Goal: Information Seeking & Learning: Learn about a topic

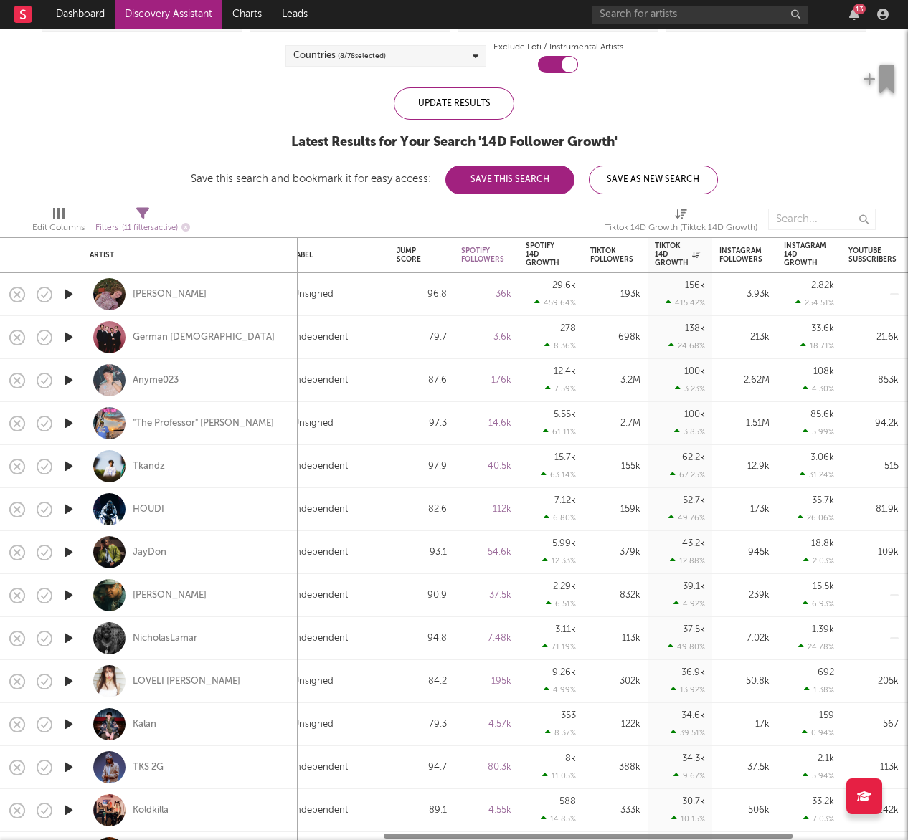
click at [166, 674] on div "LOVELI [PERSON_NAME]" at bounding box center [190, 681] width 201 height 42
select select "1w"
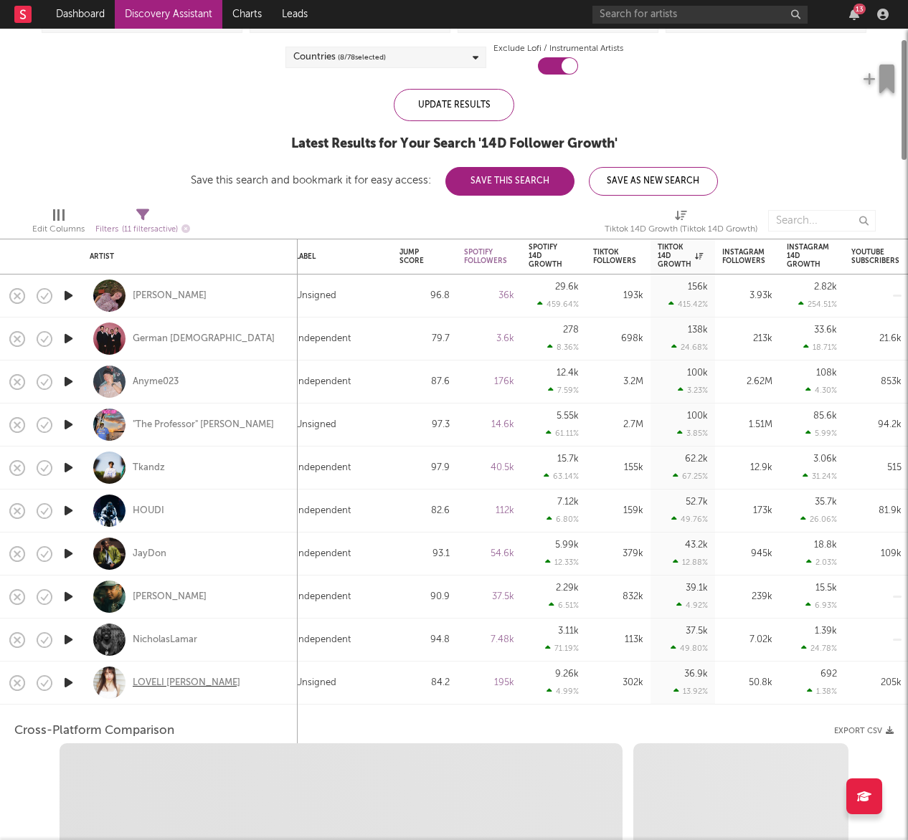
click at [163, 678] on div "LOVELI LORI" at bounding box center [187, 683] width 108 height 13
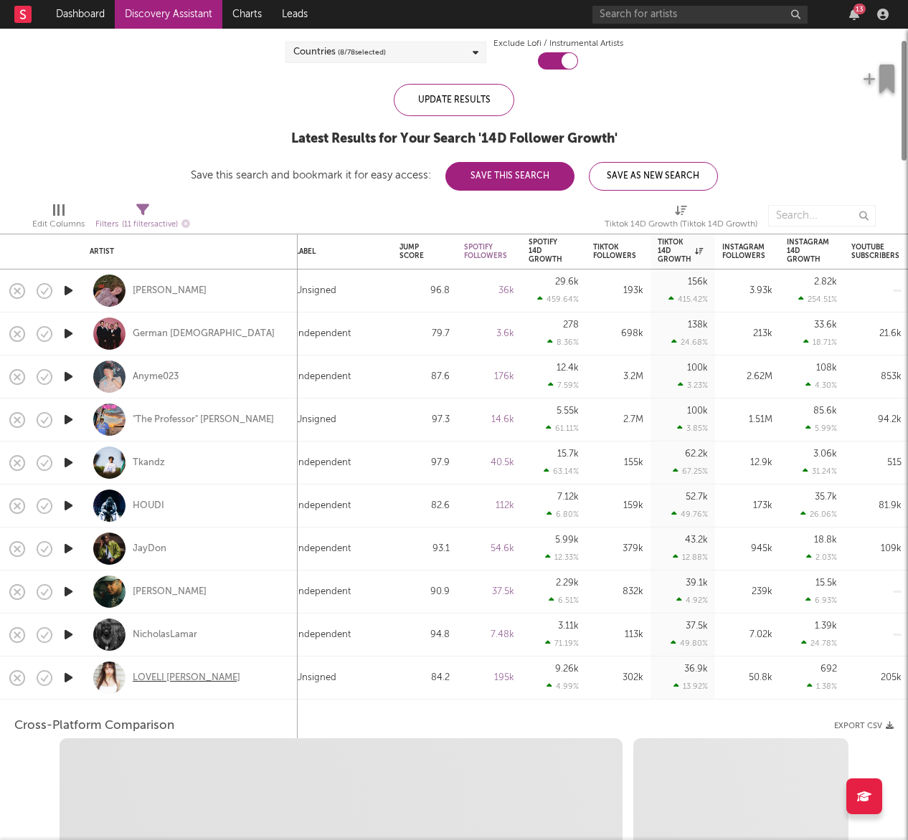
select select "6m"
select select "1m"
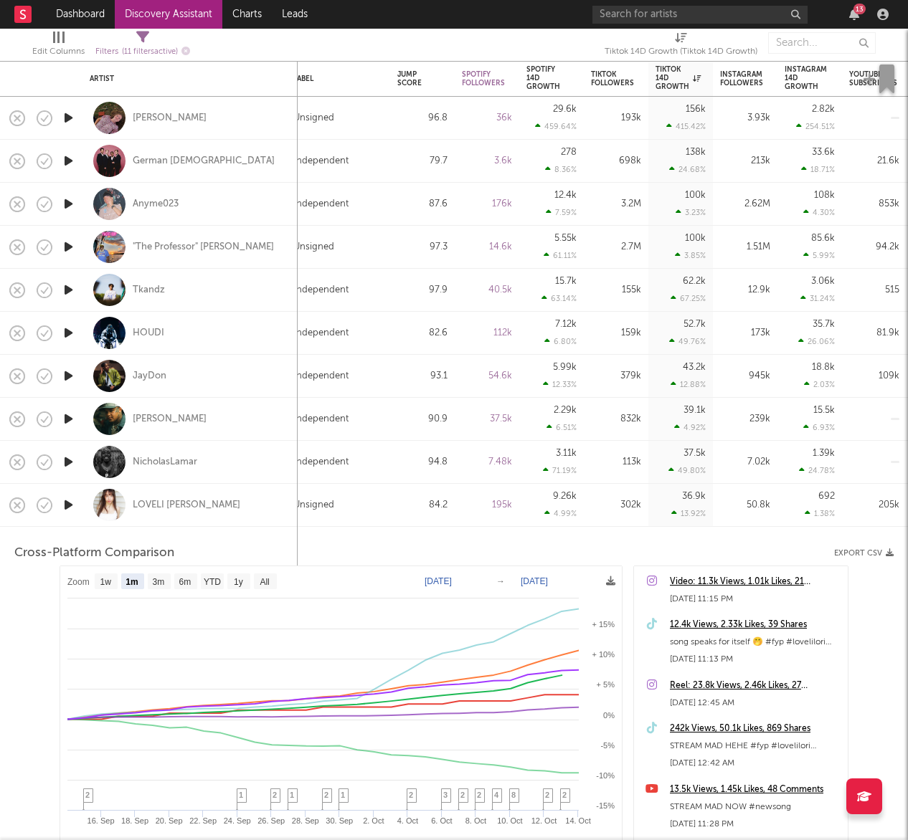
click at [367, 546] on div "Cross-Platform Comparison Export CSV" at bounding box center [453, 553] width 879 height 24
click at [337, 507] on div "Unsigned" at bounding box center [338, 505] width 90 height 17
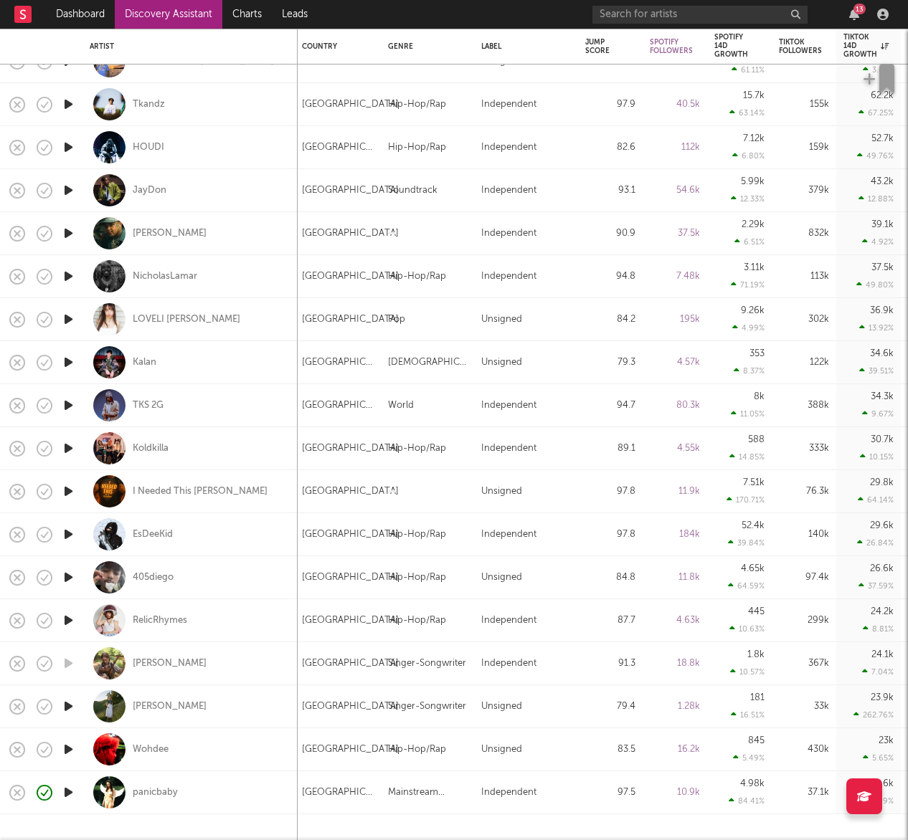
click at [511, 668] on div "Independent" at bounding box center [508, 663] width 55 height 17
select select "1w"
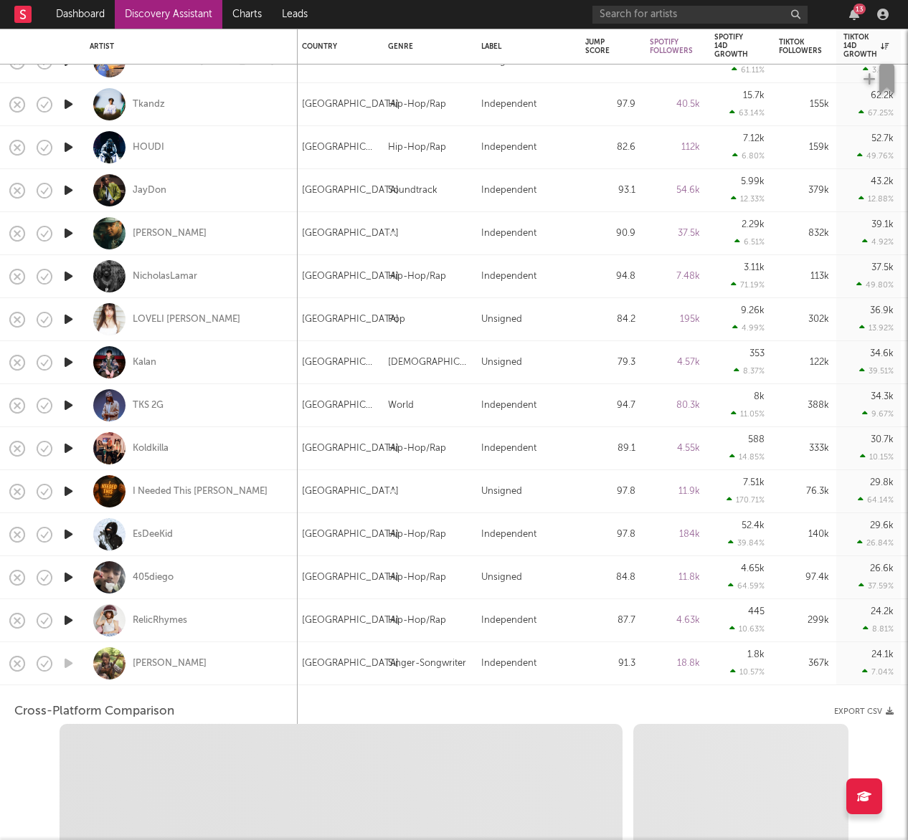
click at [511, 668] on div "Independent" at bounding box center [508, 663] width 55 height 17
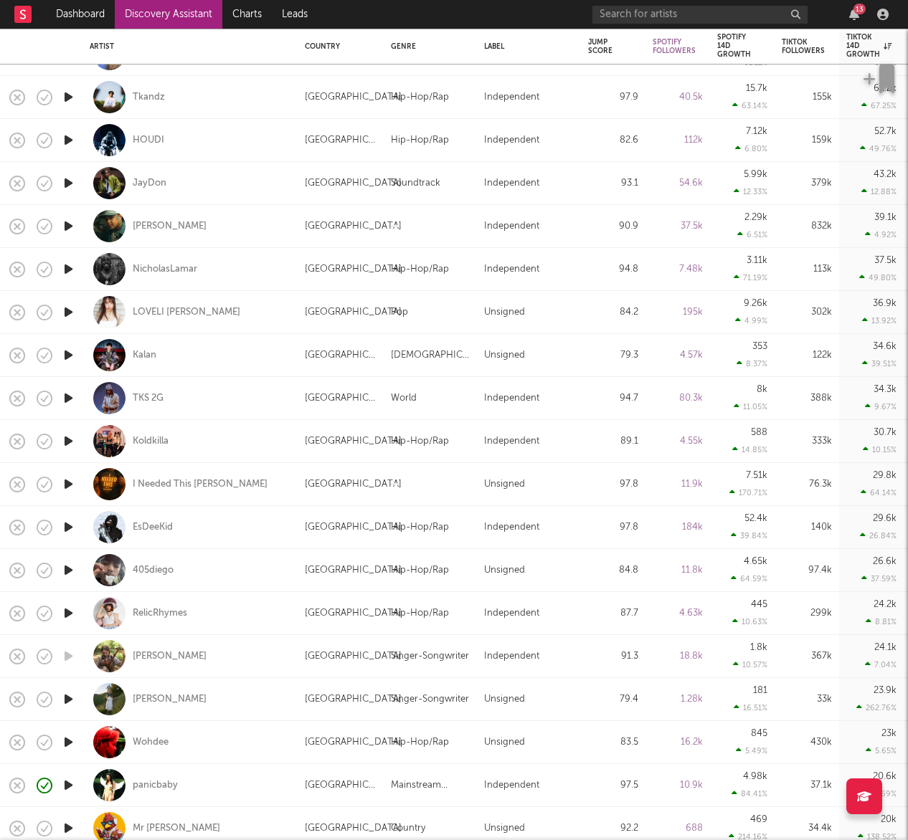
click at [346, 653] on div "United States" at bounding box center [353, 656] width 97 height 17
select select "1w"
select select "6m"
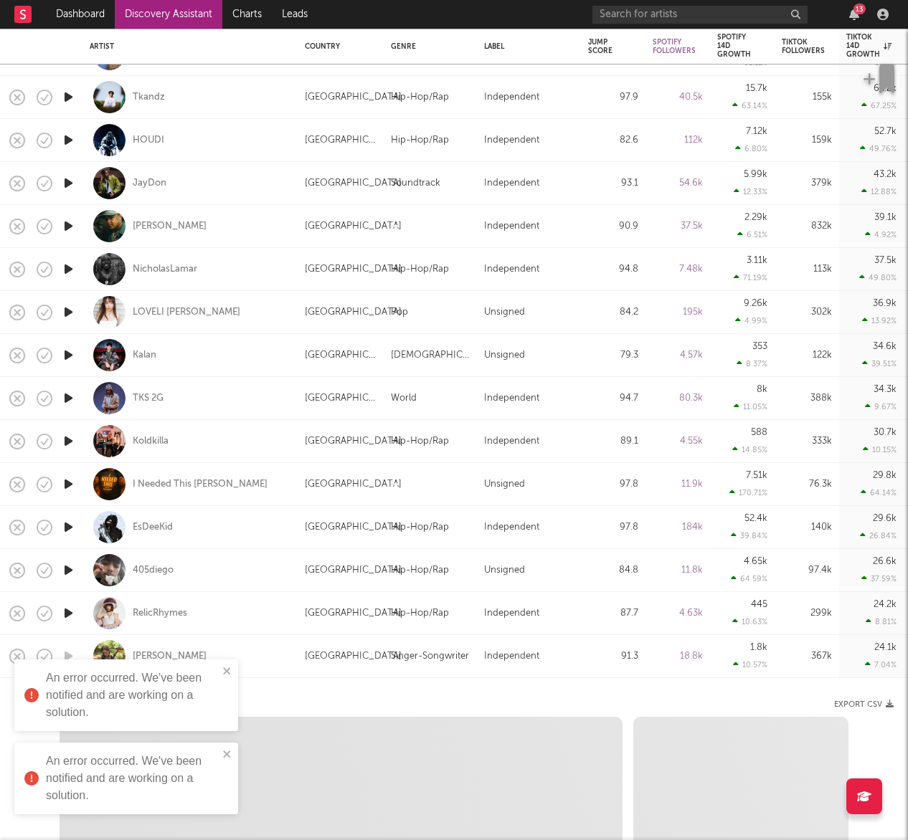
click at [356, 651] on div "United States" at bounding box center [353, 656] width 97 height 17
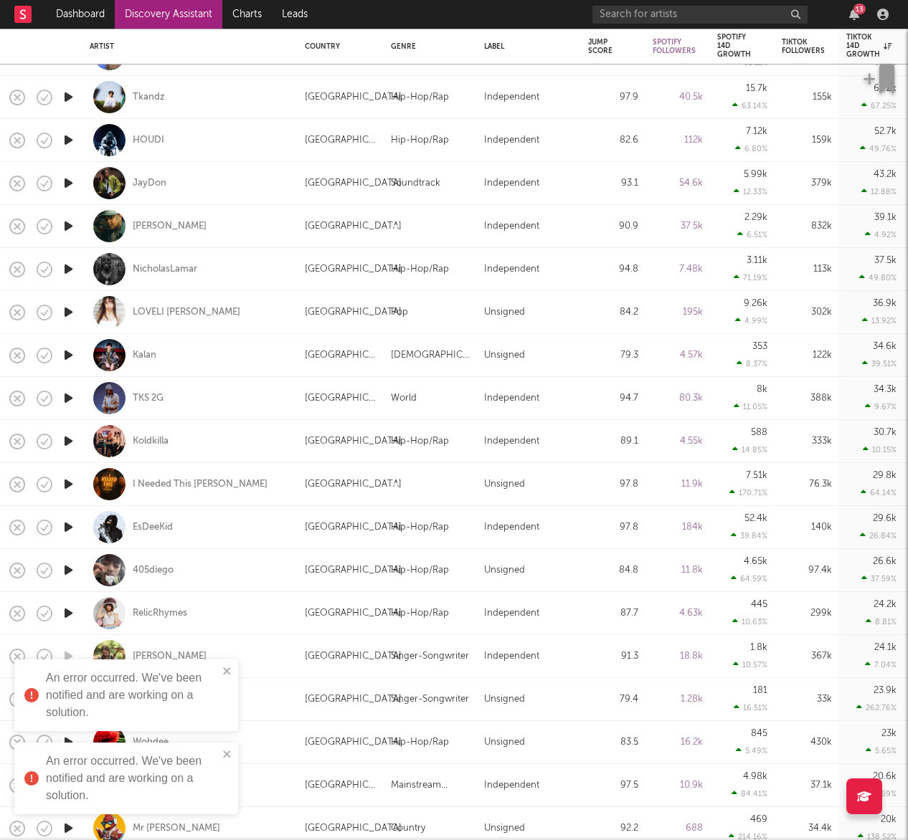
click at [190, 654] on div "[PERSON_NAME]" at bounding box center [170, 656] width 74 height 13
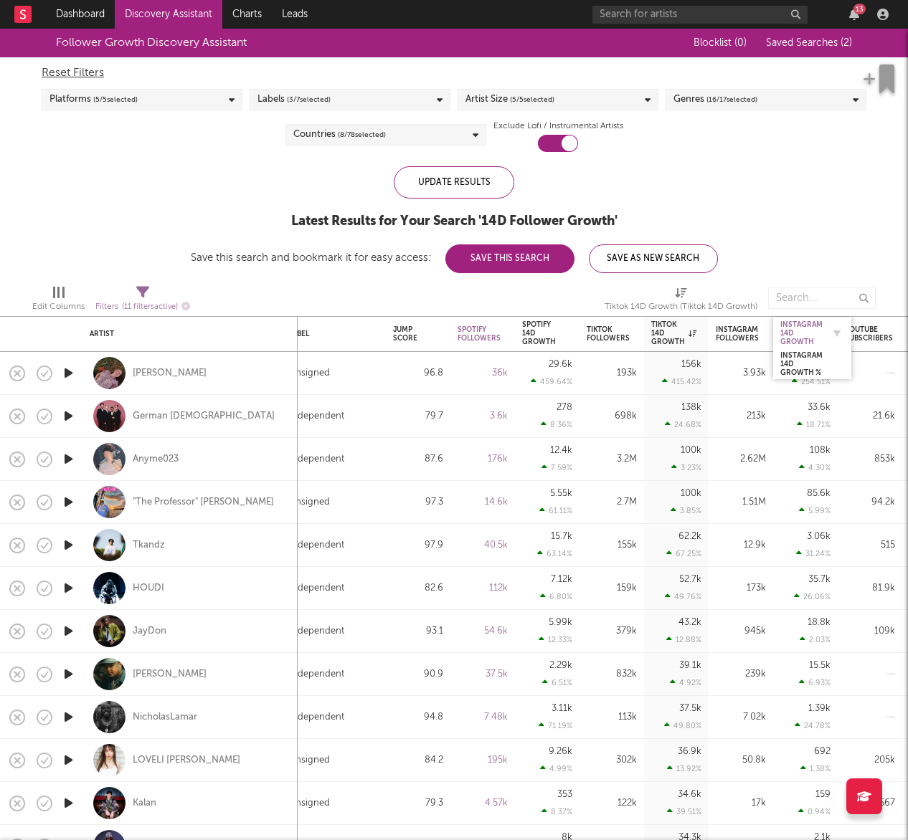
click at [790, 325] on div "Instagram 14D Growth" at bounding box center [801, 334] width 42 height 26
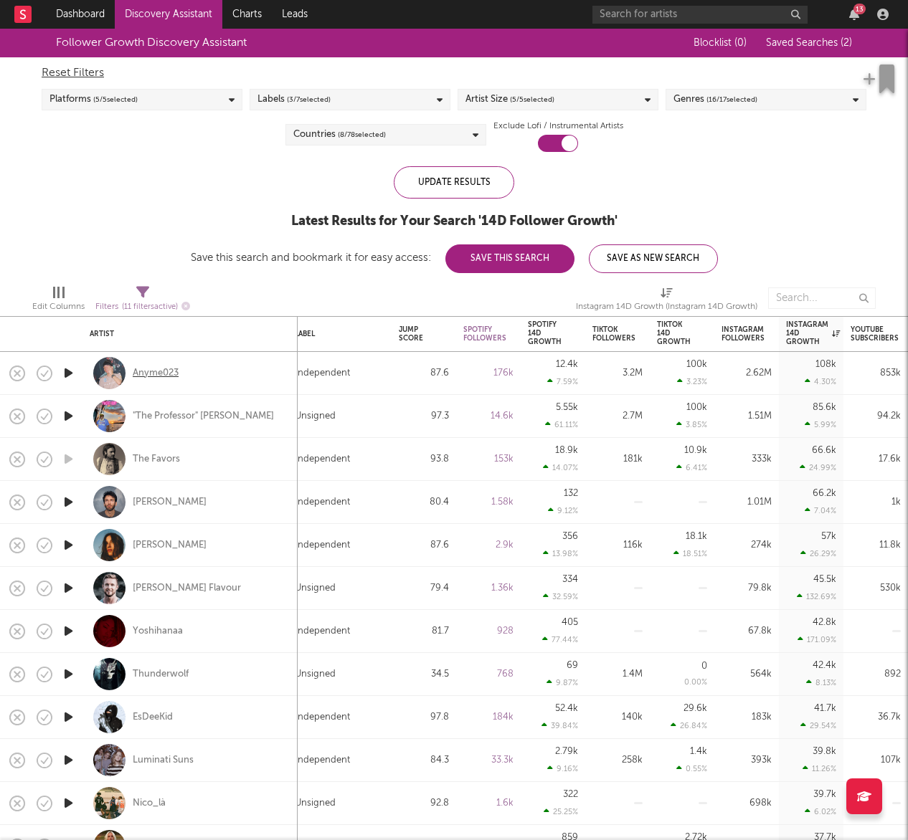
click at [150, 372] on div "Anyme023" at bounding box center [156, 373] width 46 height 13
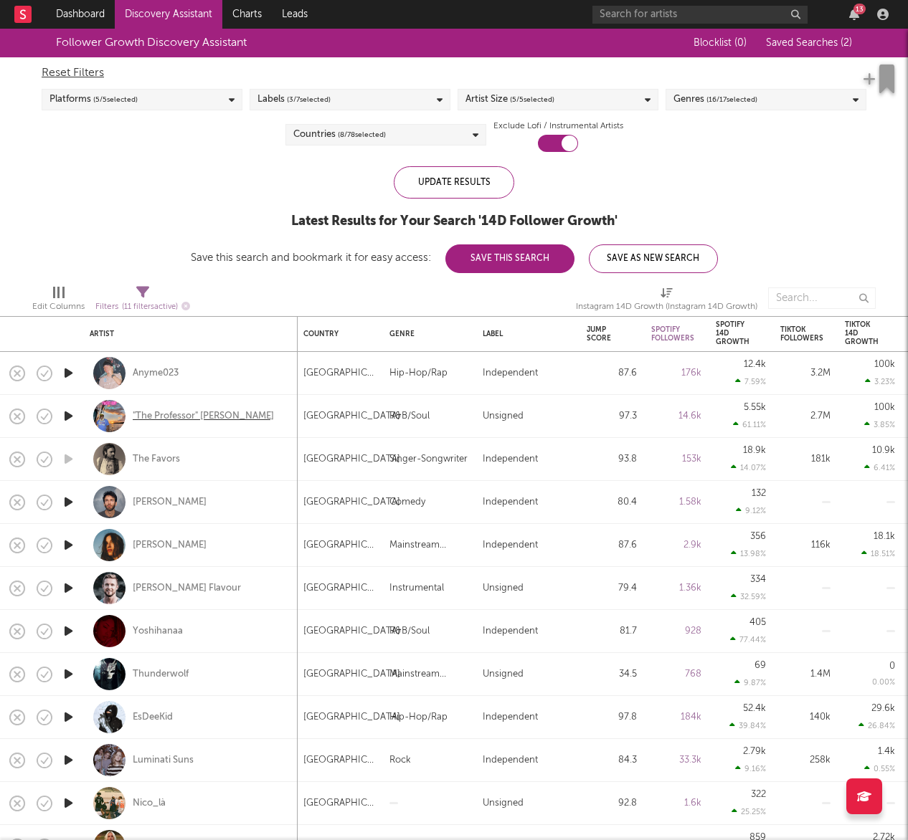
click at [194, 417] on div ""The Professor" [PERSON_NAME]" at bounding box center [203, 416] width 141 height 13
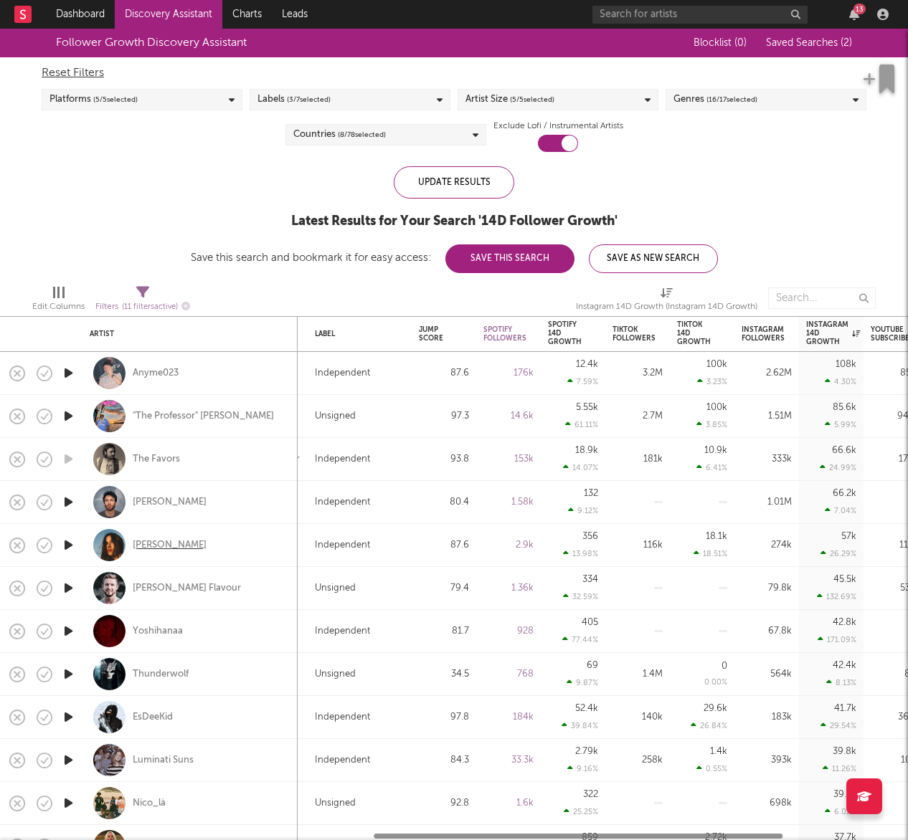
click at [164, 548] on div "[PERSON_NAME]" at bounding box center [170, 545] width 74 height 13
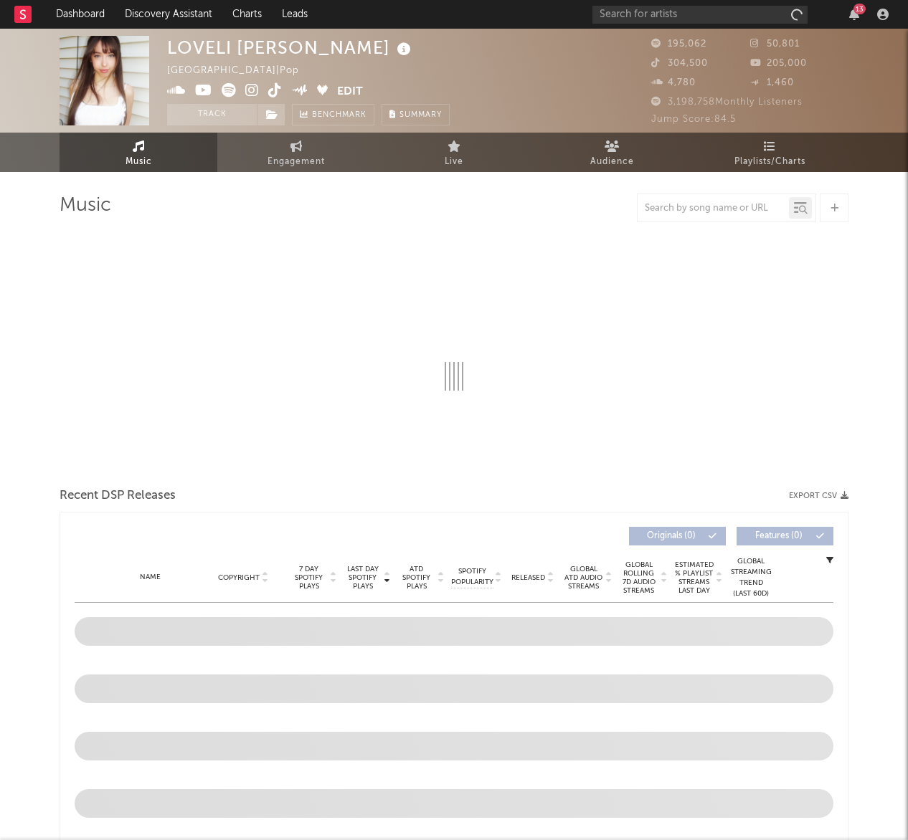
select select "6m"
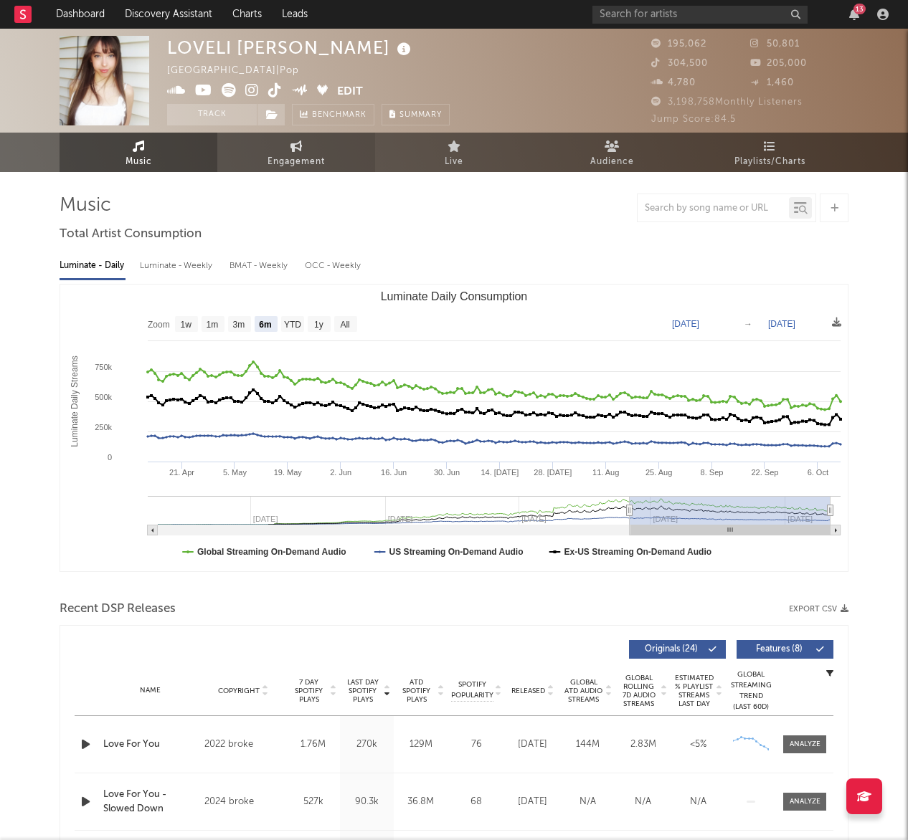
click at [306, 154] on span "Engagement" at bounding box center [295, 161] width 57 height 17
select select "1w"
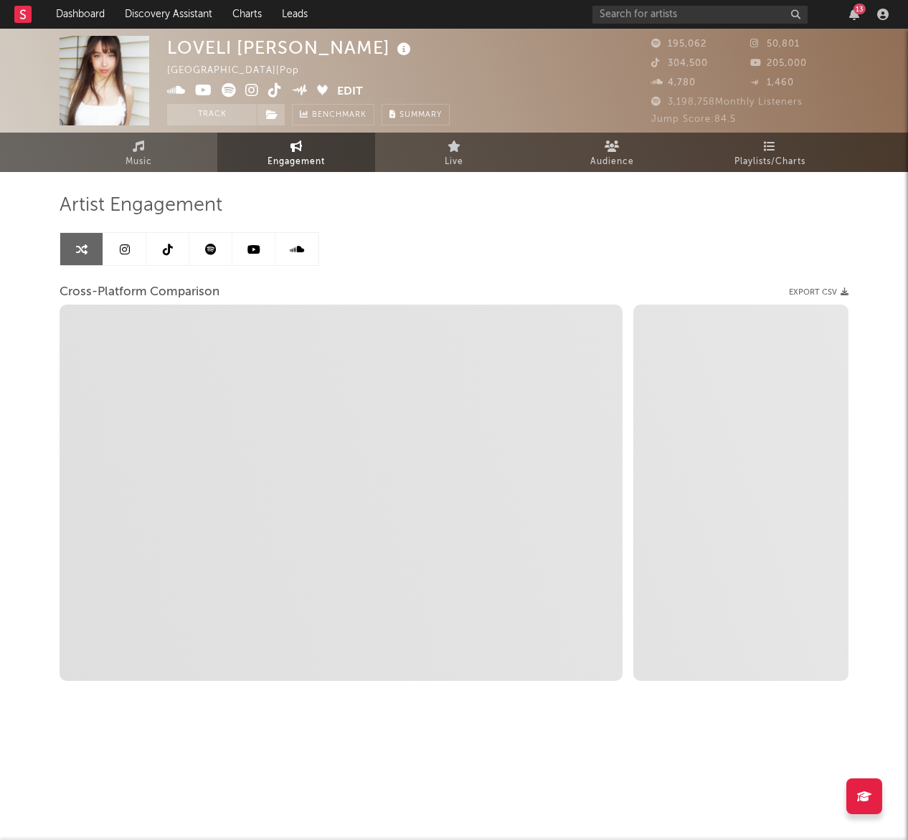
select select "1m"
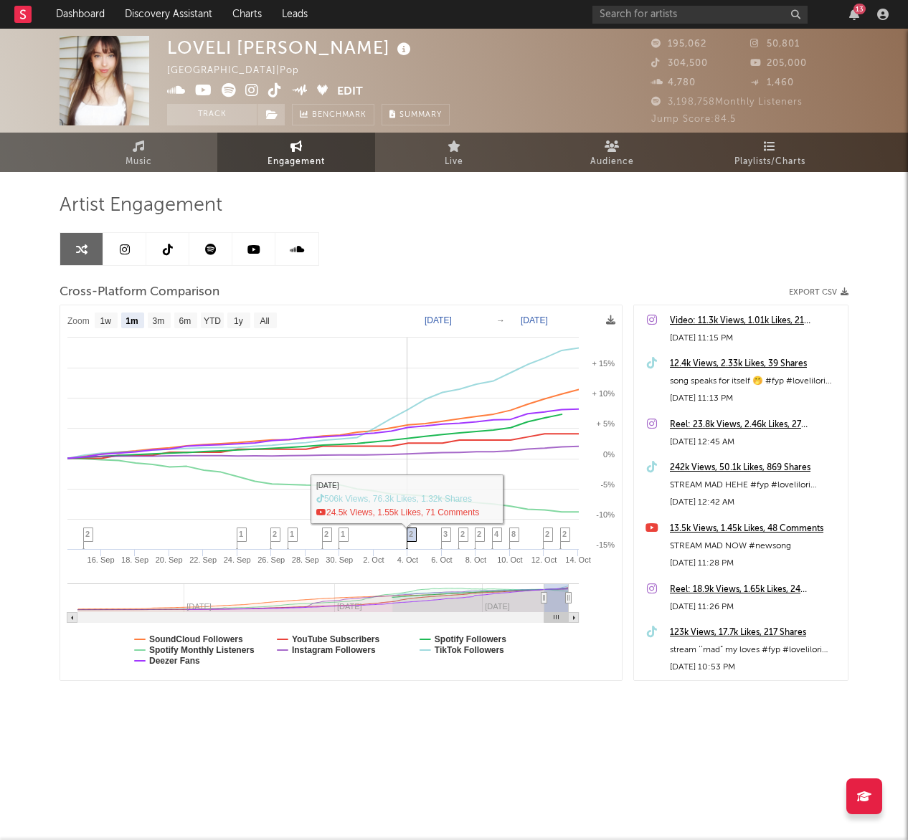
click at [411, 540] on icon at bounding box center [412, 539] width 10 height 22
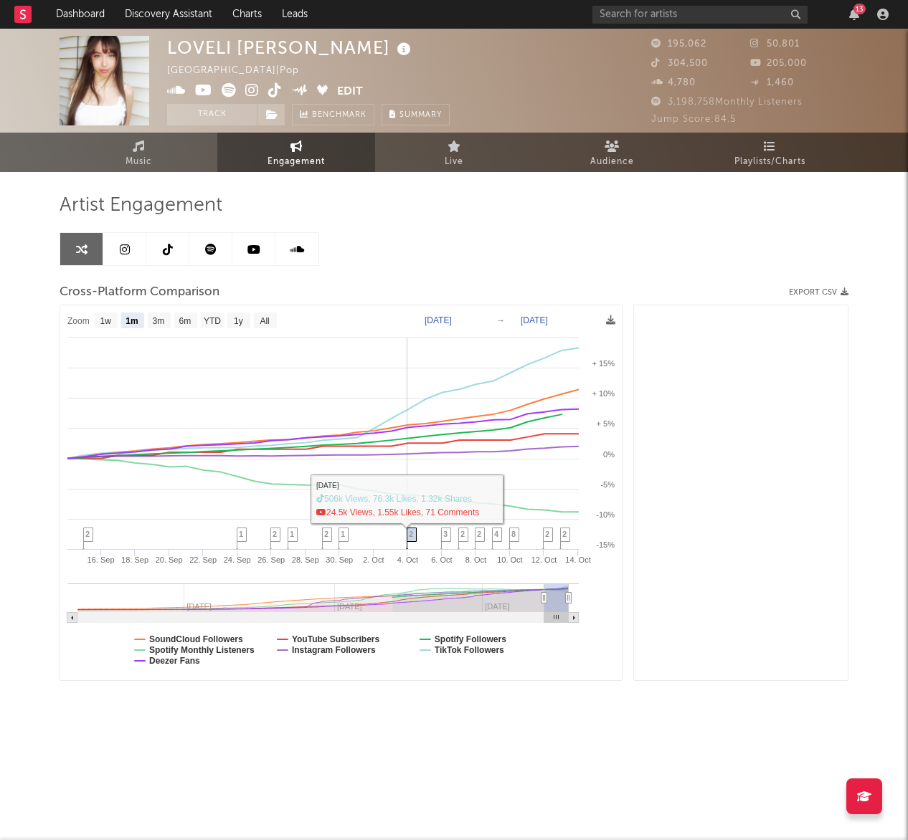
scroll to position [1258, 0]
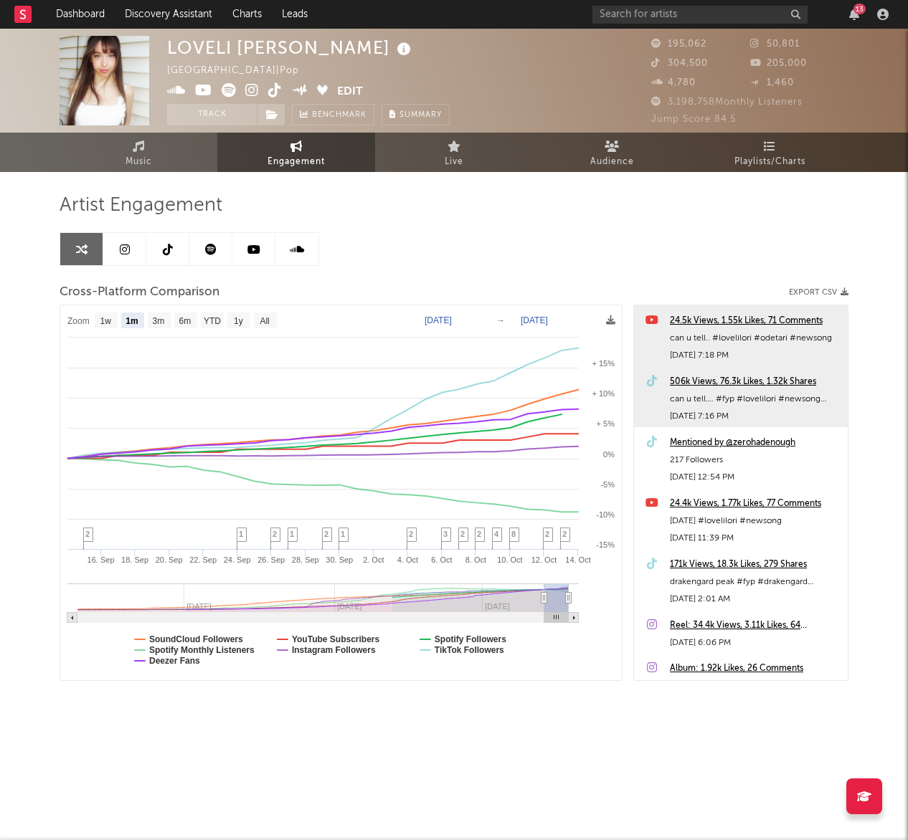
click at [744, 321] on div "24.5k Views, 1.55k Likes, 71 Comments" at bounding box center [755, 321] width 171 height 17
click at [340, 535] on icon at bounding box center [343, 539] width 10 height 22
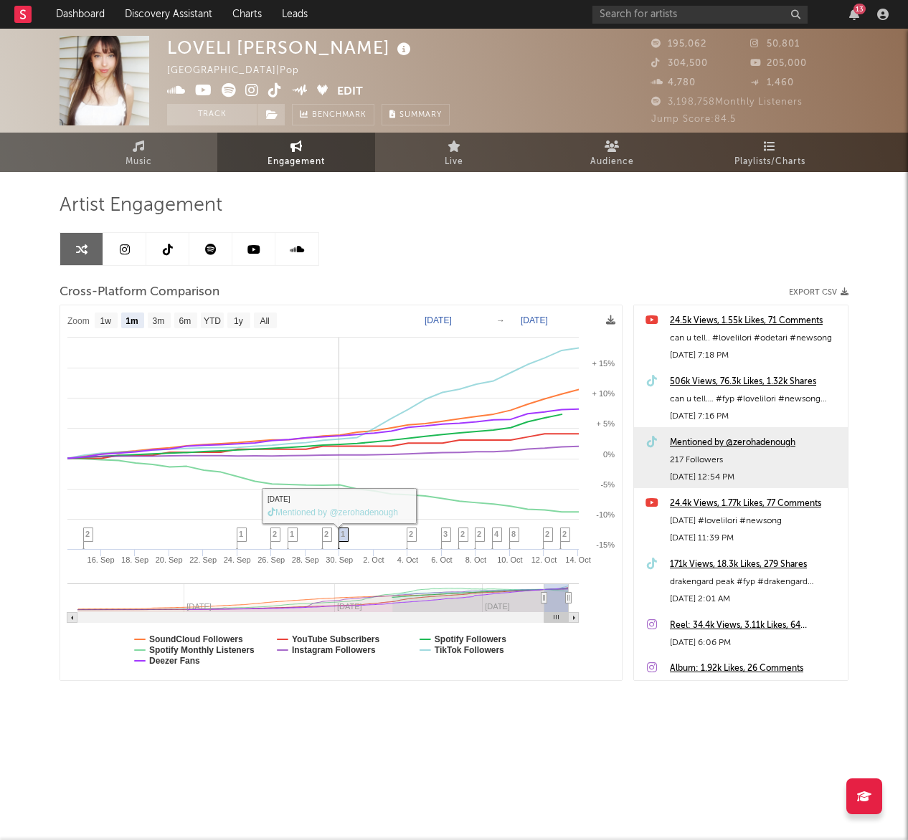
scroll to position [1380, 0]
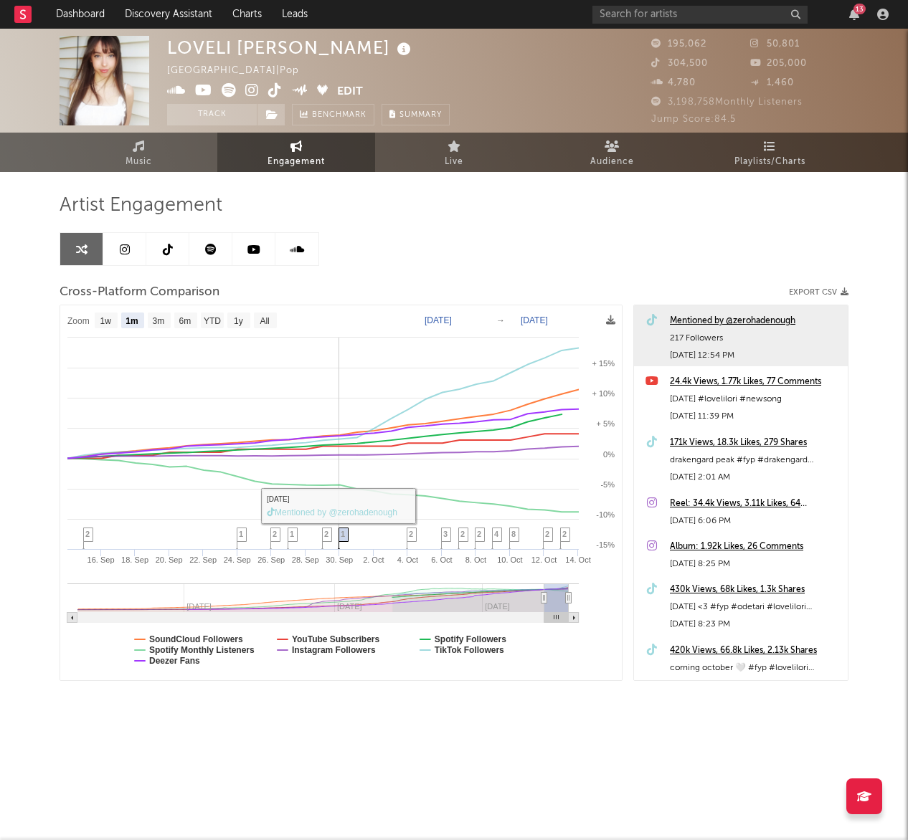
click at [345, 538] on span "1" at bounding box center [343, 534] width 4 height 9
click at [410, 534] on span "2" at bounding box center [411, 534] width 4 height 9
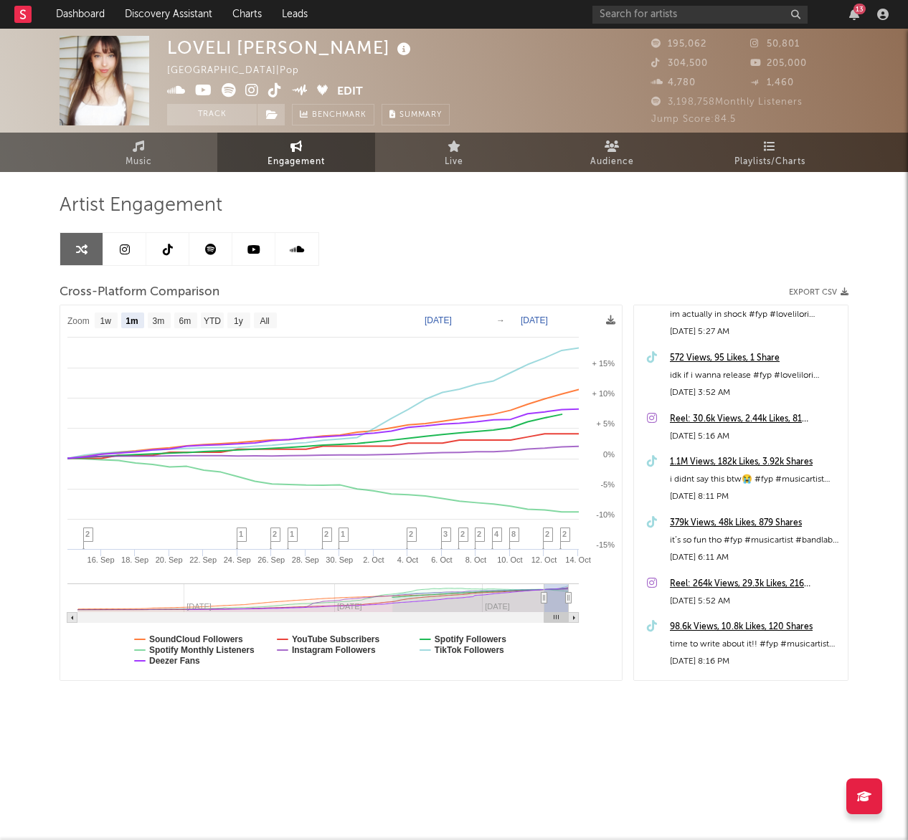
scroll to position [1839, 0]
click at [178, 251] on link at bounding box center [167, 249] width 43 height 32
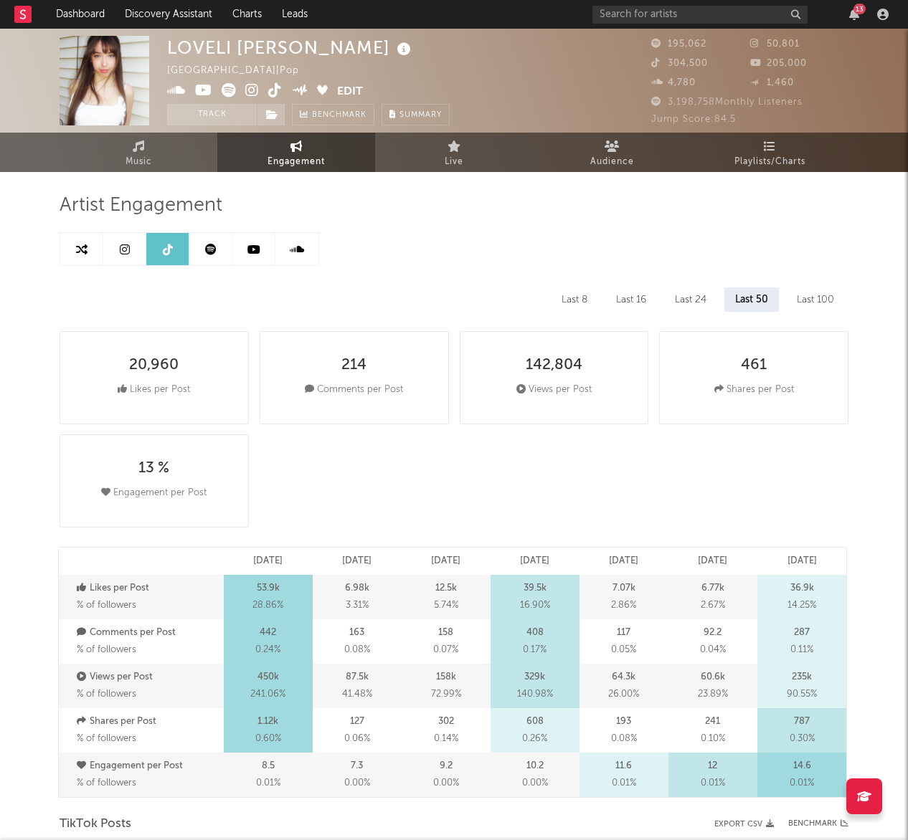
select select "6m"
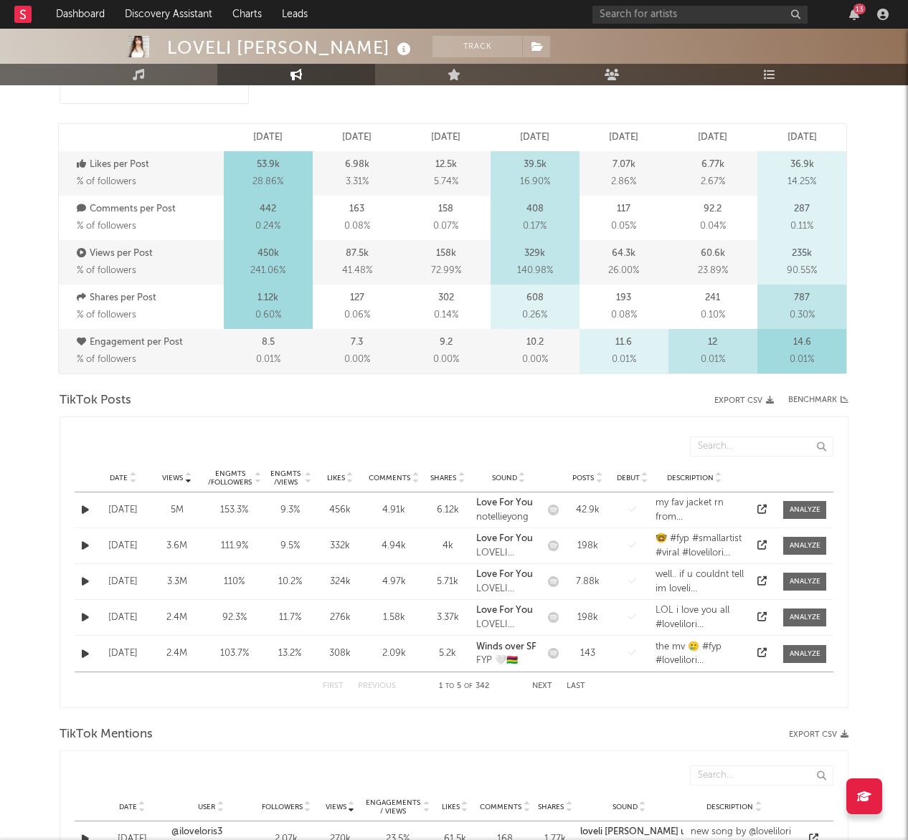
scroll to position [402, 0]
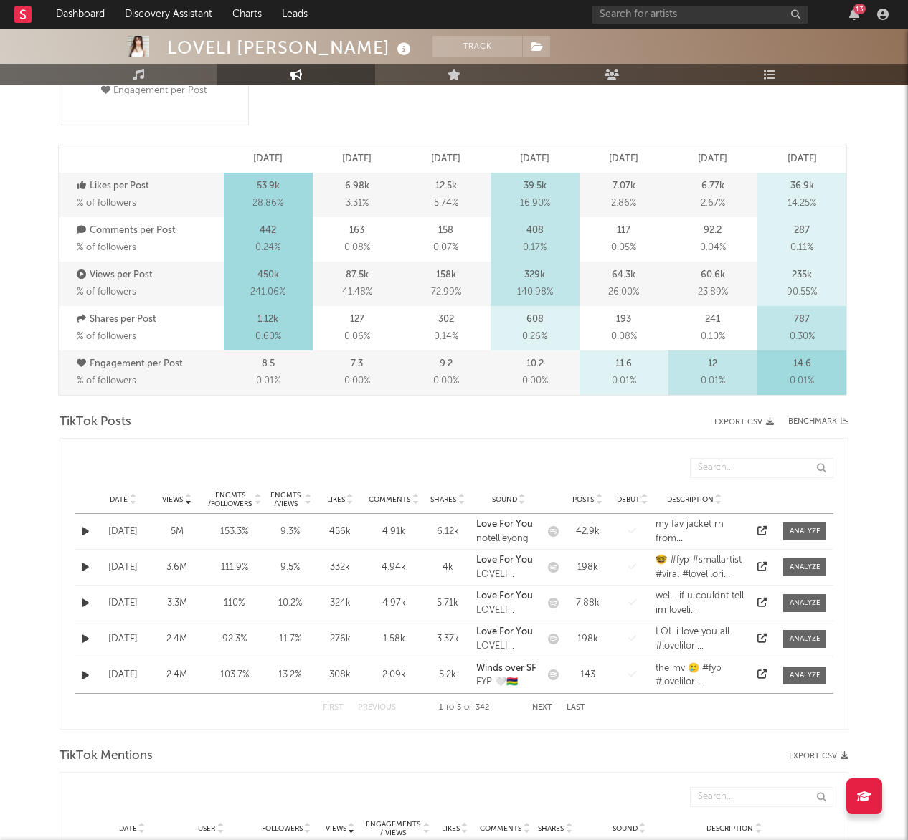
click at [761, 535] on icon at bounding box center [761, 530] width 9 height 9
click at [166, 16] on link "Discovery Assistant" at bounding box center [169, 14] width 108 height 29
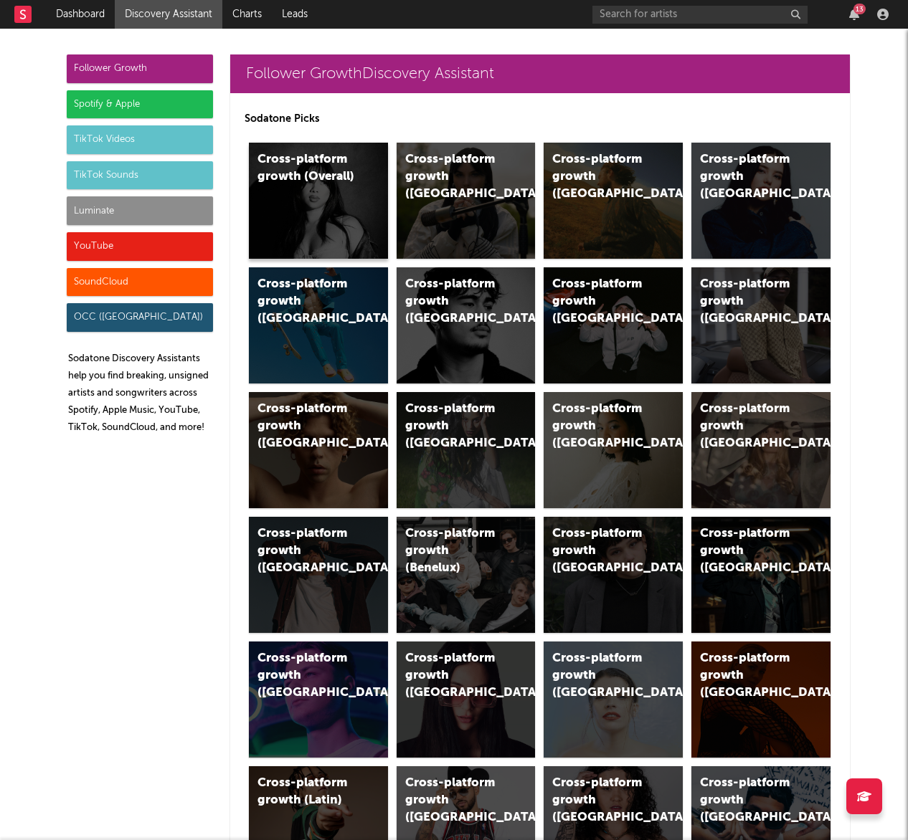
click at [344, 193] on div "Cross-platform growth (Overall)" at bounding box center [318, 201] width 139 height 116
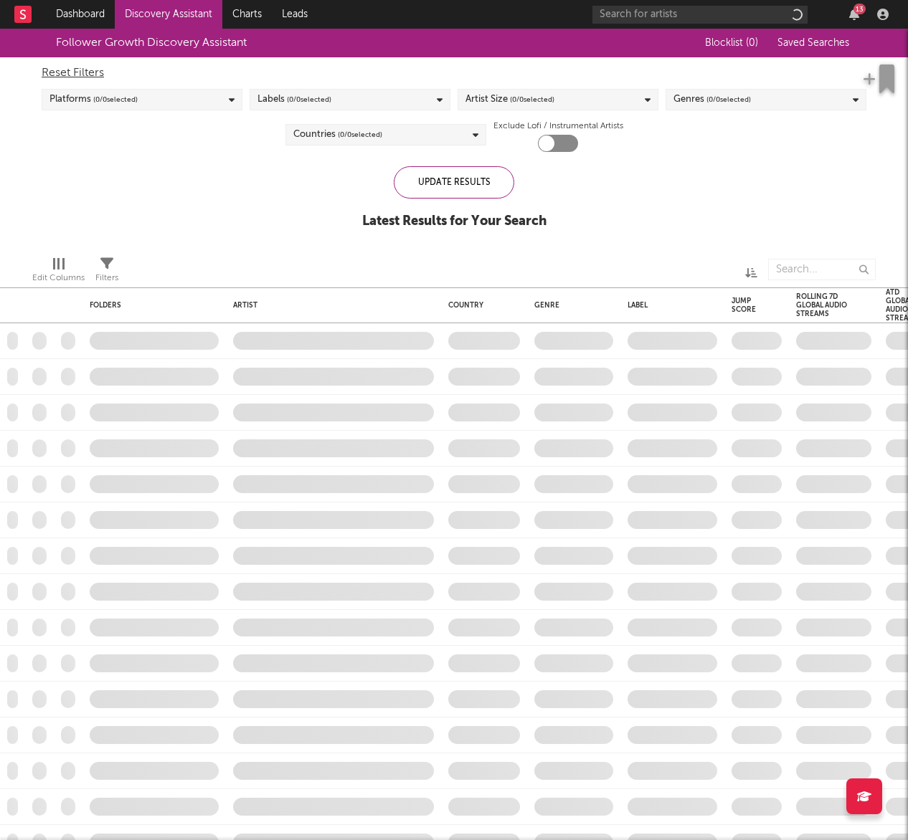
checkbox input "true"
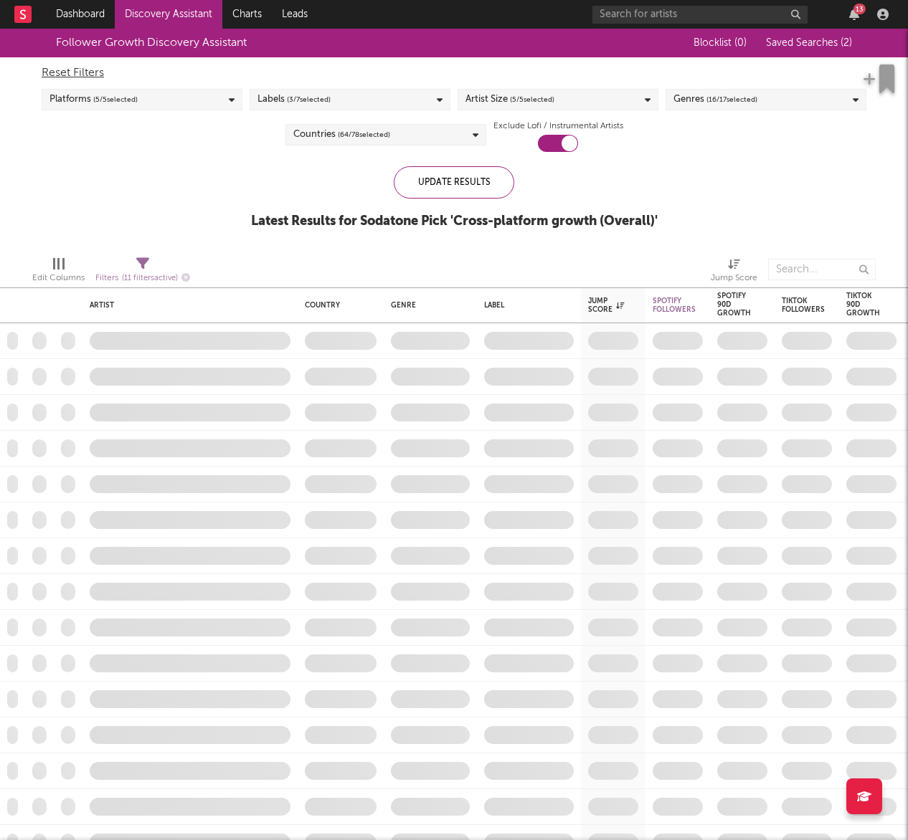
click at [807, 45] on span "Saved Searches ( 2 )" at bounding box center [809, 43] width 86 height 10
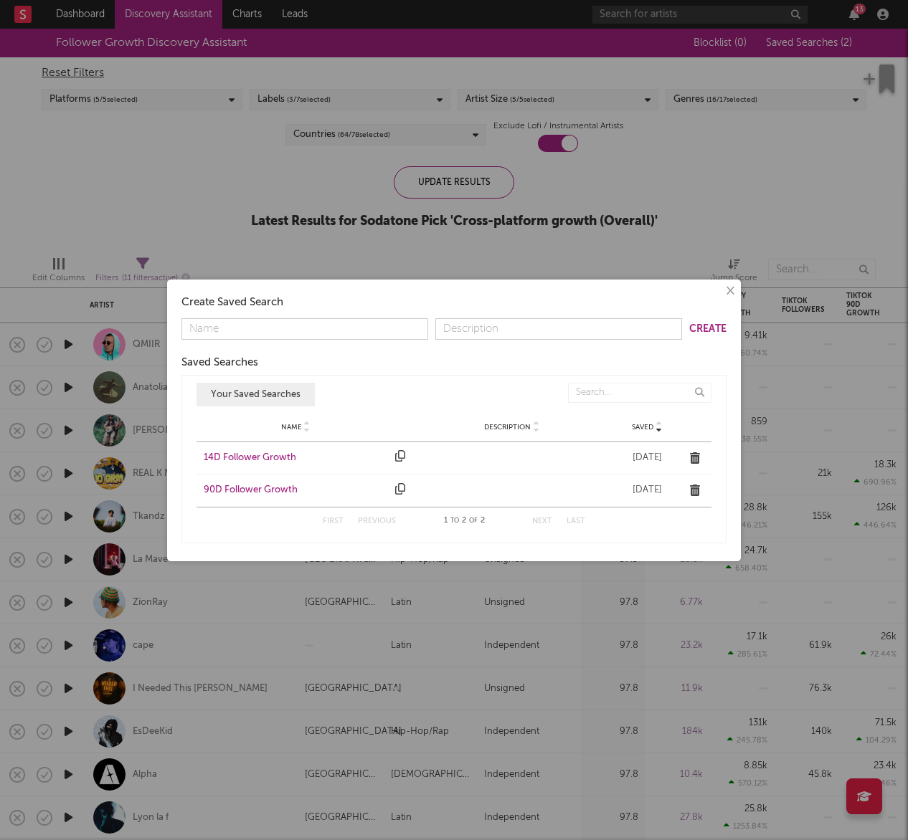
click at [428, 455] on div at bounding box center [512, 458] width 184 height 14
click at [284, 459] on div "14D Follower Growth" at bounding box center [296, 458] width 184 height 14
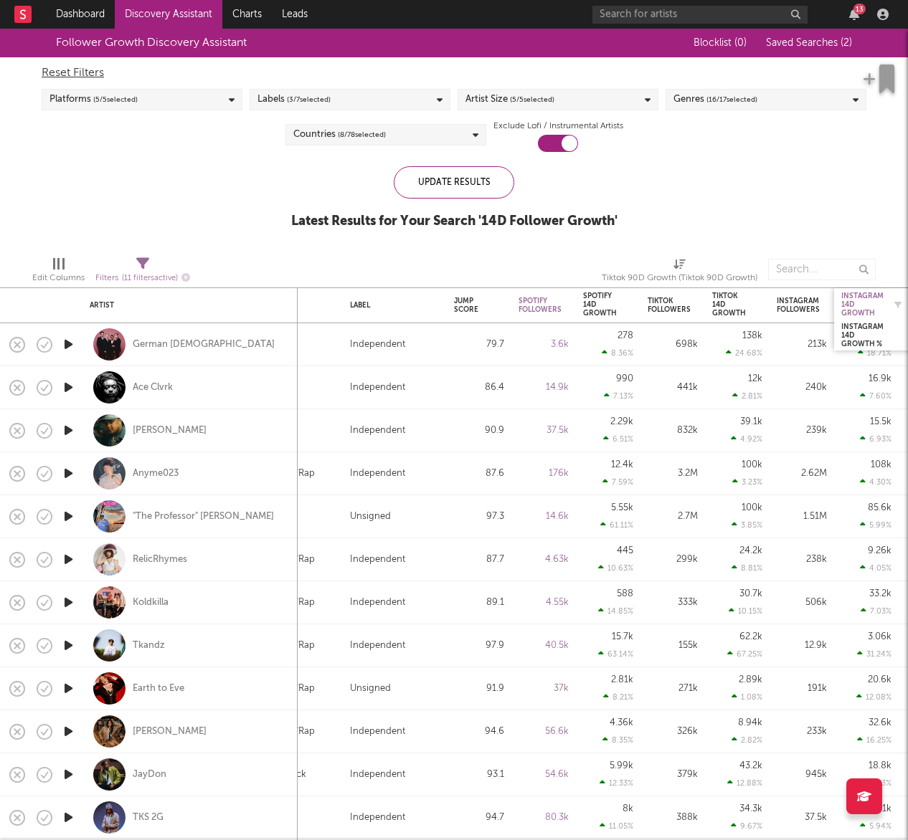
click at [862, 305] on div "Instagram 14D Growth" at bounding box center [862, 305] width 42 height 26
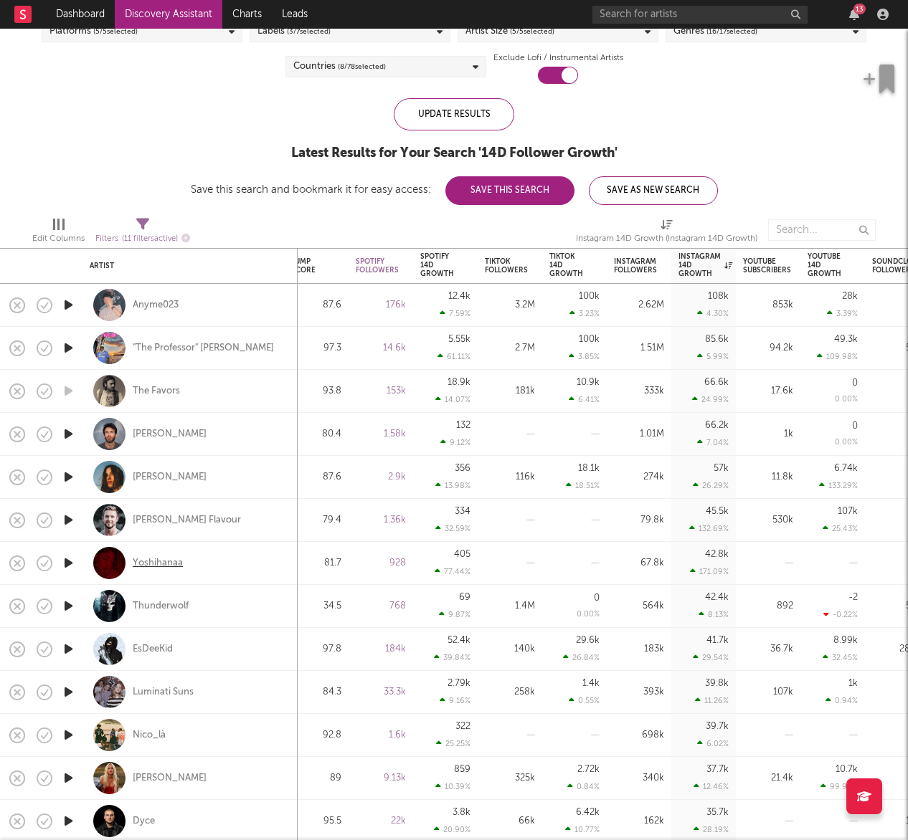
click at [158, 560] on div "Yoshihanaa" at bounding box center [158, 563] width 50 height 13
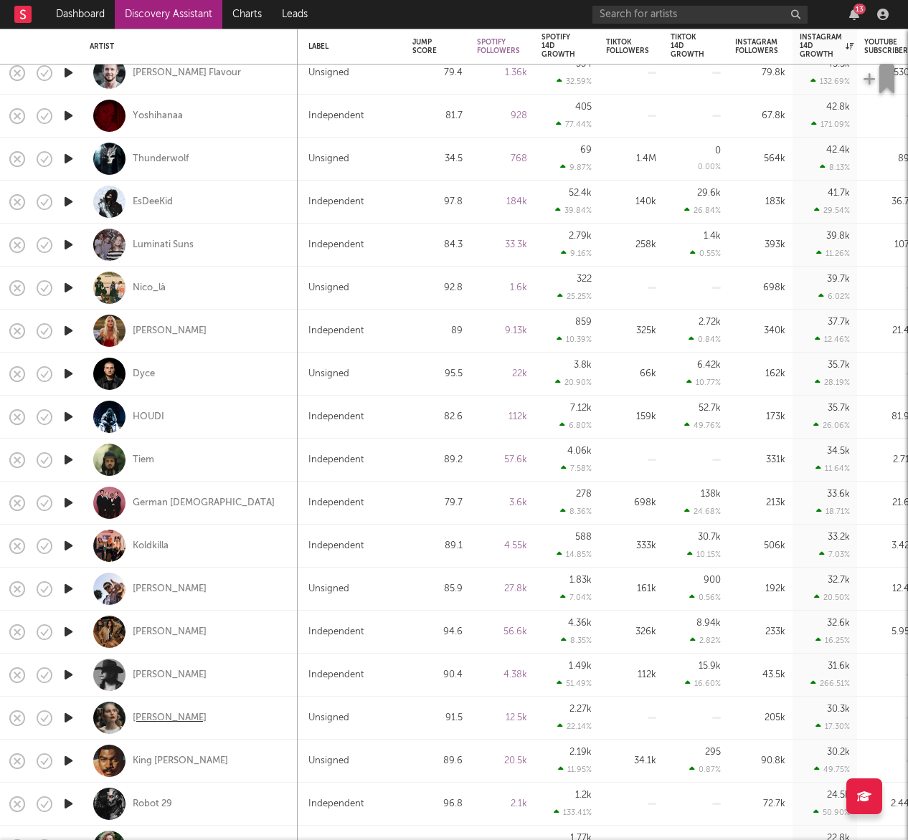
click at [180, 718] on div "Maddie Ashman" at bounding box center [170, 718] width 74 height 13
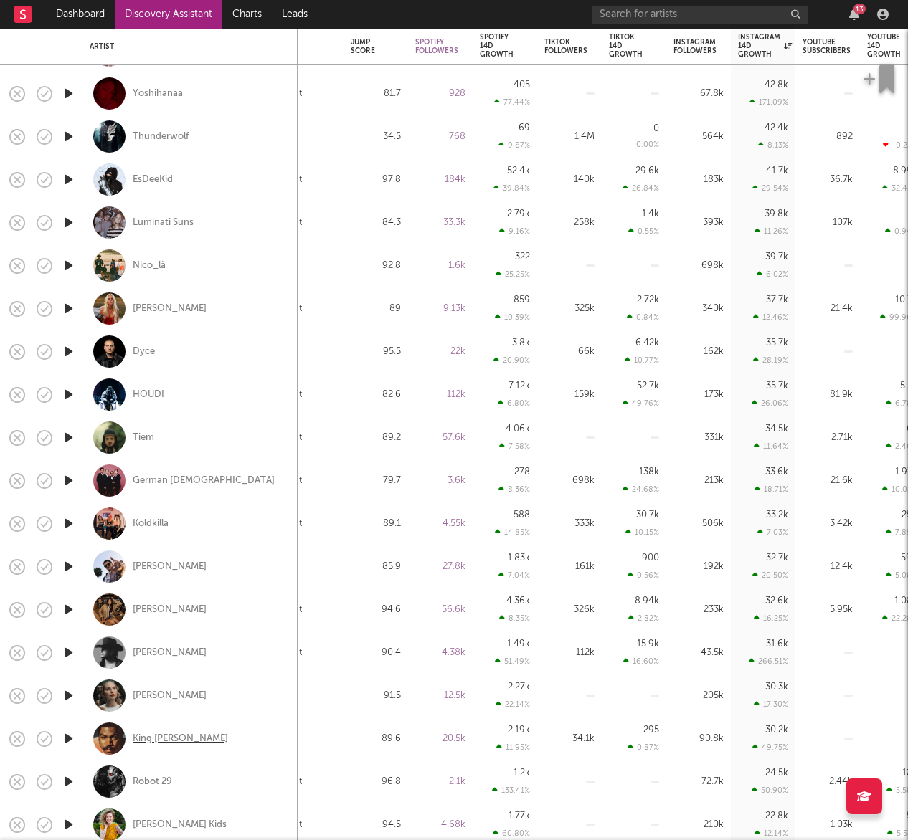
click at [165, 739] on div "King Willonius" at bounding box center [180, 739] width 95 height 13
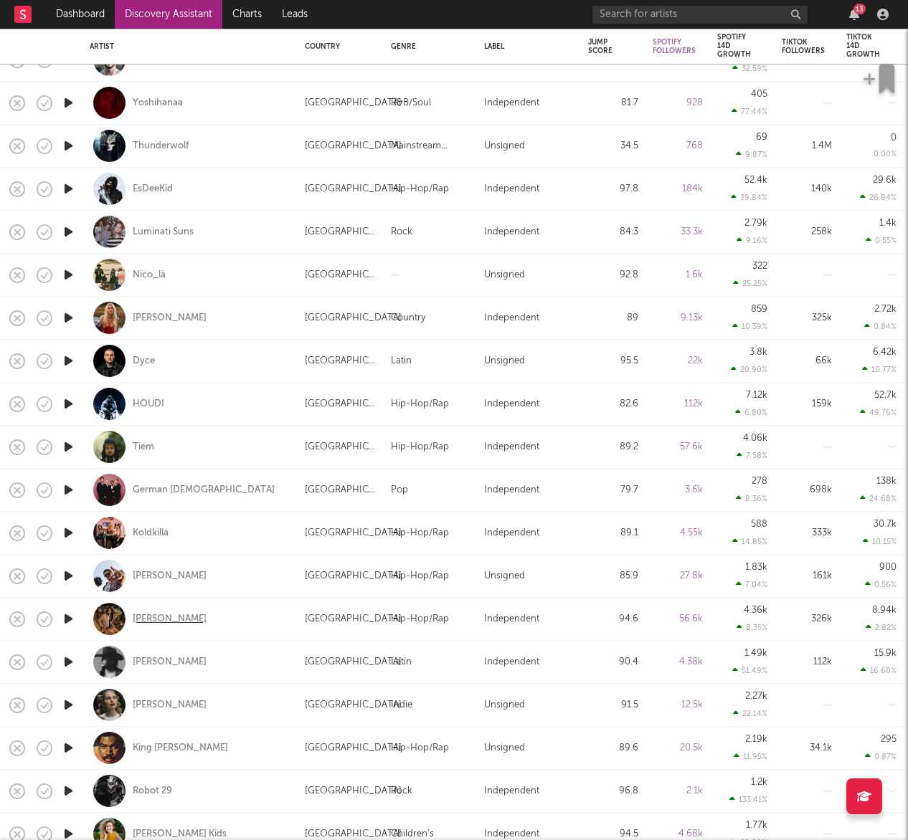
click at [153, 622] on div "[PERSON_NAME]" at bounding box center [170, 619] width 74 height 13
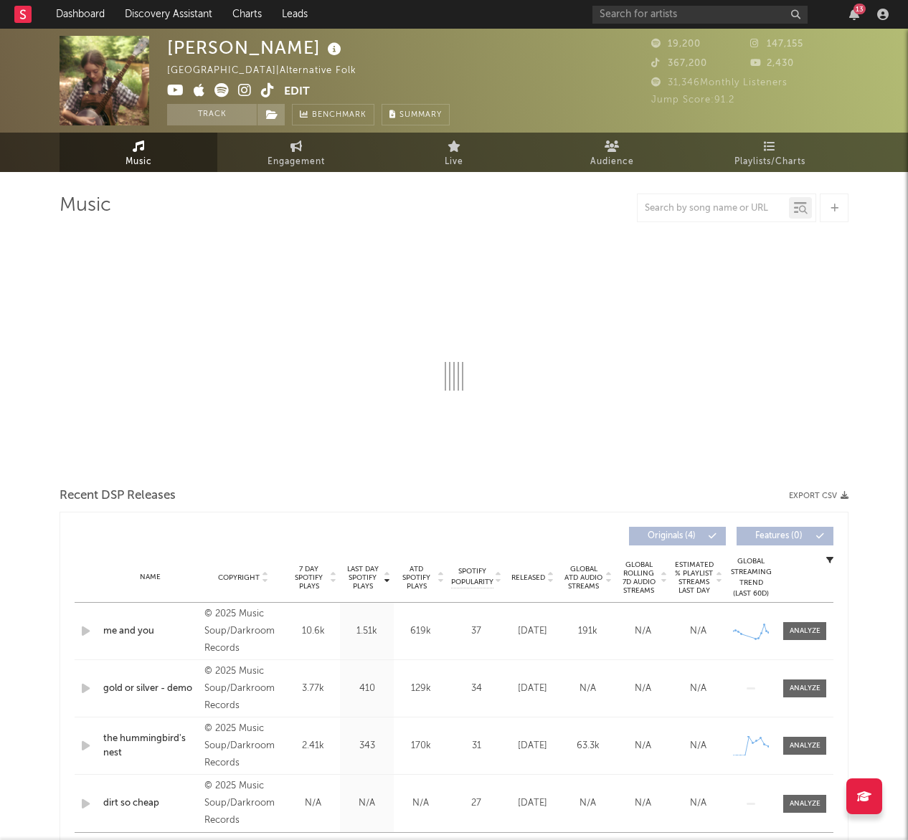
select select "6m"
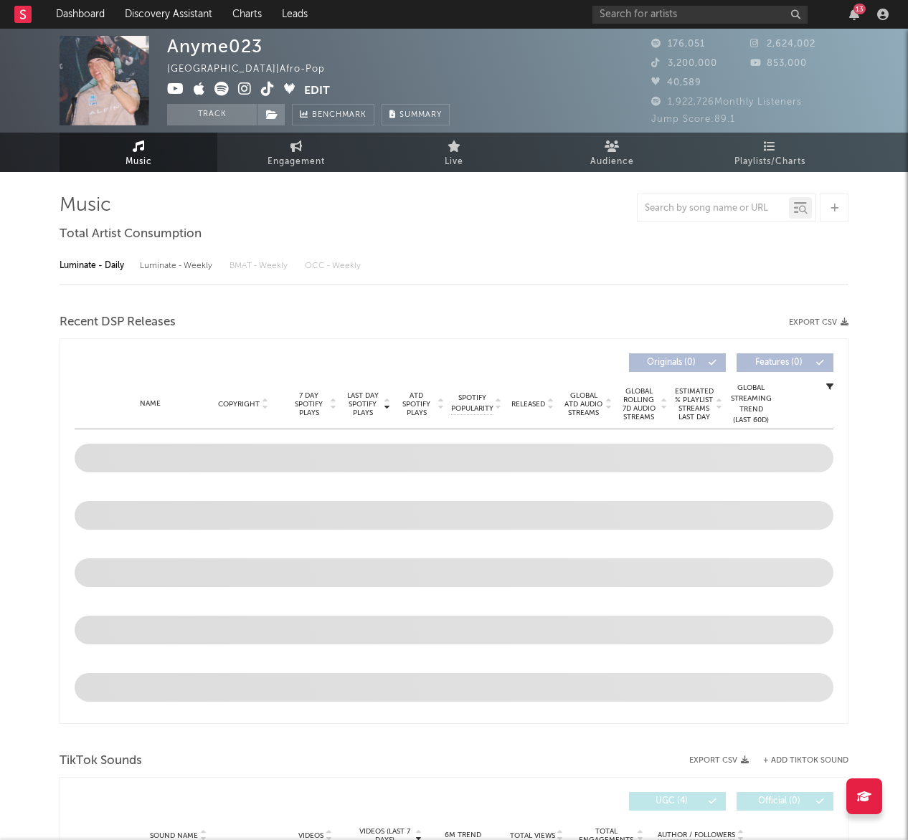
select select "6m"
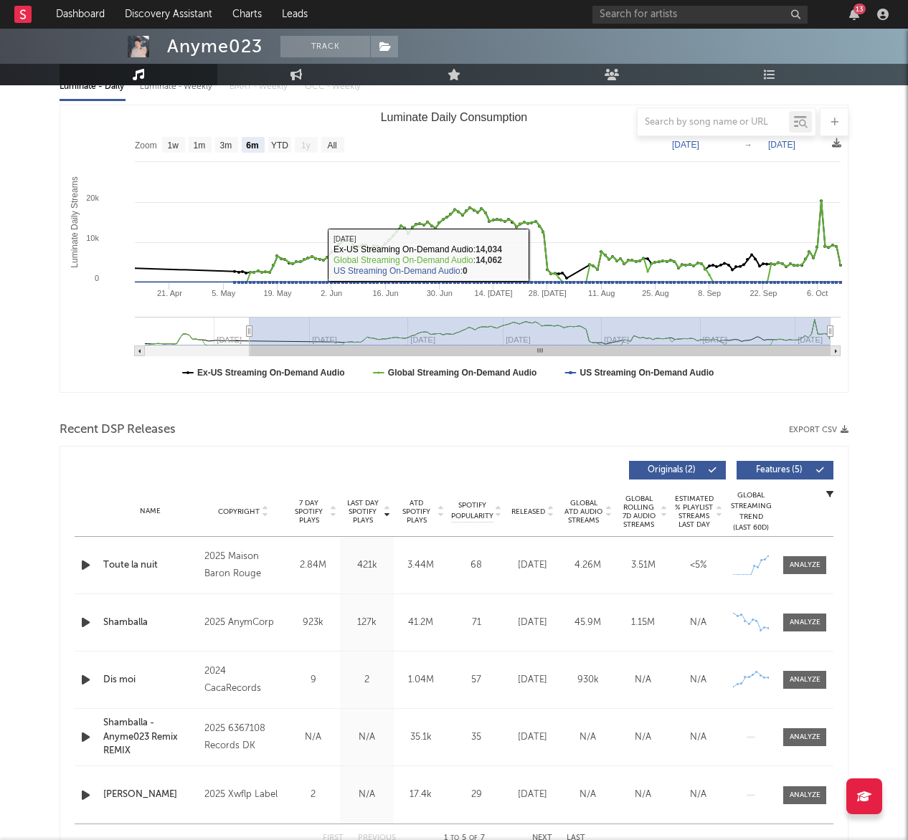
scroll to position [182, 0]
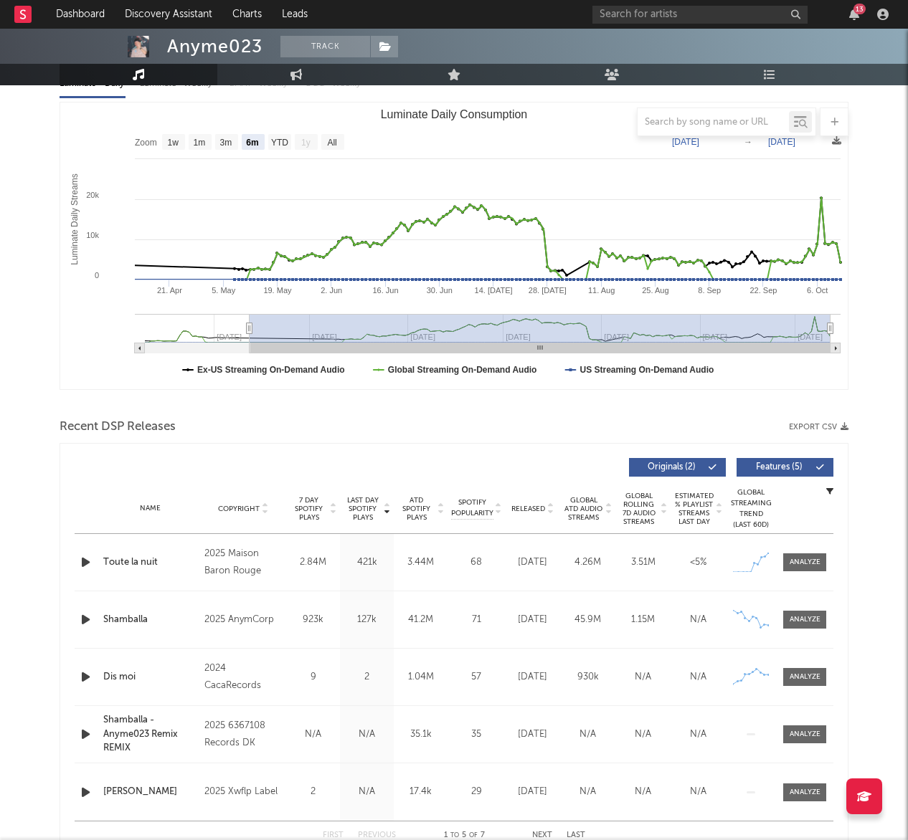
click at [89, 564] on icon "button" at bounding box center [85, 563] width 15 height 18
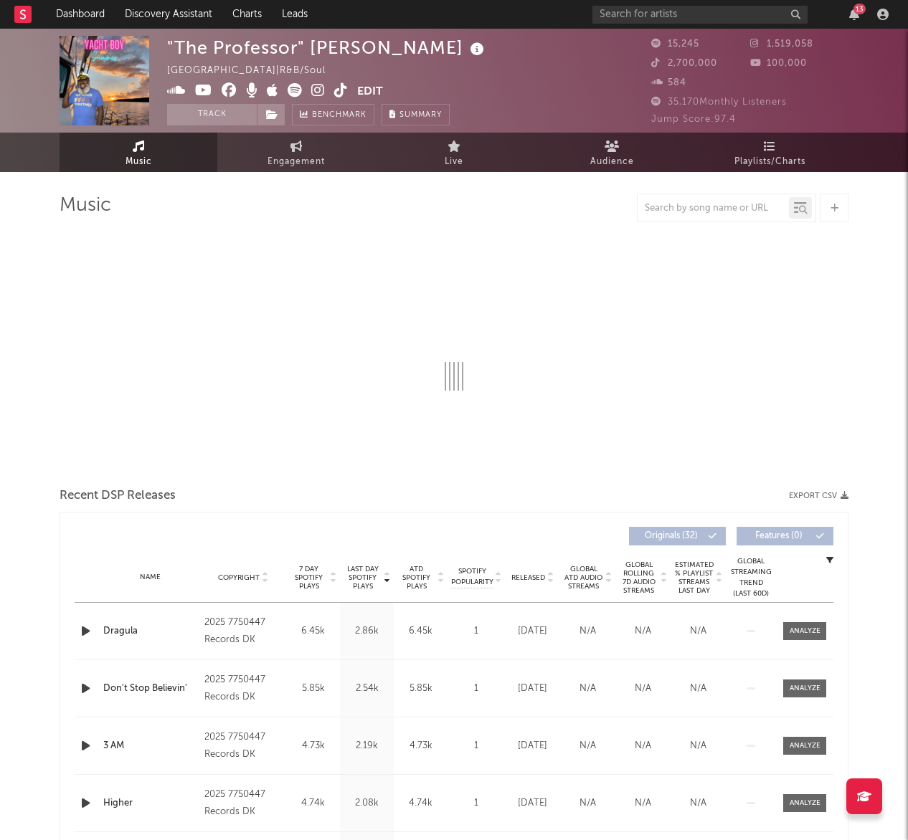
select select "6m"
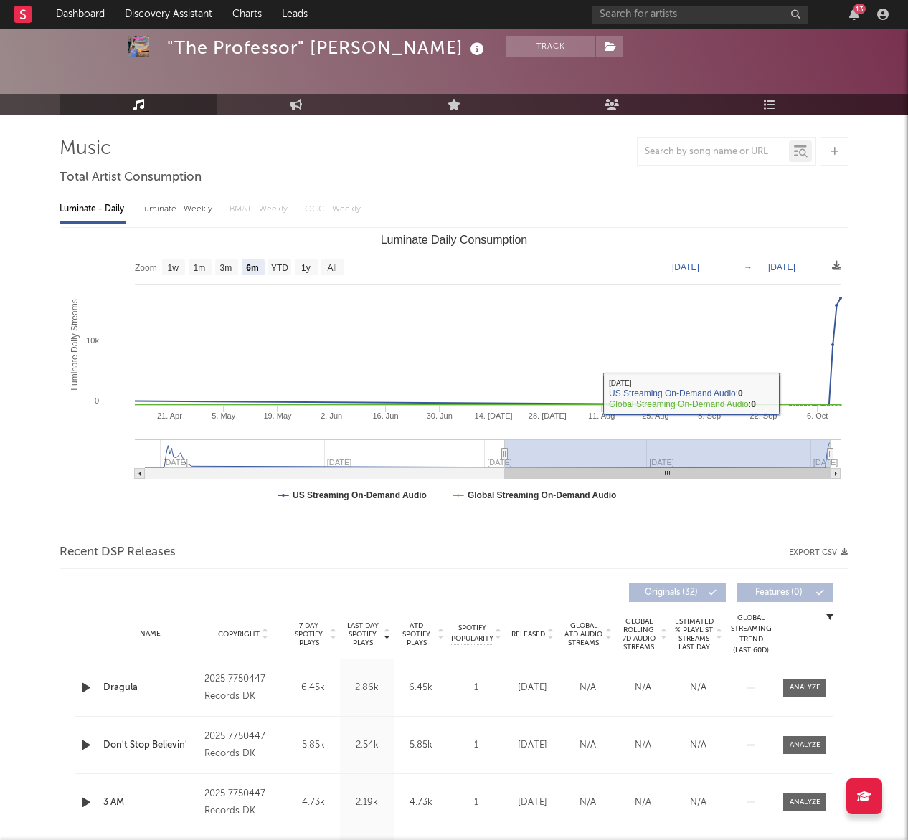
scroll to position [60, 0]
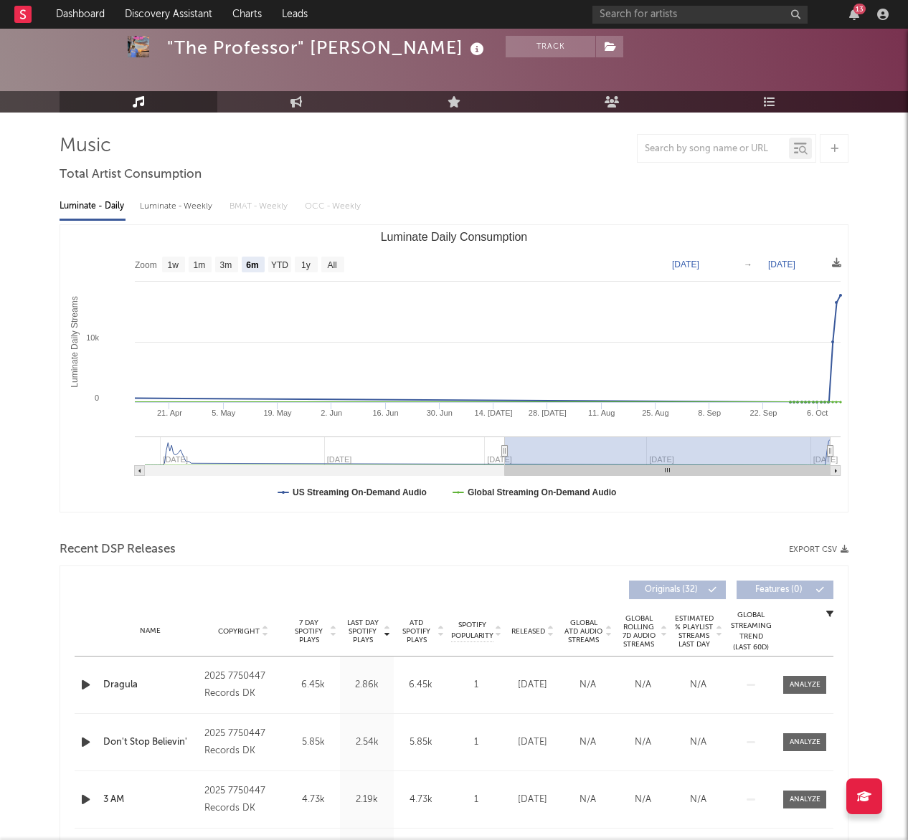
click at [83, 685] on icon "button" at bounding box center [85, 685] width 15 height 18
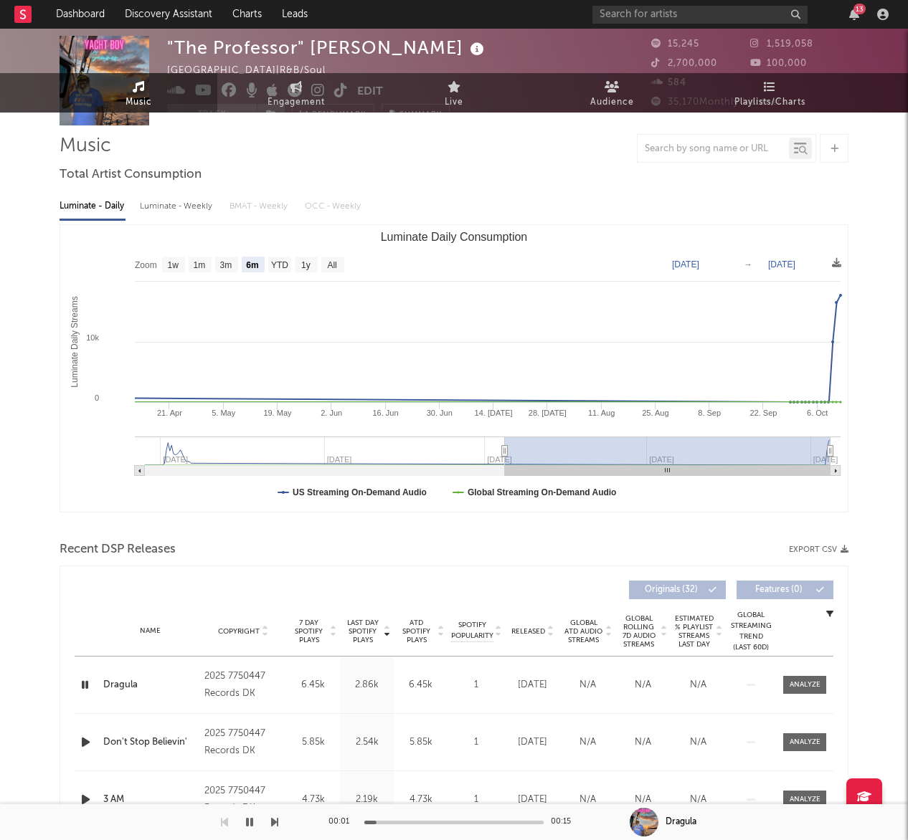
scroll to position [0, 0]
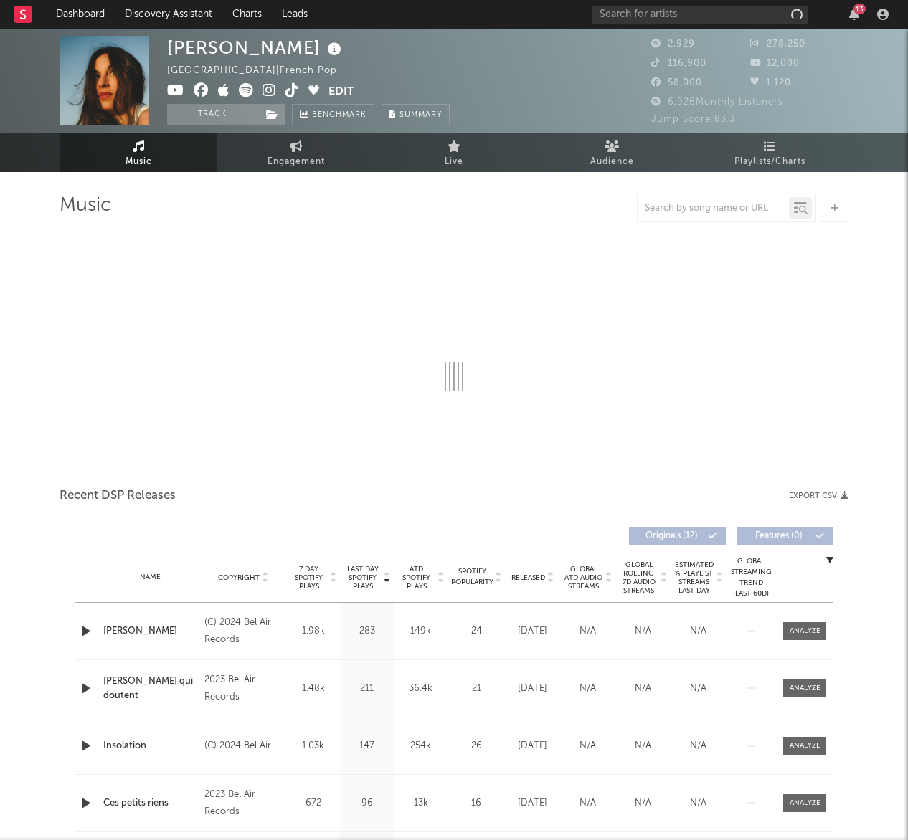
select select "6m"
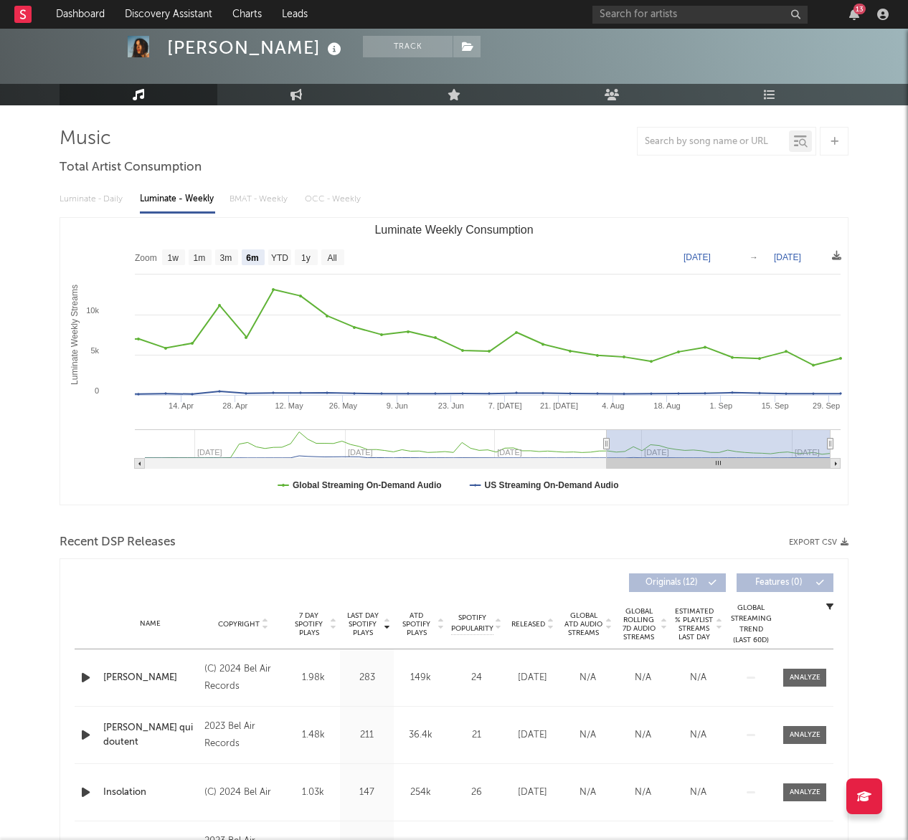
scroll to position [70, 0]
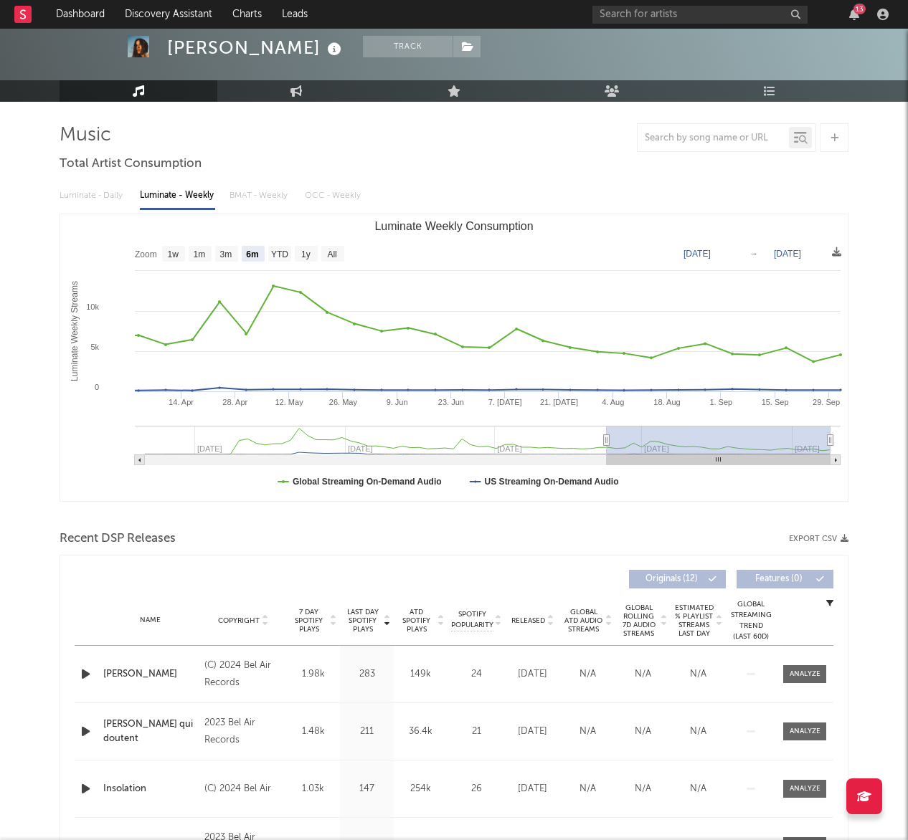
click at [80, 670] on icon "button" at bounding box center [85, 674] width 15 height 18
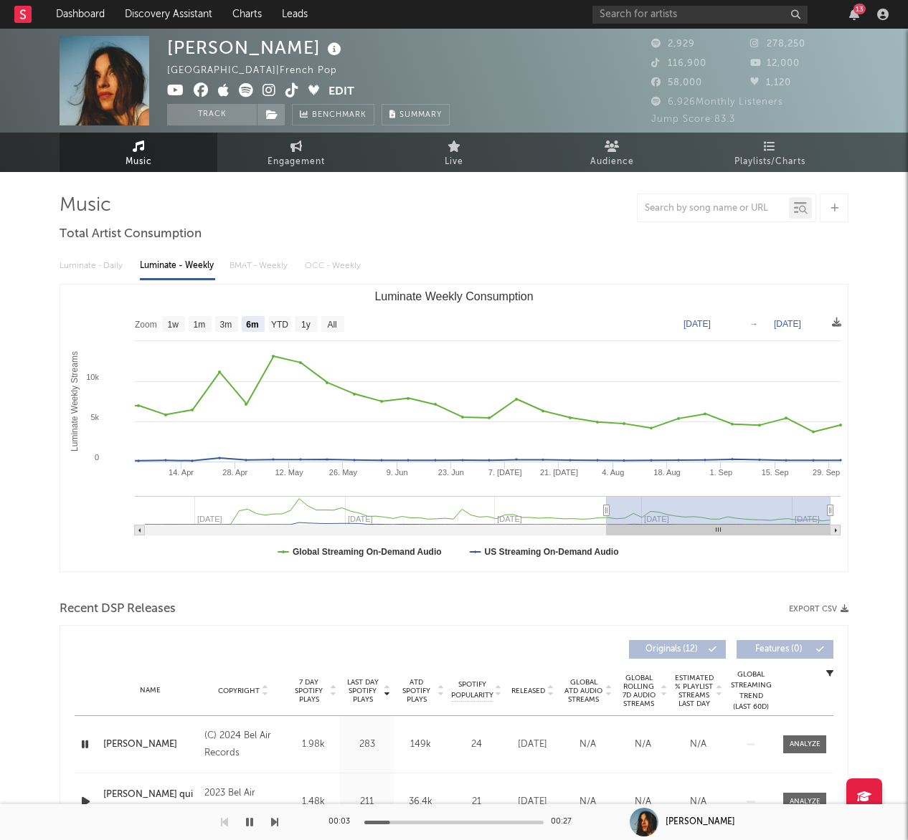
click at [269, 92] on icon at bounding box center [269, 90] width 14 height 14
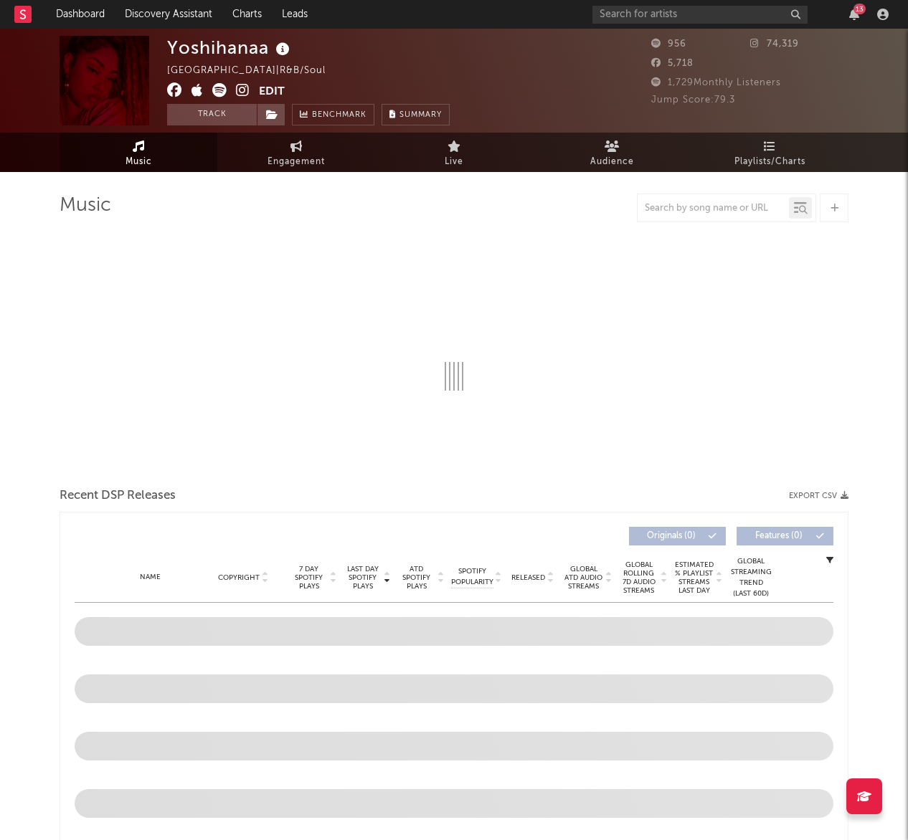
select select "1w"
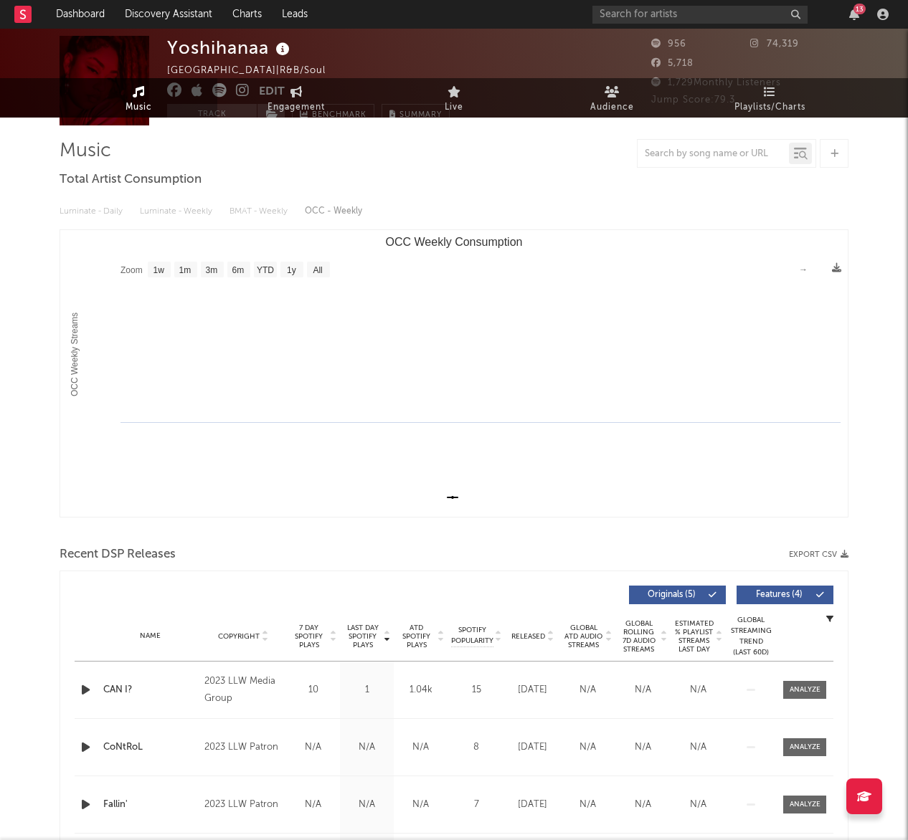
scroll to position [67, 0]
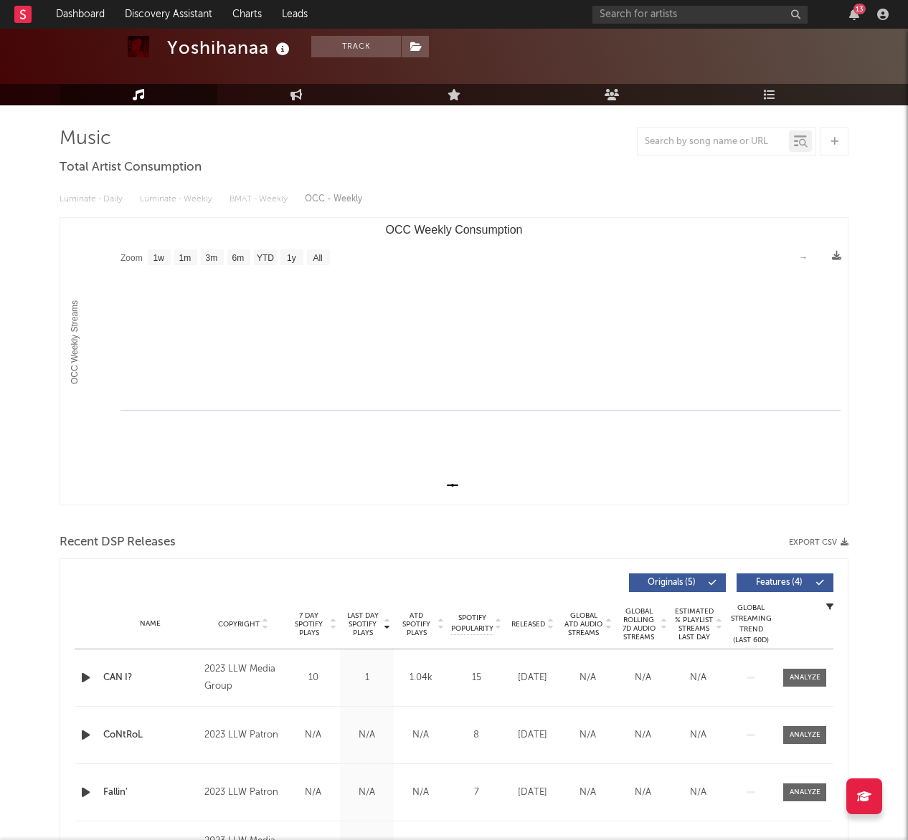
click at [85, 680] on icon "button" at bounding box center [85, 678] width 15 height 18
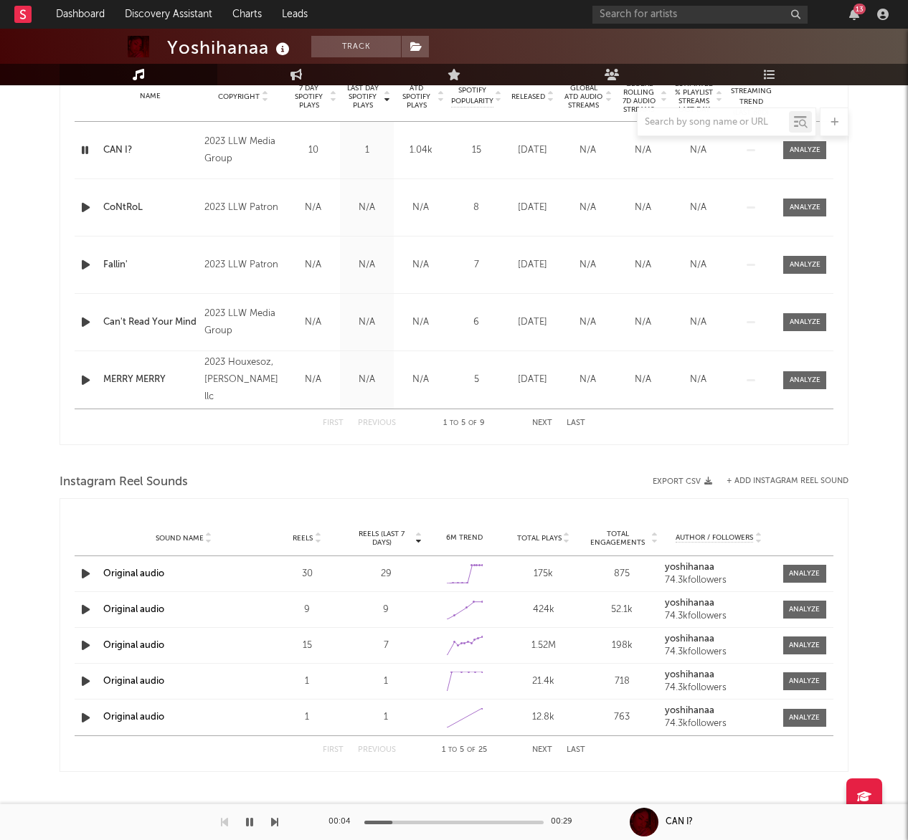
scroll to position [0, 0]
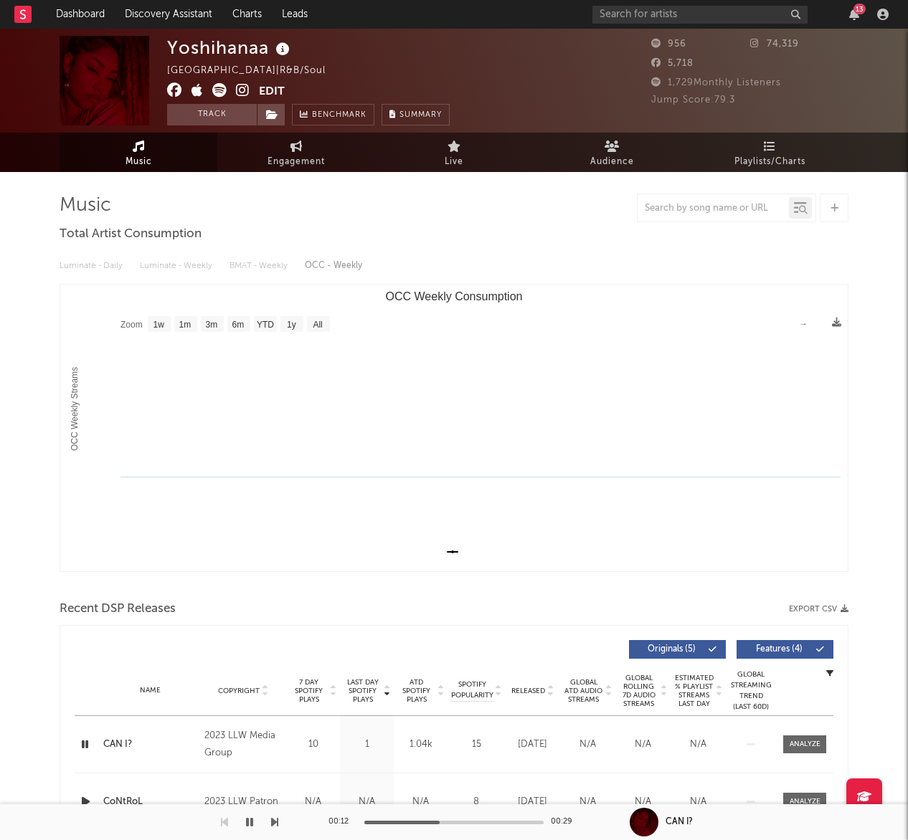
click at [249, 90] on icon at bounding box center [243, 90] width 14 height 14
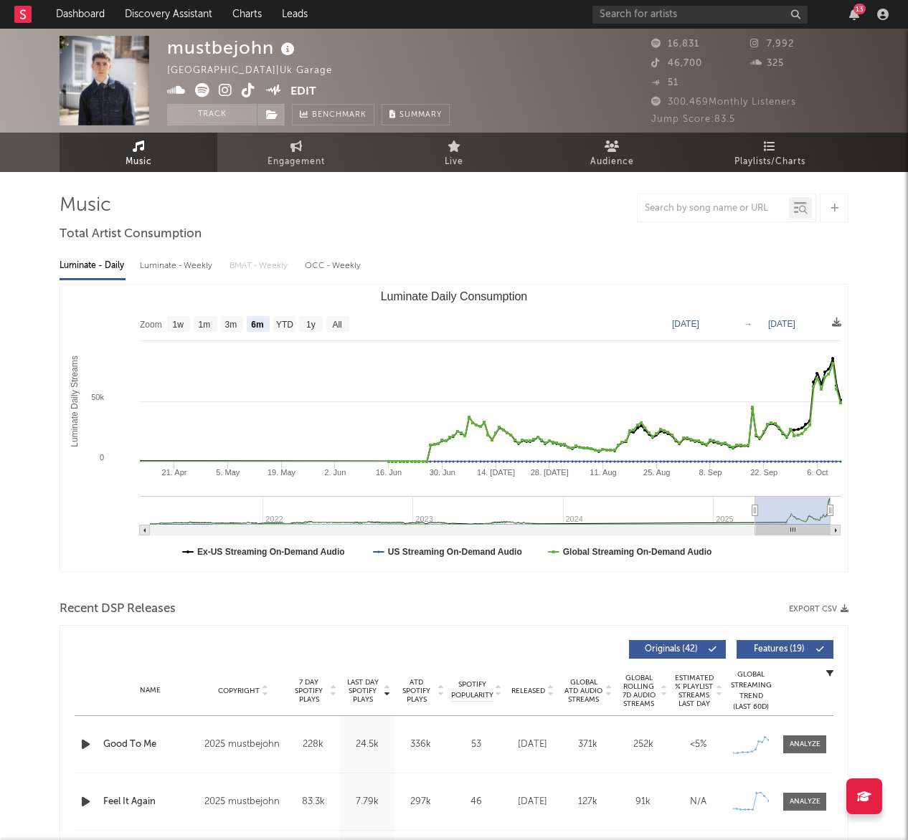
select select "6m"
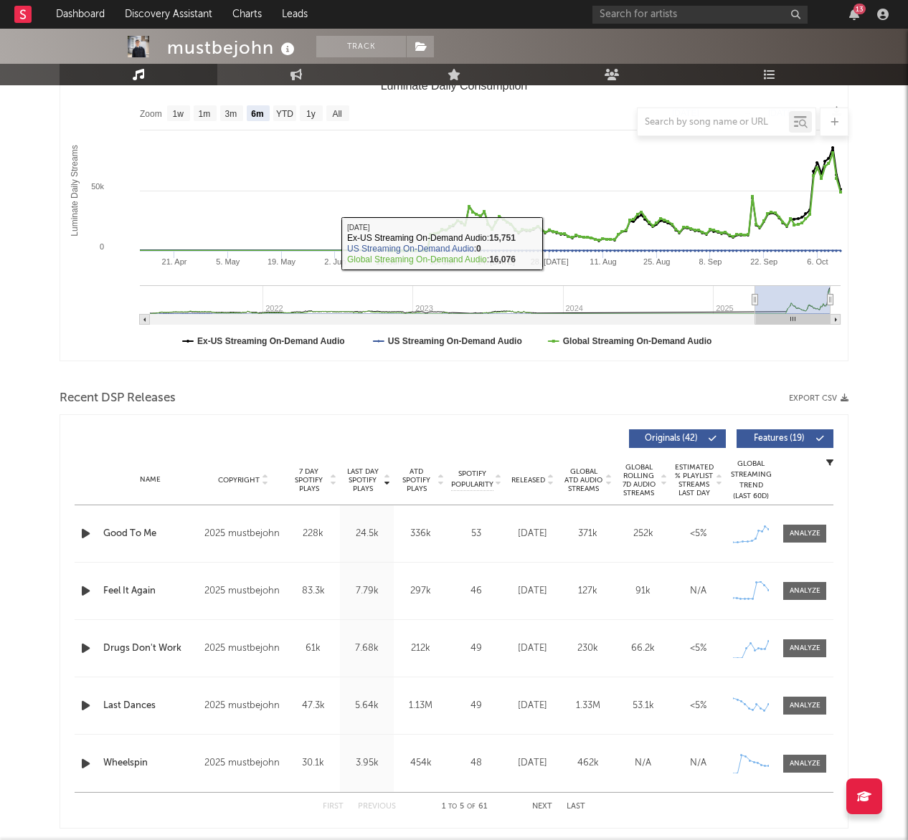
scroll to position [559, 0]
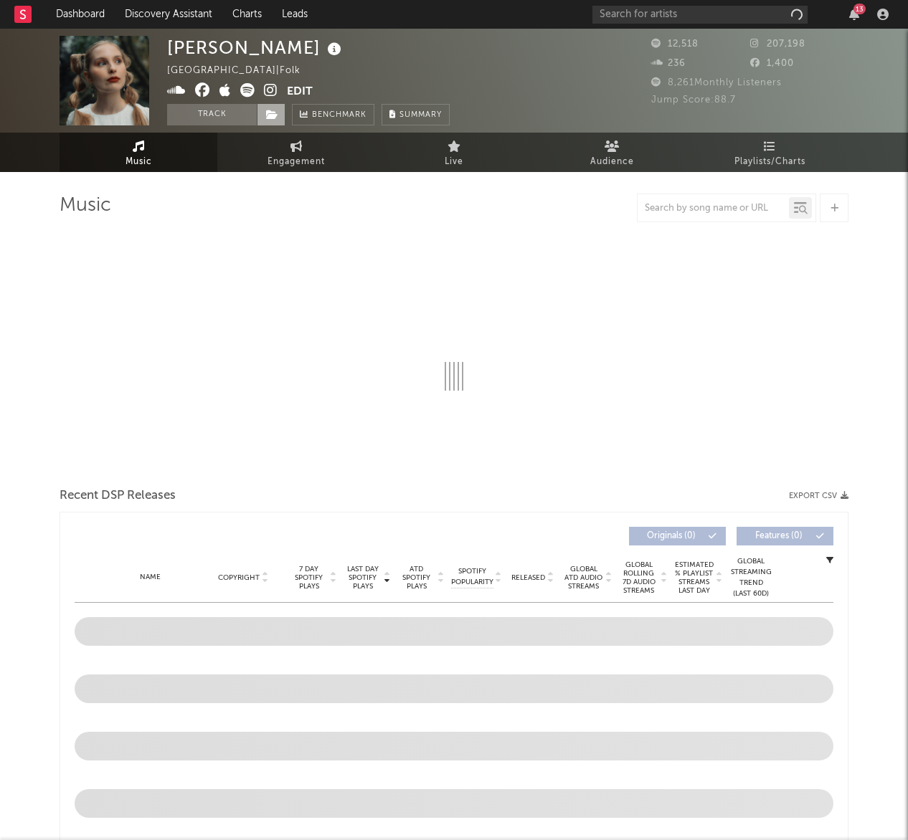
select select "6m"
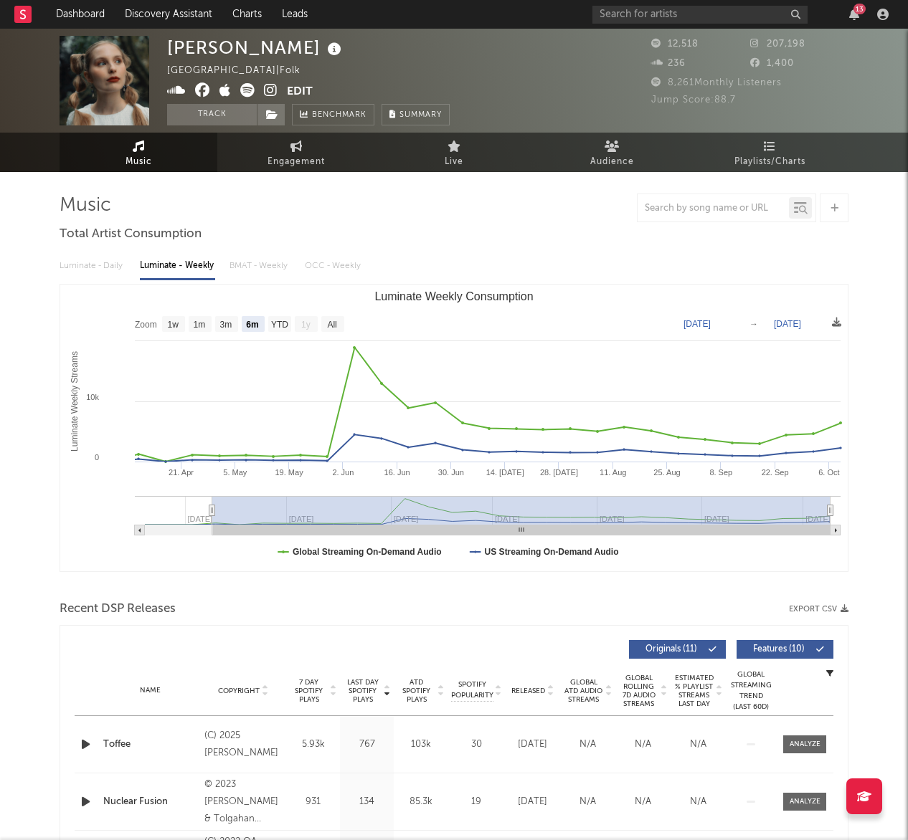
click at [268, 91] on icon at bounding box center [271, 90] width 14 height 14
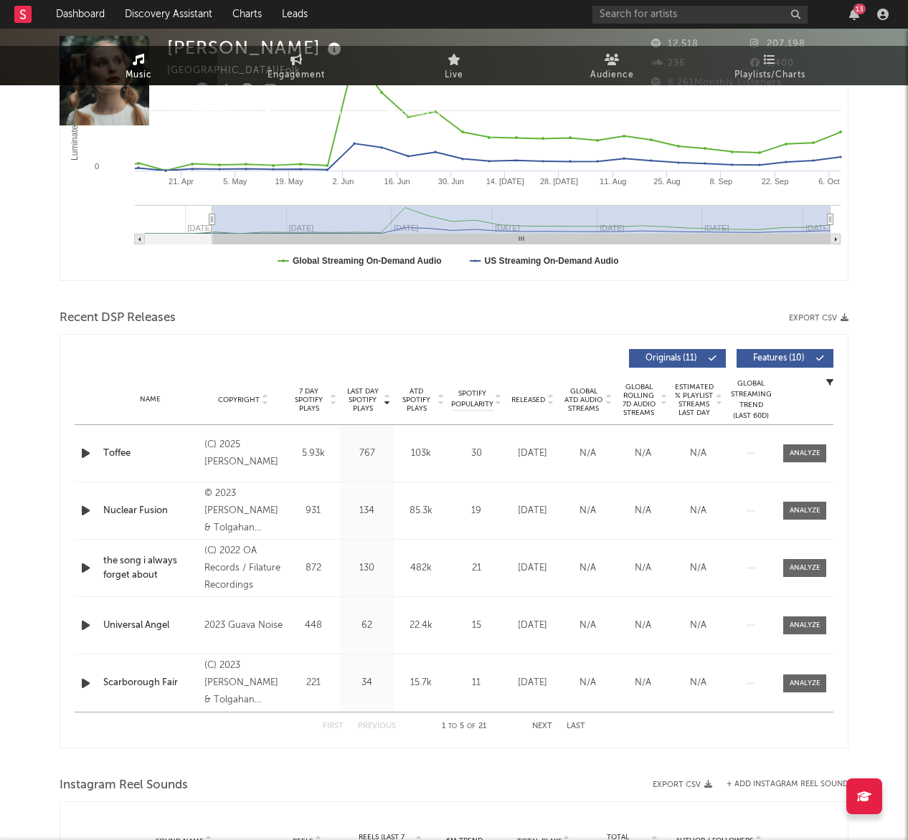
scroll to position [456, 0]
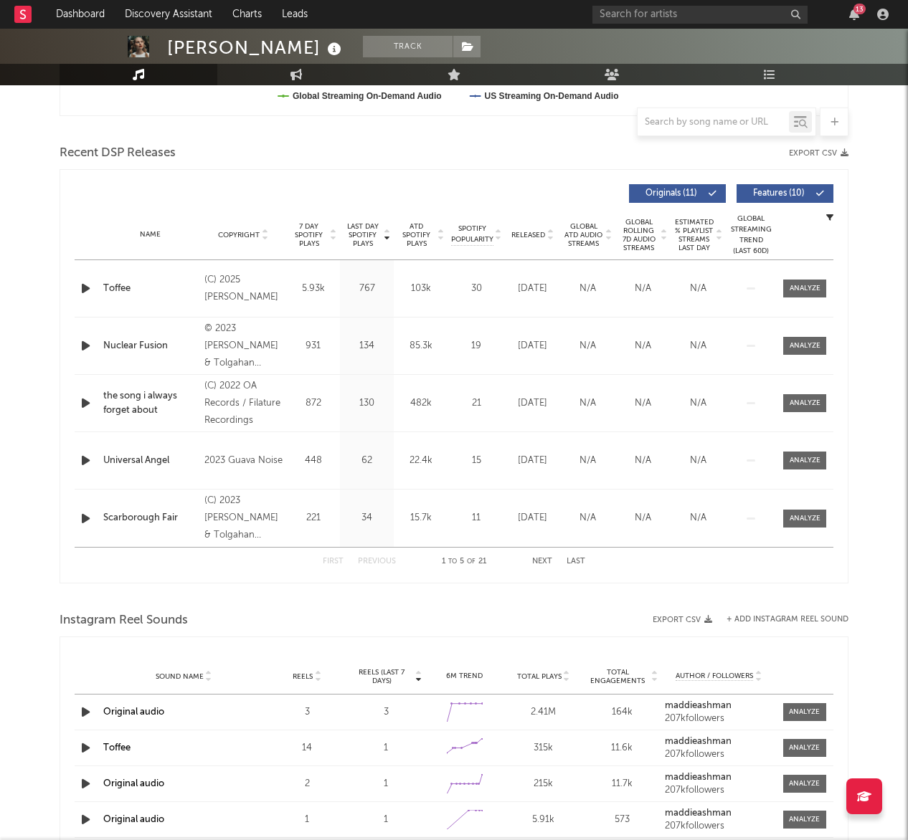
click at [85, 286] on icon "button" at bounding box center [85, 289] width 15 height 18
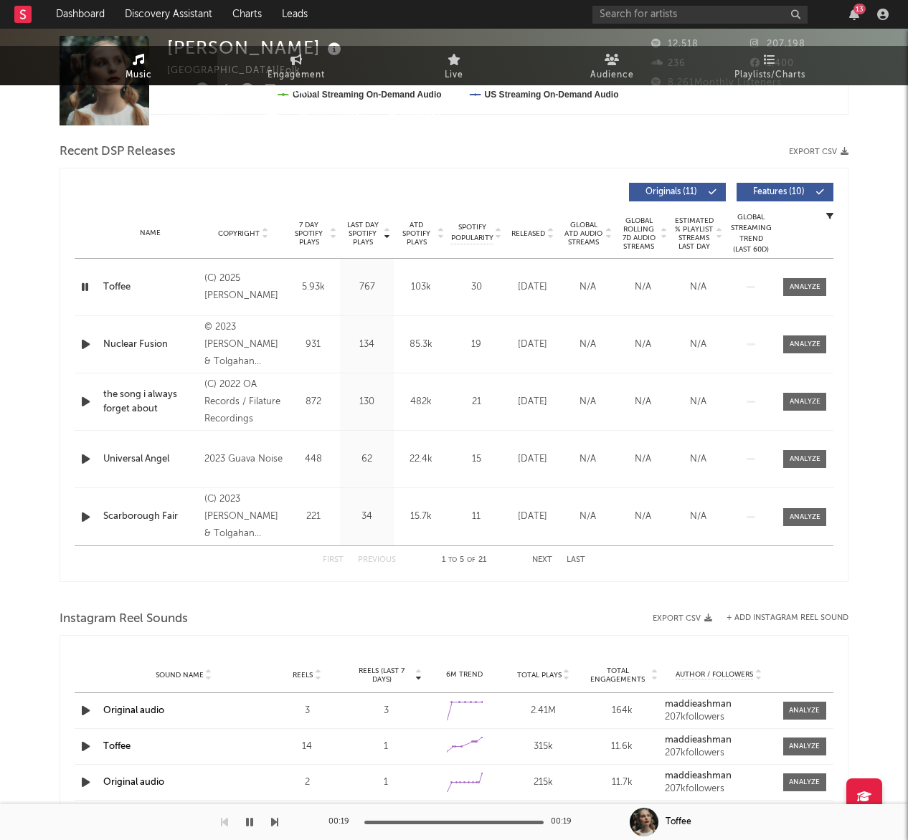
scroll to position [1008, 0]
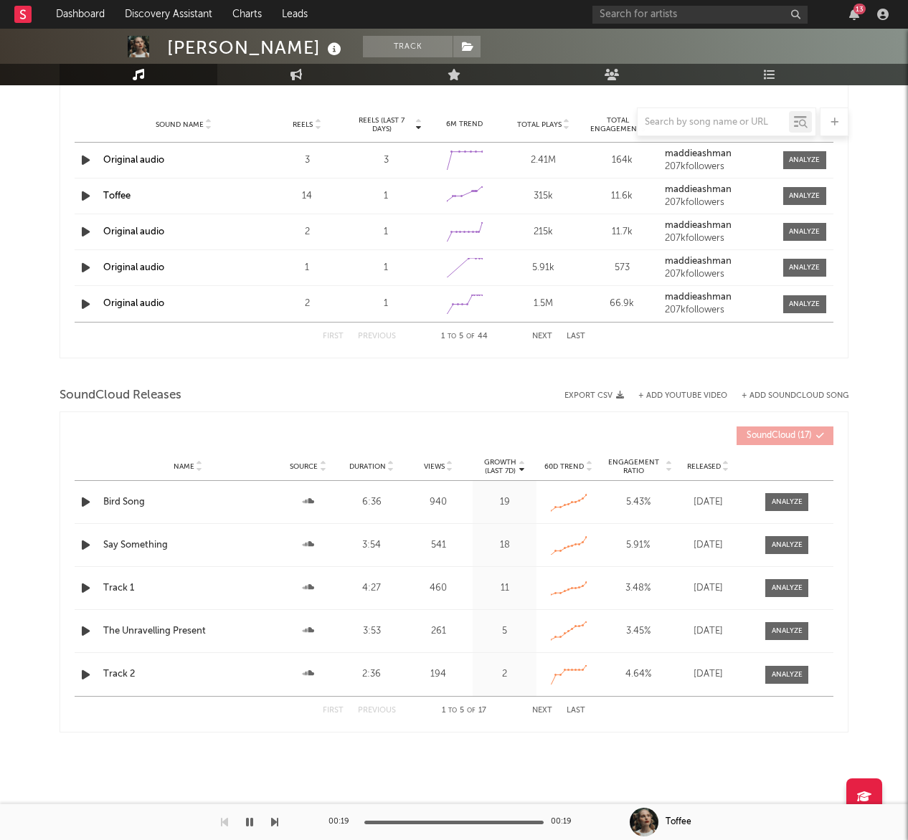
click at [86, 500] on icon "button" at bounding box center [85, 502] width 15 height 18
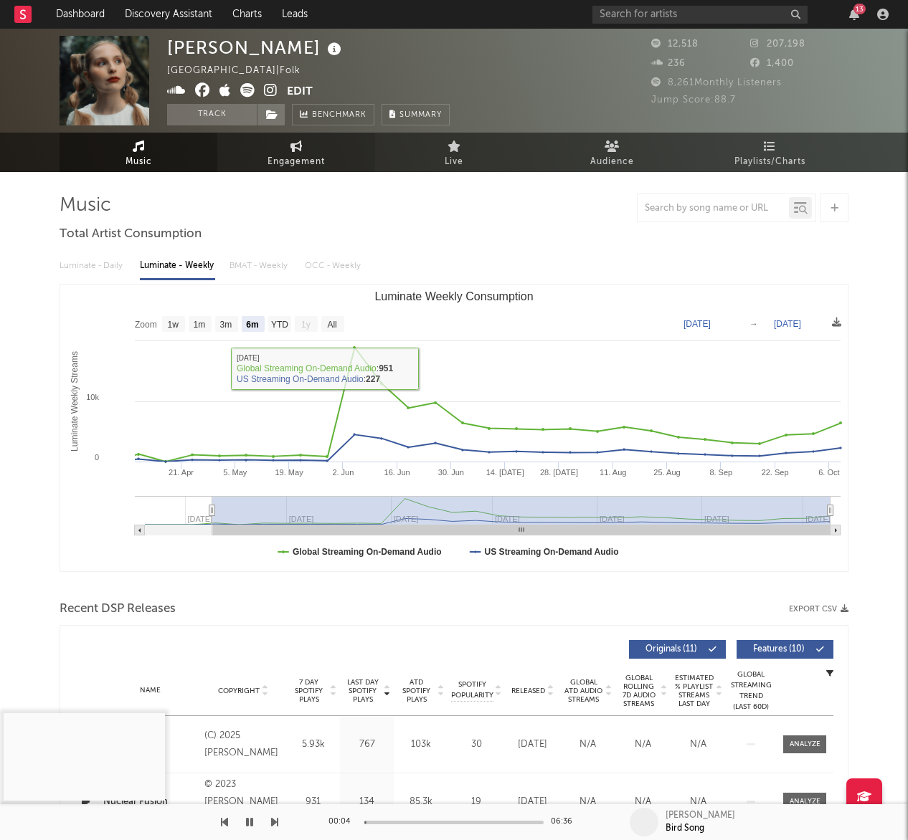
click at [300, 141] on icon at bounding box center [296, 146] width 12 height 11
select select "1w"
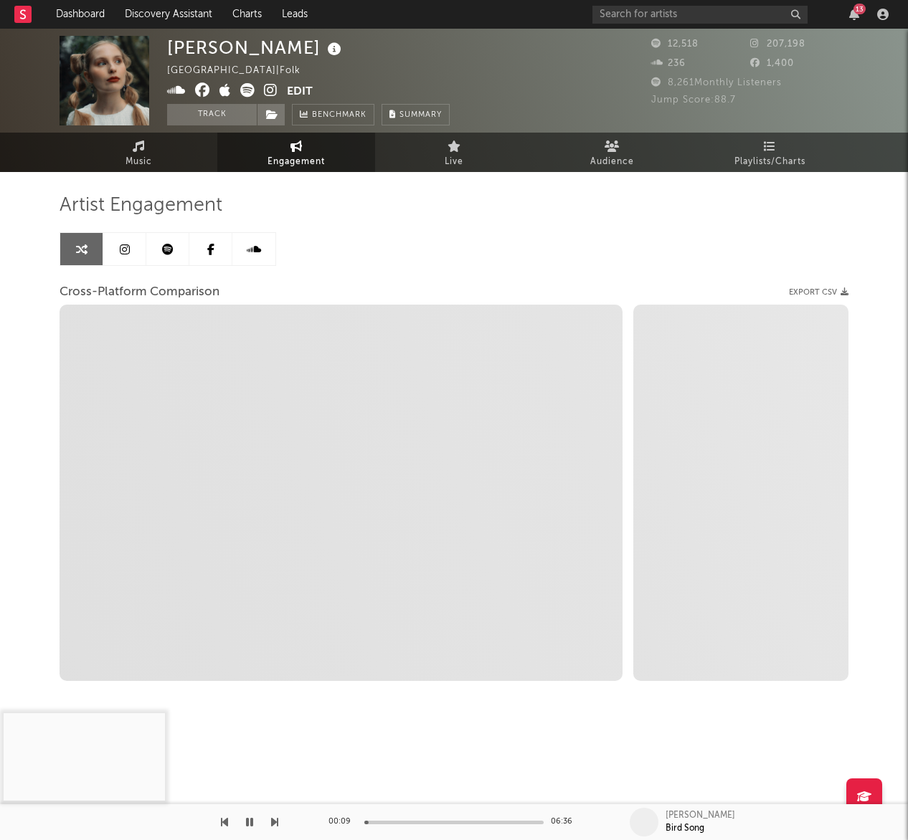
select select "1m"
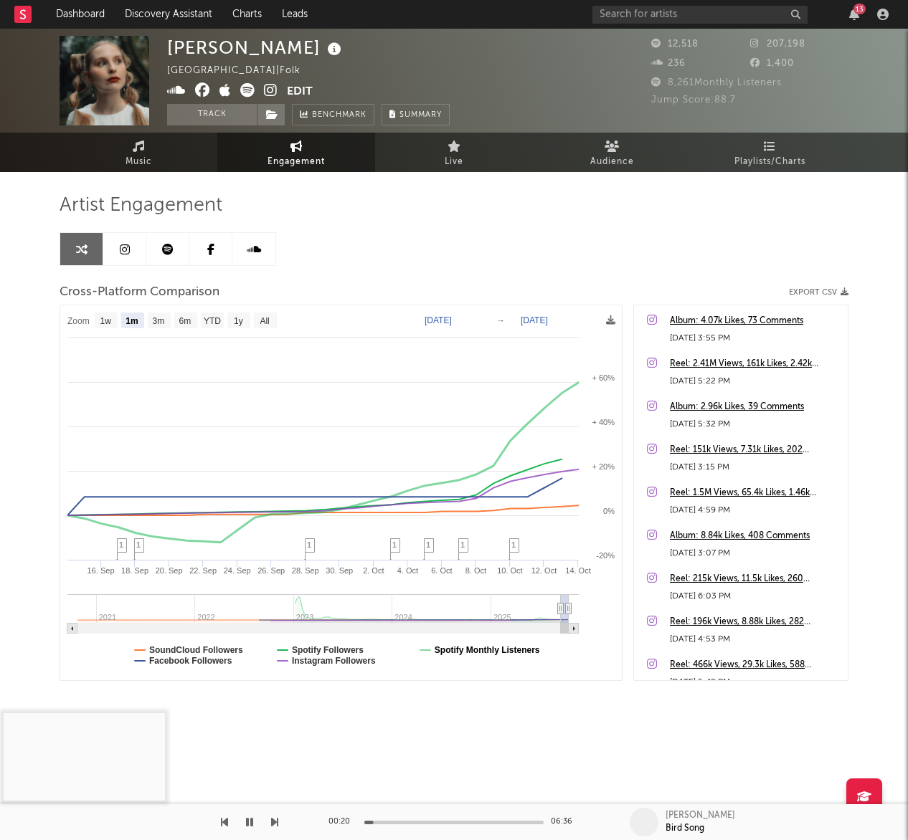
click at [489, 647] on text "Spotify Monthly Listeners" at bounding box center [487, 650] width 105 height 10
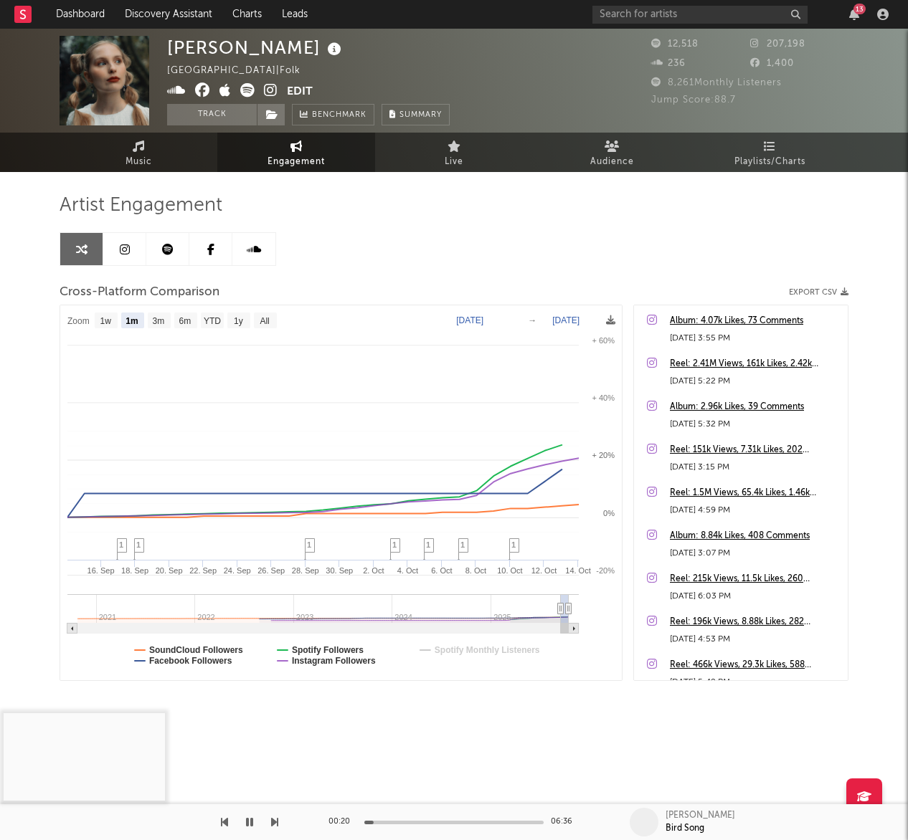
select select "1m"
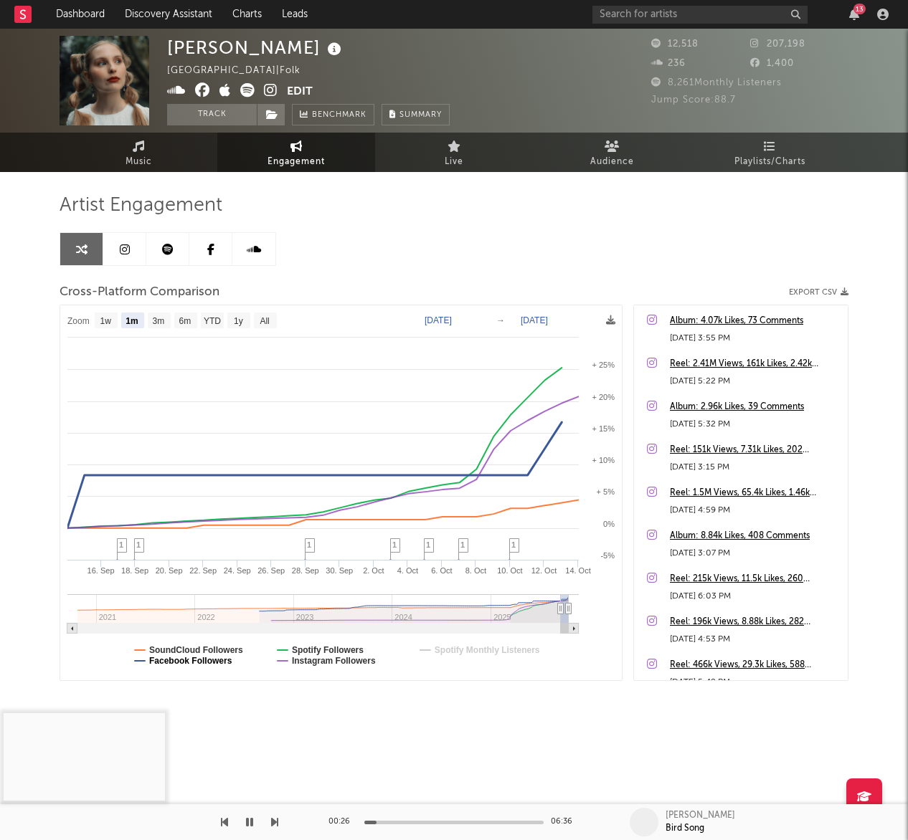
click at [201, 663] on text "Facebook Followers" at bounding box center [190, 661] width 83 height 10
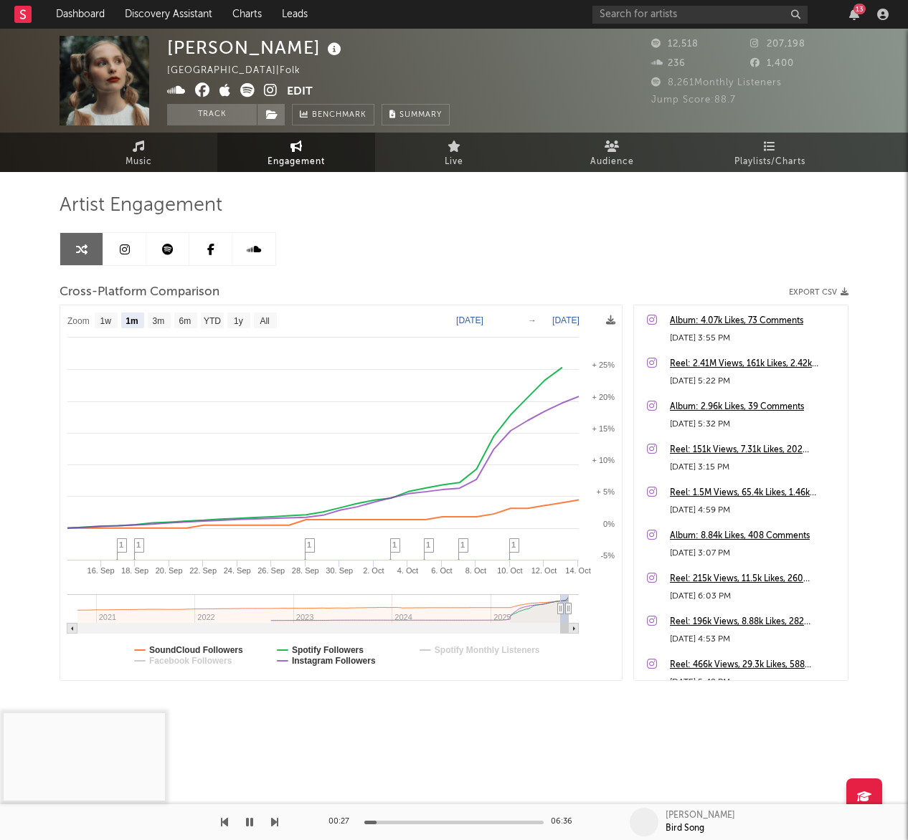
select select "1m"
click at [462, 546] on span "1" at bounding box center [462, 545] width 4 height 9
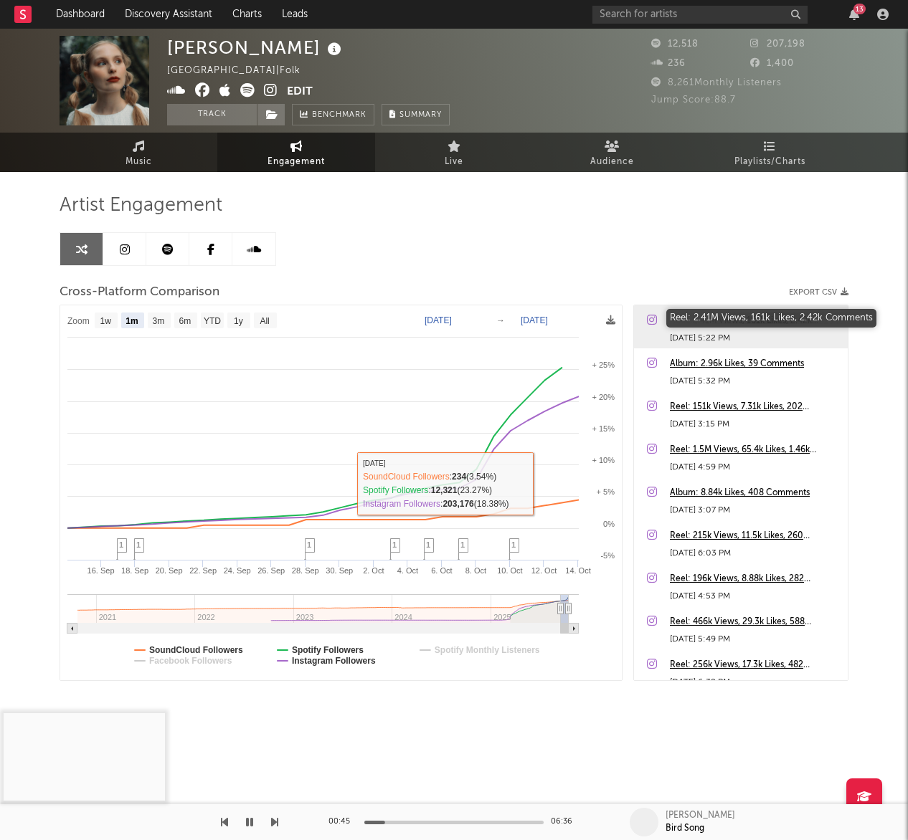
click at [713, 318] on div "Reel: 2.41M Views, 161k Likes, 2.42k Comments" at bounding box center [755, 321] width 171 height 17
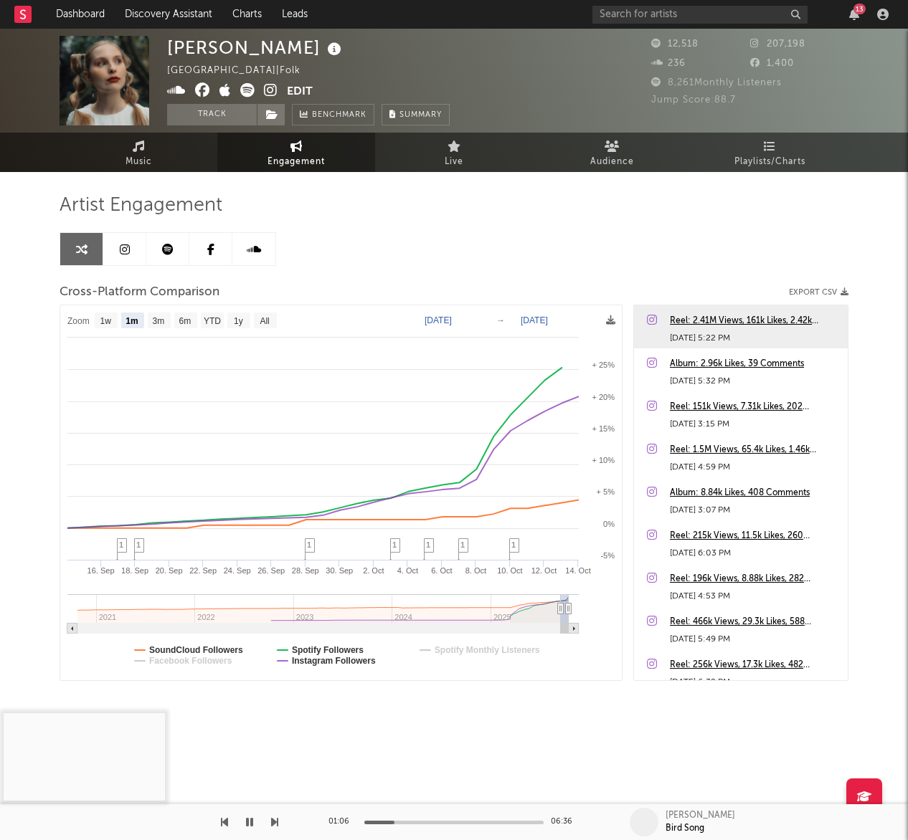
click at [437, 823] on div at bounding box center [453, 823] width 179 height 4
click at [480, 822] on div at bounding box center [453, 823] width 179 height 4
click at [252, 819] on icon "button" at bounding box center [249, 822] width 7 height 11
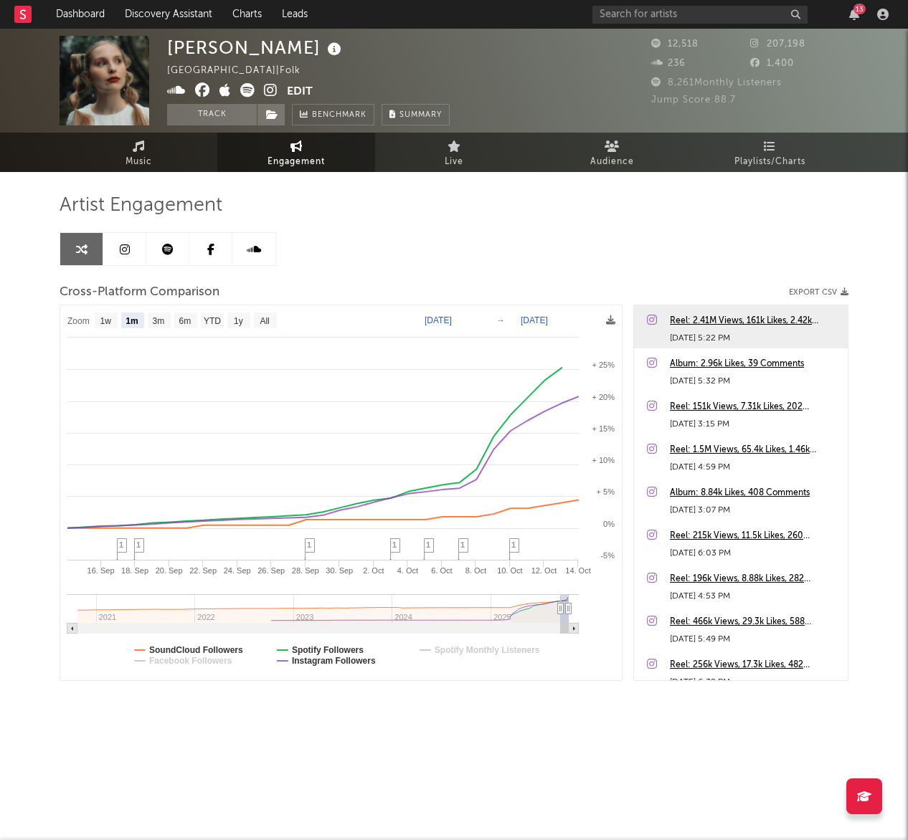
click at [127, 247] on icon at bounding box center [125, 249] width 10 height 11
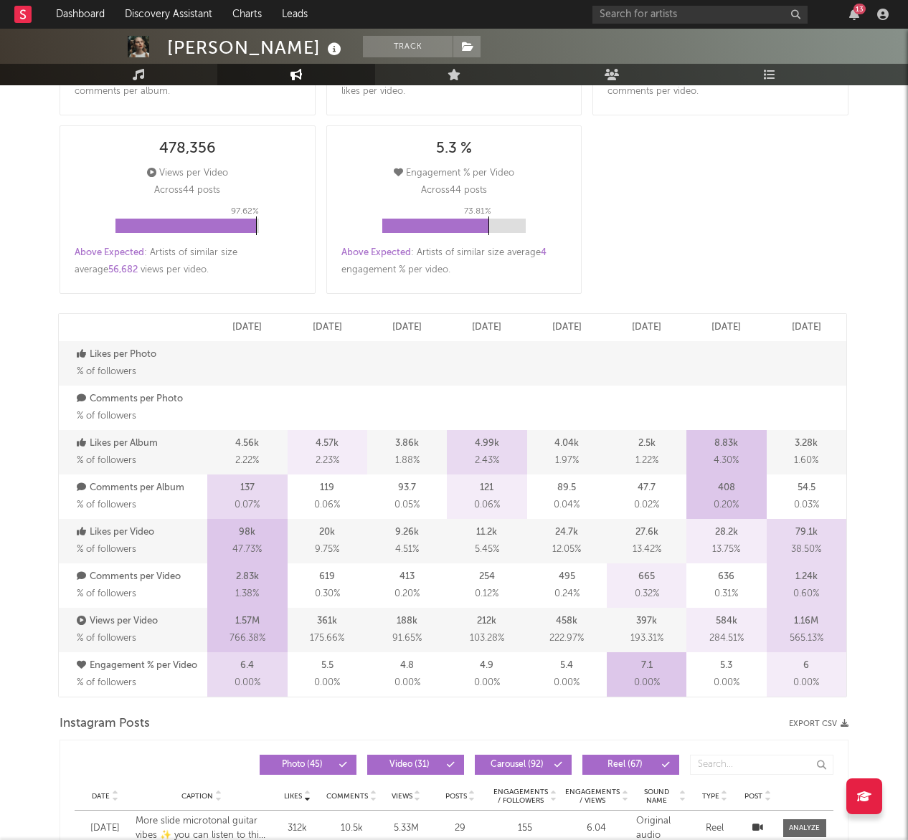
select select "6m"
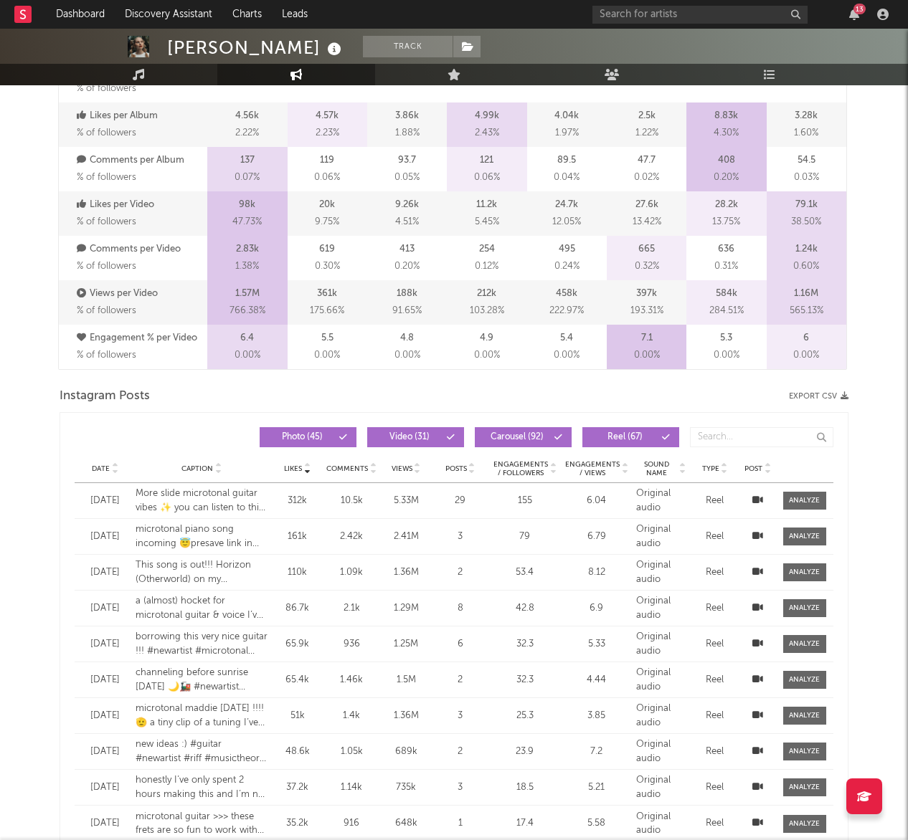
scroll to position [949, 0]
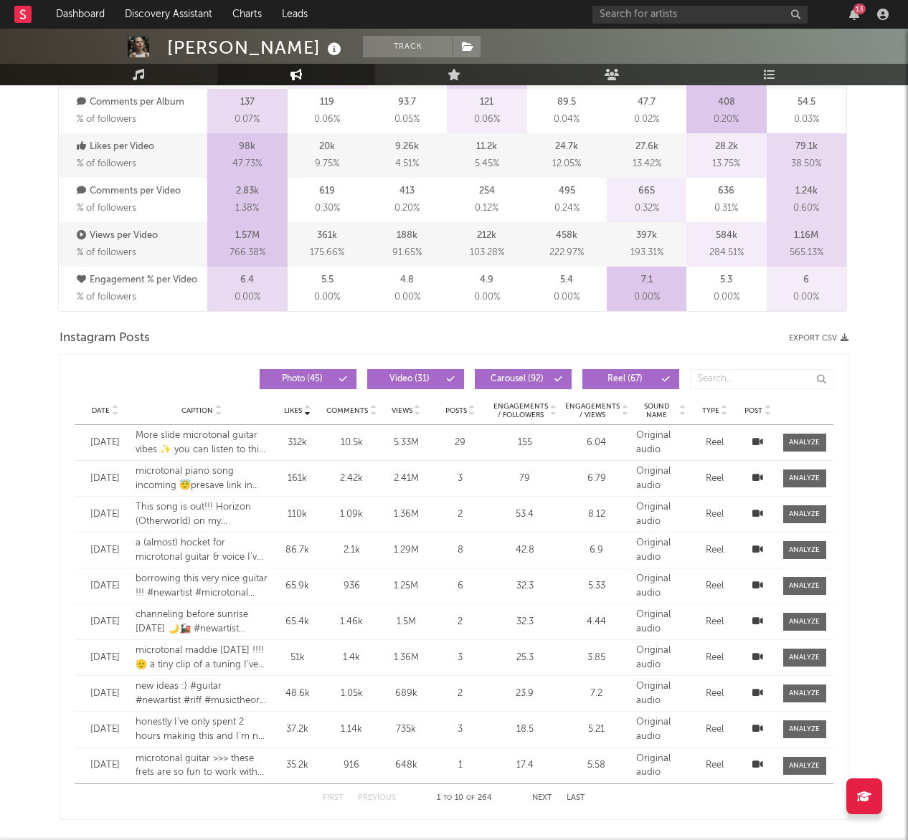
click at [412, 412] on span "Views" at bounding box center [401, 411] width 21 height 9
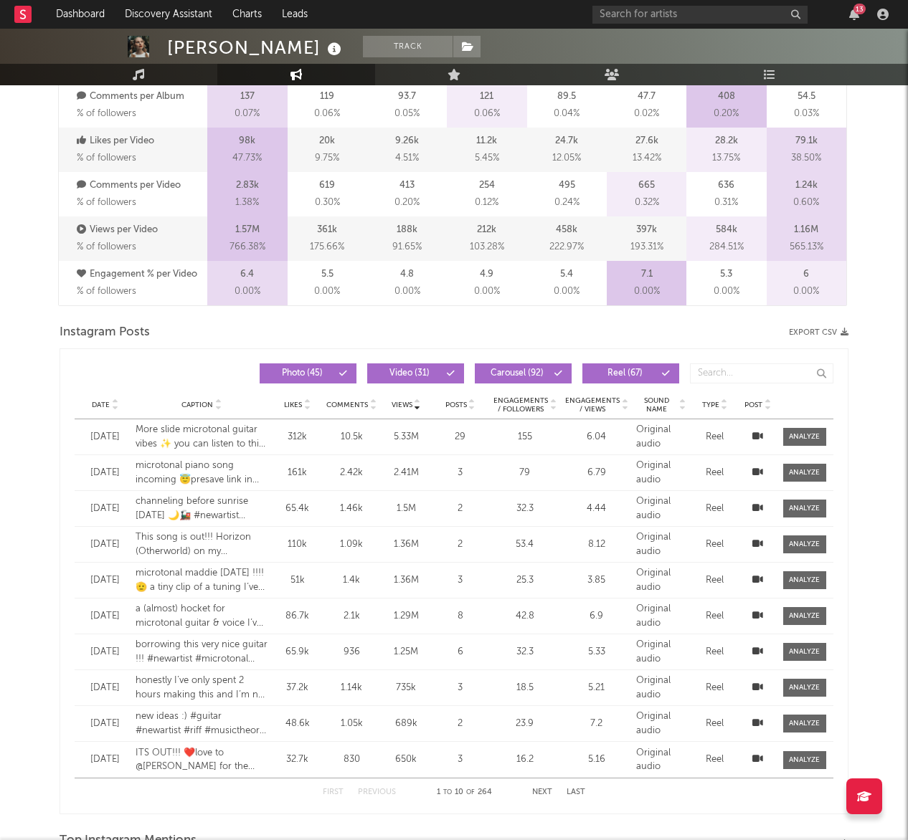
click at [412, 410] on div "Views" at bounding box center [406, 404] width 44 height 11
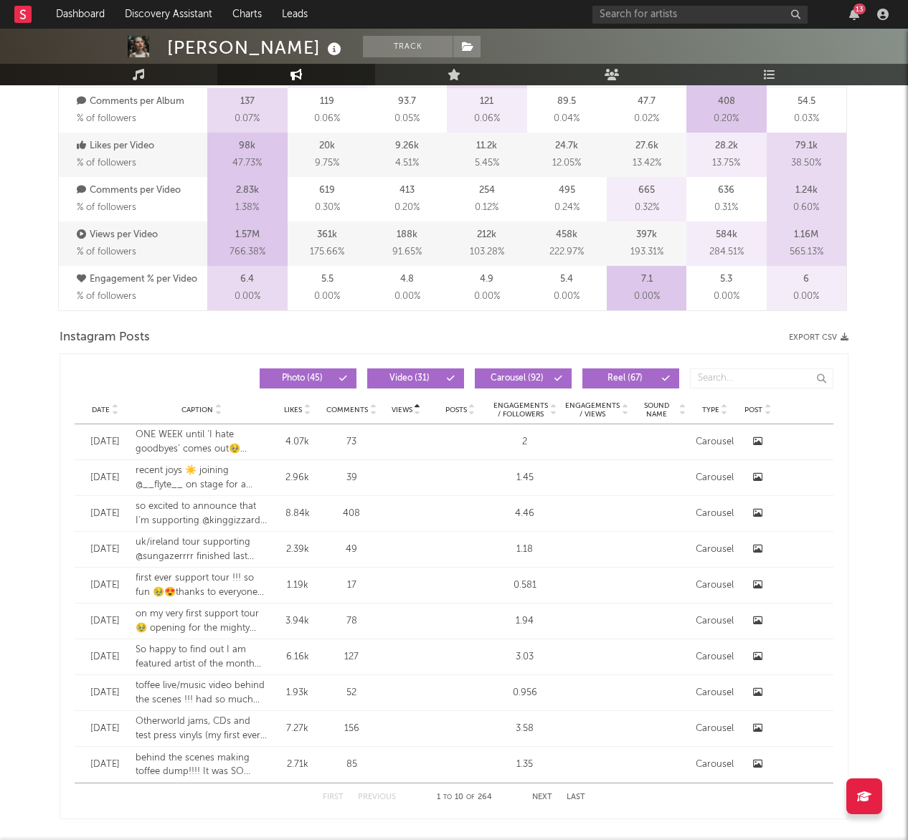
click at [412, 412] on span "Views" at bounding box center [401, 410] width 21 height 9
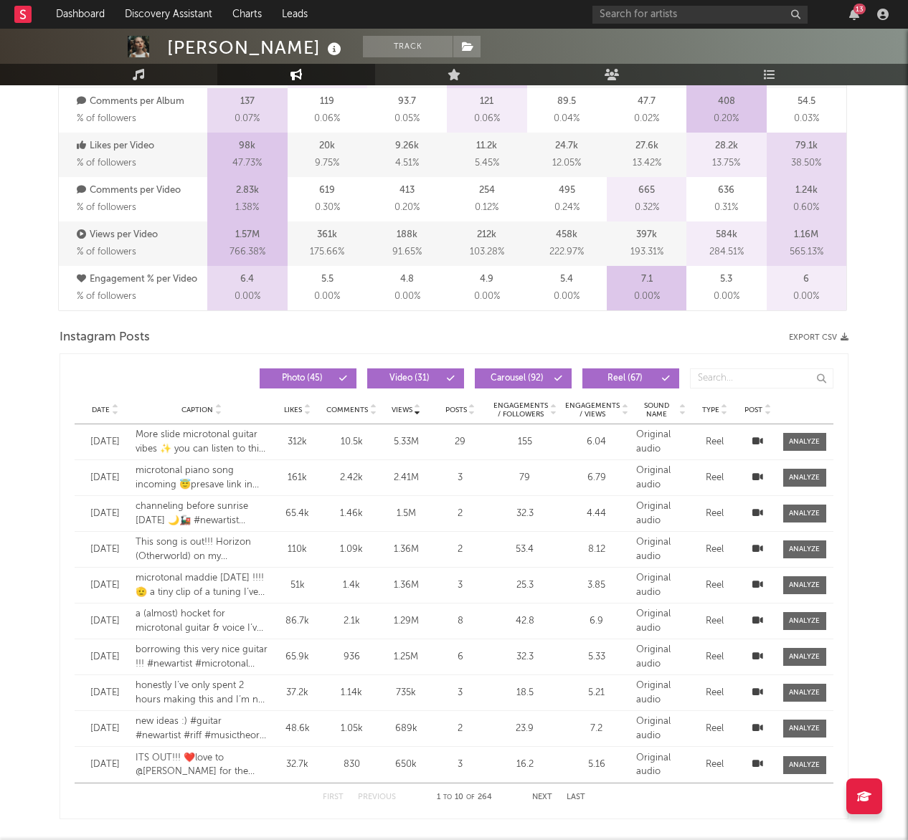
scroll to position [943, 0]
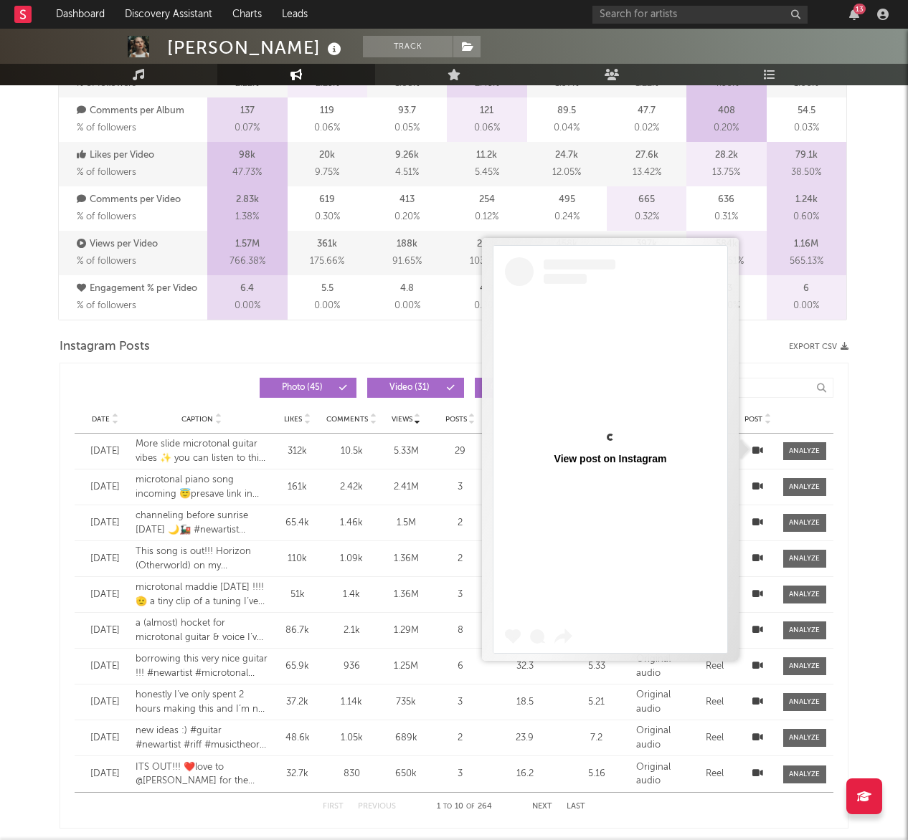
click at [754, 450] on icon at bounding box center [757, 450] width 11 height 9
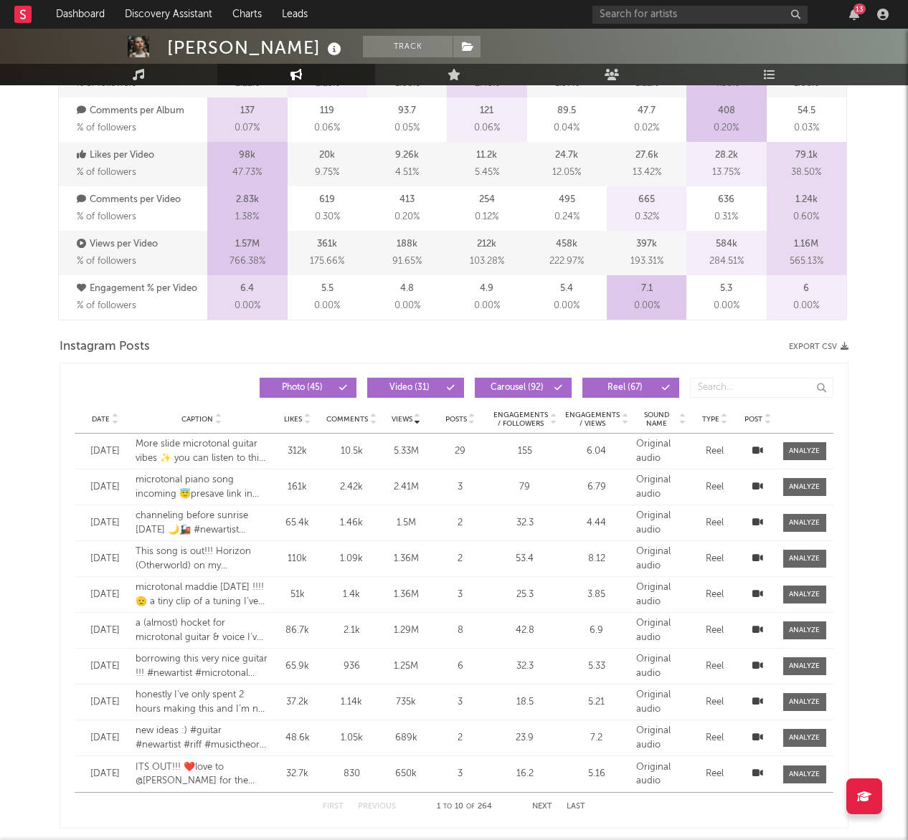
click at [754, 450] on icon at bounding box center [757, 450] width 11 height 9
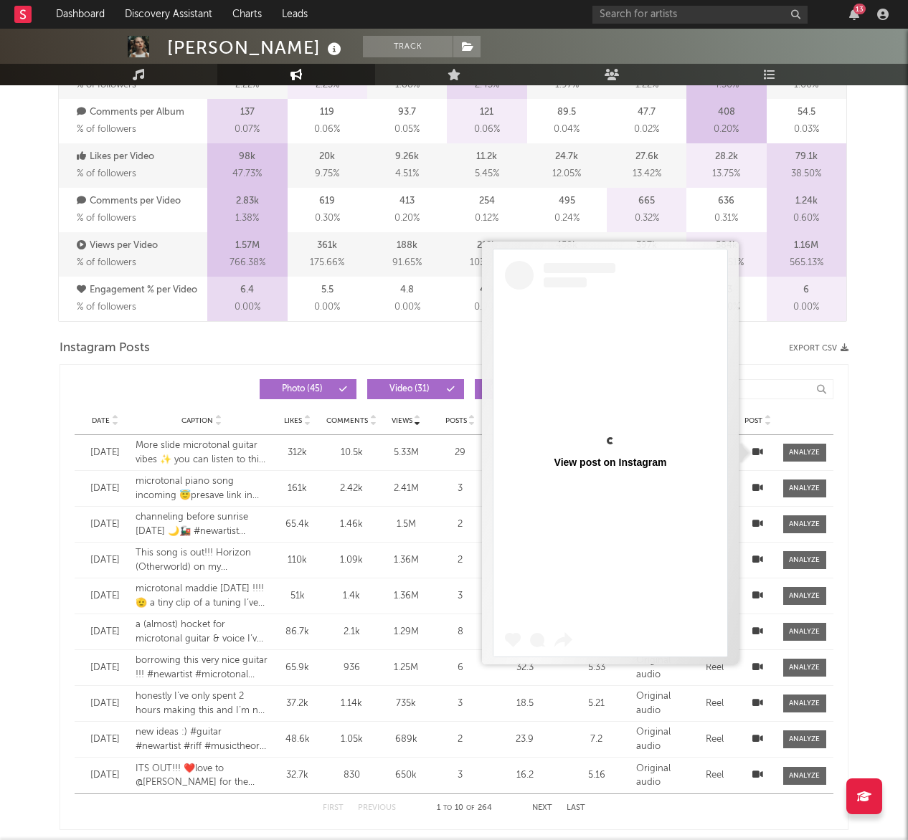
click at [754, 450] on icon at bounding box center [757, 451] width 11 height 9
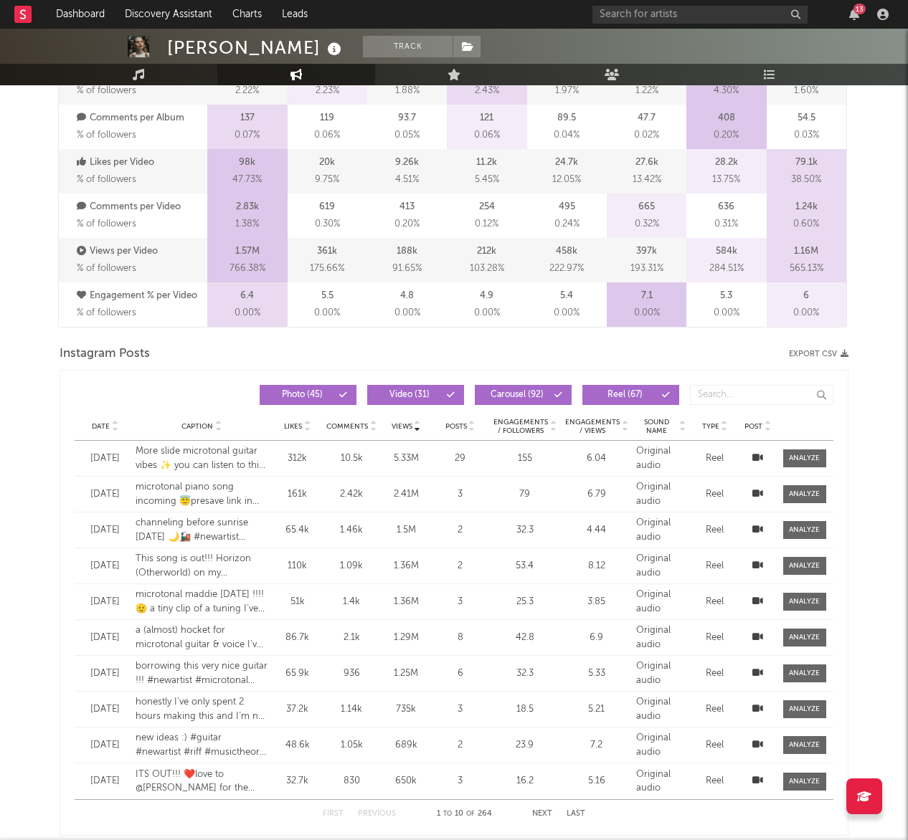
scroll to position [930, 0]
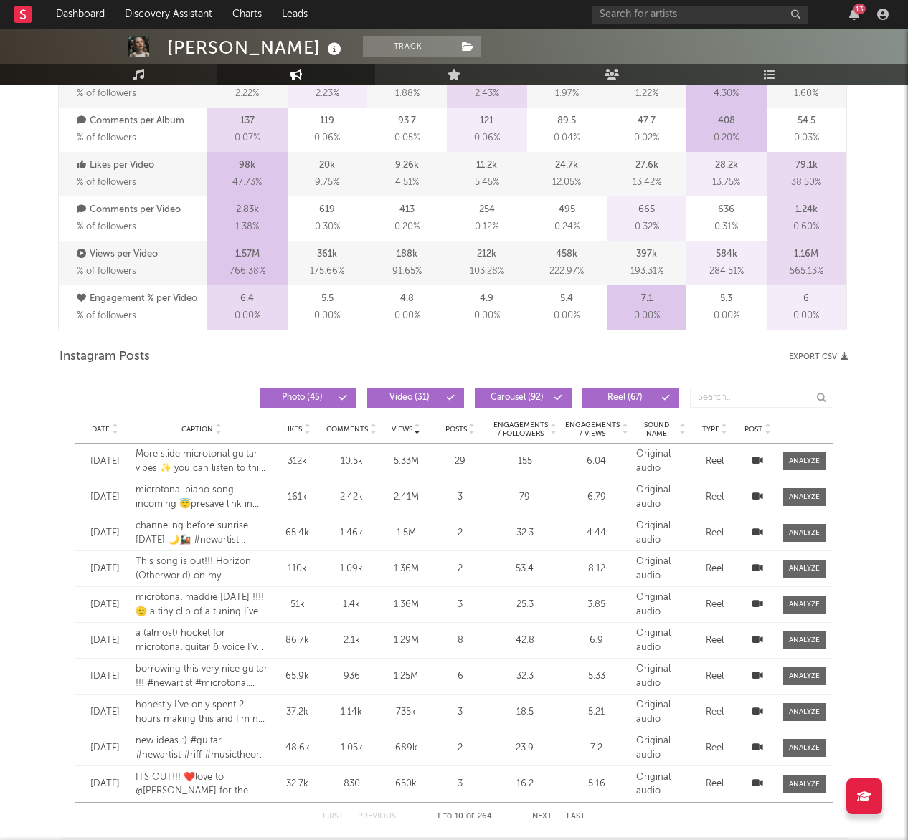
click at [754, 450] on div "Date Mar 09 '25 Caption More slide microtonal guitar vibes ✨ you can listen to …" at bounding box center [454, 461] width 759 height 35
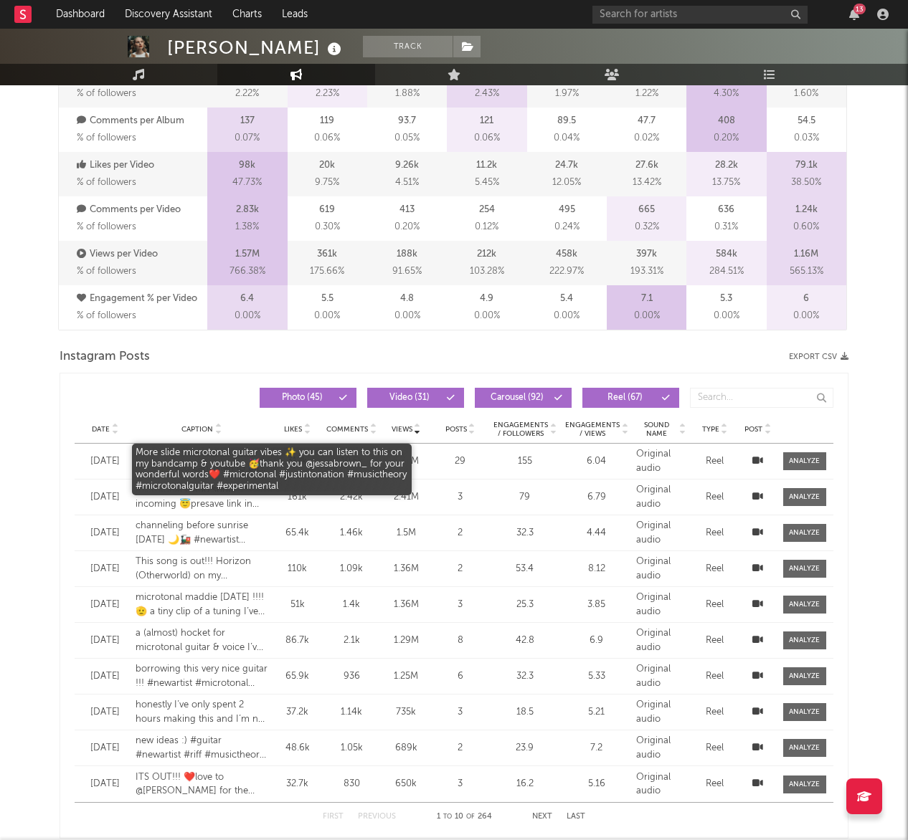
click at [201, 456] on div "More slide microtonal guitar vibes ✨ you can listen to this on my bandcamp & yo…" at bounding box center [202, 461] width 133 height 28
click at [228, 472] on div "More slide microtonal guitar vibes ✨ you can listen to this on my bandcamp & yo…" at bounding box center [202, 461] width 133 height 28
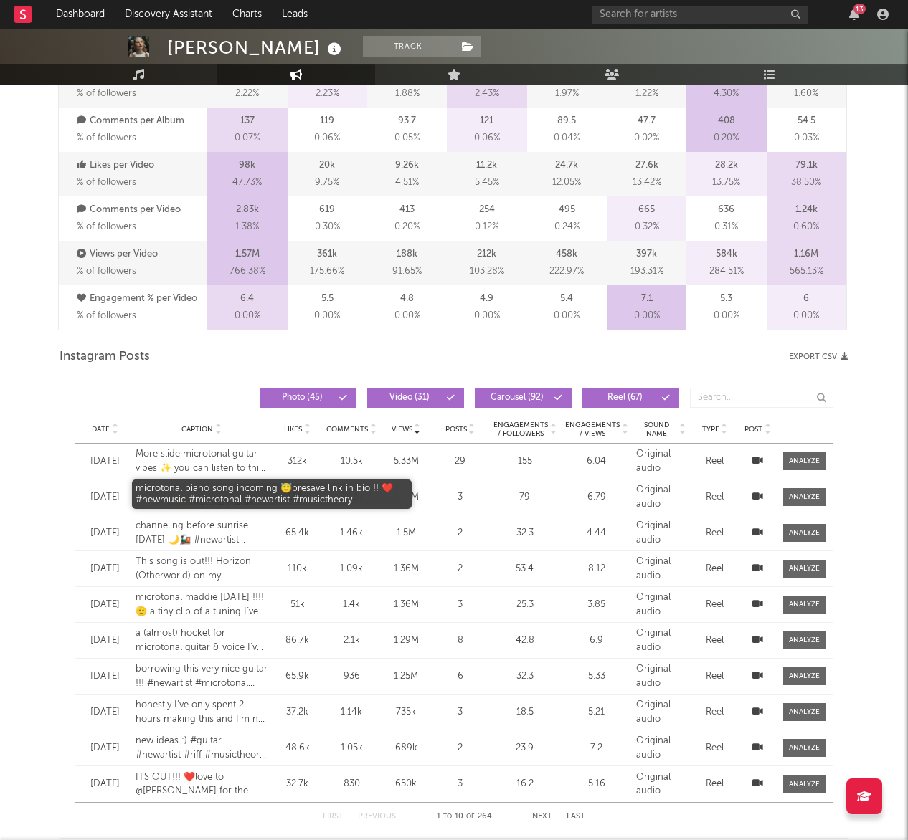
click at [224, 489] on div "microtonal piano song incoming 😇presave link in bio !! ❤️ #newmusic #microtonal…" at bounding box center [202, 497] width 133 height 28
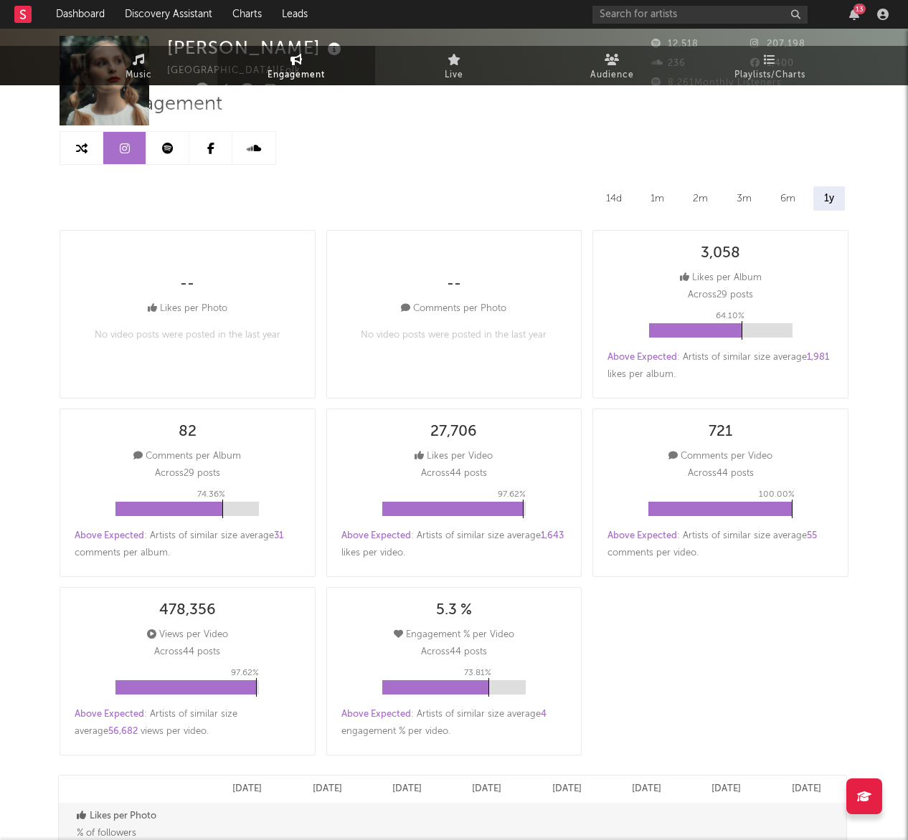
scroll to position [0, 0]
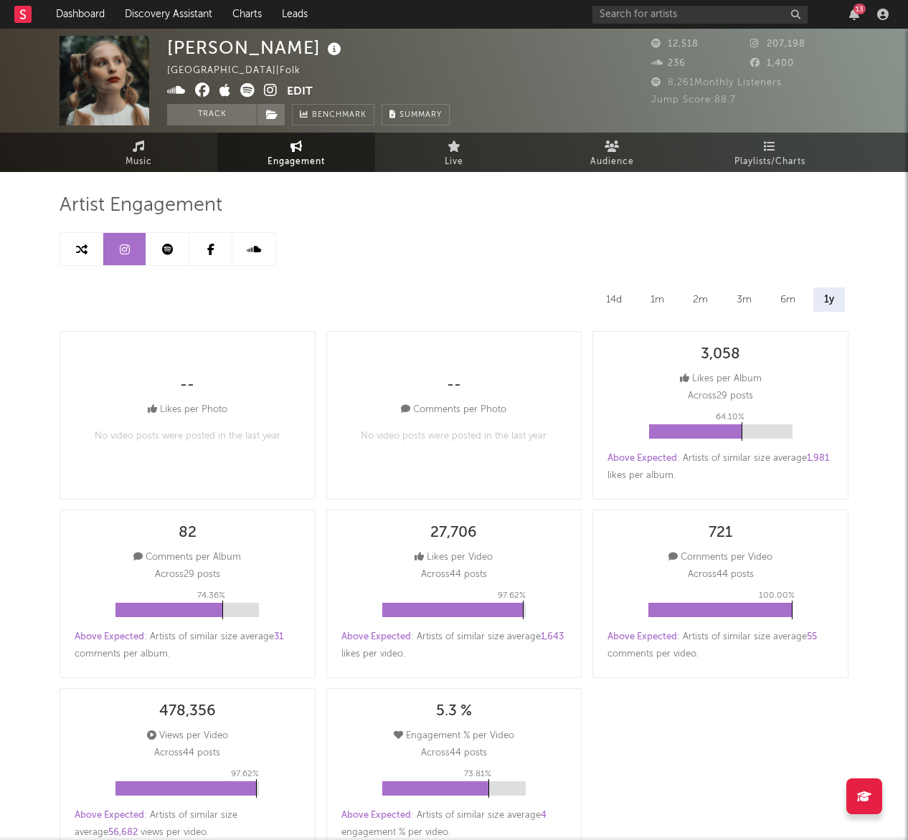
click at [287, 152] on link "Engagement" at bounding box center [296, 152] width 158 height 39
select select "1m"
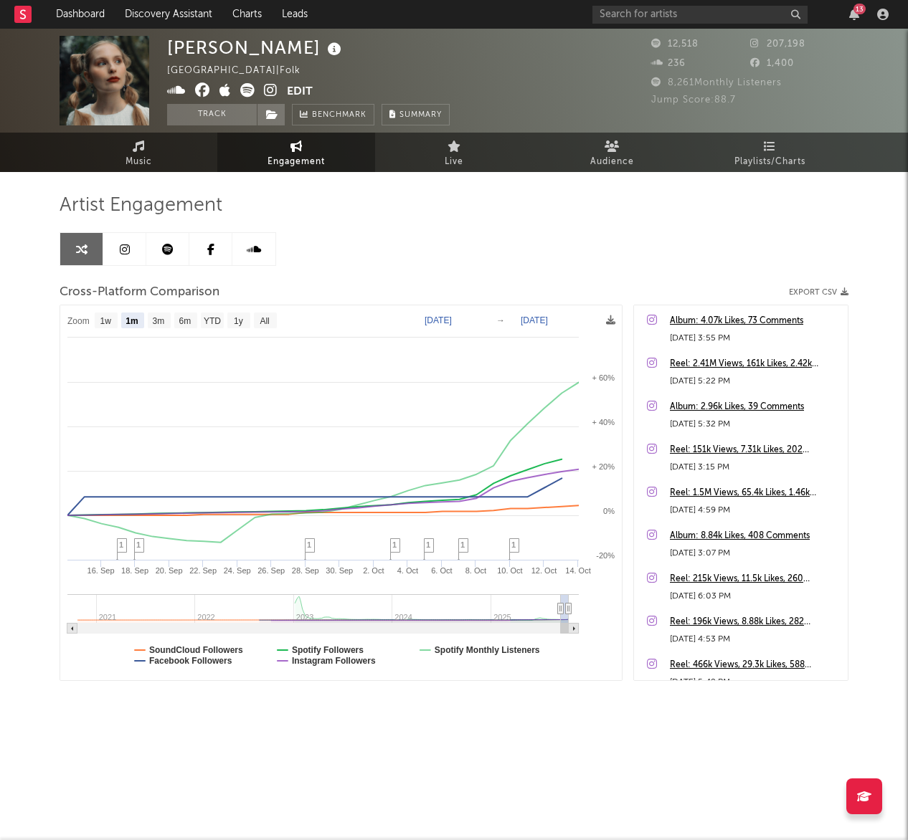
click at [709, 320] on div "Album: 4.07k Likes, 73 Comments" at bounding box center [755, 321] width 171 height 17
click at [213, 115] on button "Track" at bounding box center [212, 115] width 90 height 22
select select "1w"
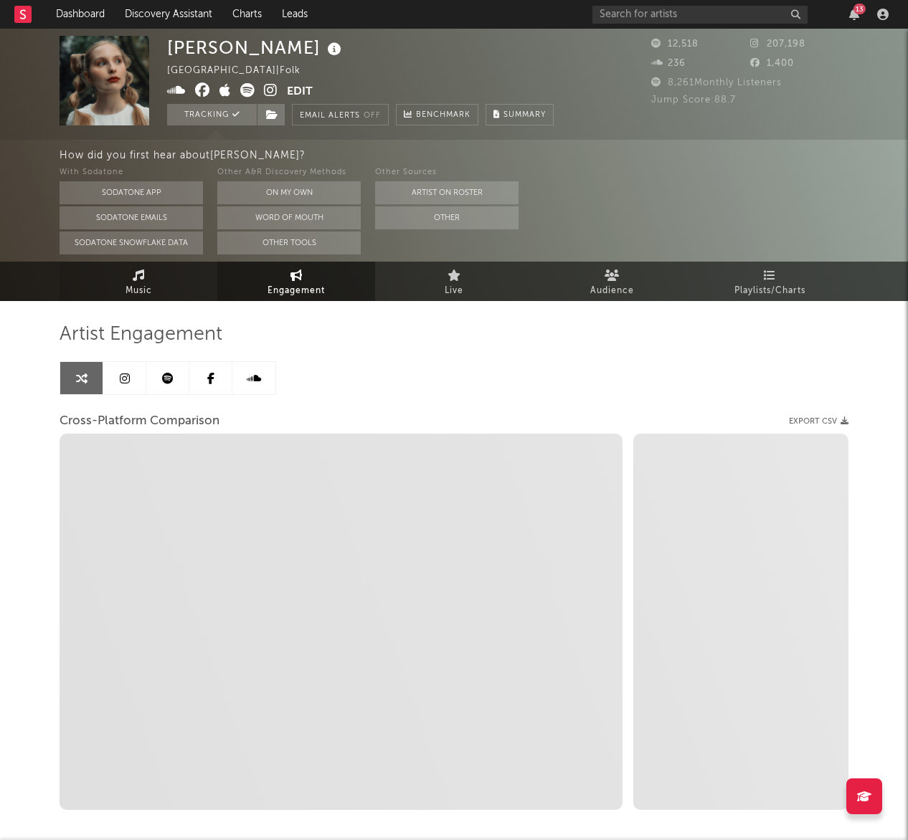
click at [158, 287] on link "Music" at bounding box center [139, 281] width 158 height 39
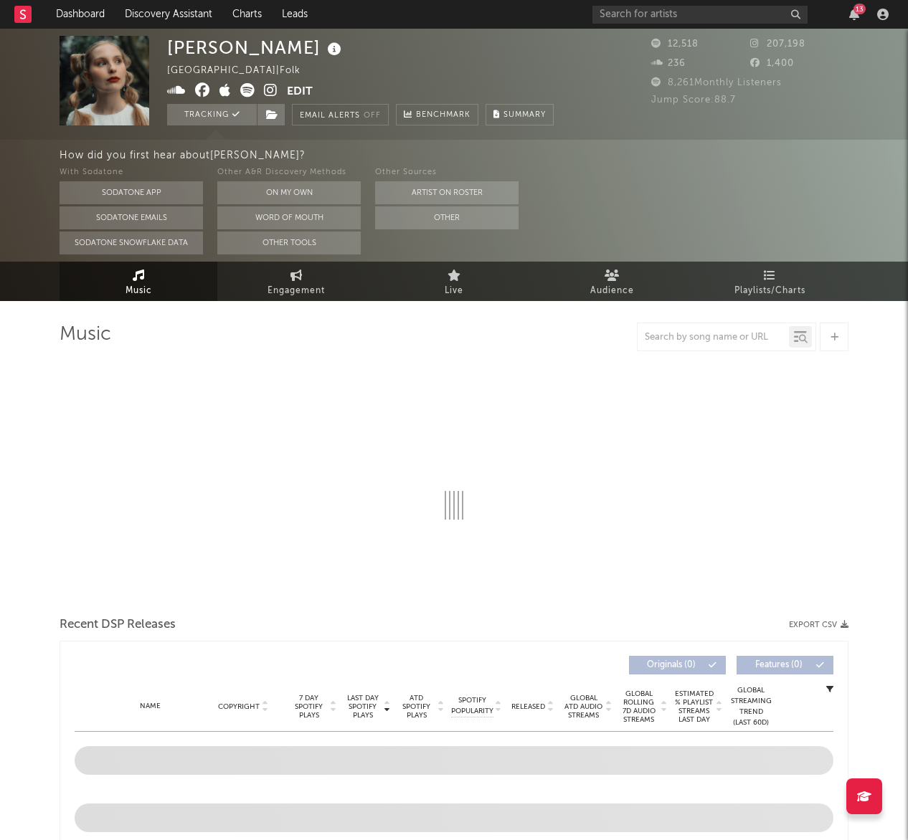
select select "6m"
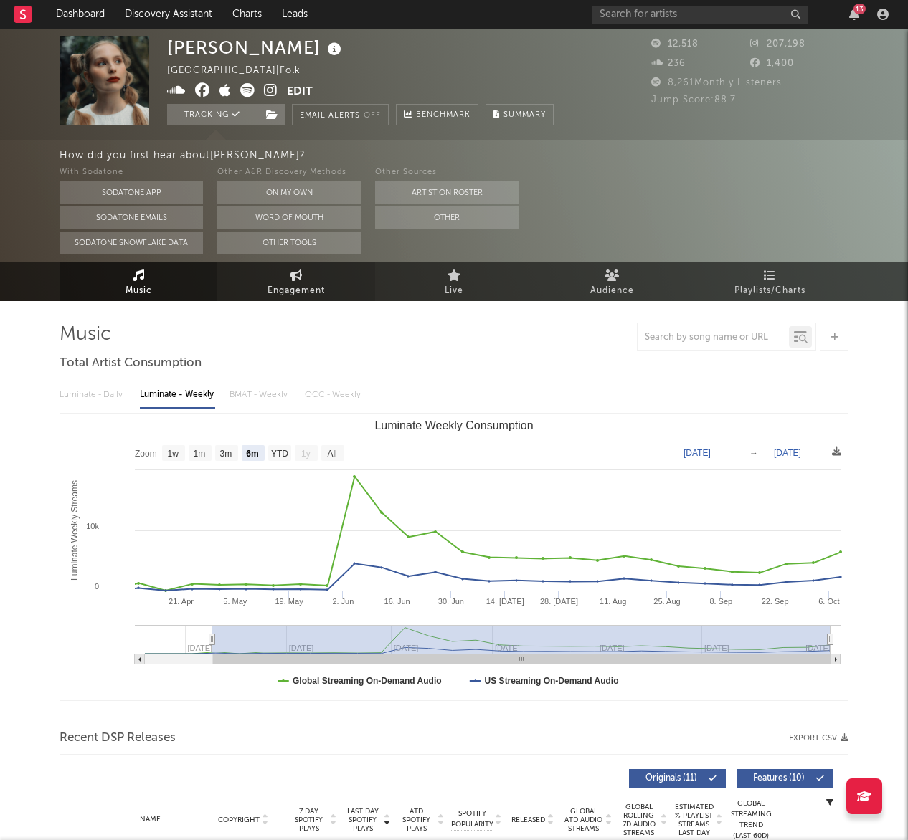
click at [302, 283] on span "Engagement" at bounding box center [295, 291] width 57 height 17
select select "1w"
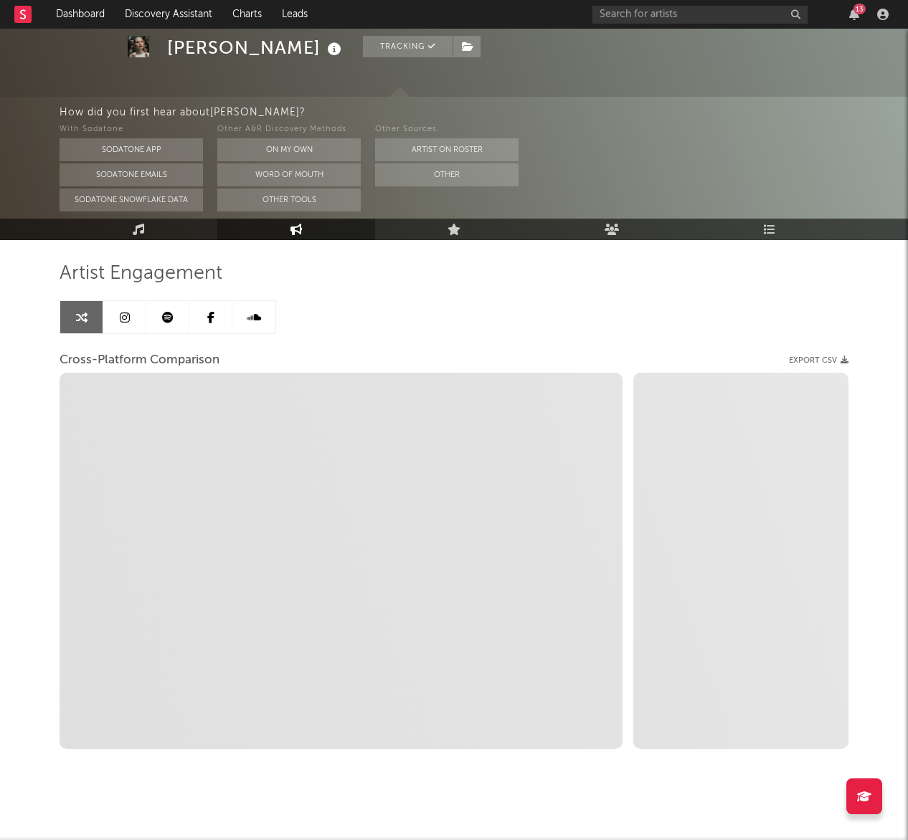
scroll to position [70, 0]
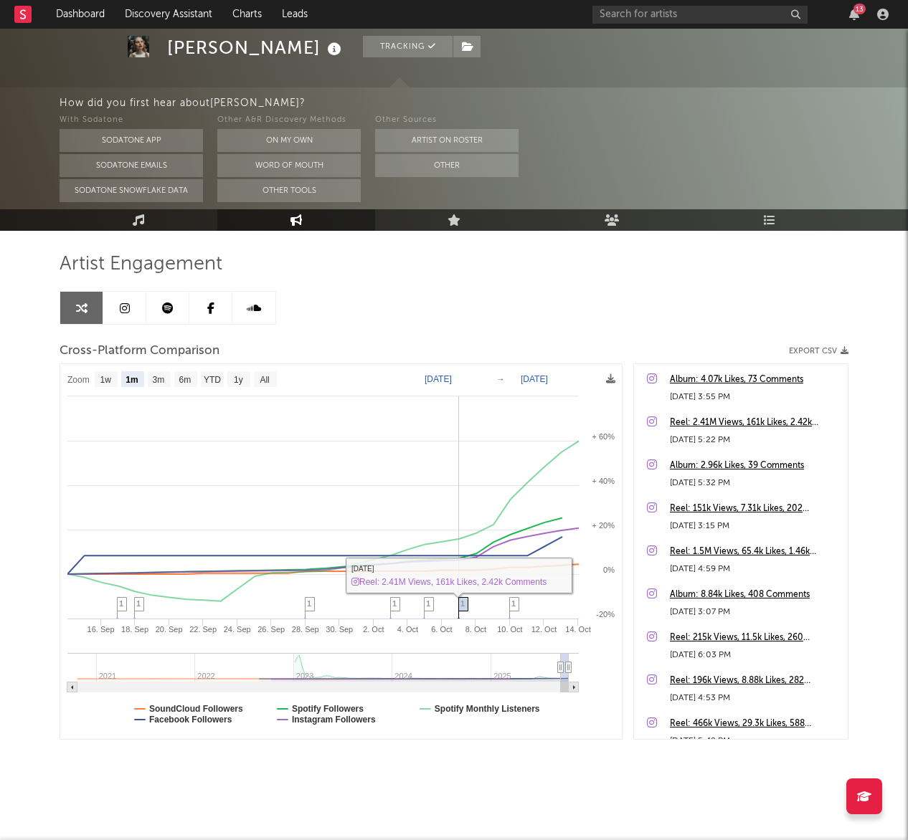
click at [463, 609] on icon at bounding box center [463, 609] width 10 height 22
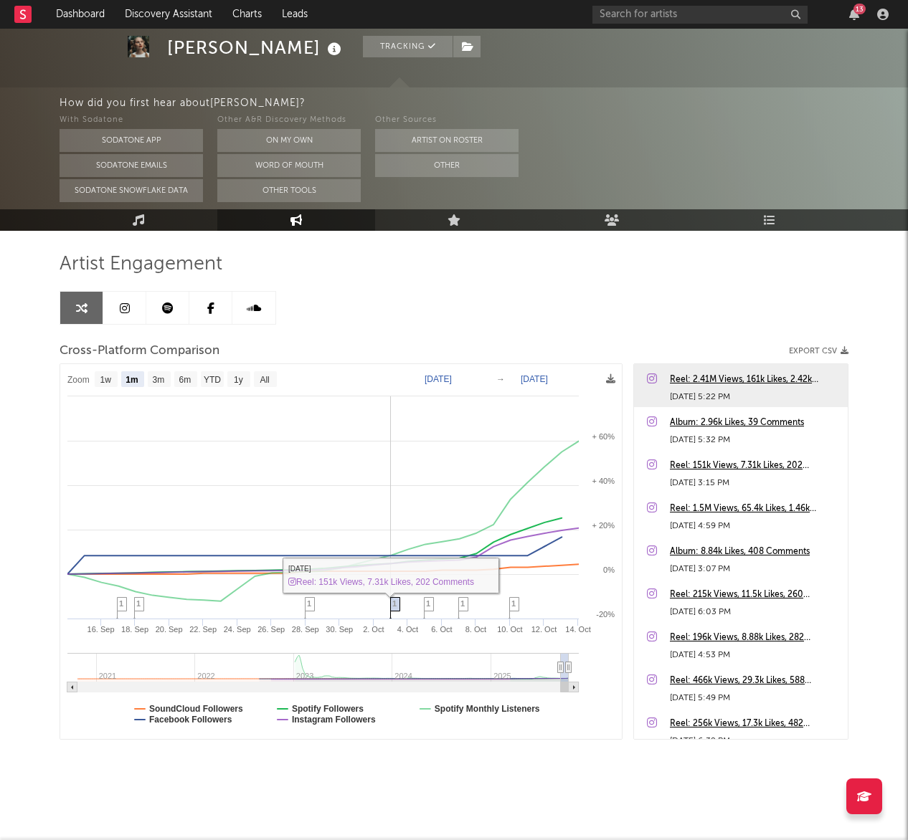
click at [391, 605] on icon at bounding box center [395, 609] width 10 height 22
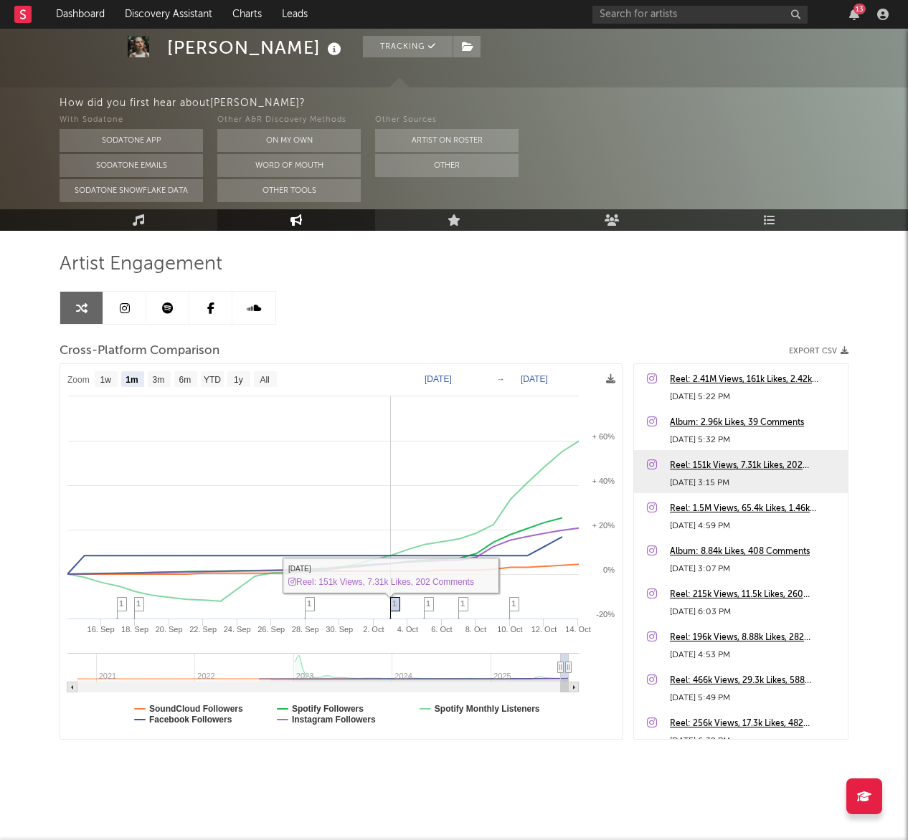
scroll to position [129, 0]
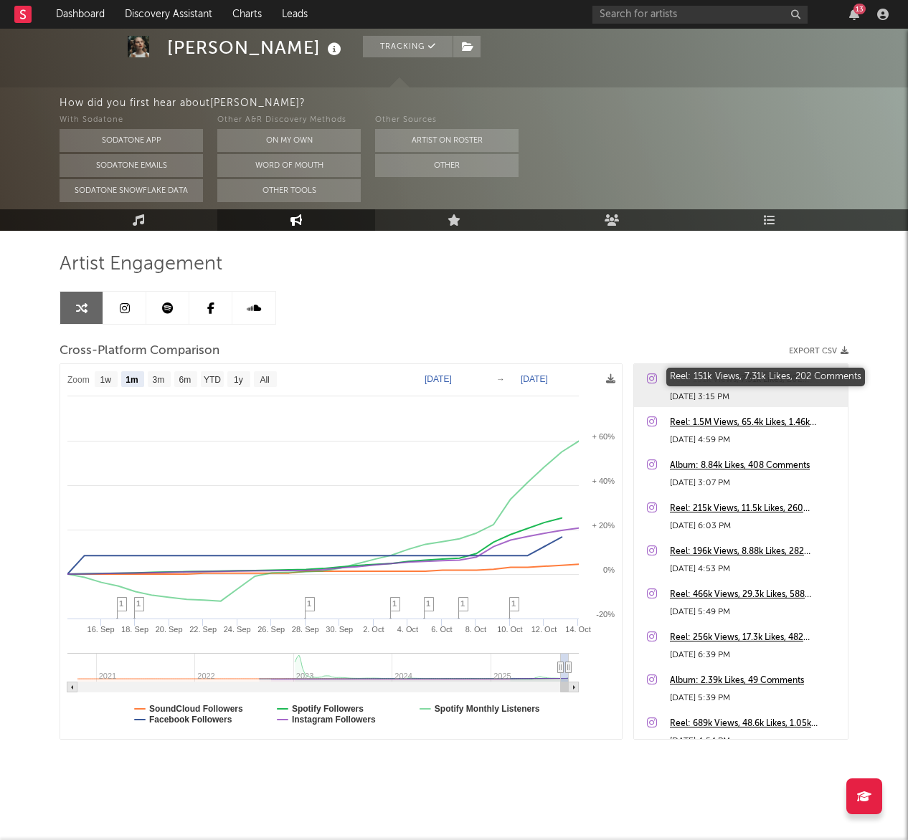
click at [738, 378] on div "Reel: 151k Views, 7.31k Likes, 202 Comments" at bounding box center [755, 379] width 171 height 17
click at [165, 379] on text "3m" at bounding box center [159, 380] width 12 height 10
select select "3m"
type input "[DATE]"
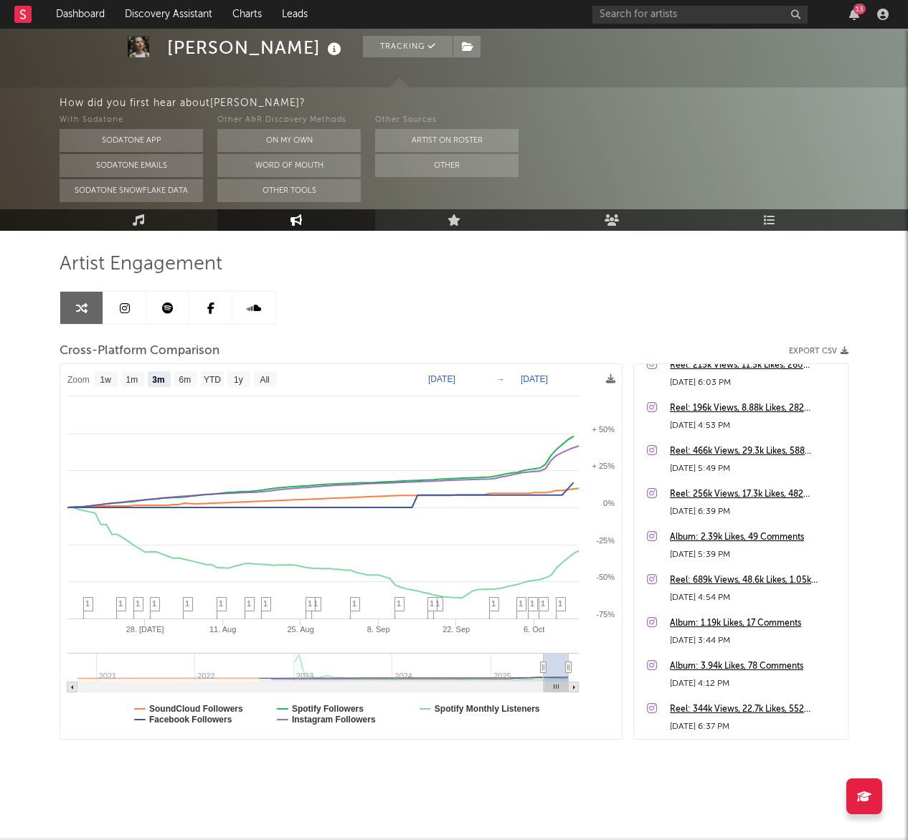
scroll to position [0, 0]
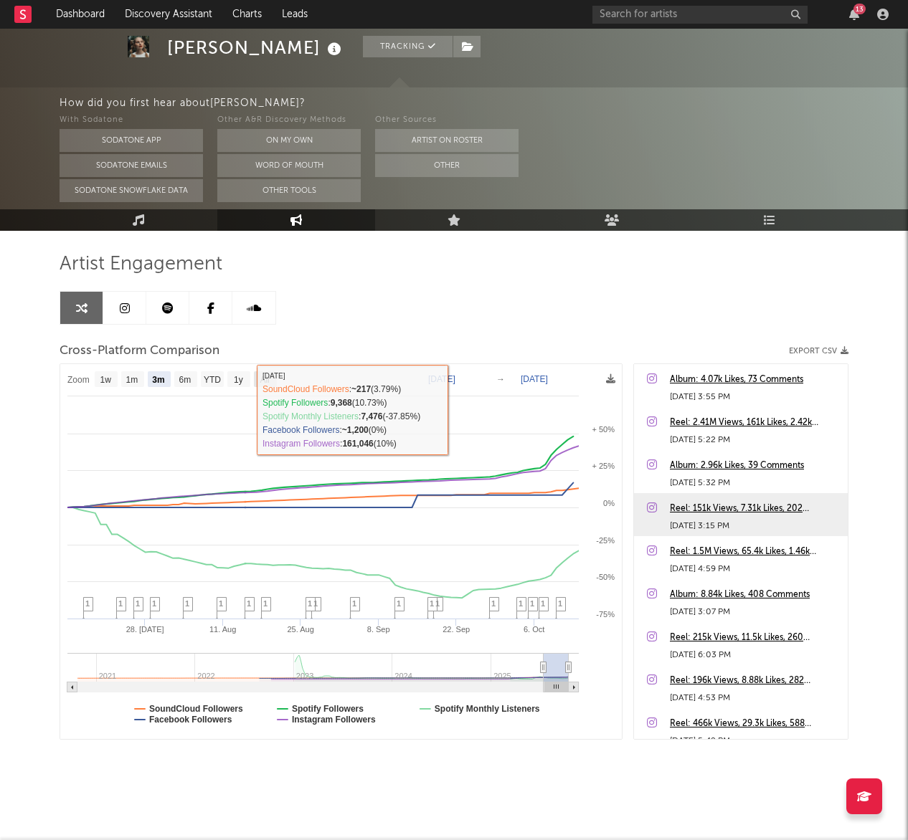
click at [265, 376] on text "All" at bounding box center [264, 380] width 9 height 10
select select "All"
type input "2020-10-19"
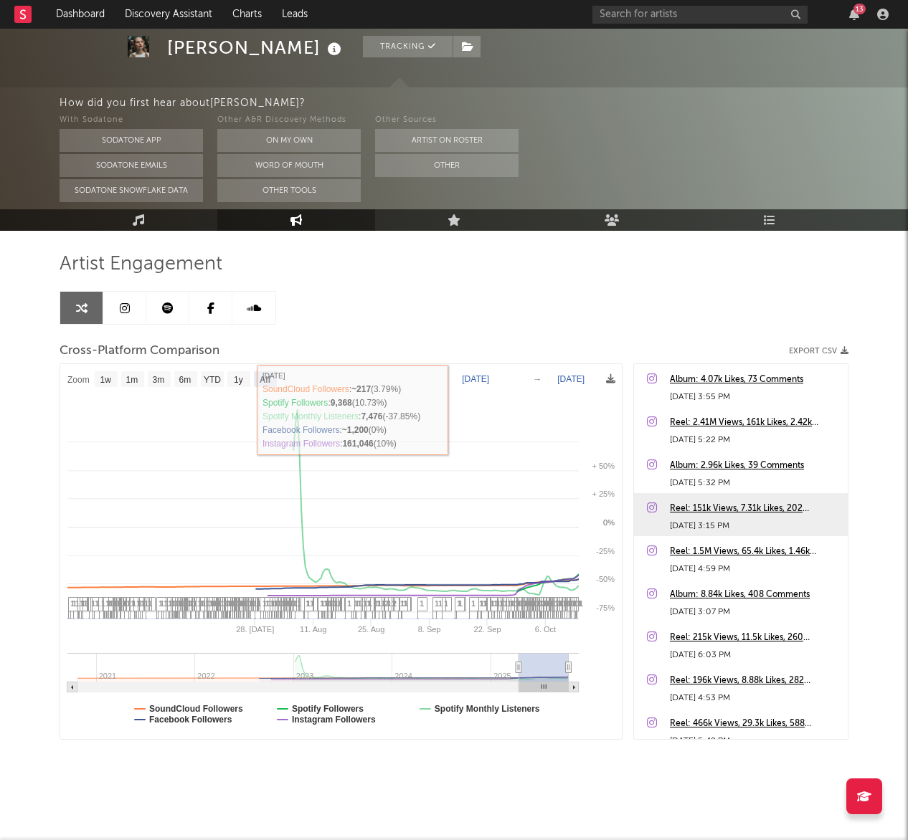
select select "All"
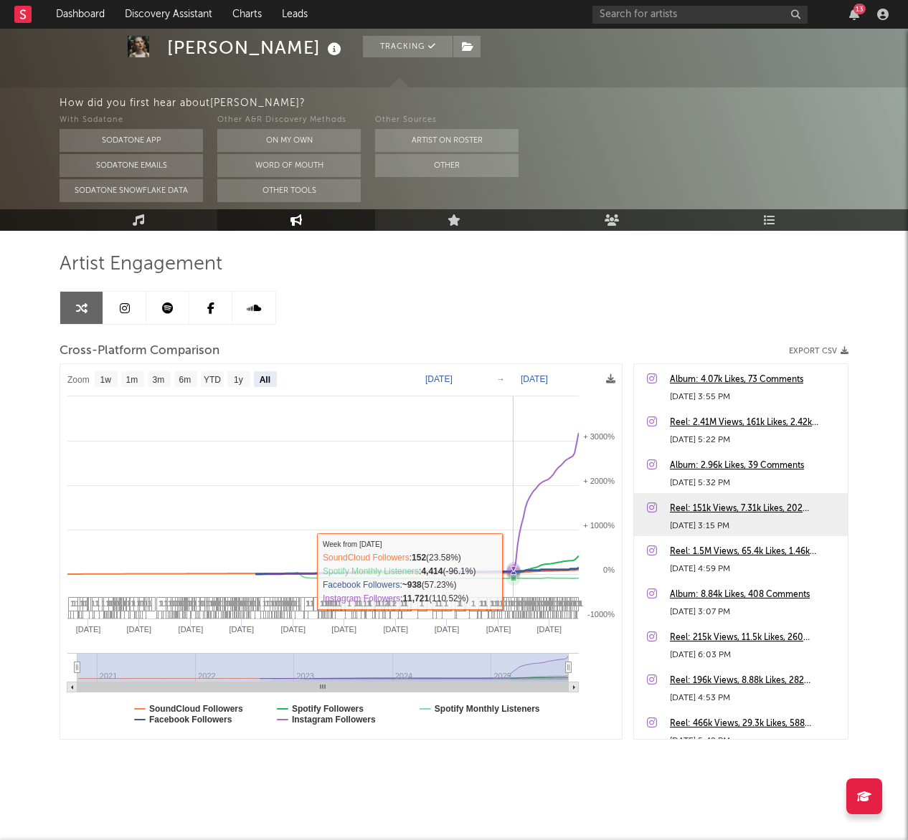
click at [514, 571] on icon at bounding box center [513, 569] width 14 height 14
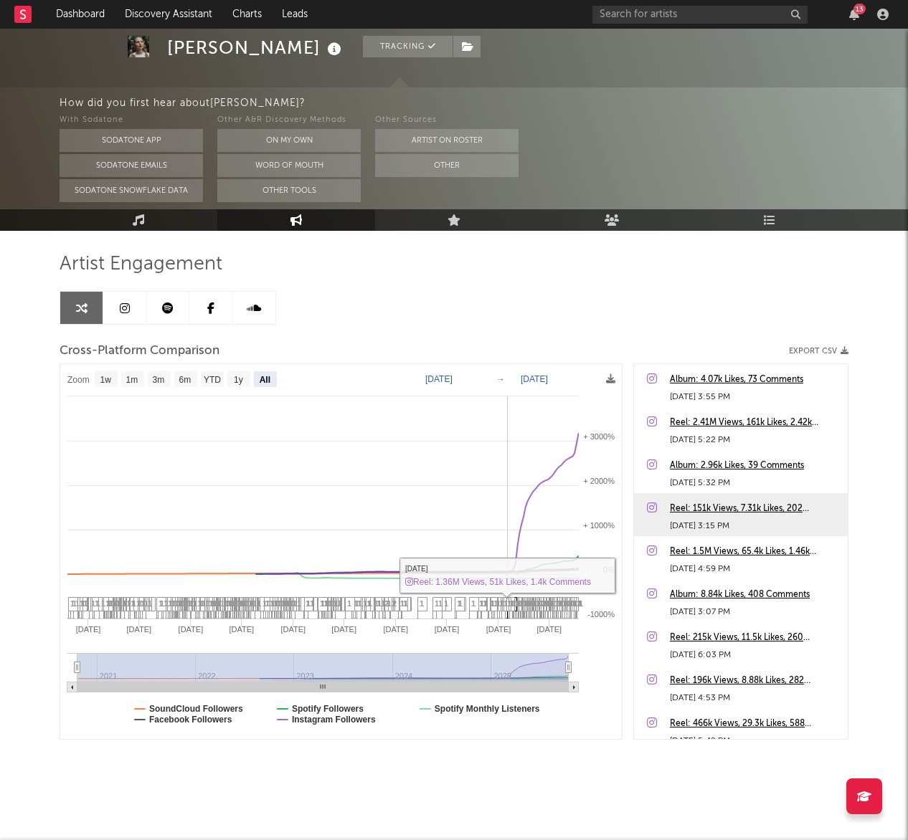
click at [515, 609] on icon at bounding box center [512, 609] width 10 height 22
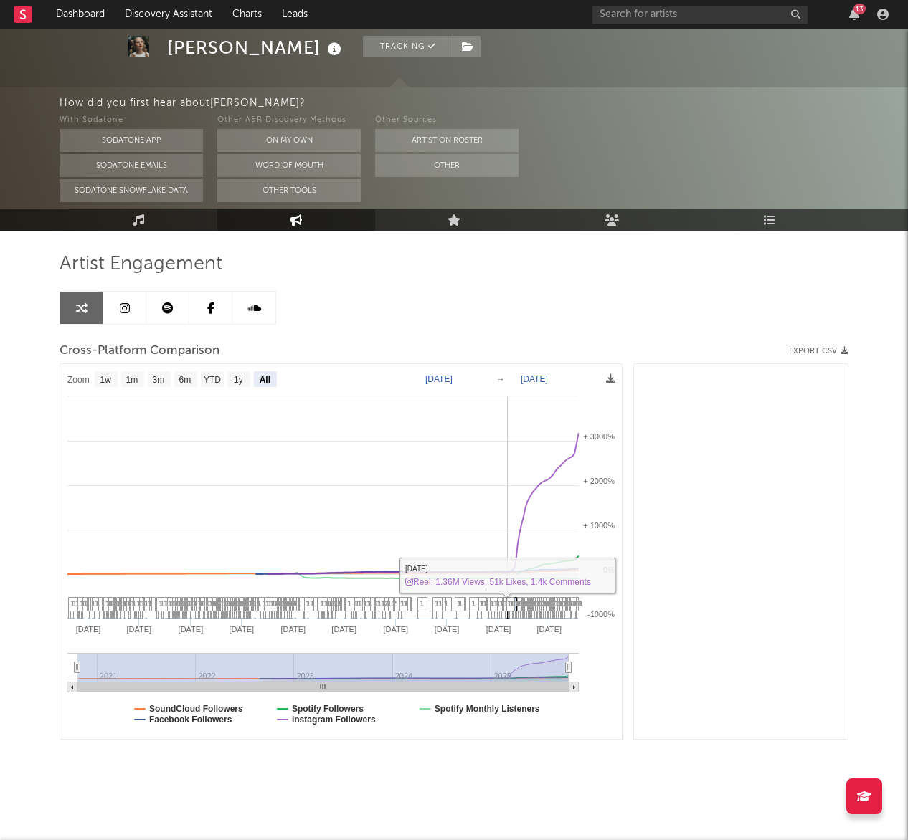
scroll to position [2538, 0]
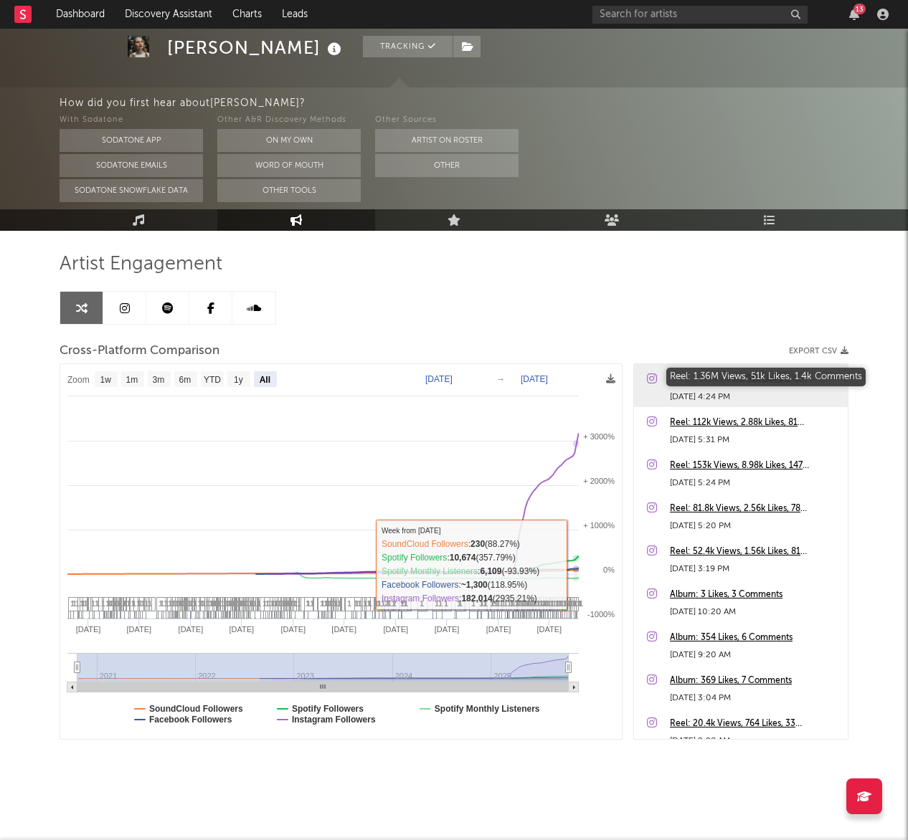
click at [779, 375] on div "Reel: 1.36M Views, 51k Likes, 1.4k Comments" at bounding box center [755, 379] width 171 height 17
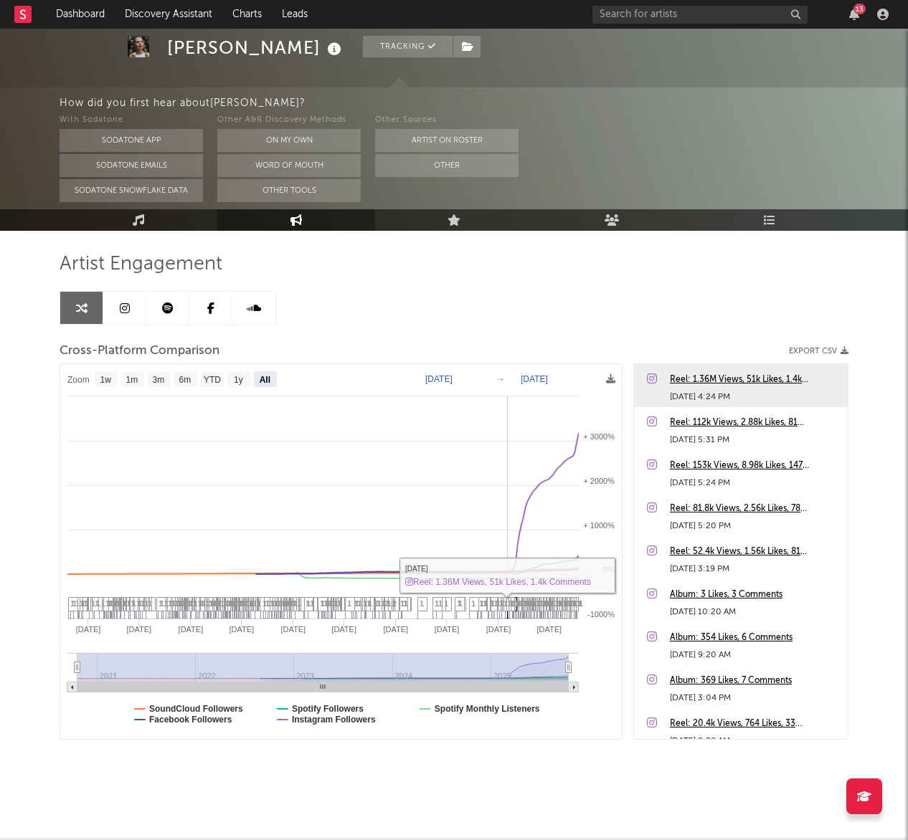
click at [521, 602] on span "1" at bounding box center [519, 603] width 4 height 9
click at [518, 613] on icon at bounding box center [523, 609] width 10 height 22
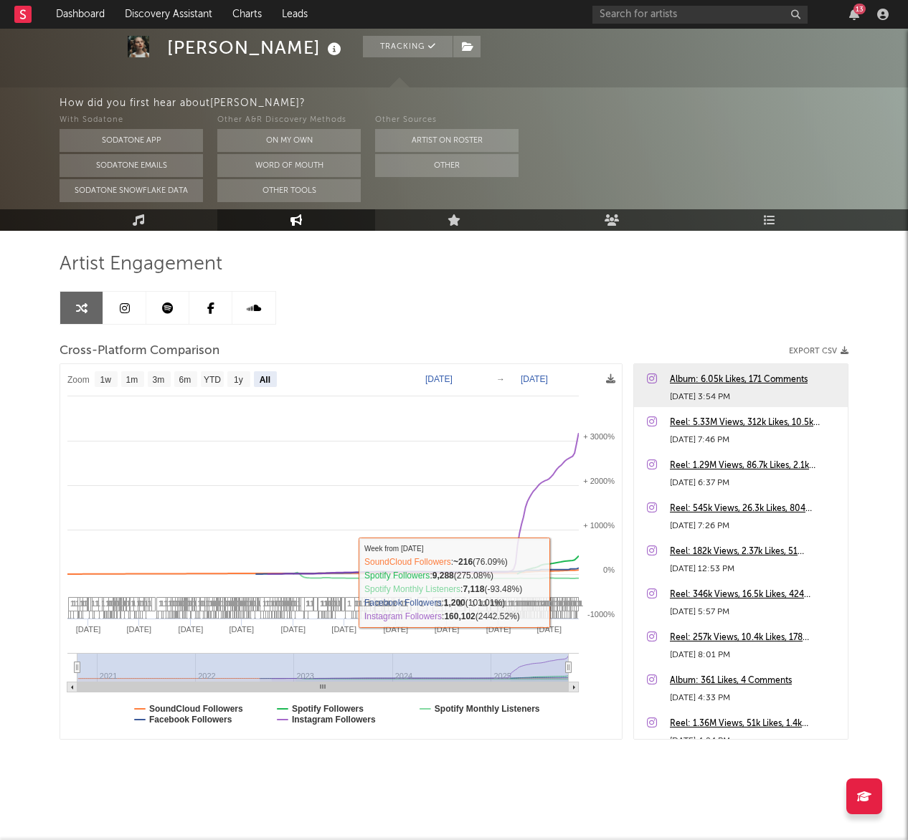
click at [731, 373] on div "Album: 6.05k Likes, 171 Comments" at bounding box center [755, 379] width 171 height 17
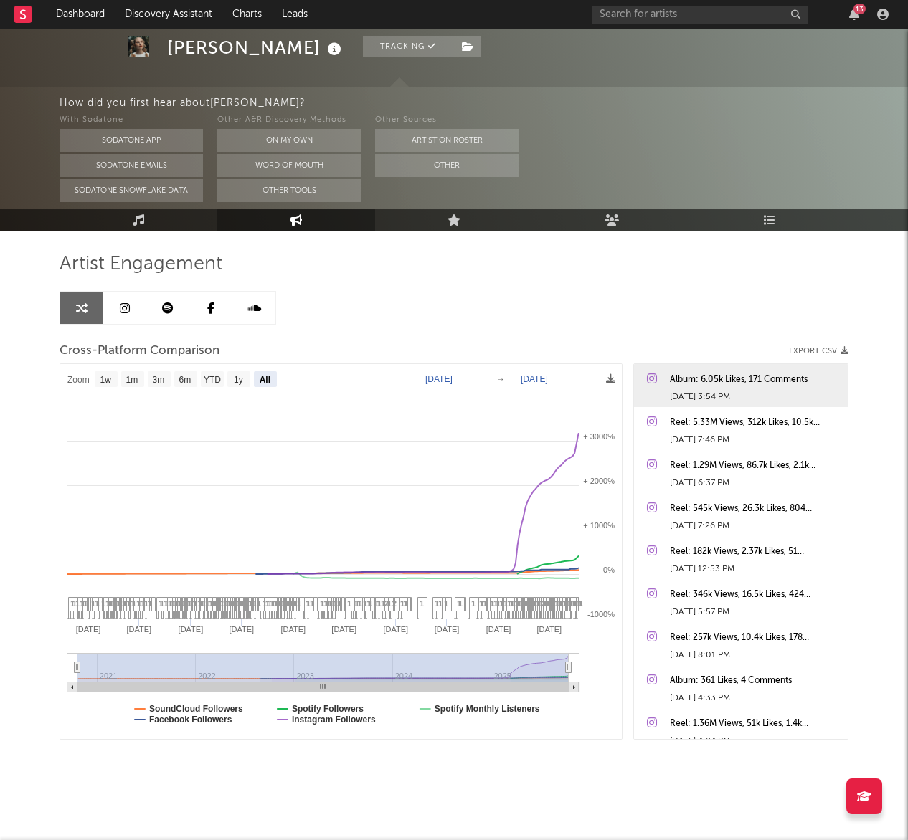
click at [267, 54] on div "Maddie Ashman" at bounding box center [256, 48] width 178 height 24
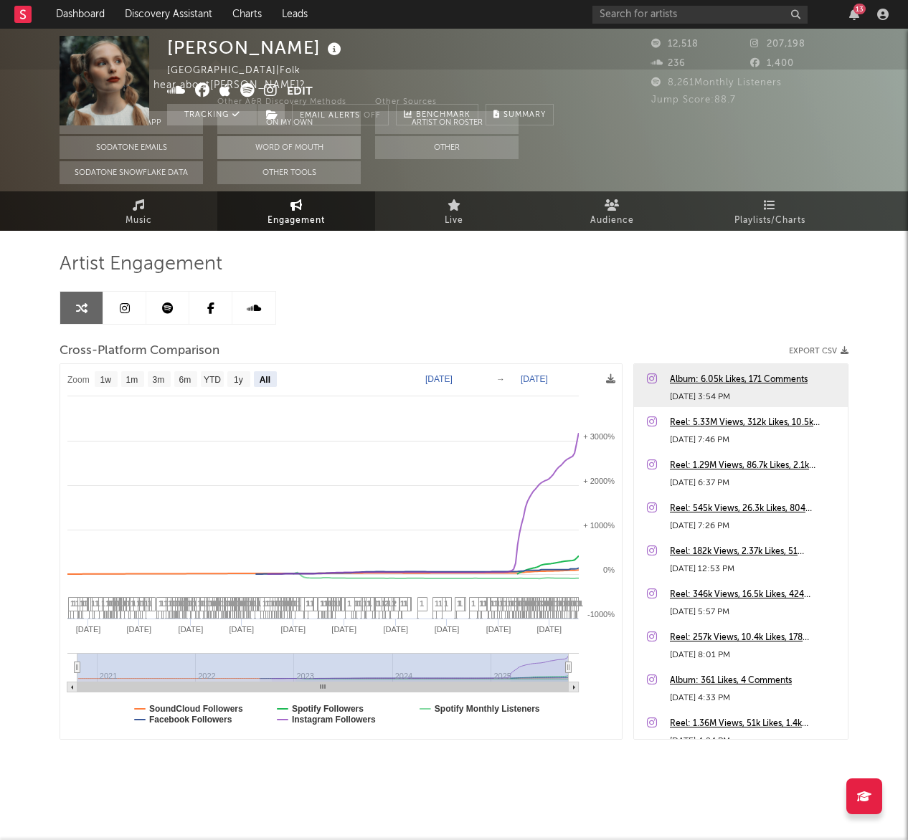
scroll to position [0, 0]
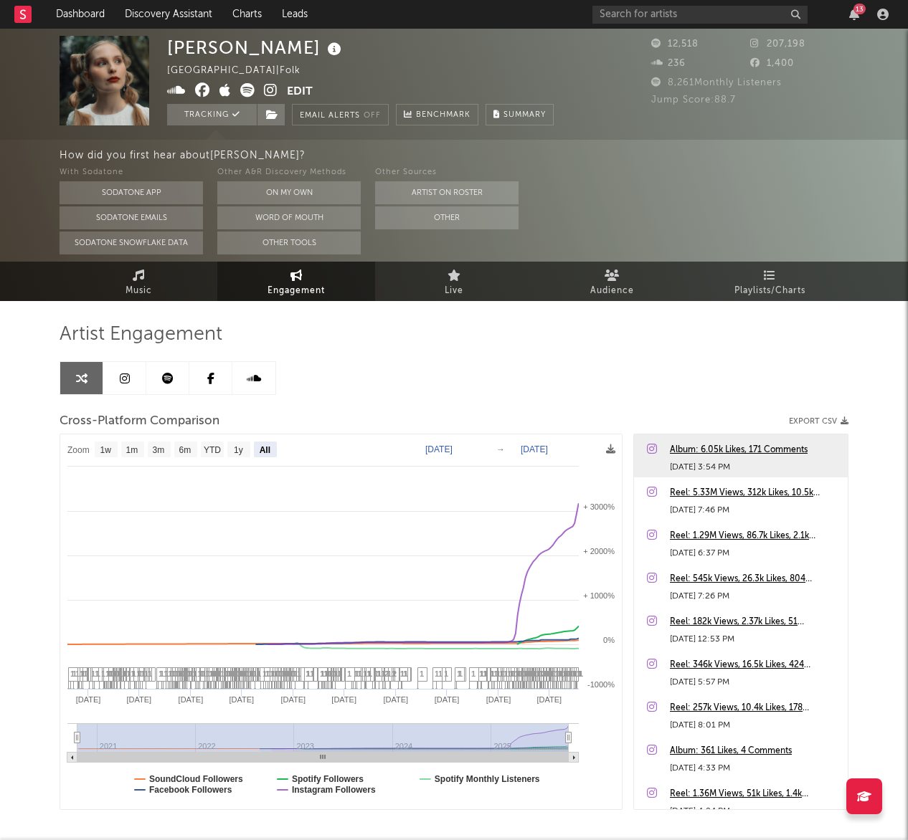
click at [249, 88] on icon at bounding box center [247, 90] width 14 height 14
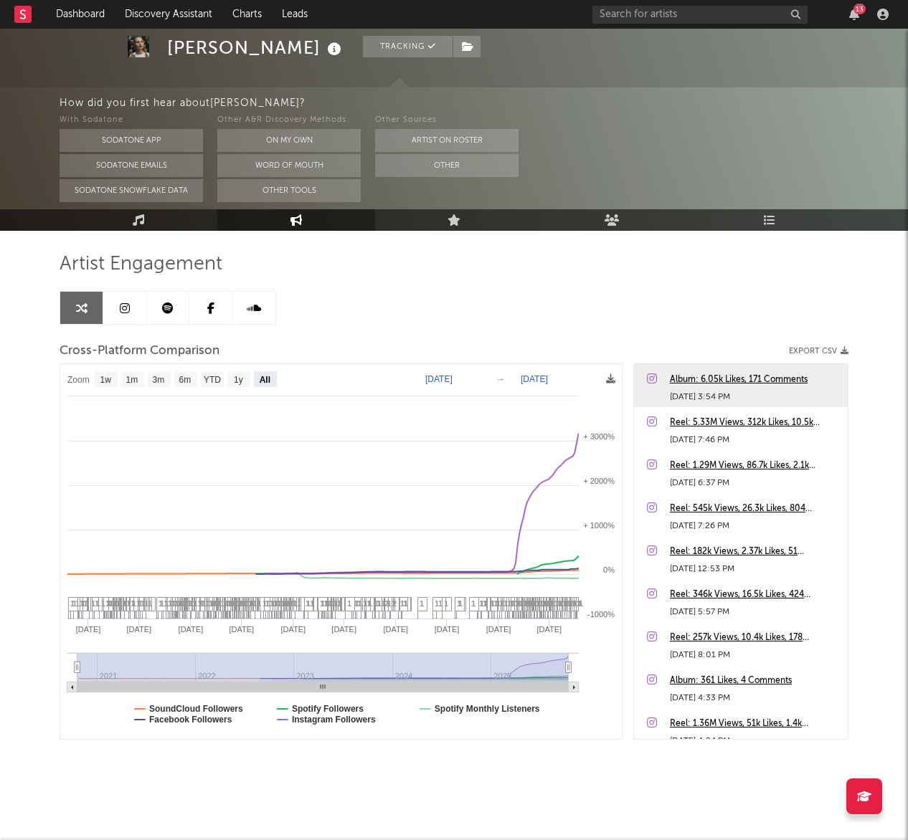
click at [132, 312] on link at bounding box center [124, 308] width 43 height 32
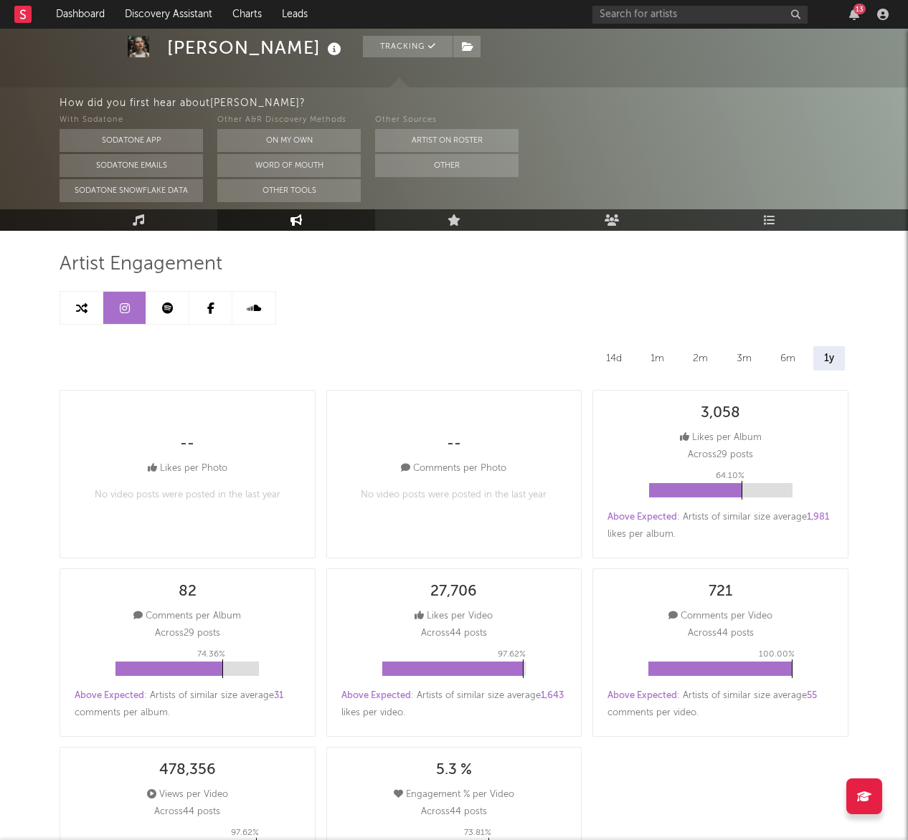
select select "6m"
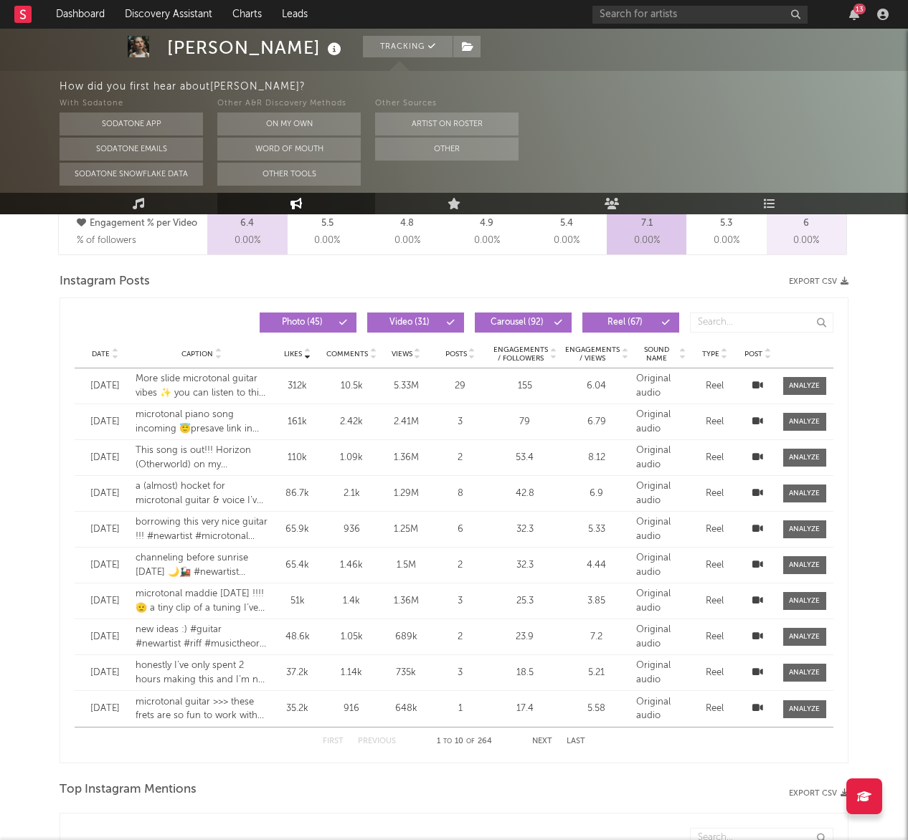
scroll to position [1136, 0]
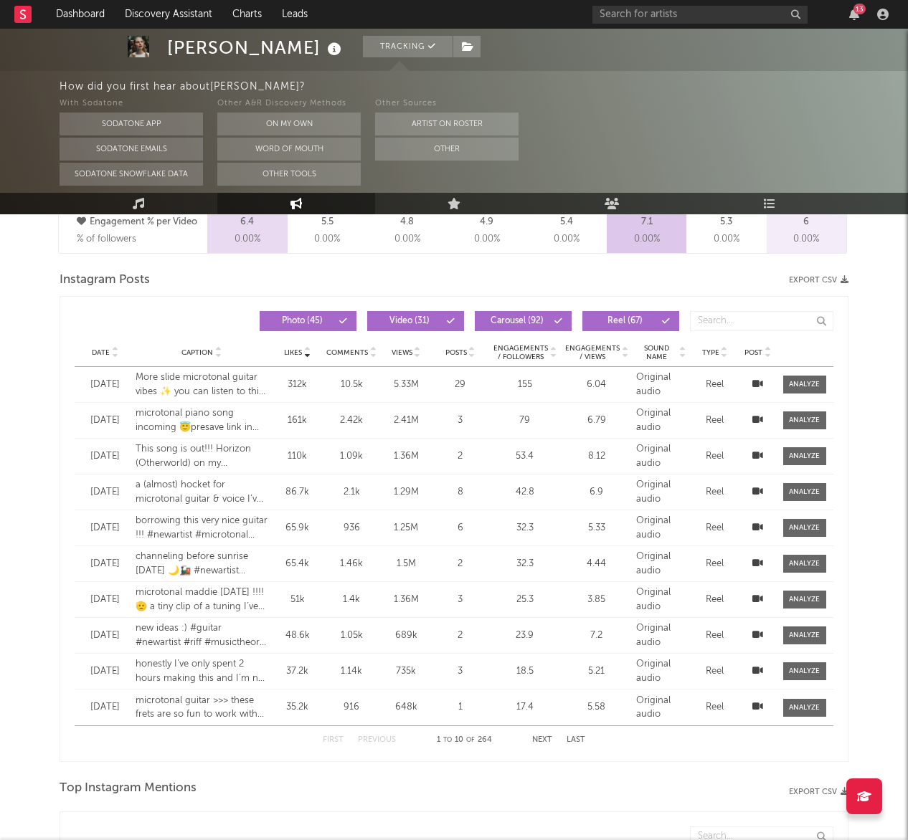
click at [411, 351] on span "Views" at bounding box center [401, 352] width 21 height 9
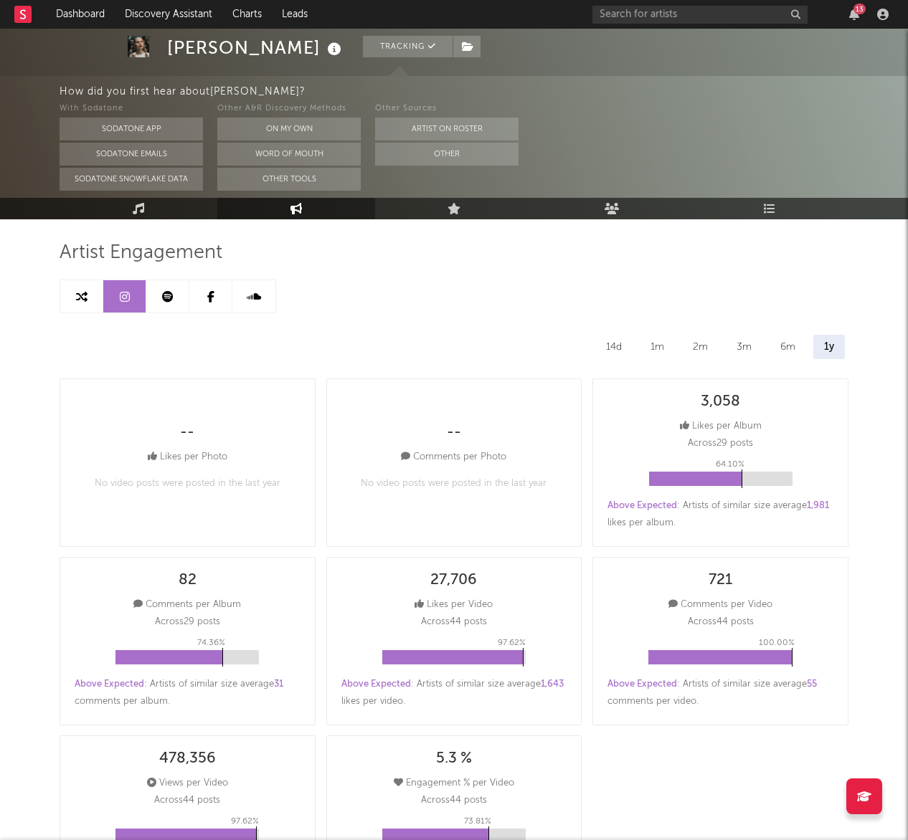
scroll to position [0, 0]
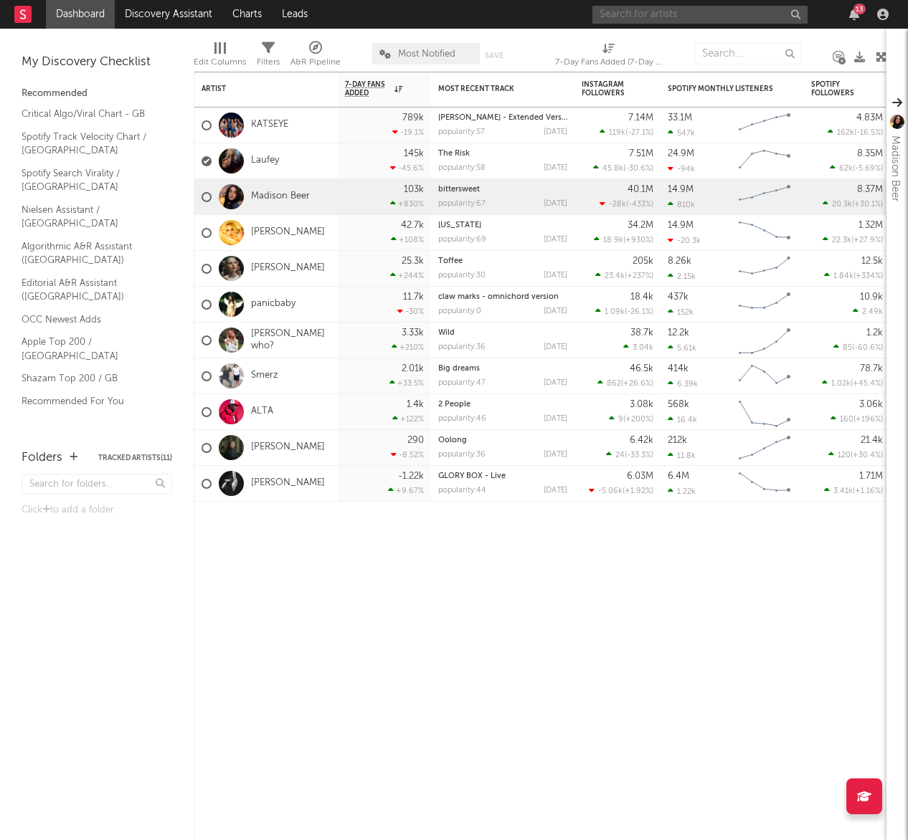
click at [704, 15] on input "text" at bounding box center [699, 15] width 215 height 18
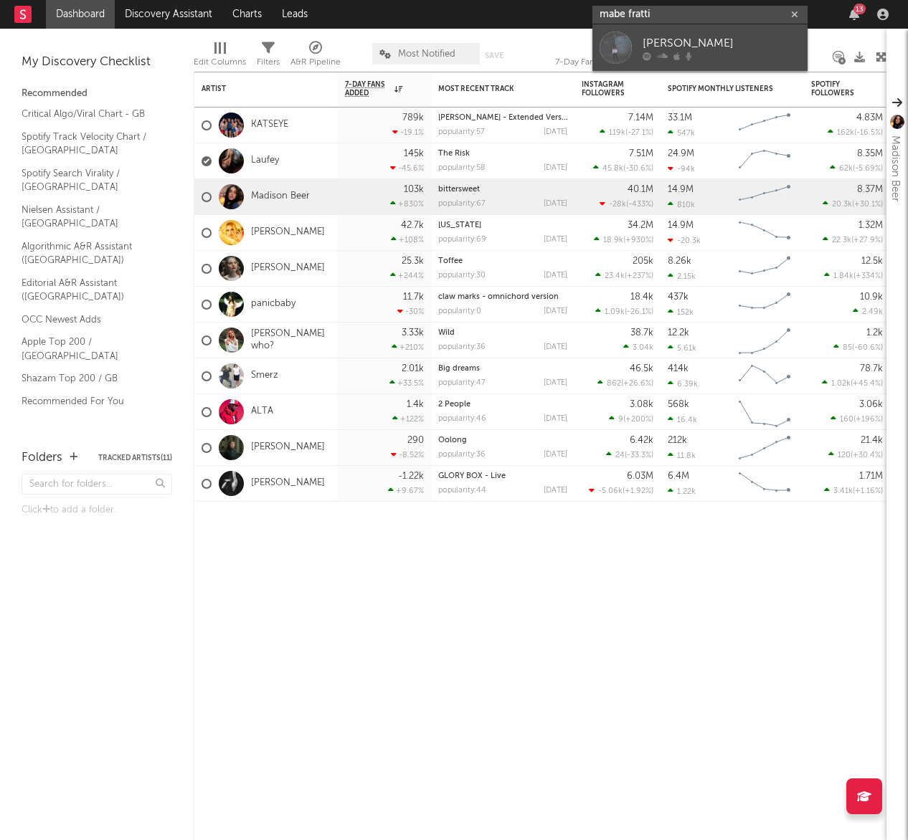
type input "mabe fratti"
click at [708, 50] on div "[PERSON_NAME]" at bounding box center [721, 42] width 158 height 17
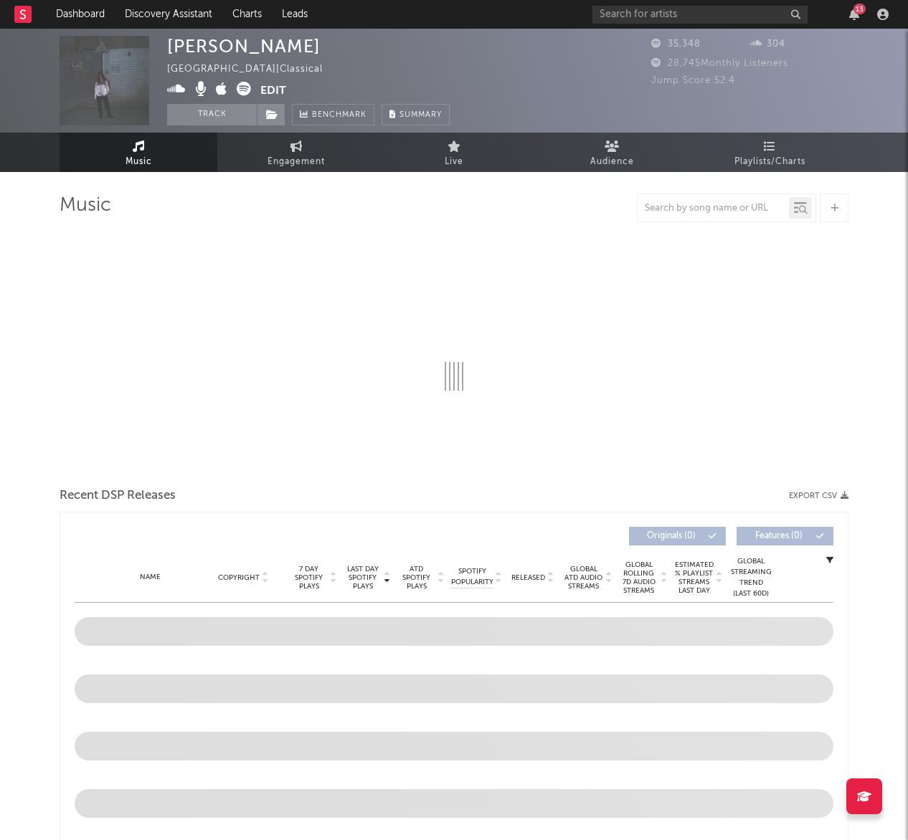
select select "1w"
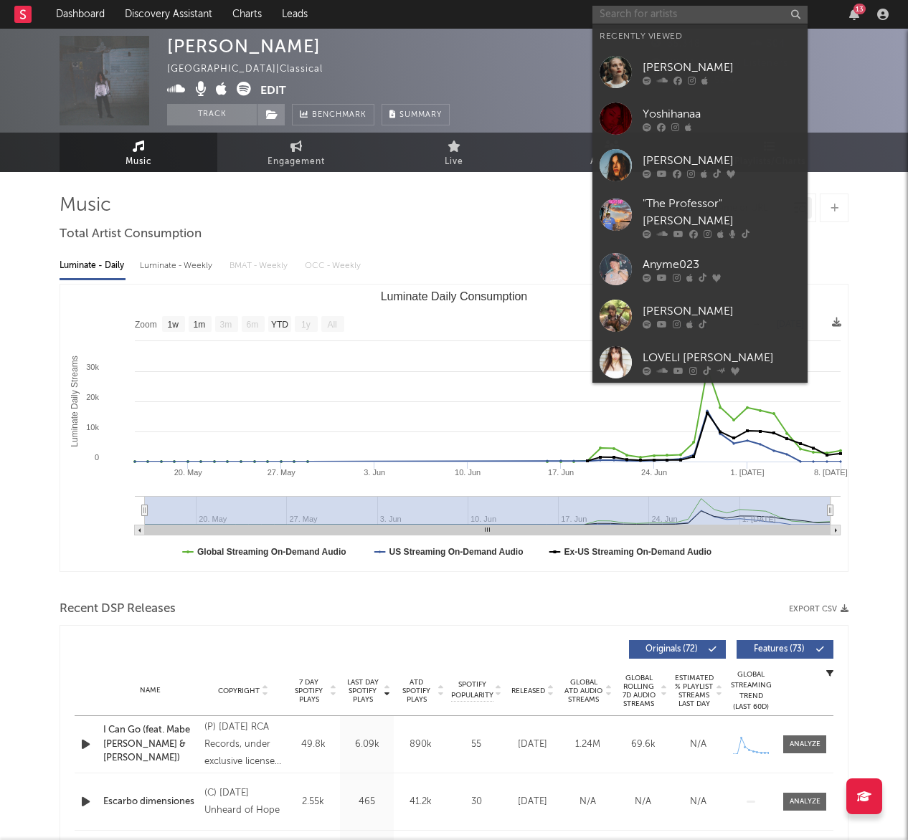
click at [718, 11] on input "text" at bounding box center [699, 15] width 215 height 18
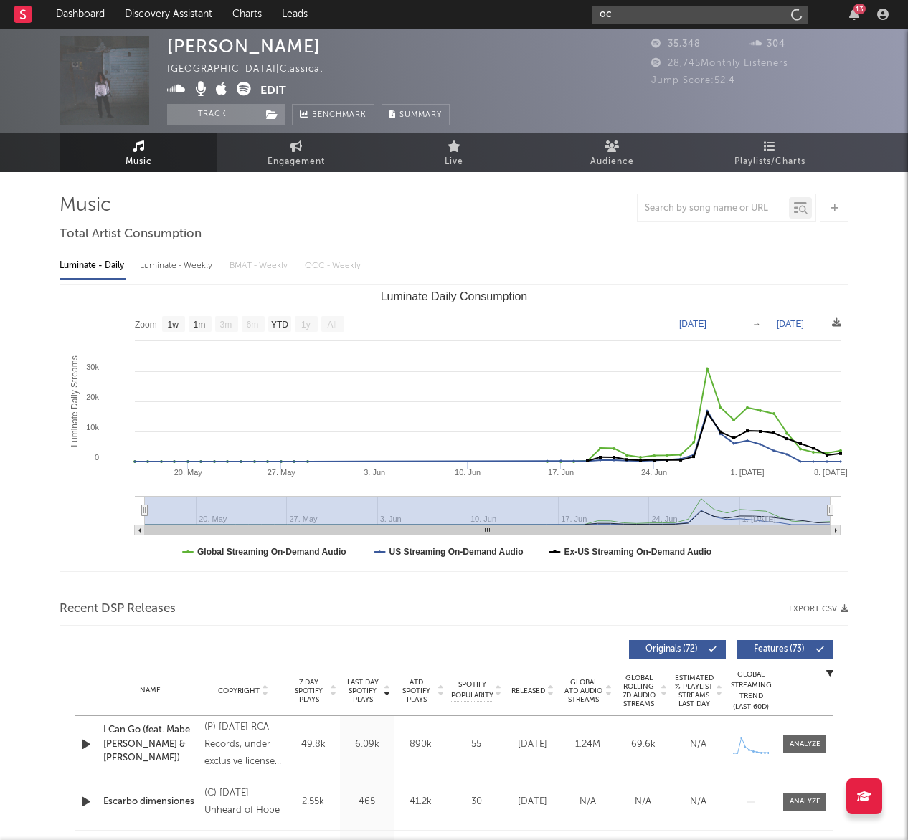
type input "o"
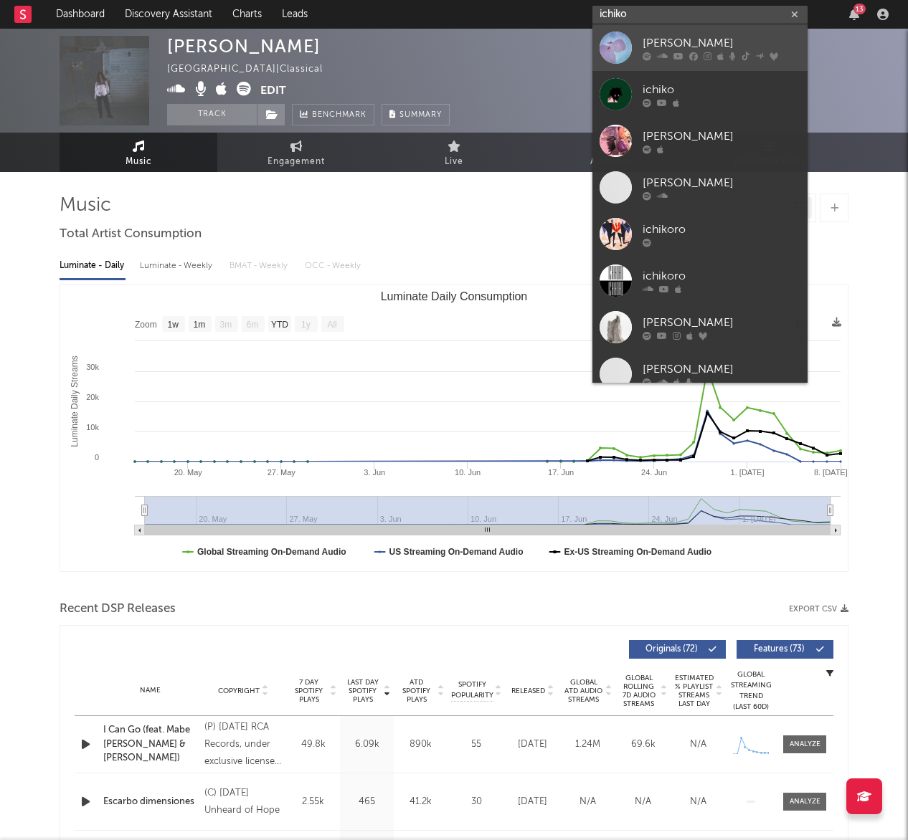
type input "ichiko"
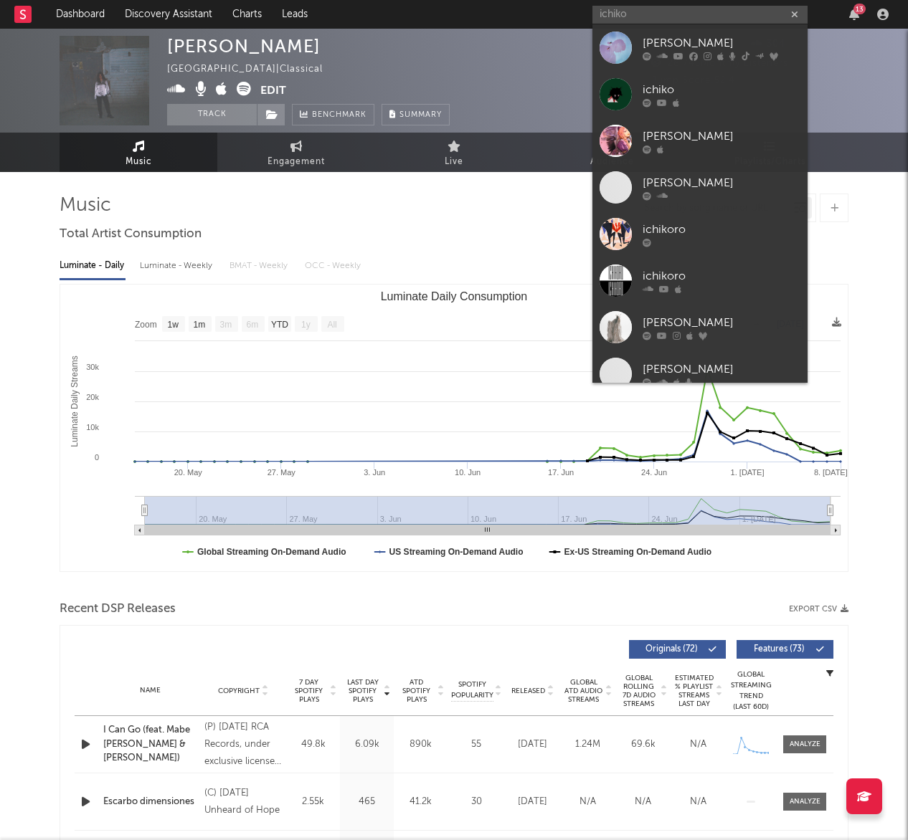
click at [675, 42] on div "[PERSON_NAME]" at bounding box center [721, 42] width 158 height 17
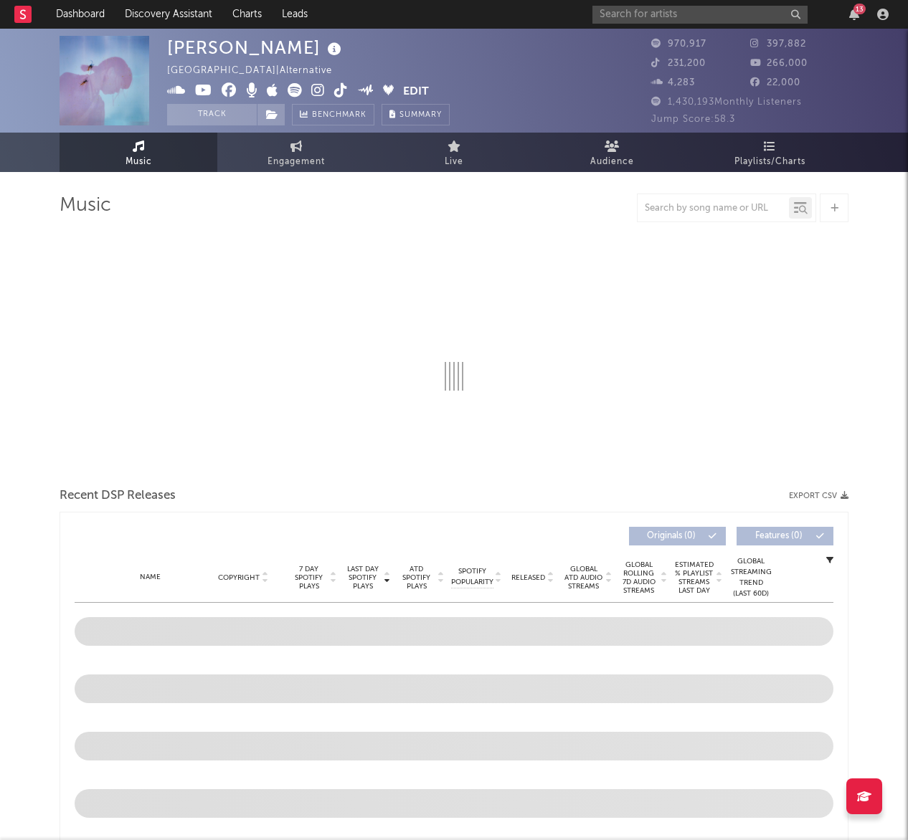
select select "6m"
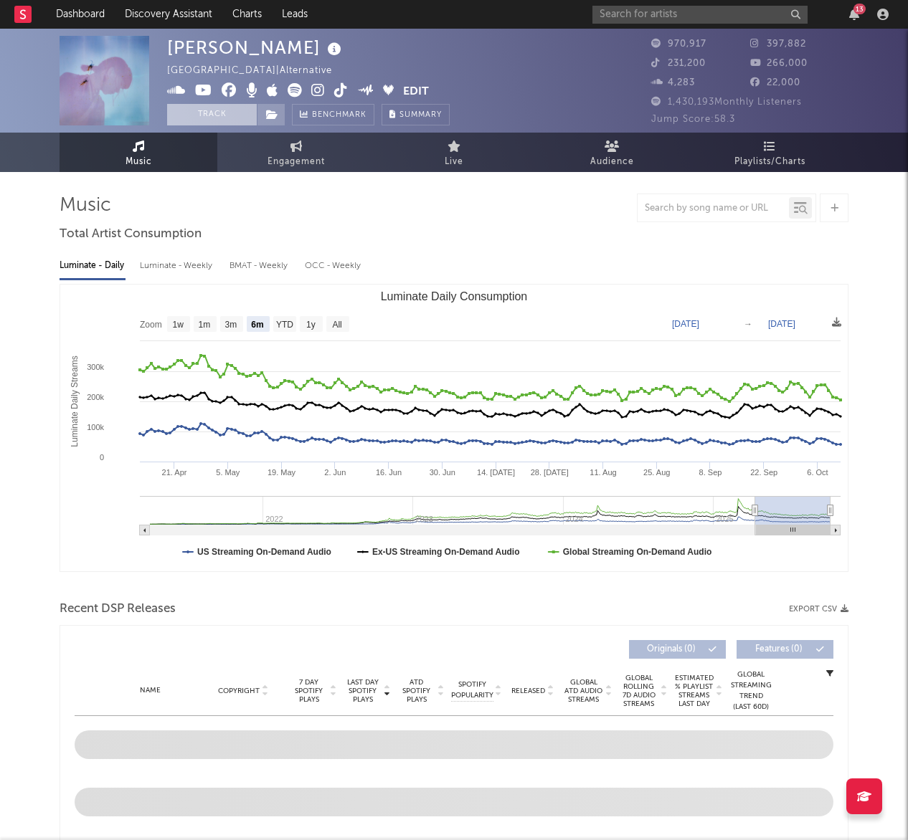
click at [224, 114] on button "Track" at bounding box center [212, 115] width 90 height 22
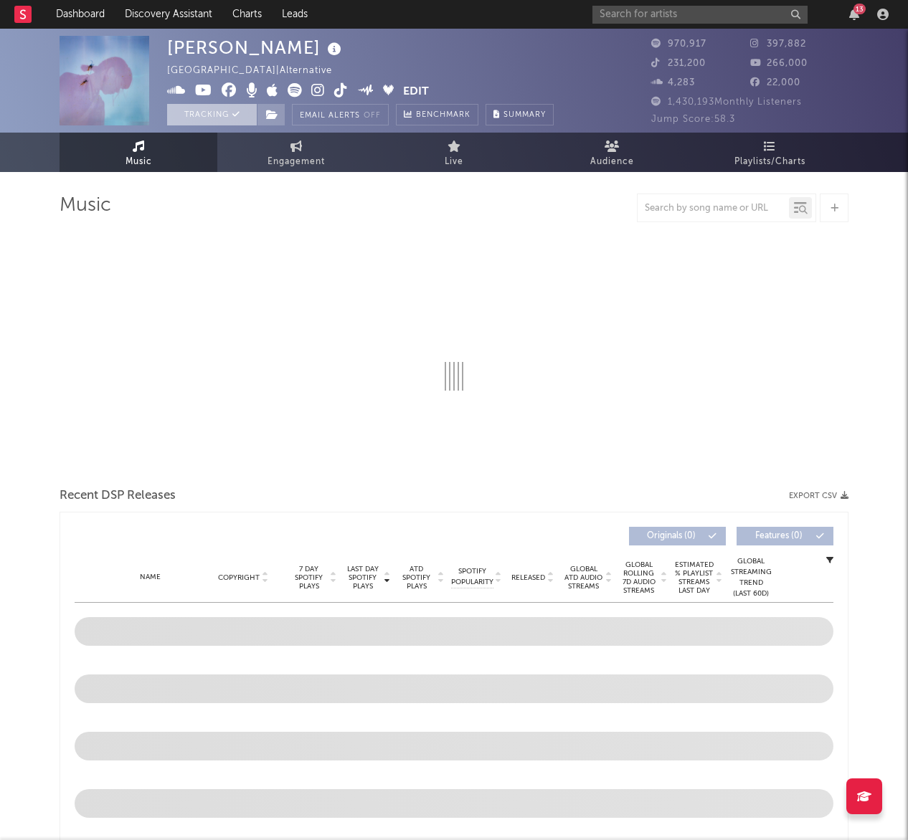
select select "6m"
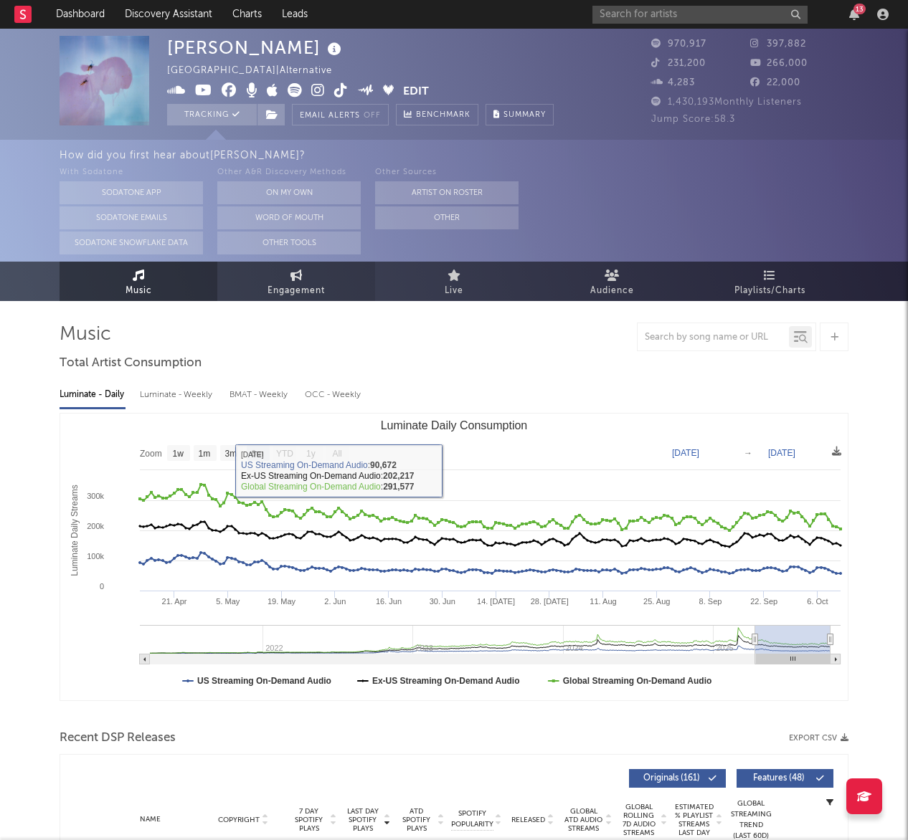
click at [303, 287] on span "Engagement" at bounding box center [295, 291] width 57 height 17
select select "1w"
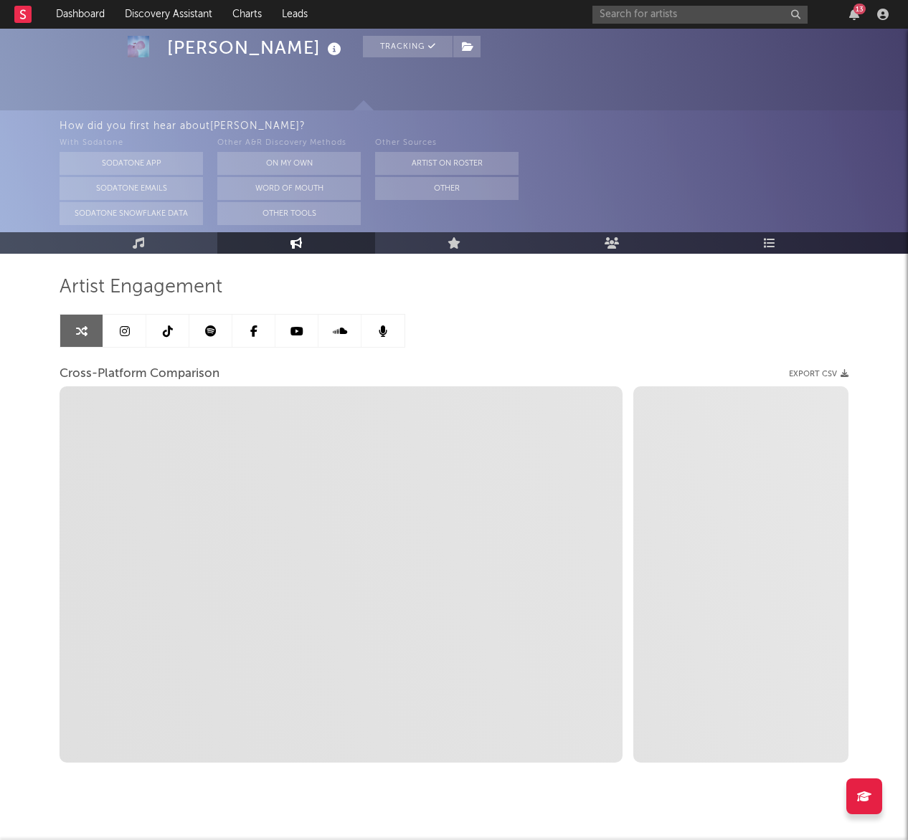
scroll to position [70, 0]
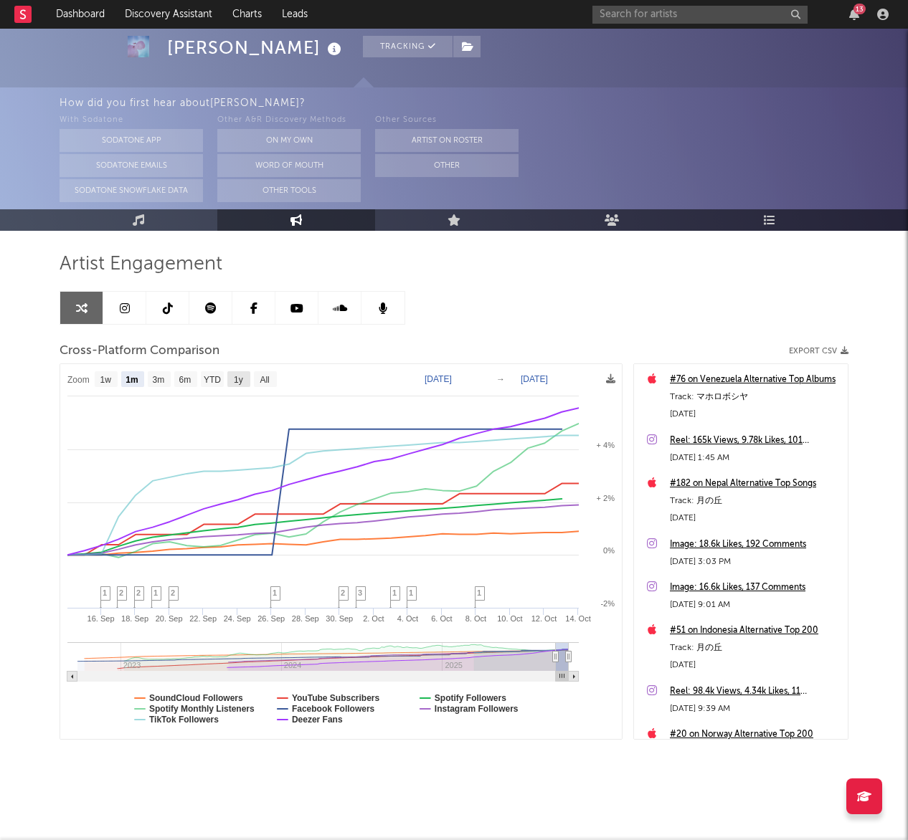
click at [243, 382] on text "1y" at bounding box center [238, 380] width 9 height 10
select select "1y"
type input "2024-10-14"
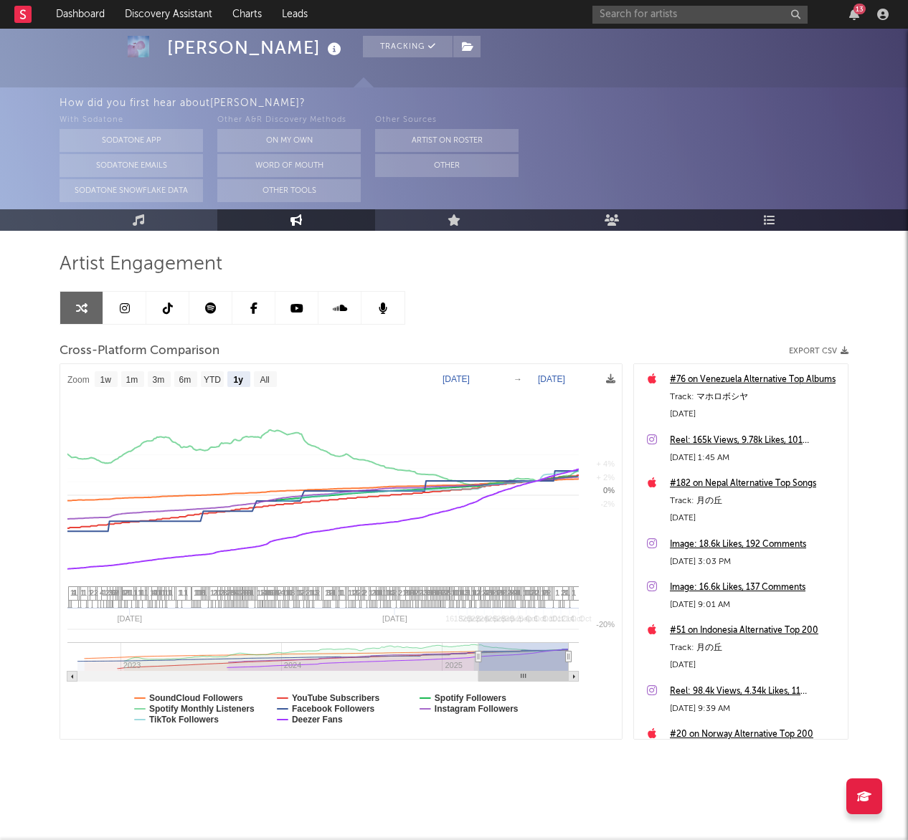
select select "1y"
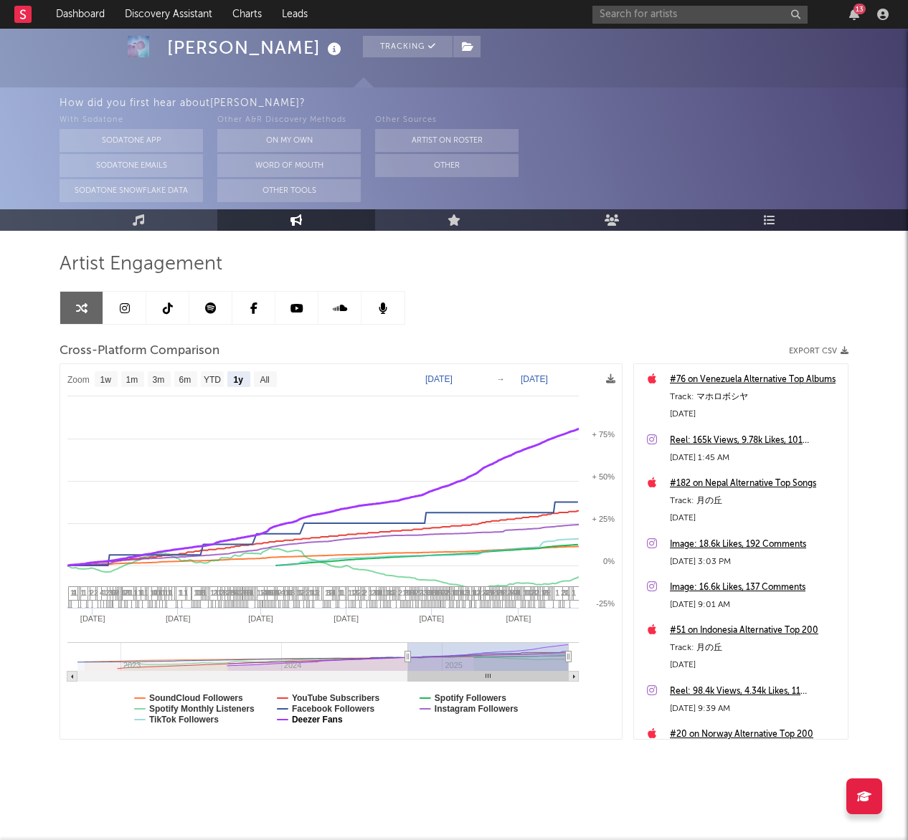
click at [313, 718] on text "Deezer Fans" at bounding box center [317, 720] width 51 height 10
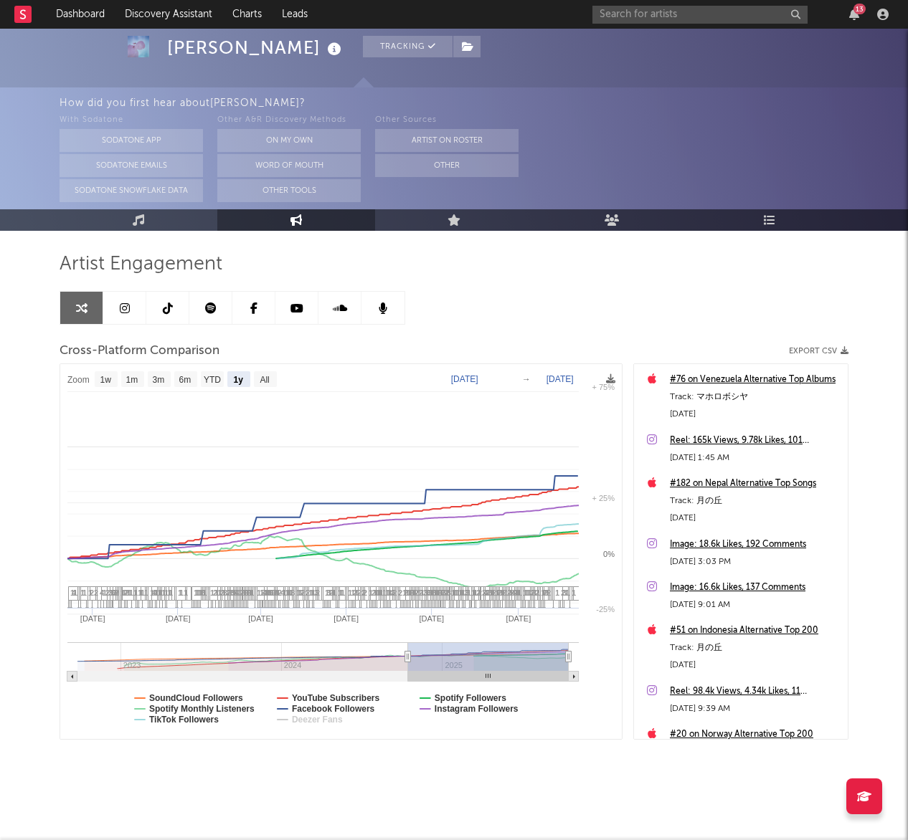
select select "1y"
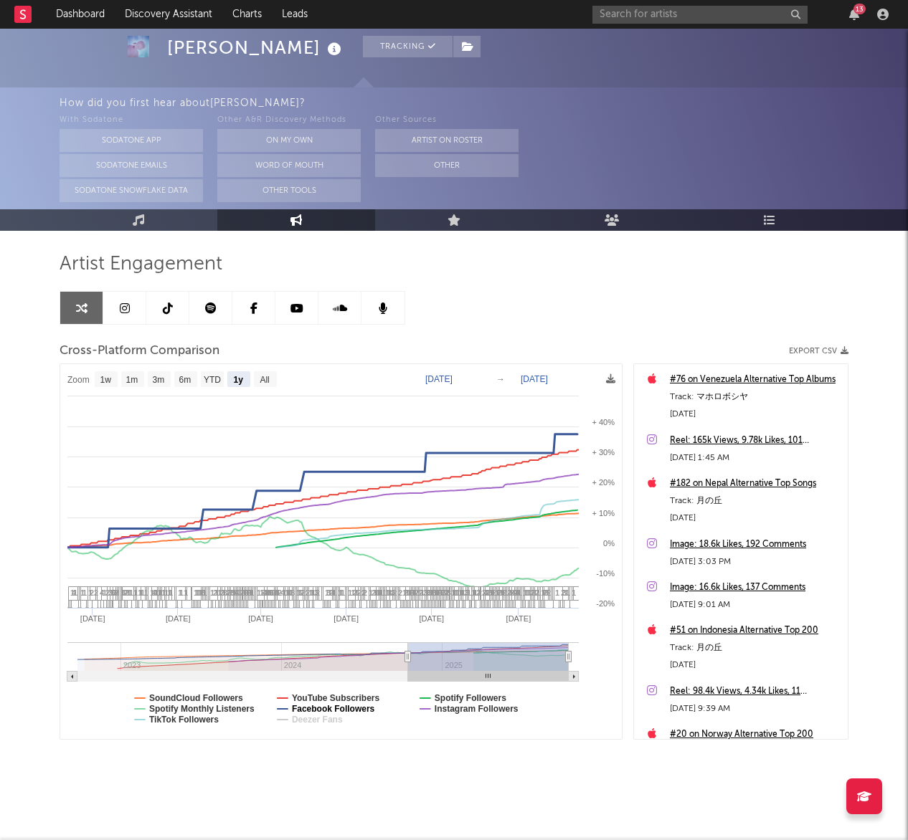
click at [304, 708] on text "Facebook Followers" at bounding box center [333, 709] width 83 height 10
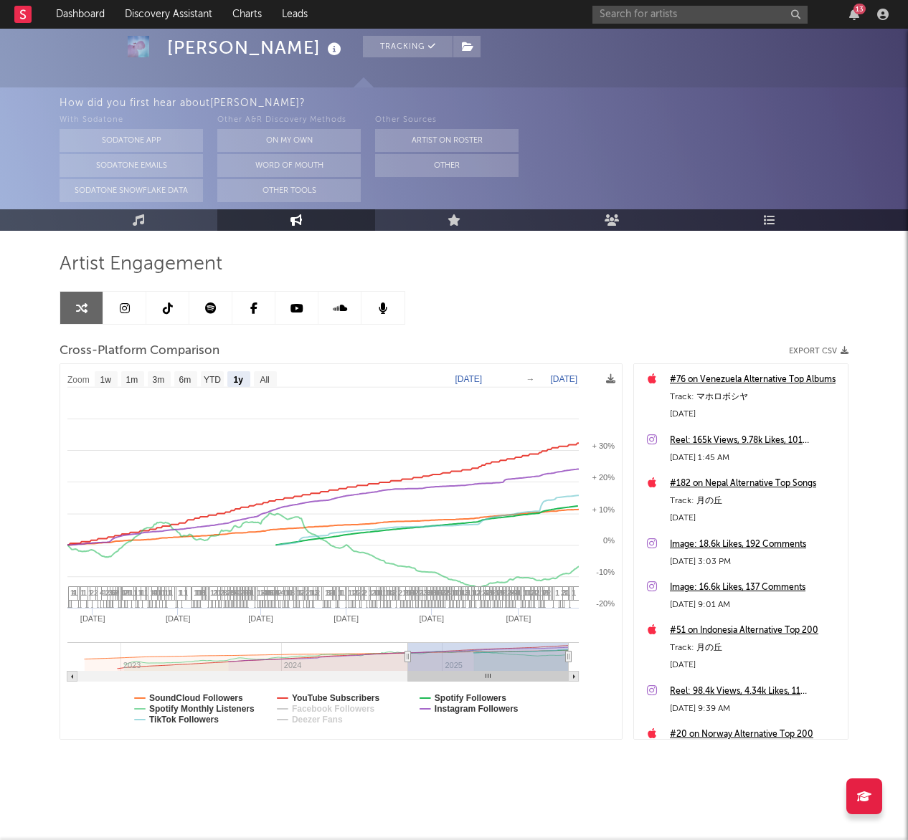
select select "1y"
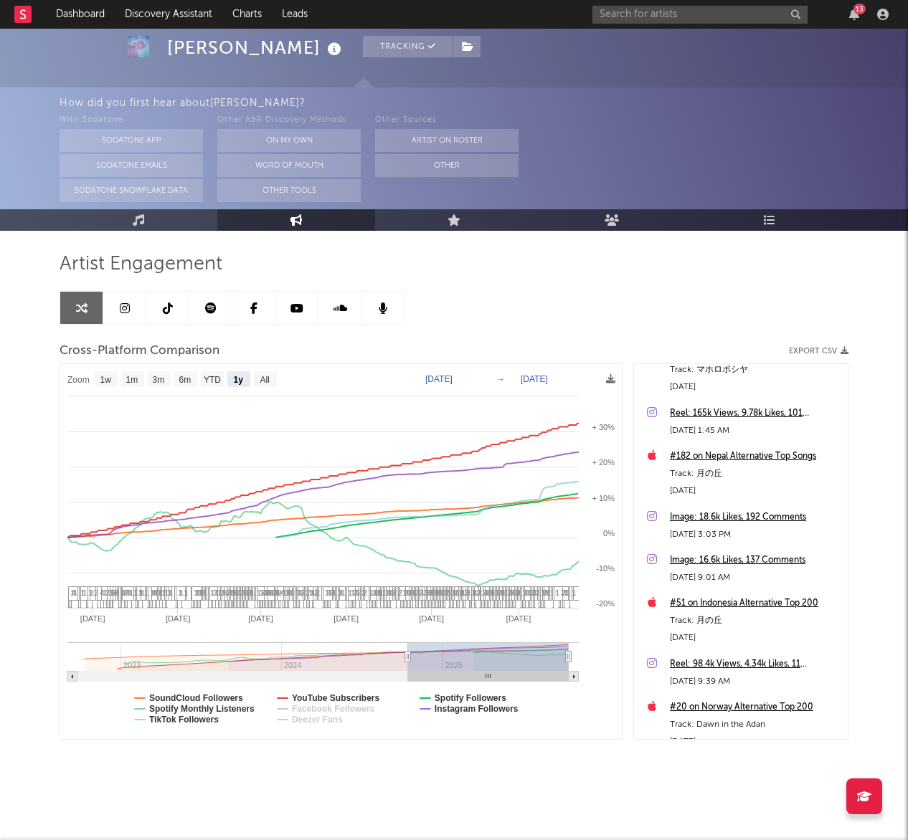
scroll to position [0, 0]
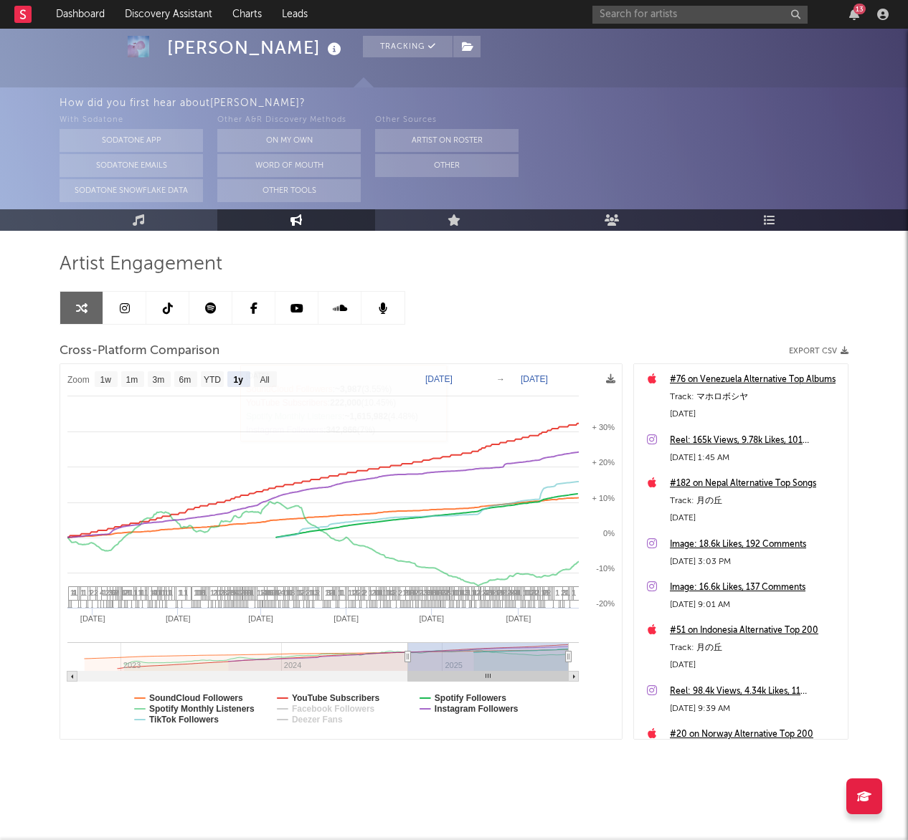
click at [130, 306] on link at bounding box center [124, 308] width 43 height 32
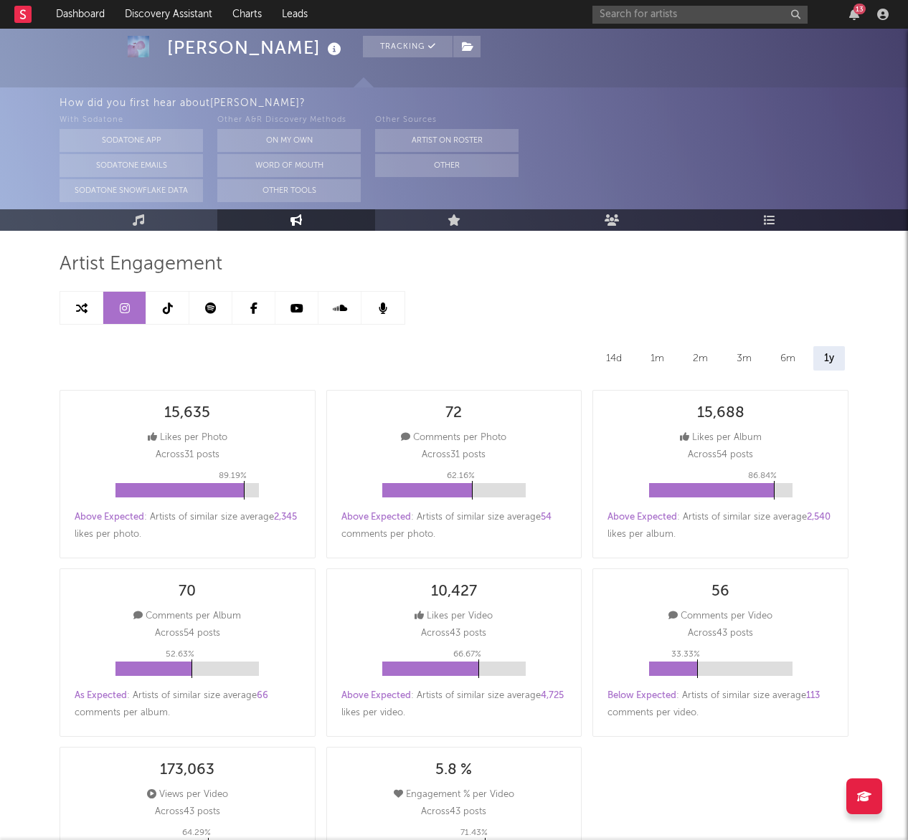
select select "6m"
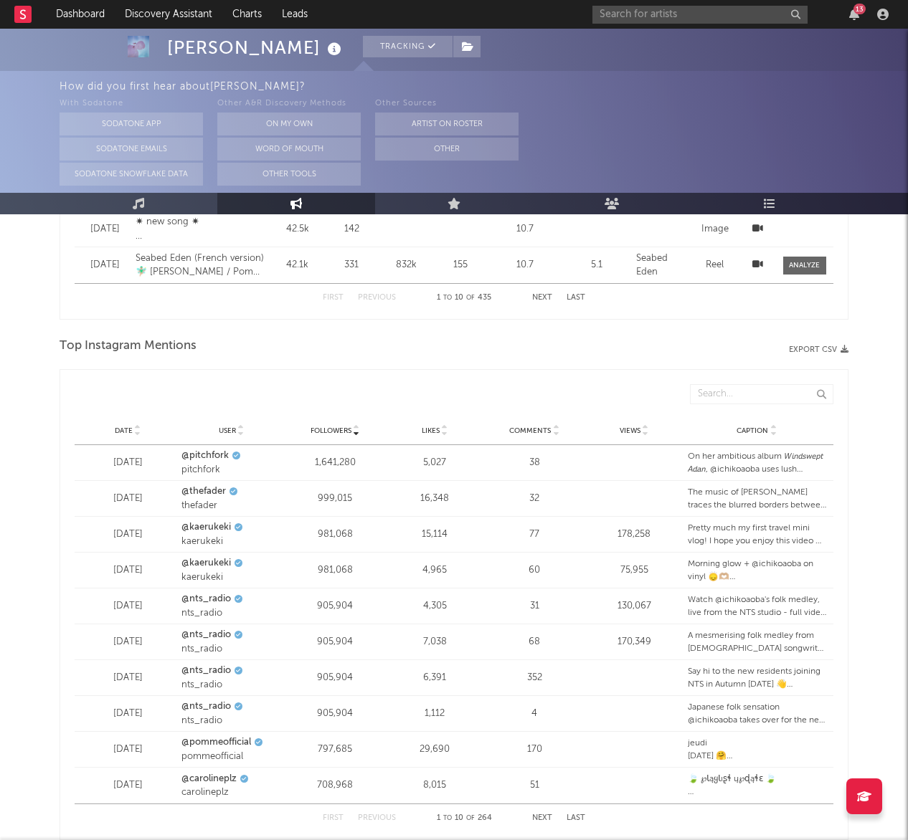
scroll to position [1579, 0]
click at [224, 455] on link "@pitchfork" at bounding box center [204, 455] width 47 height 14
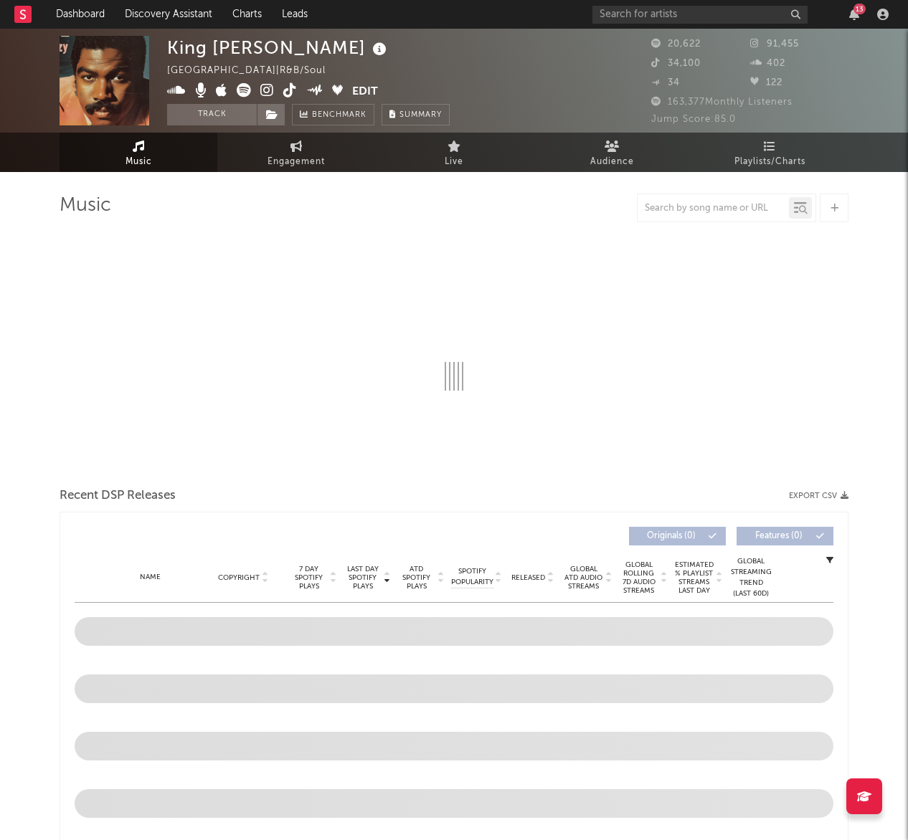
select select "6m"
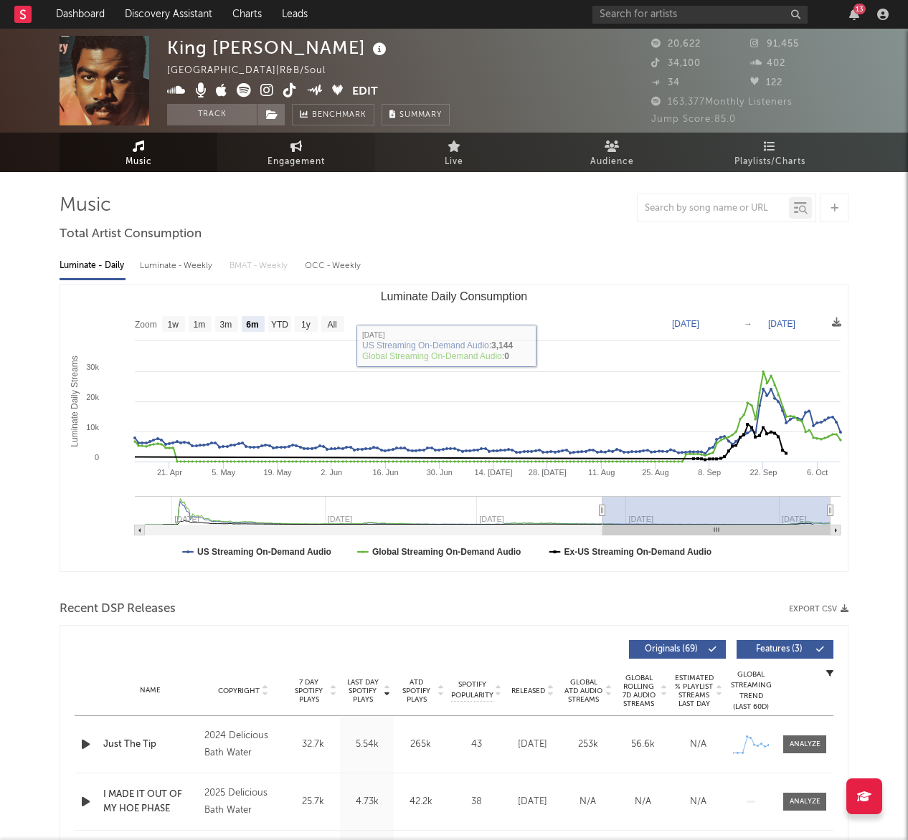
click at [290, 156] on span "Engagement" at bounding box center [295, 161] width 57 height 17
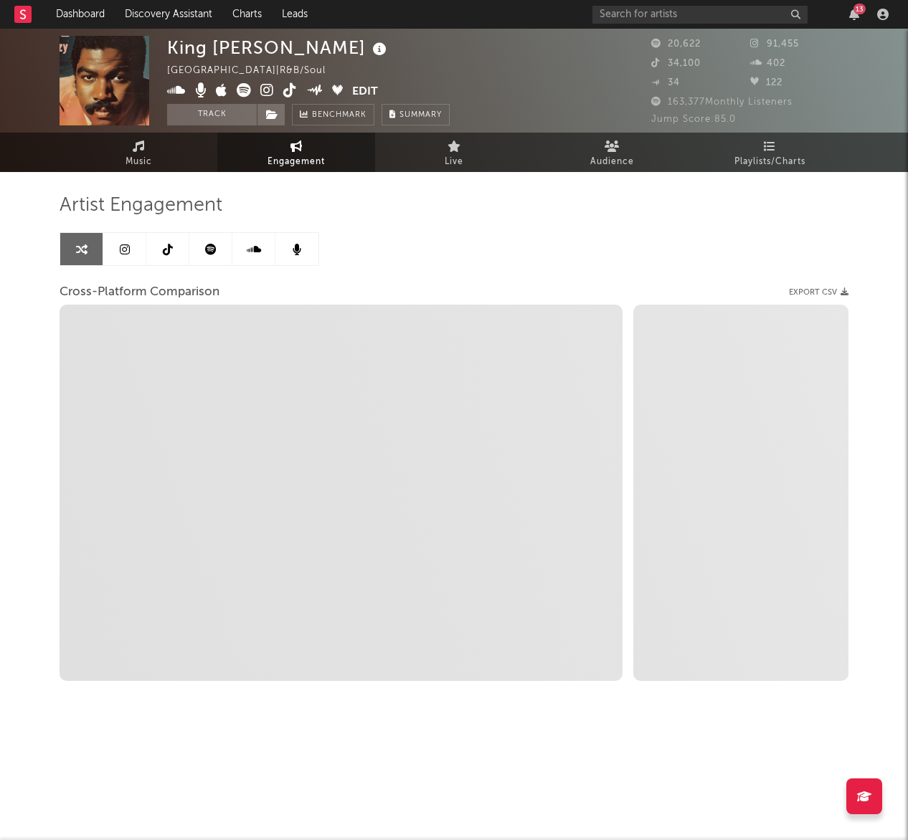
select select "1w"
select select "1m"
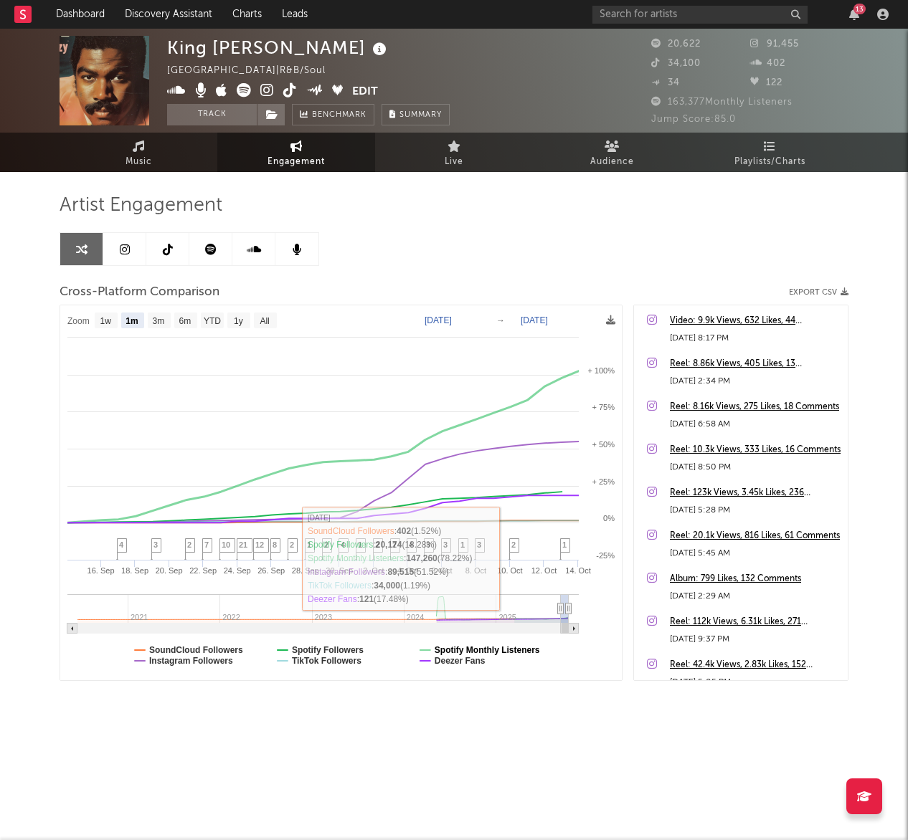
click at [490, 650] on text "Spotify Monthly Listeners" at bounding box center [487, 650] width 105 height 10
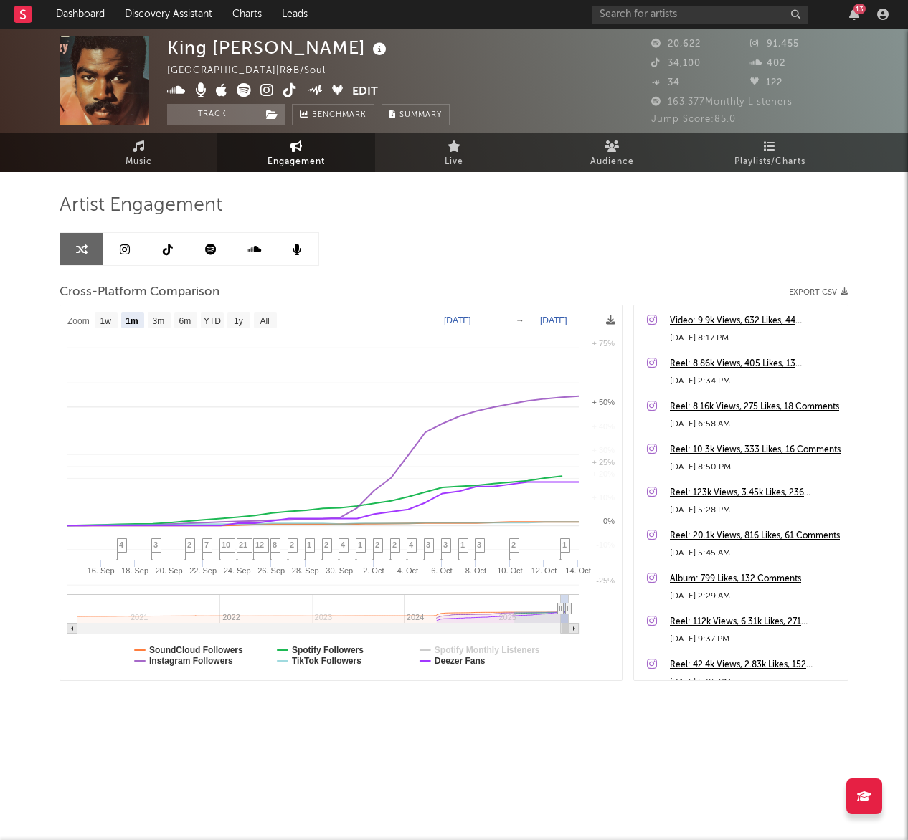
select select "1m"
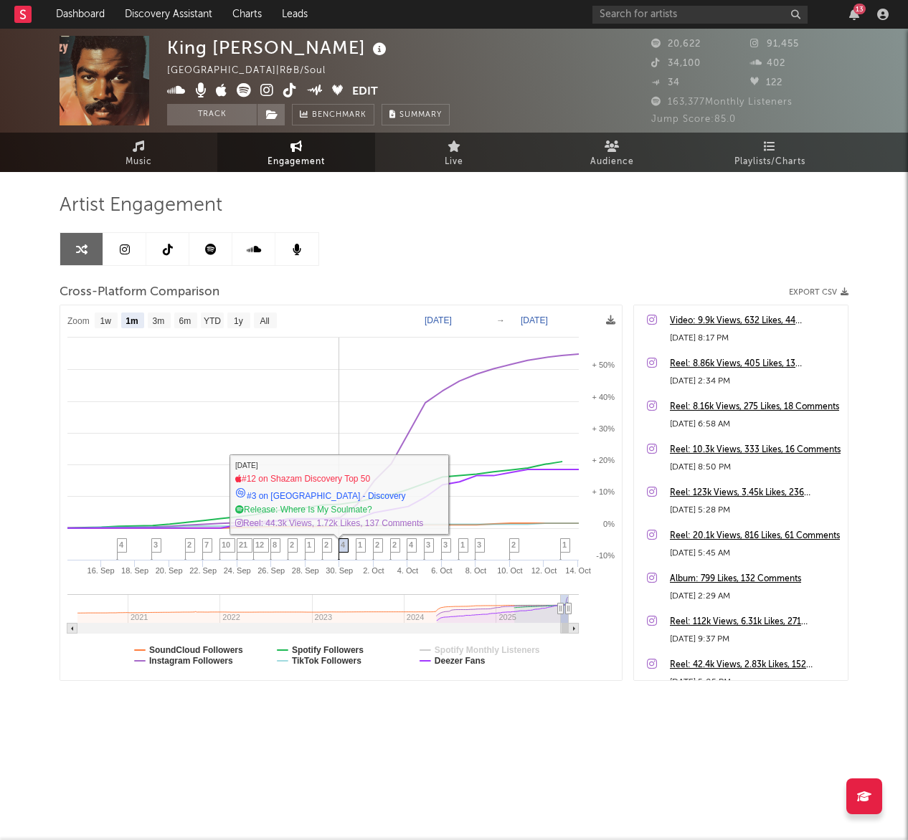
click at [339, 546] on icon at bounding box center [343, 550] width 10 height 22
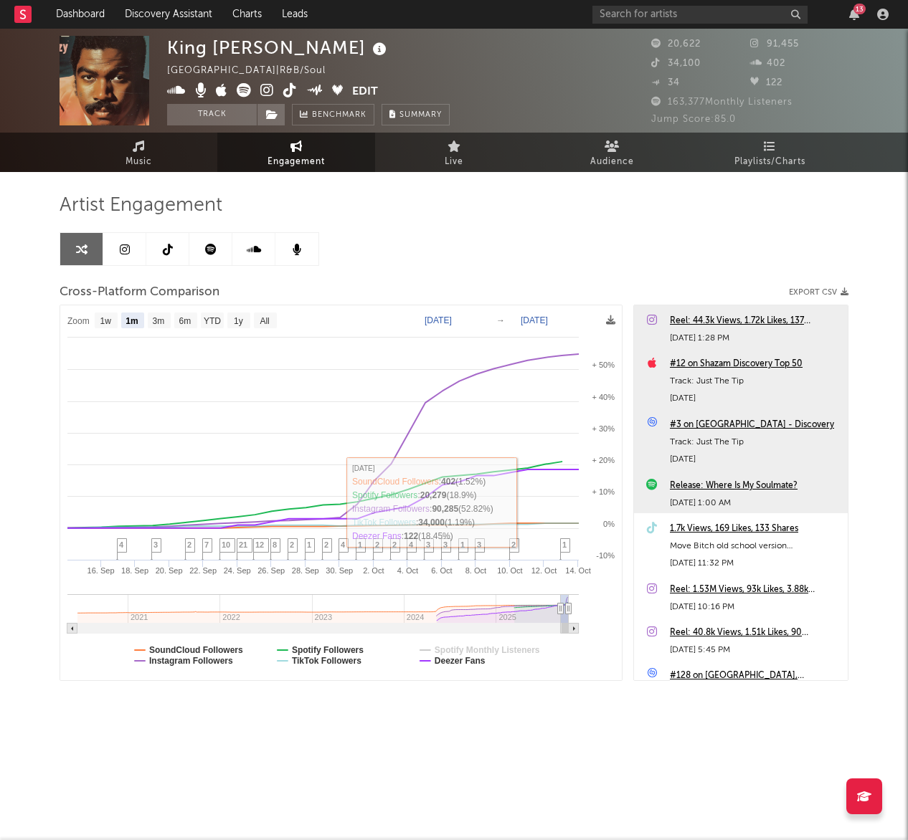
click at [756, 432] on div "#3 on [GEOGRAPHIC_DATA] - Discovery" at bounding box center [755, 425] width 171 height 17
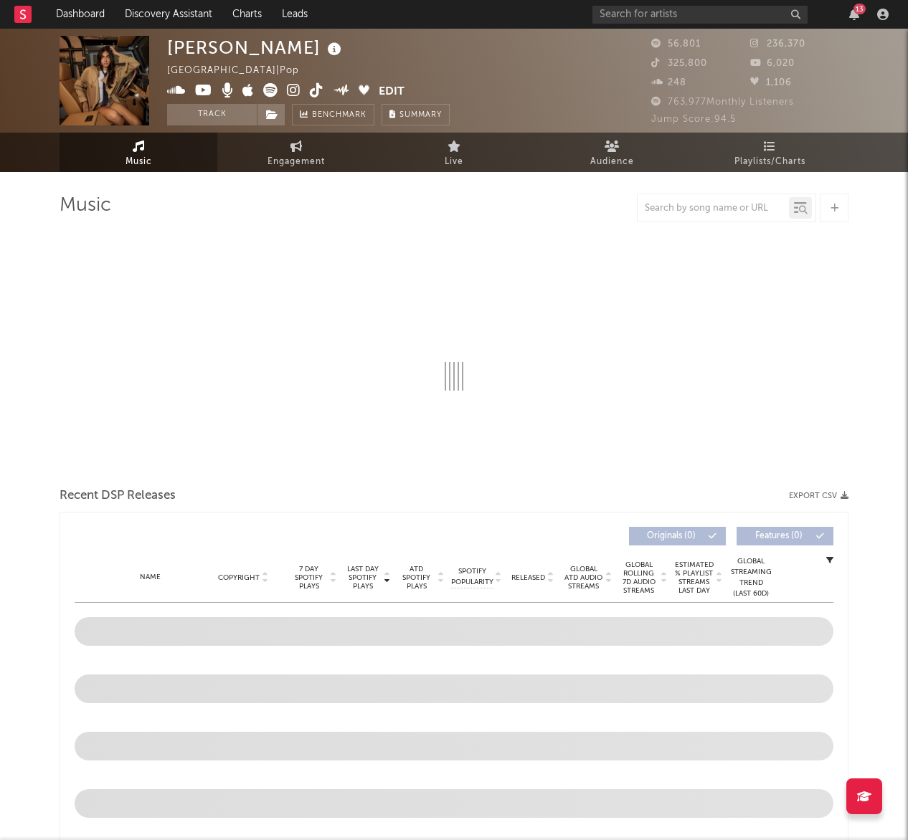
select select "6m"
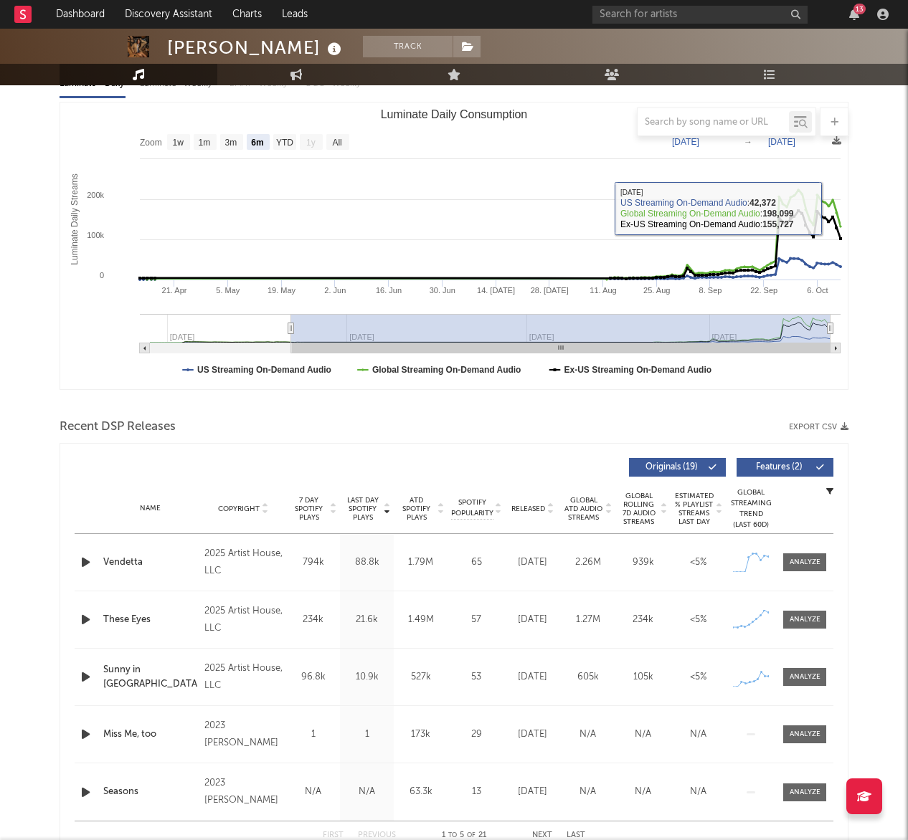
scroll to position [229, 0]
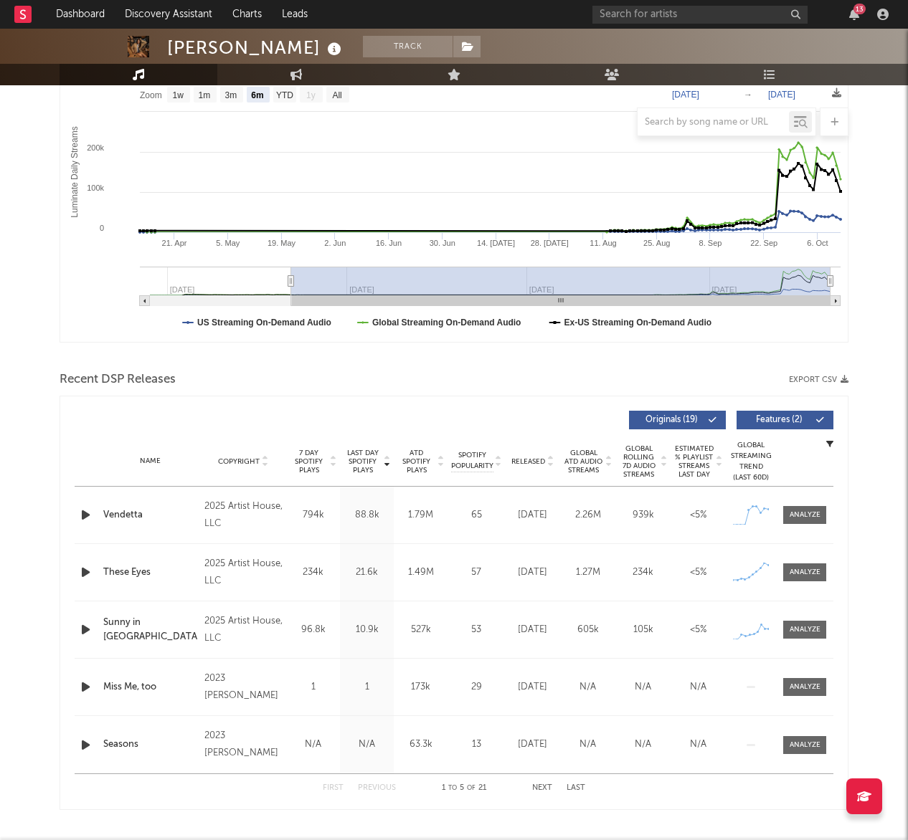
click at [82, 516] on icon "button" at bounding box center [85, 515] width 15 height 18
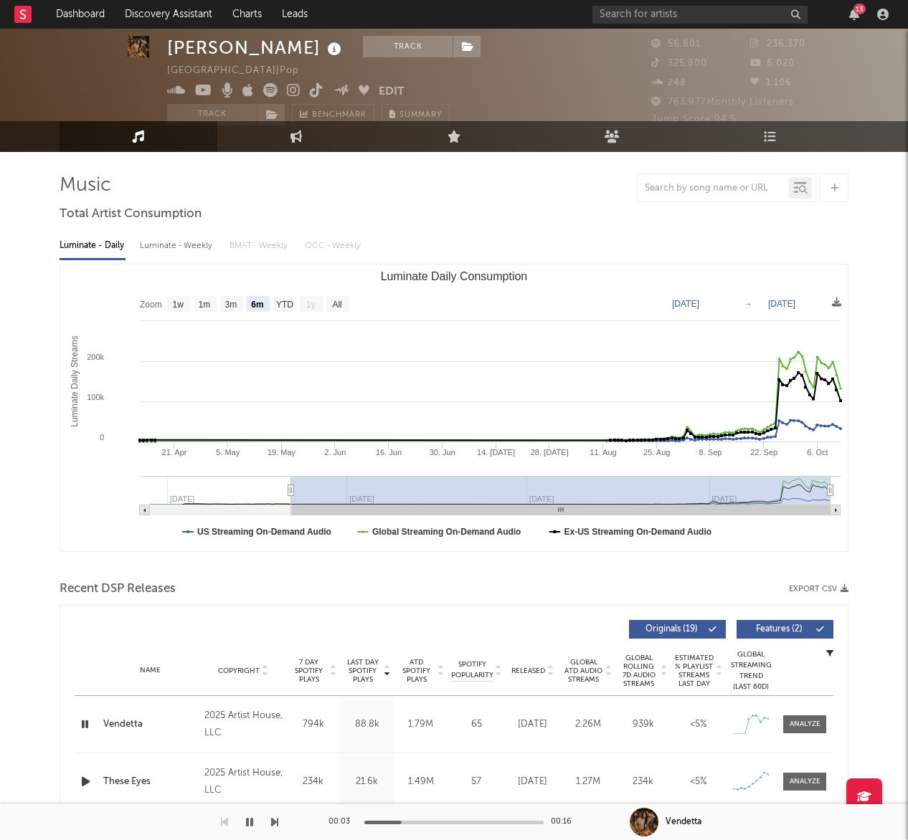
scroll to position [0, 0]
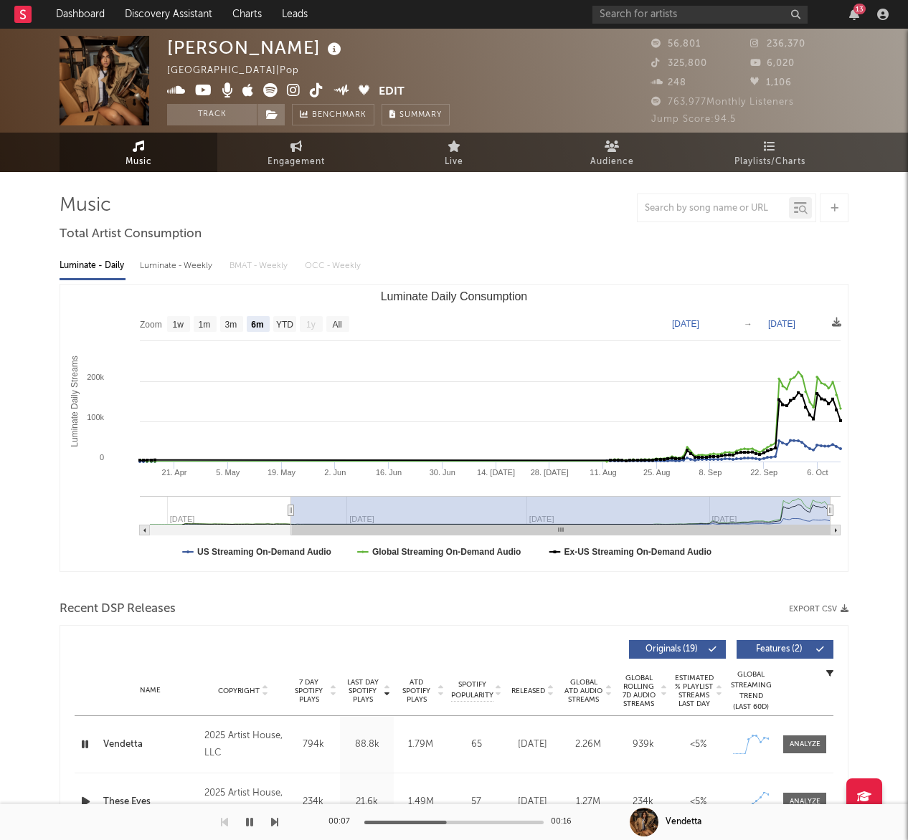
click at [295, 90] on icon at bounding box center [294, 90] width 14 height 14
click at [209, 119] on button "Track" at bounding box center [212, 115] width 90 height 22
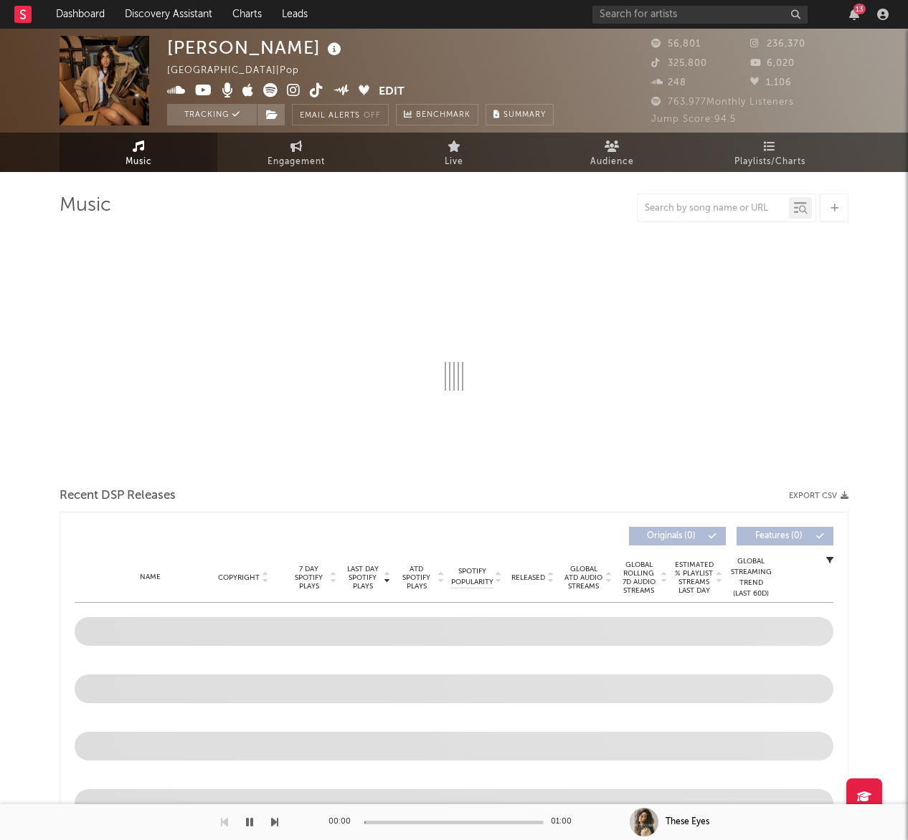
select select "6m"
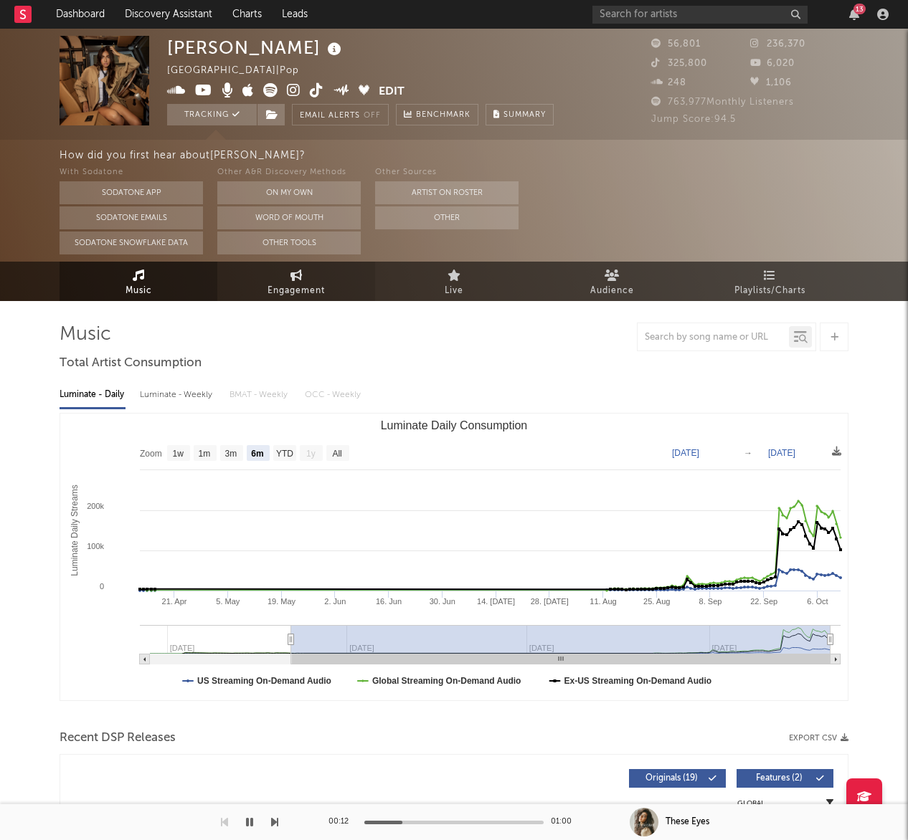
click at [300, 293] on span "Engagement" at bounding box center [295, 291] width 57 height 17
select select "1w"
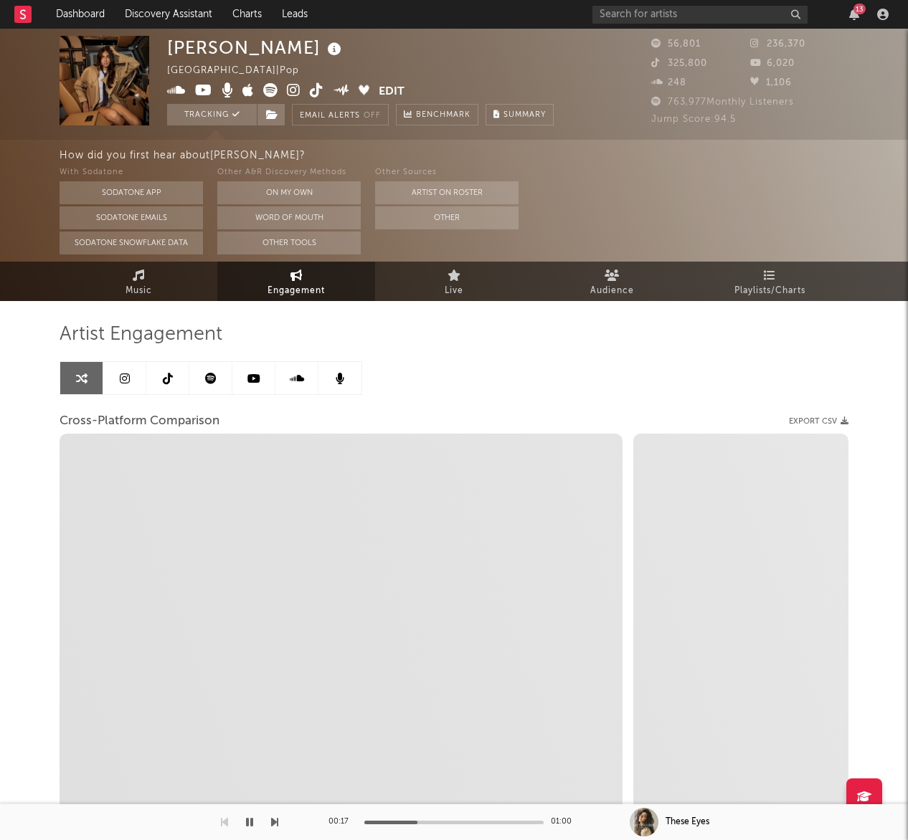
select select "1m"
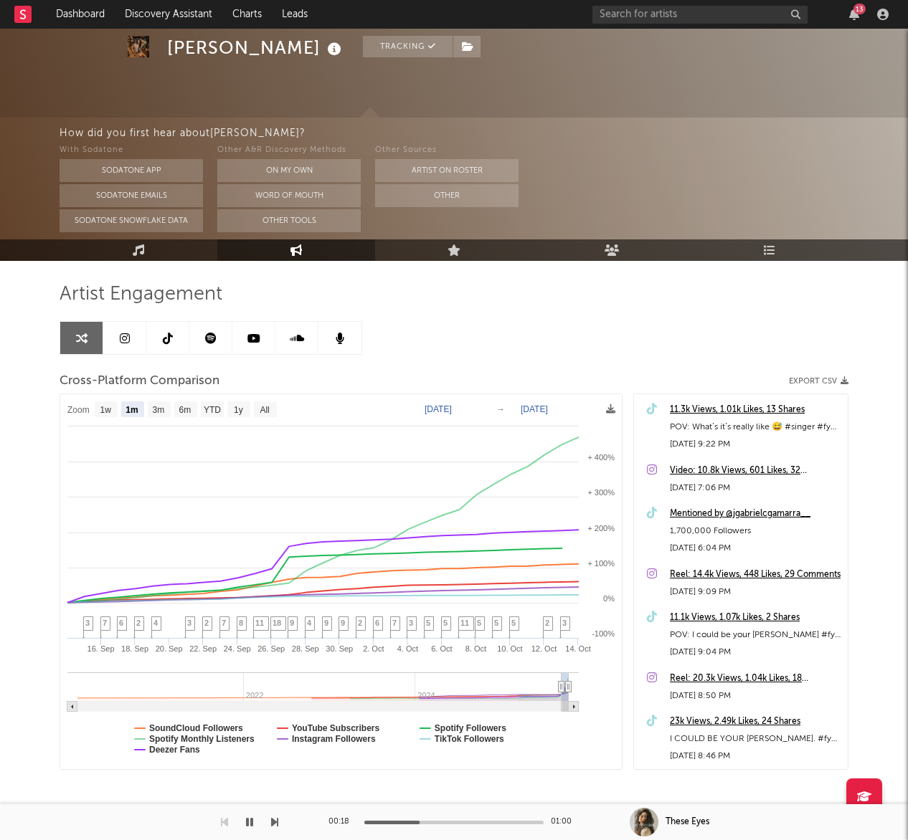
scroll to position [70, 0]
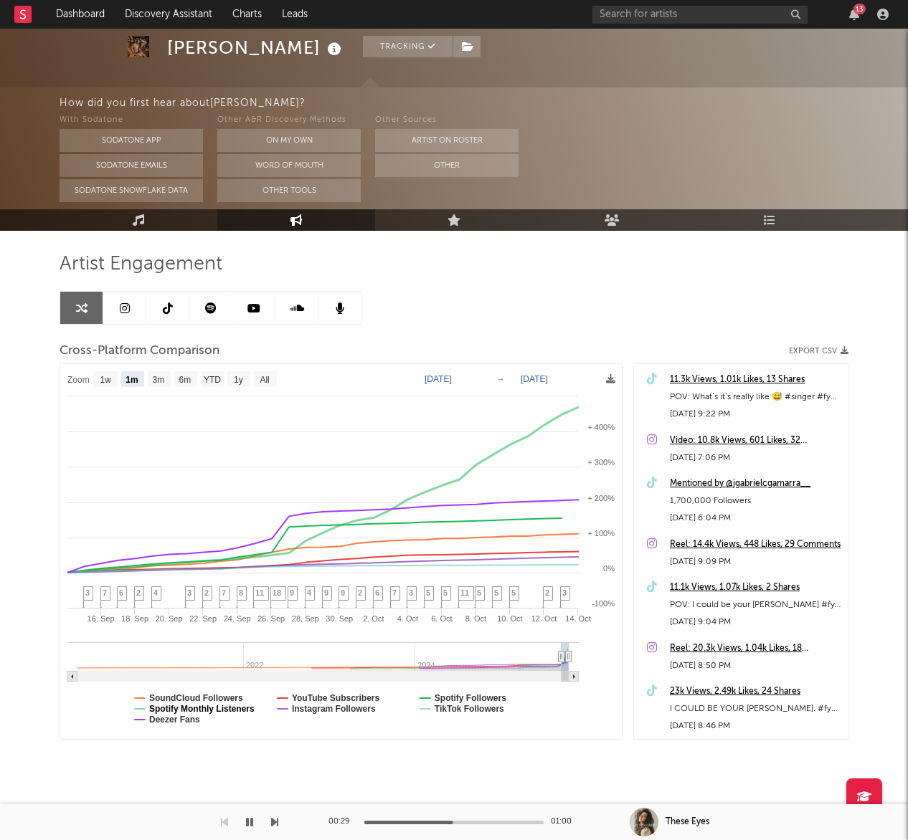
click at [229, 711] on text "Spotify Monthly Listeners" at bounding box center [201, 709] width 105 height 10
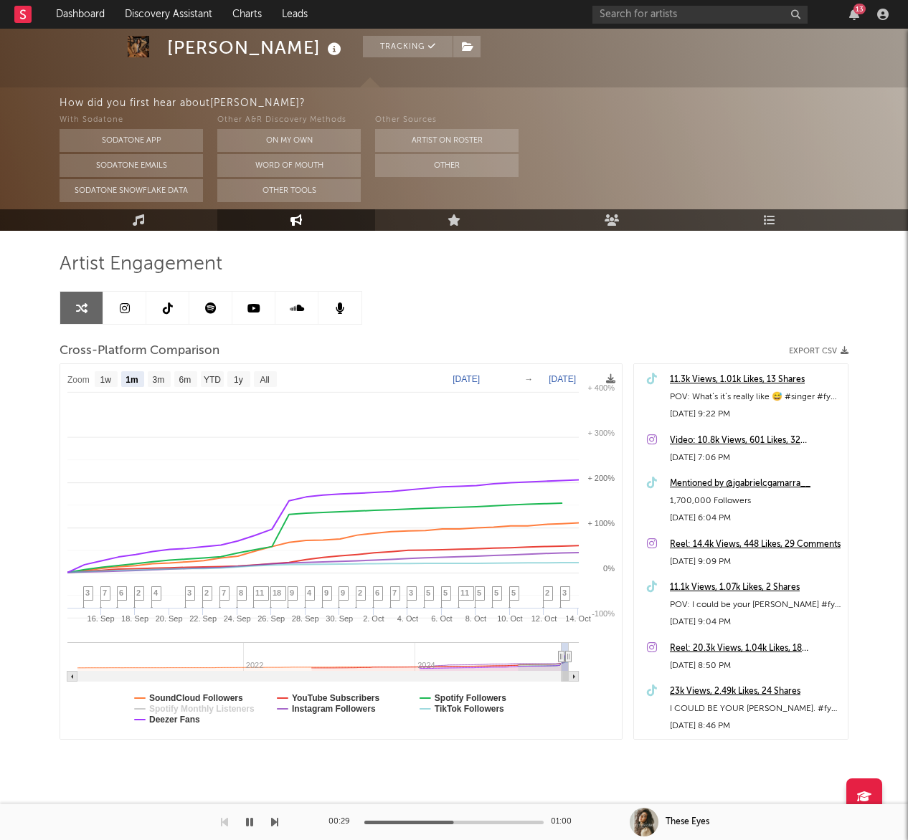
select select "1m"
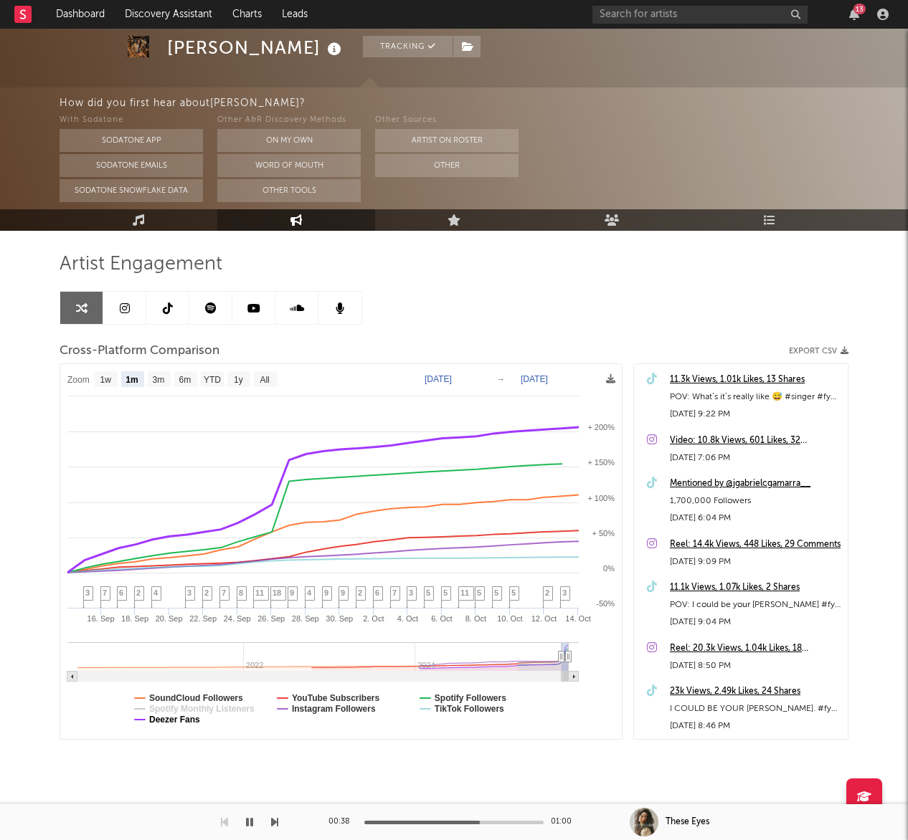
click at [176, 721] on text "Deezer Fans" at bounding box center [174, 720] width 51 height 10
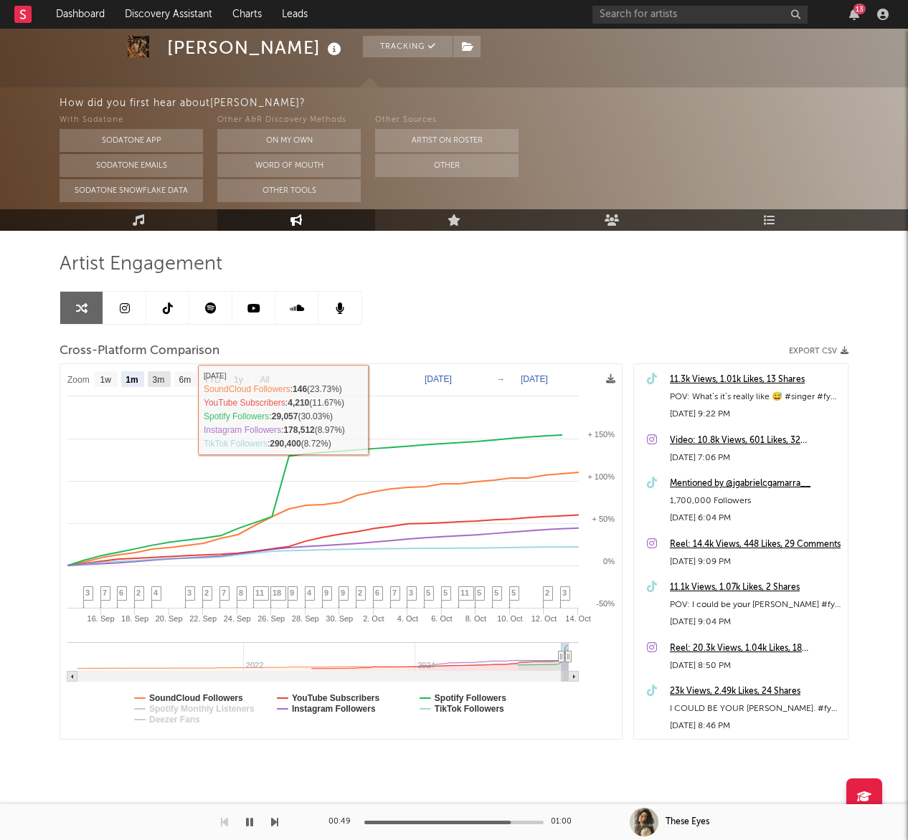
click at [148, 376] on rect at bounding box center [159, 379] width 23 height 16
select select "3m"
type input "2025-07-14"
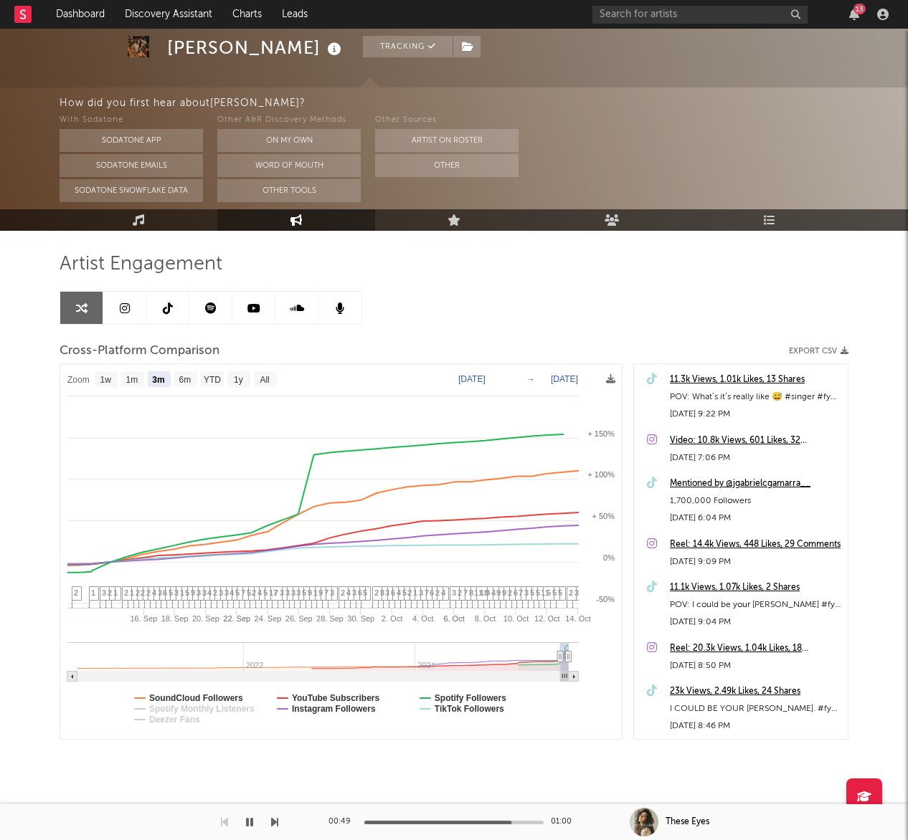
select select "3m"
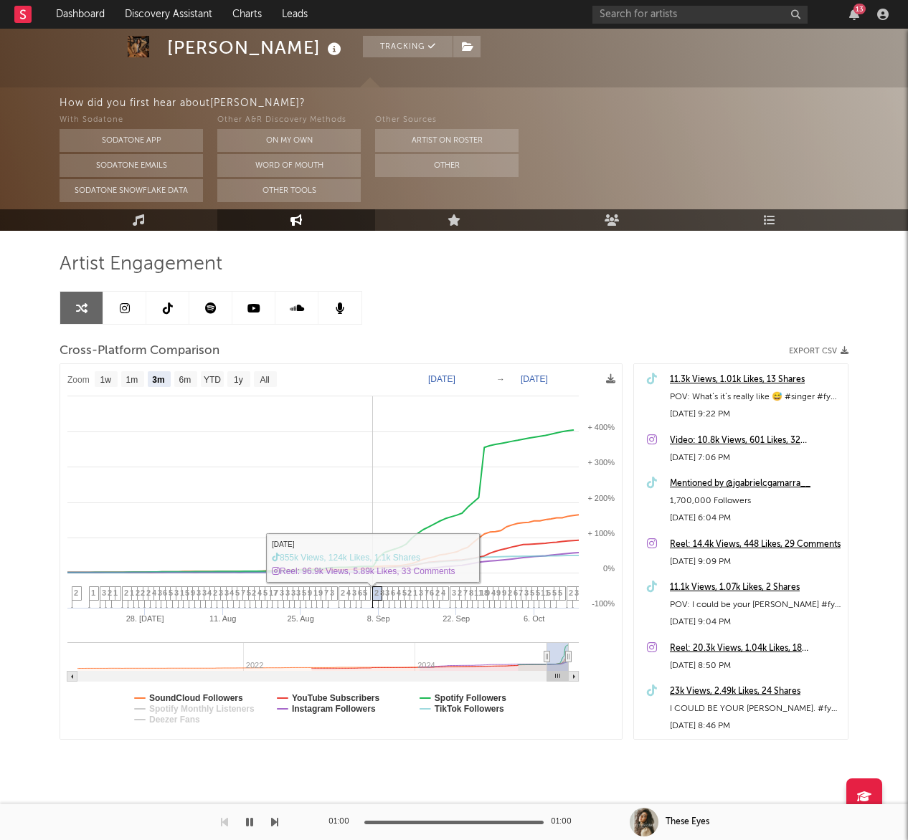
click at [376, 592] on span "2" at bounding box center [376, 593] width 4 height 9
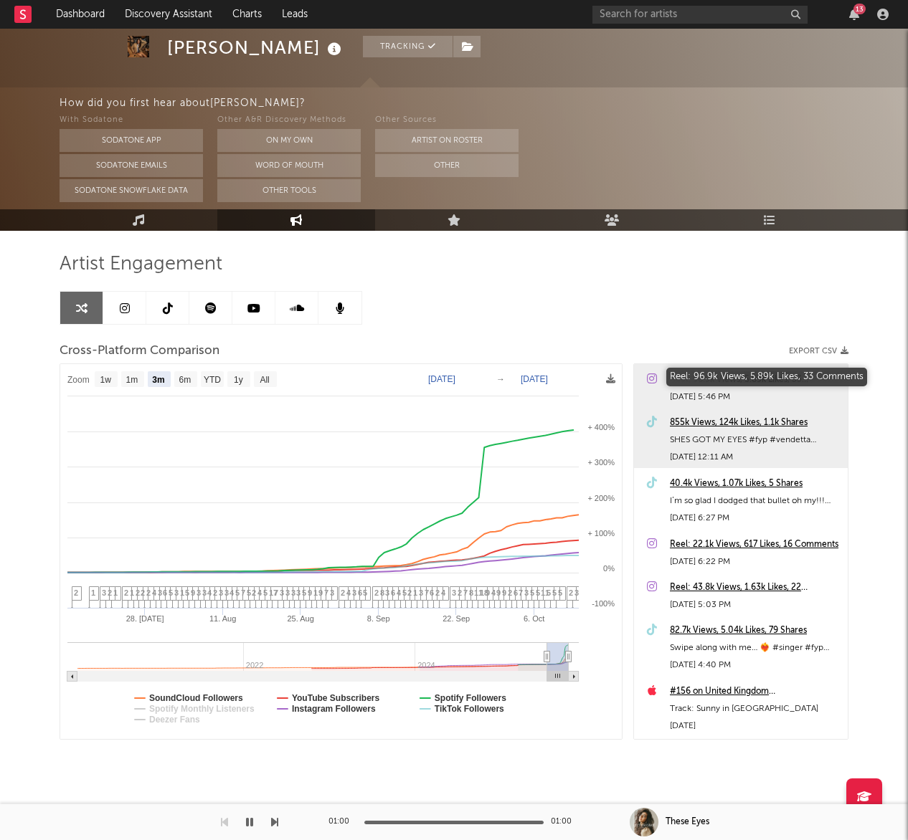
click at [745, 381] on div "Reel: 96.9k Views, 5.89k Likes, 33 Comments" at bounding box center [755, 379] width 171 height 17
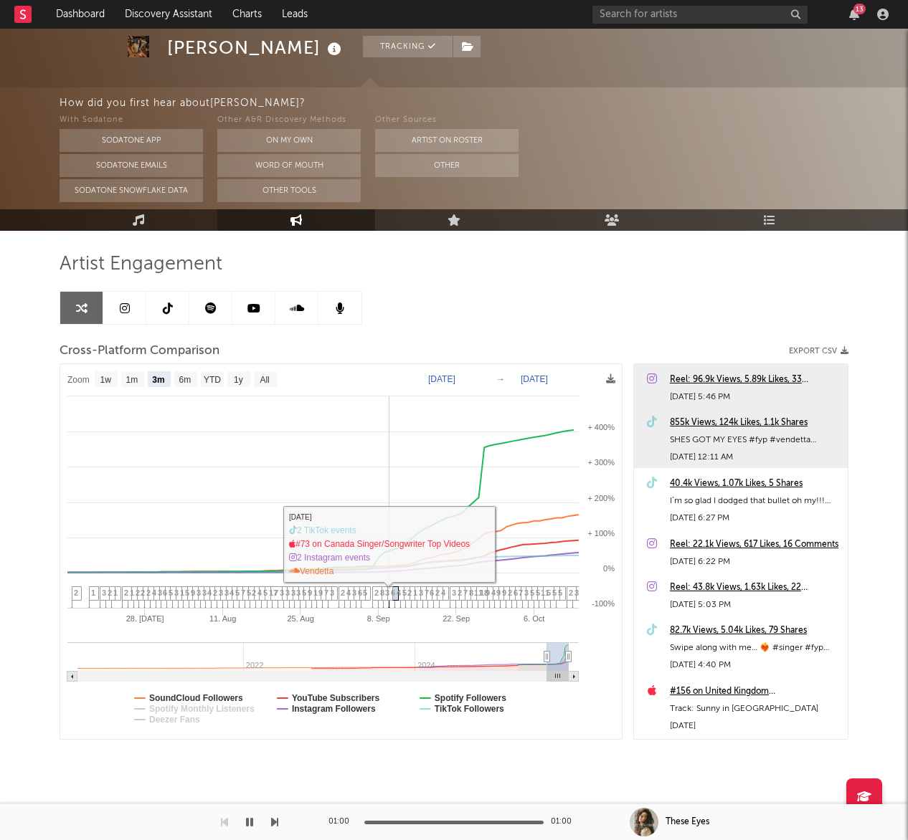
click at [376, 589] on span "2" at bounding box center [376, 593] width 4 height 9
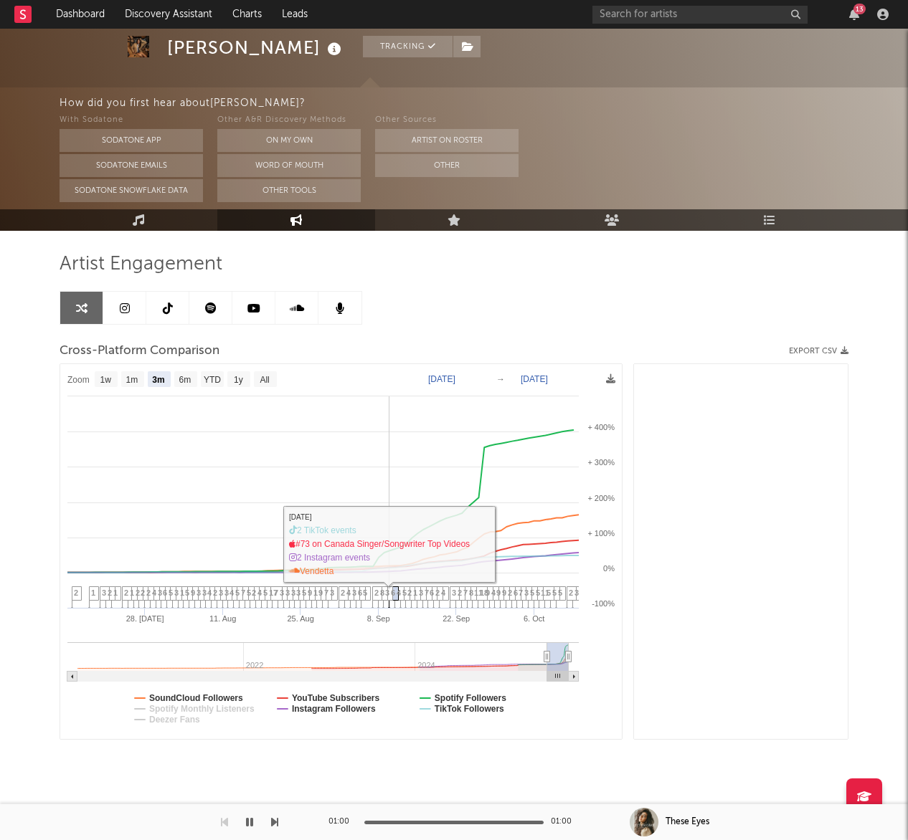
scroll to position [9626, 0]
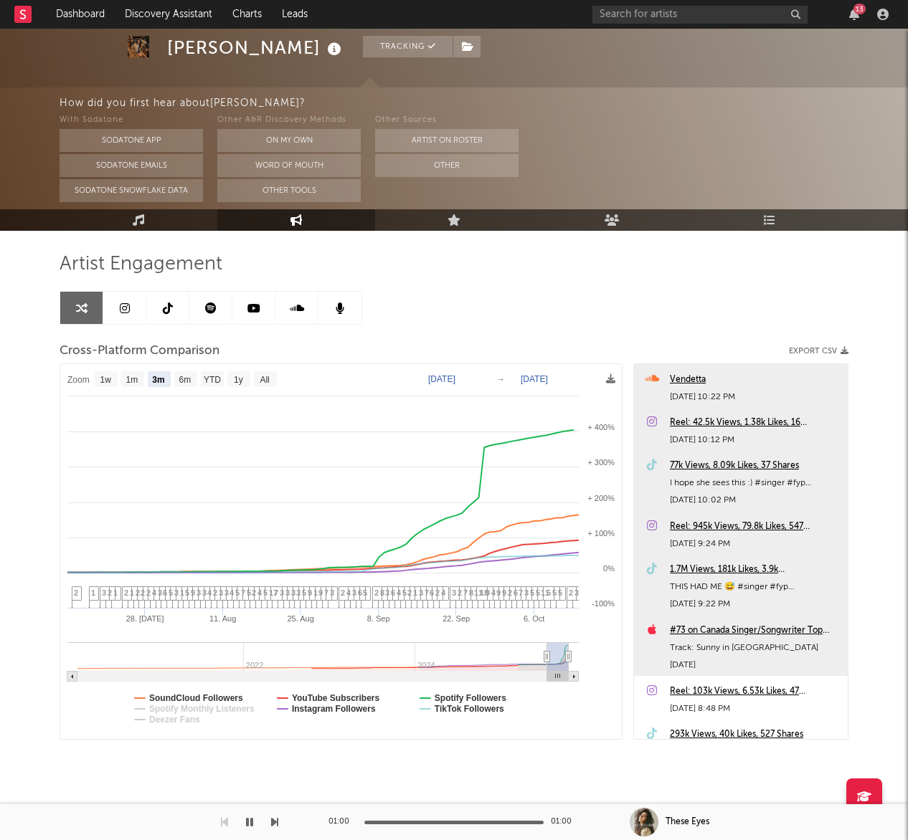
click at [681, 377] on div "Vendetta" at bounding box center [755, 379] width 171 height 17
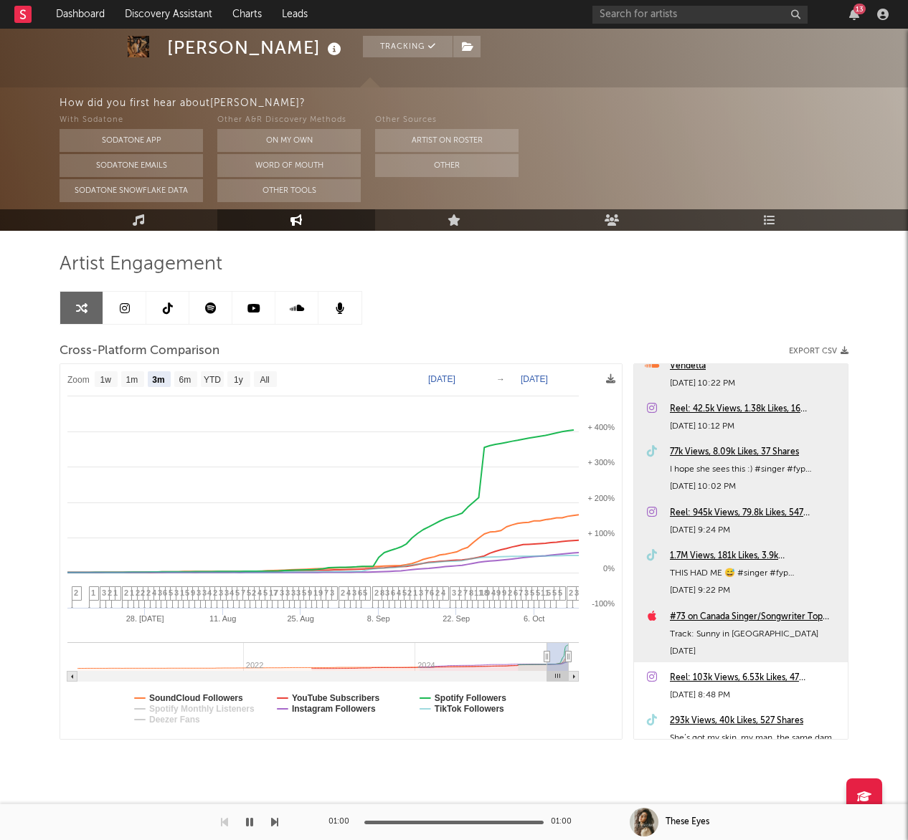
scroll to position [9643, 0]
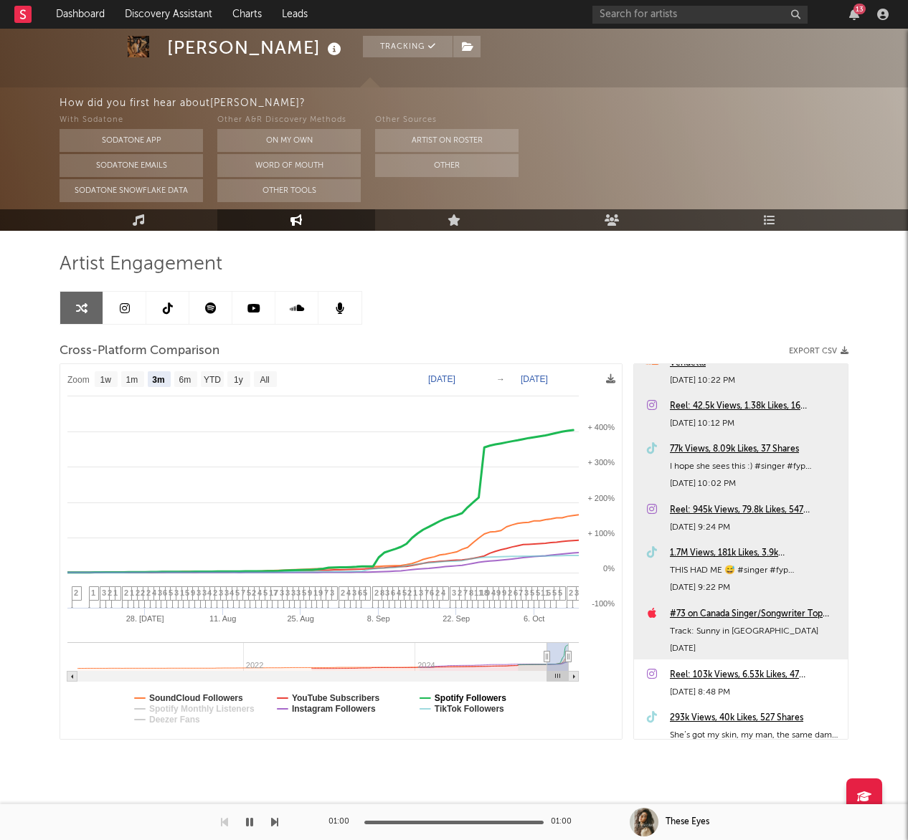
click at [467, 693] on text "Spotify Followers" at bounding box center [471, 698] width 72 height 10
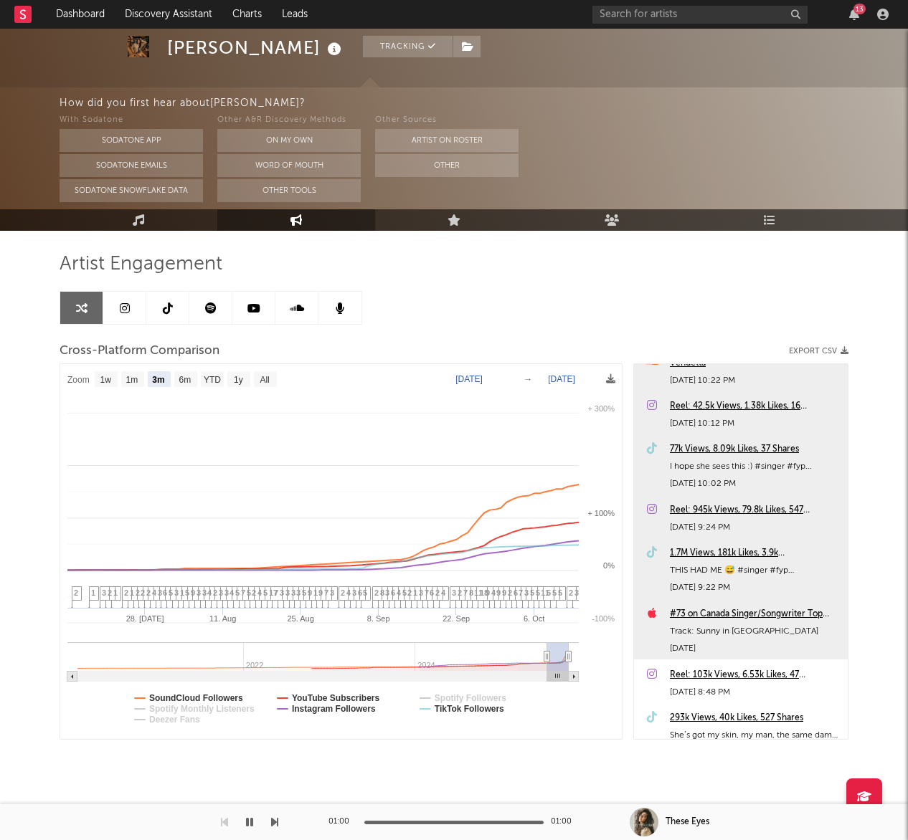
select select "3m"
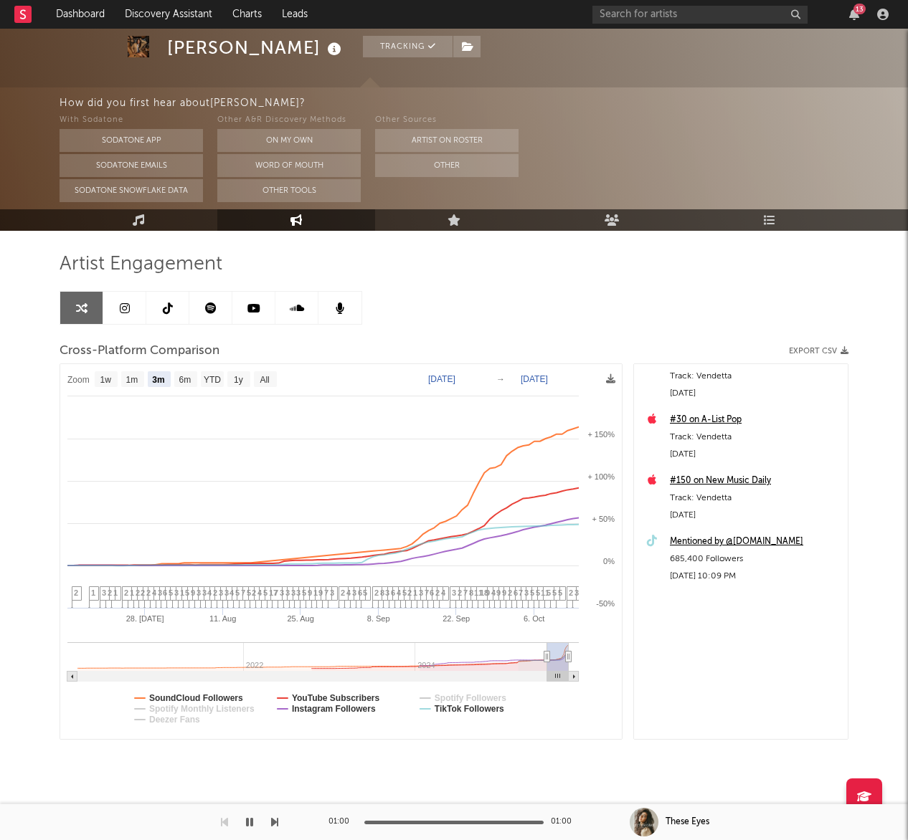
scroll to position [0, 0]
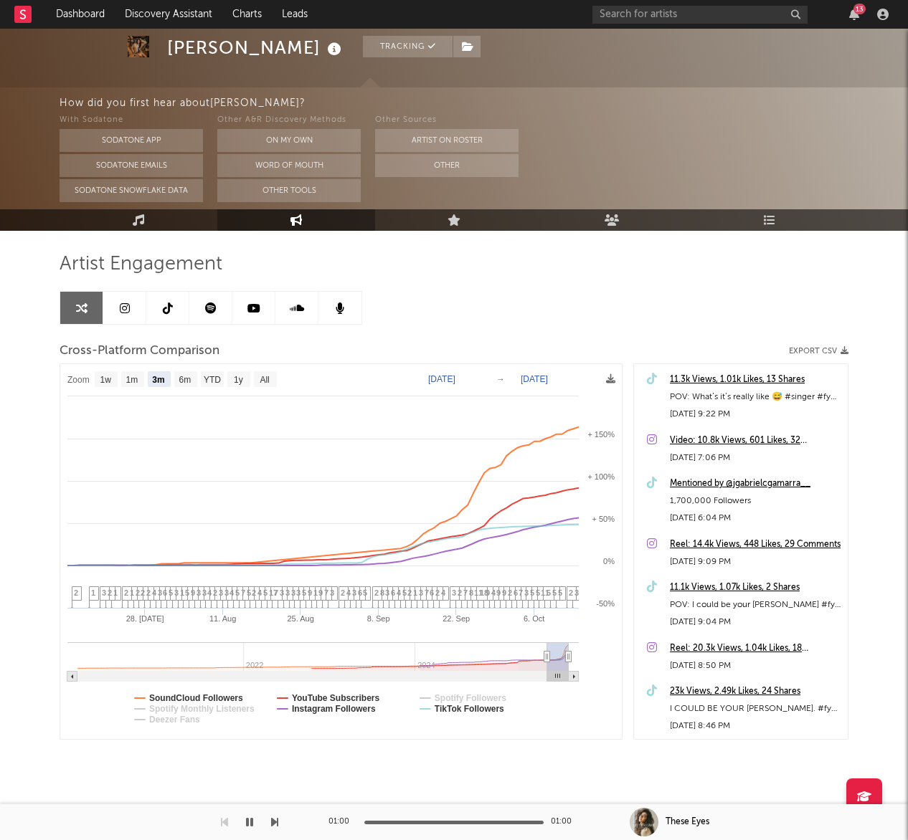
click at [786, 483] on div "Mentioned by @jgabrielcgamarra__" at bounding box center [755, 483] width 171 height 17
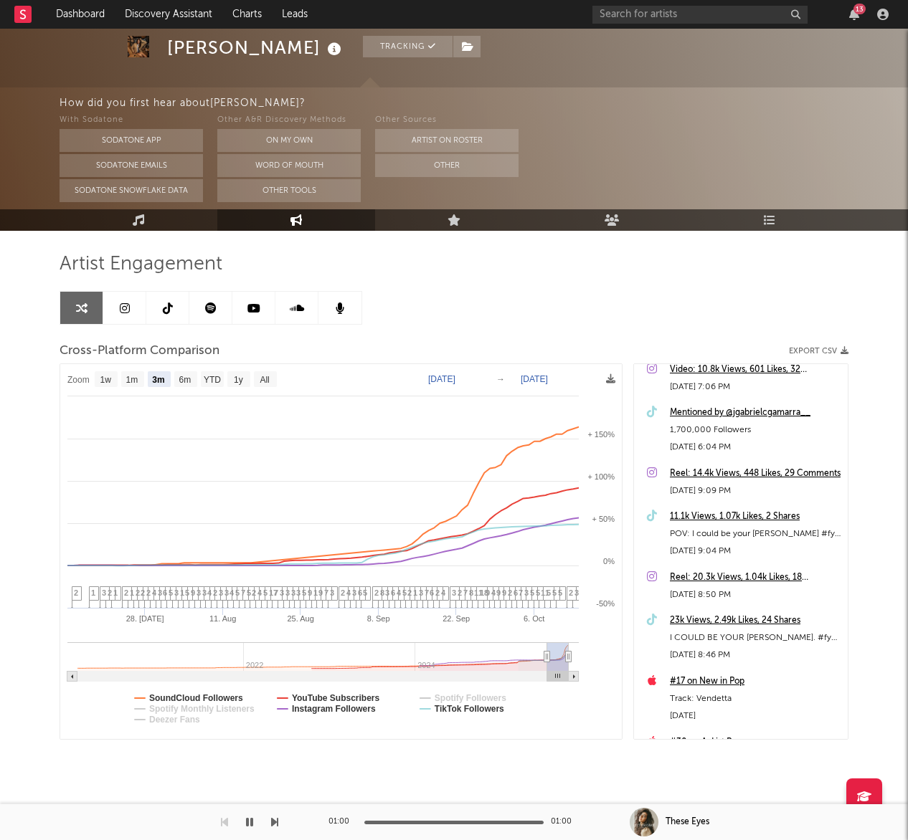
scroll to position [82, 0]
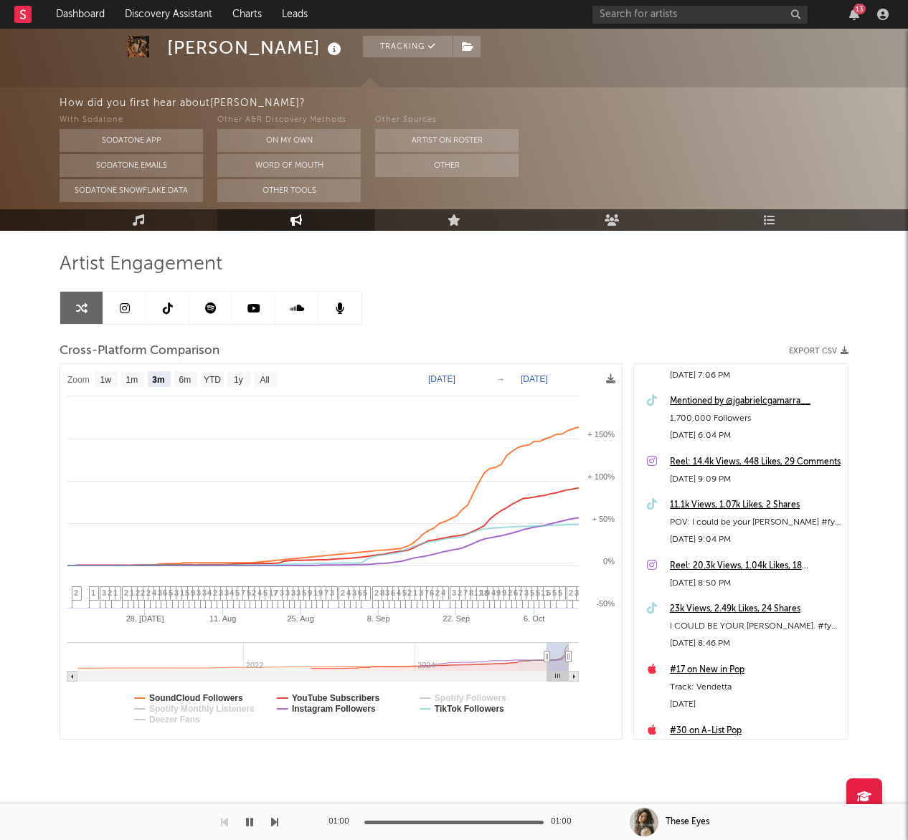
click at [171, 318] on link at bounding box center [167, 308] width 43 height 32
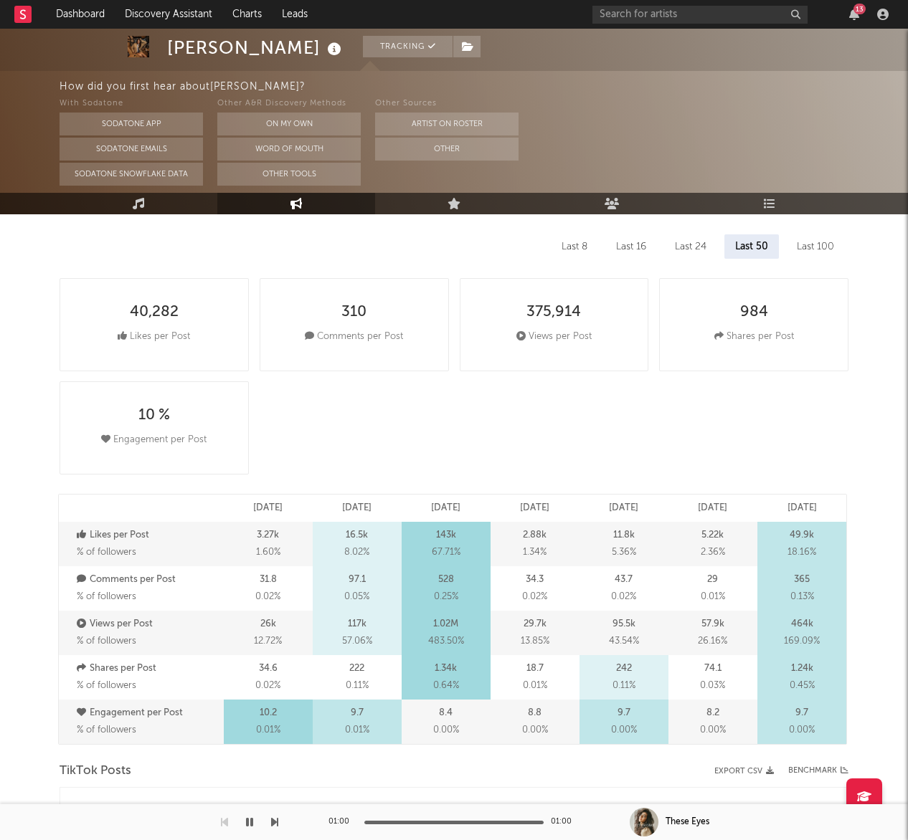
scroll to position [371, 0]
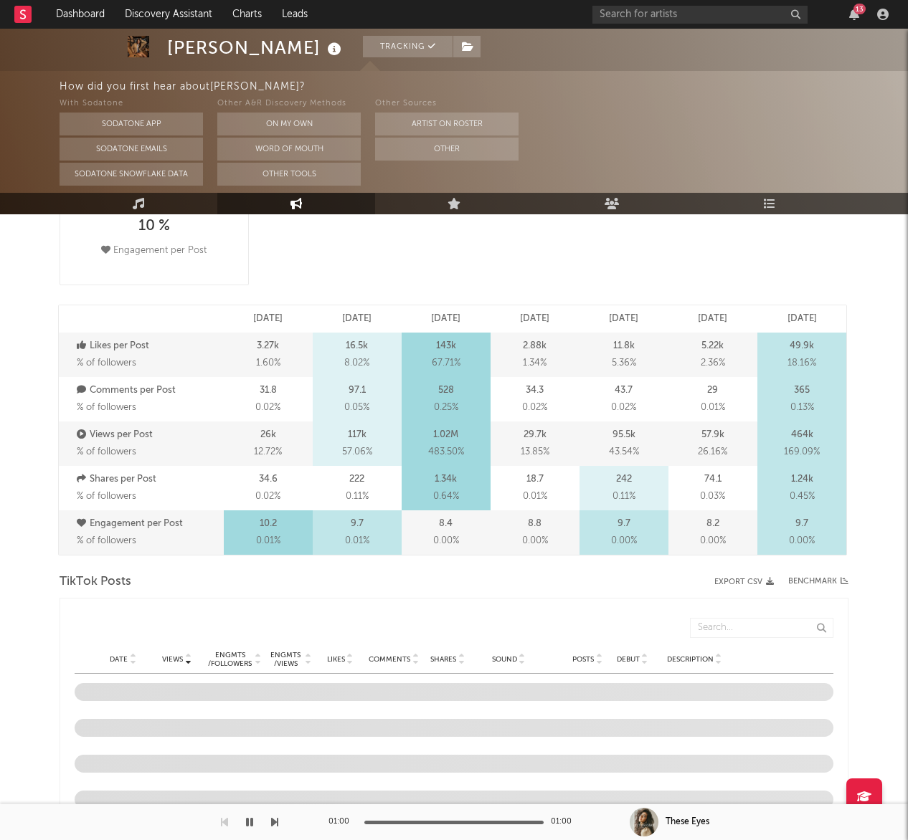
select select "6m"
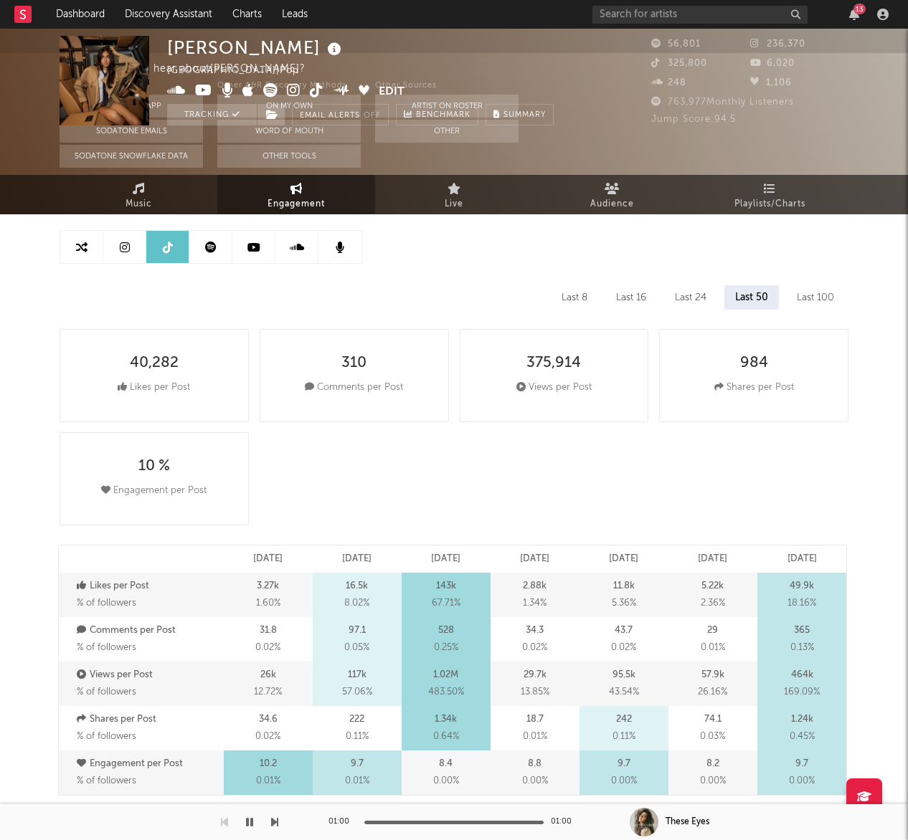
scroll to position [0, 0]
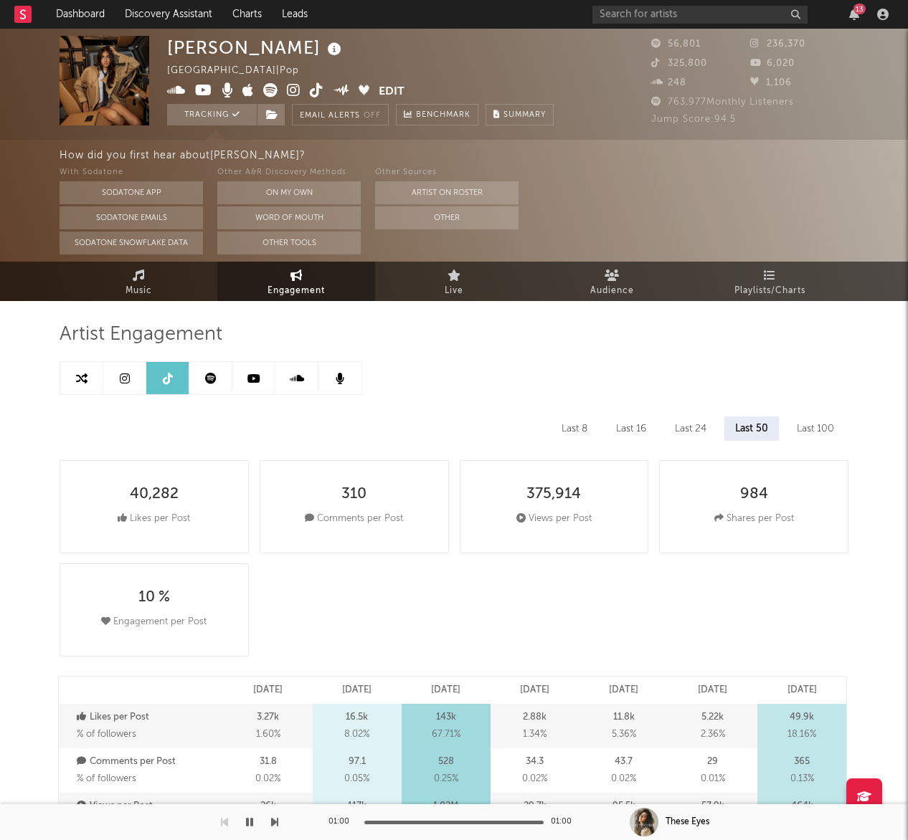
click at [127, 373] on icon at bounding box center [125, 378] width 10 height 11
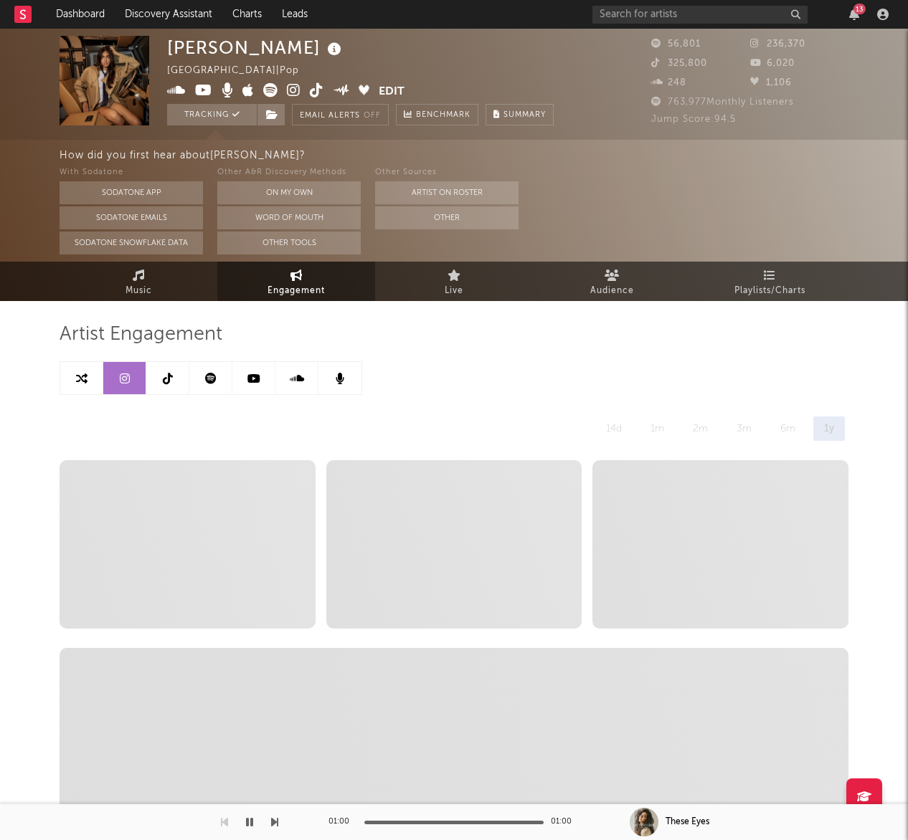
select select "6m"
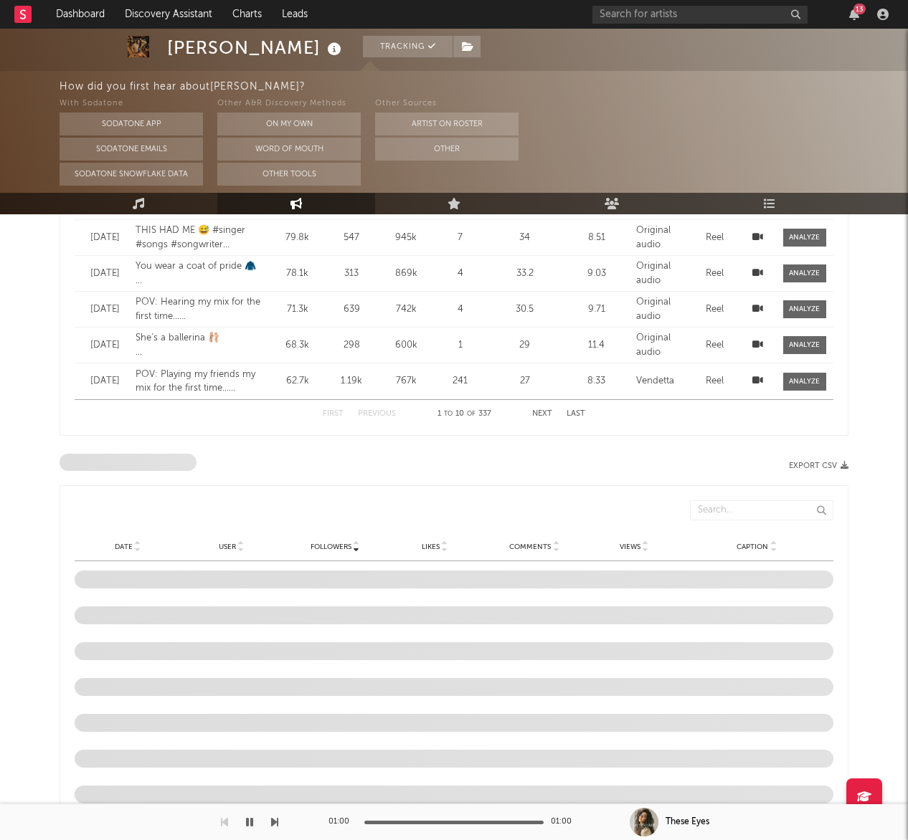
scroll to position [641, 0]
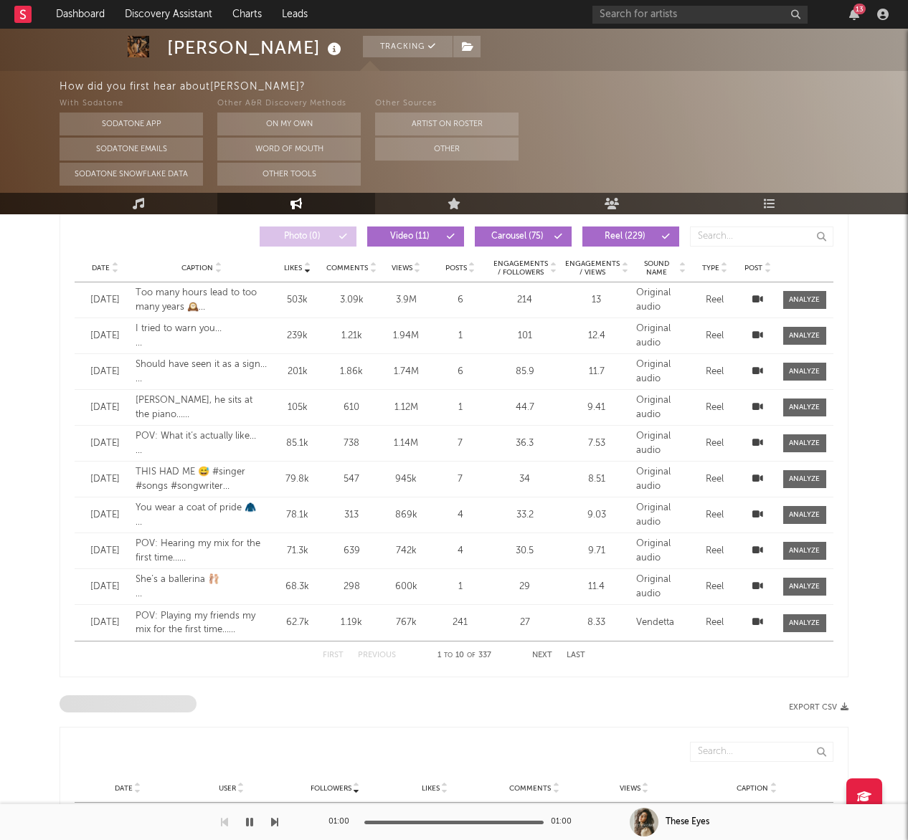
click at [113, 269] on icon at bounding box center [114, 271] width 7 height 6
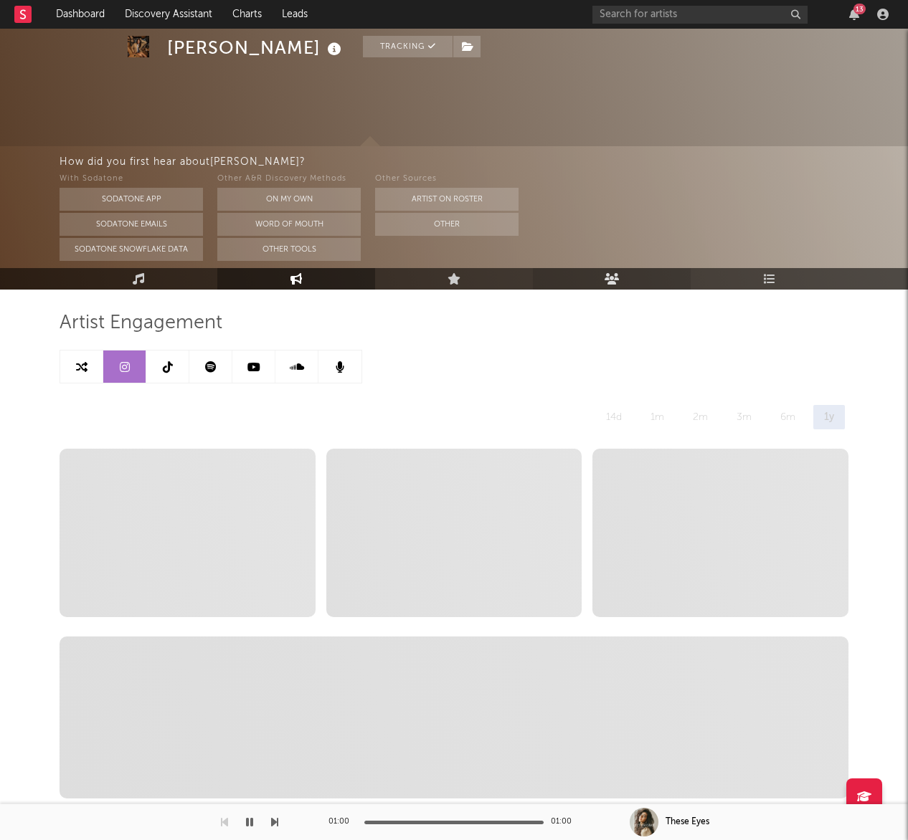
scroll to position [0, 0]
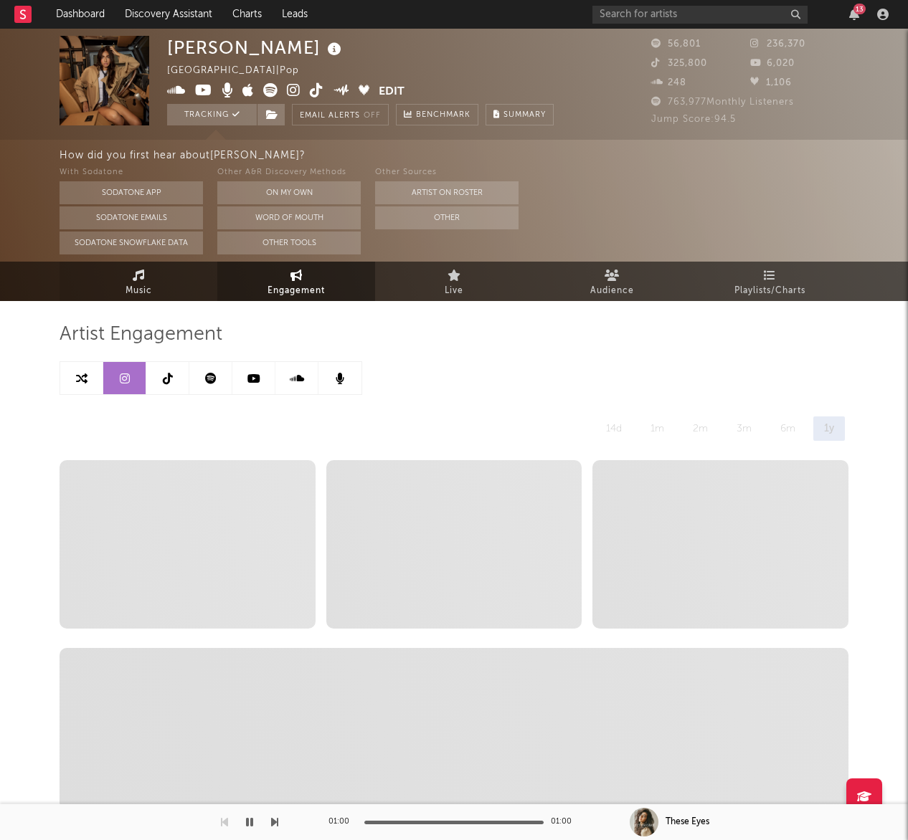
click at [145, 277] on link "Music" at bounding box center [139, 281] width 158 height 39
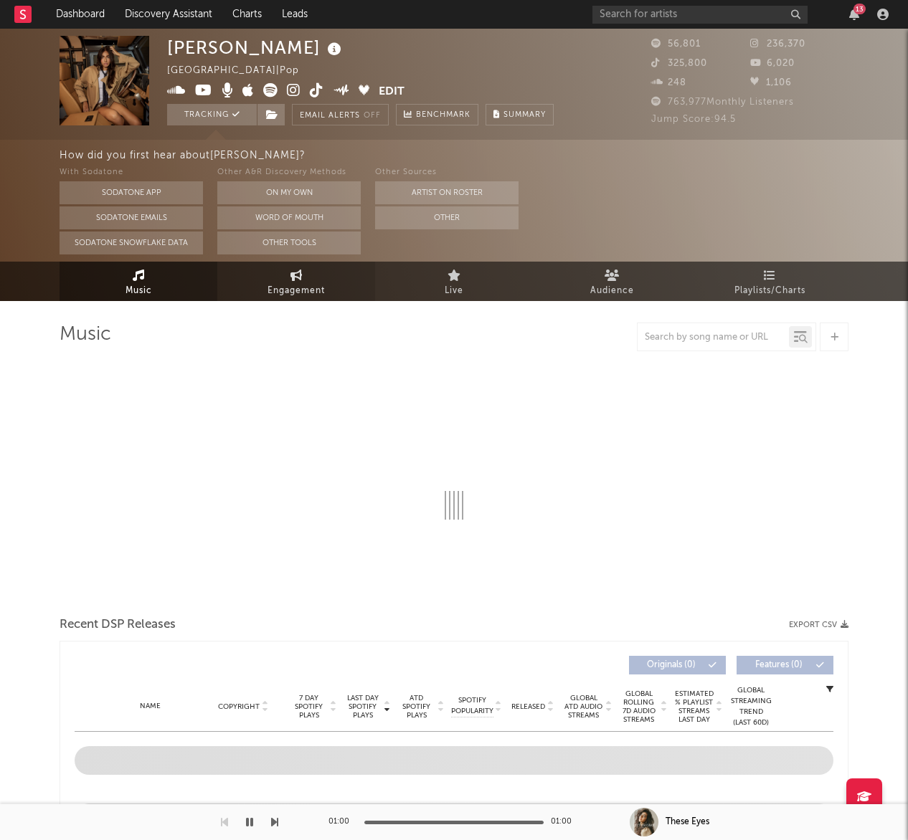
select select "6m"
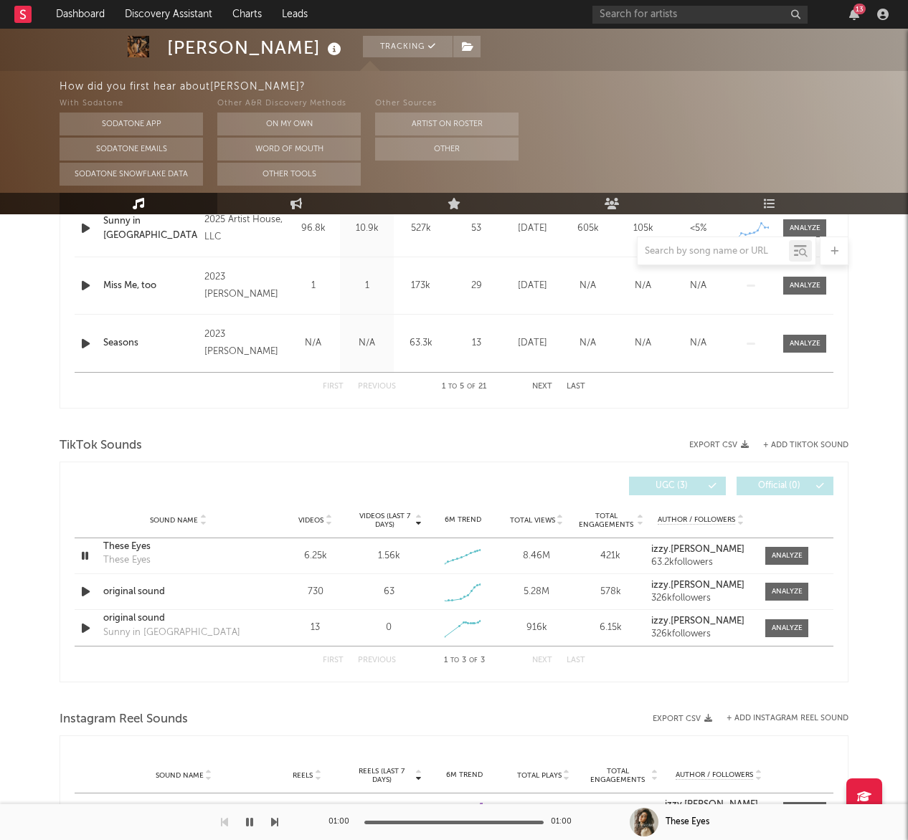
scroll to position [789, 0]
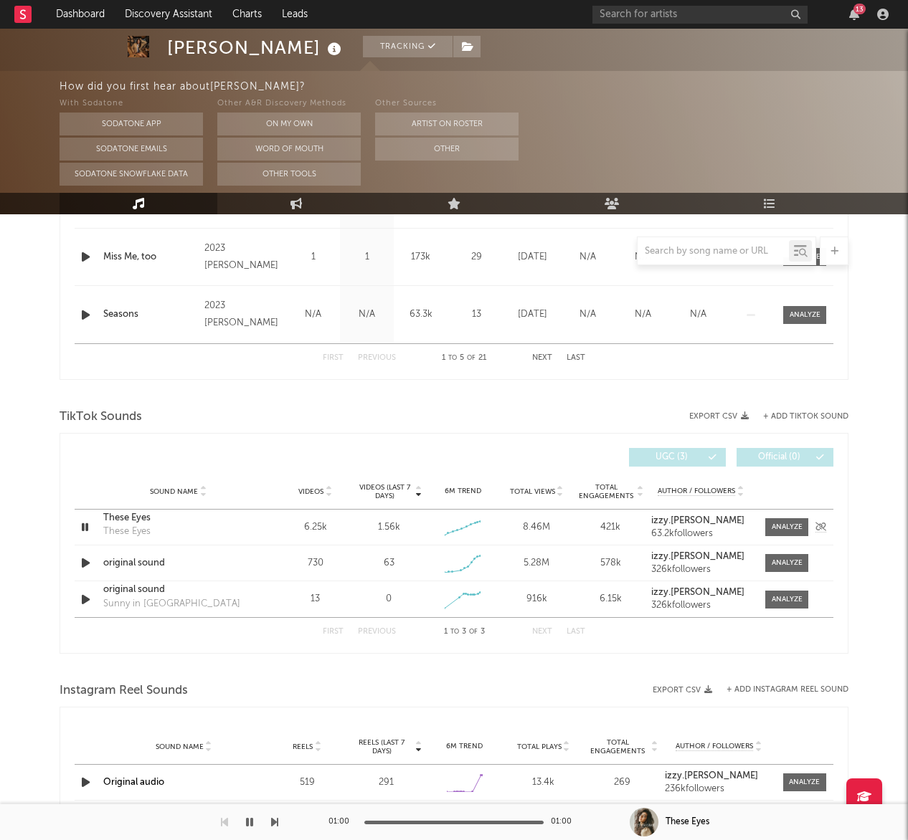
click at [91, 522] on icon "button" at bounding box center [85, 527] width 14 height 18
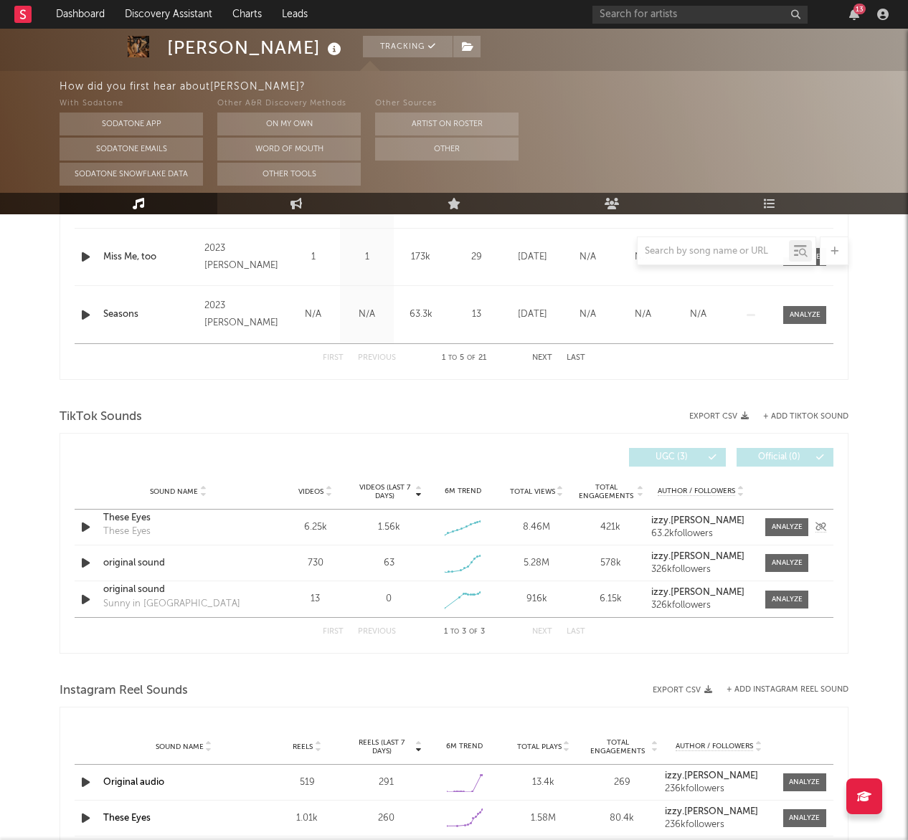
click at [82, 528] on icon "button" at bounding box center [85, 527] width 15 height 18
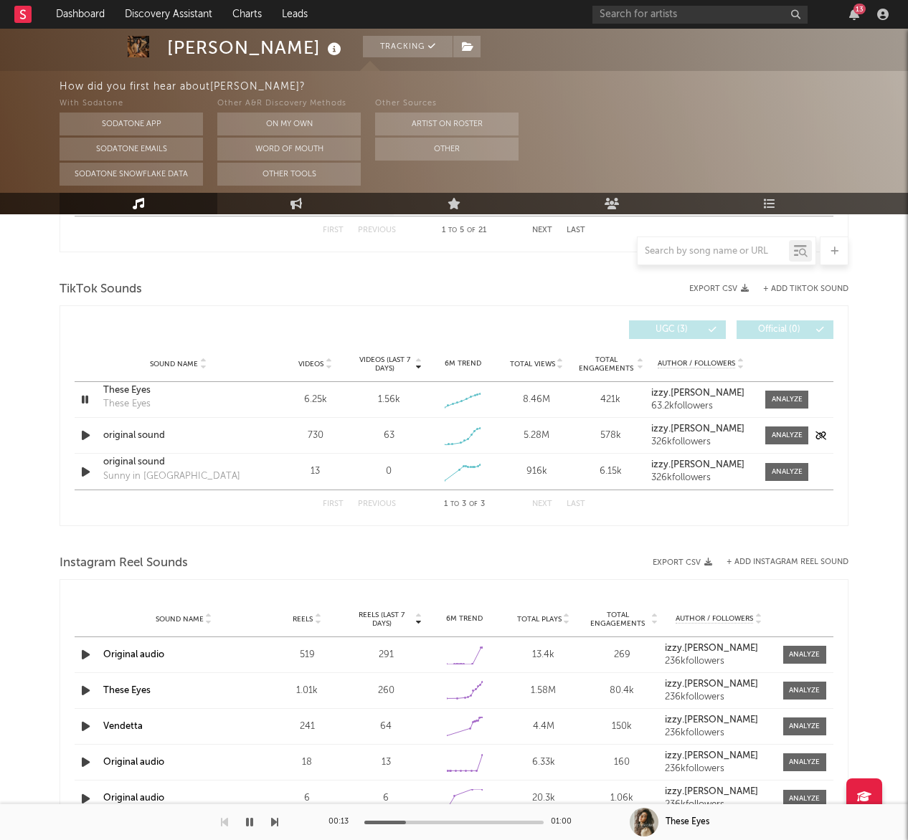
scroll to position [908, 0]
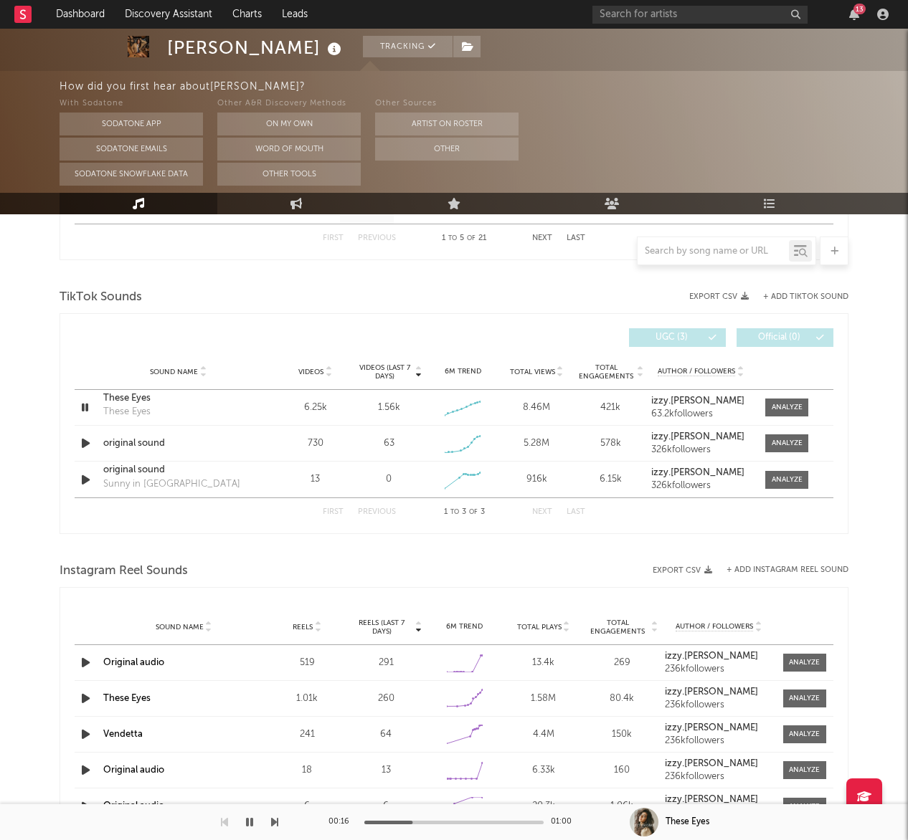
click at [554, 509] on div "First Previous 1 to 3 of 3 Next Last" at bounding box center [454, 512] width 262 height 28
click at [84, 444] on icon "button" at bounding box center [85, 444] width 15 height 18
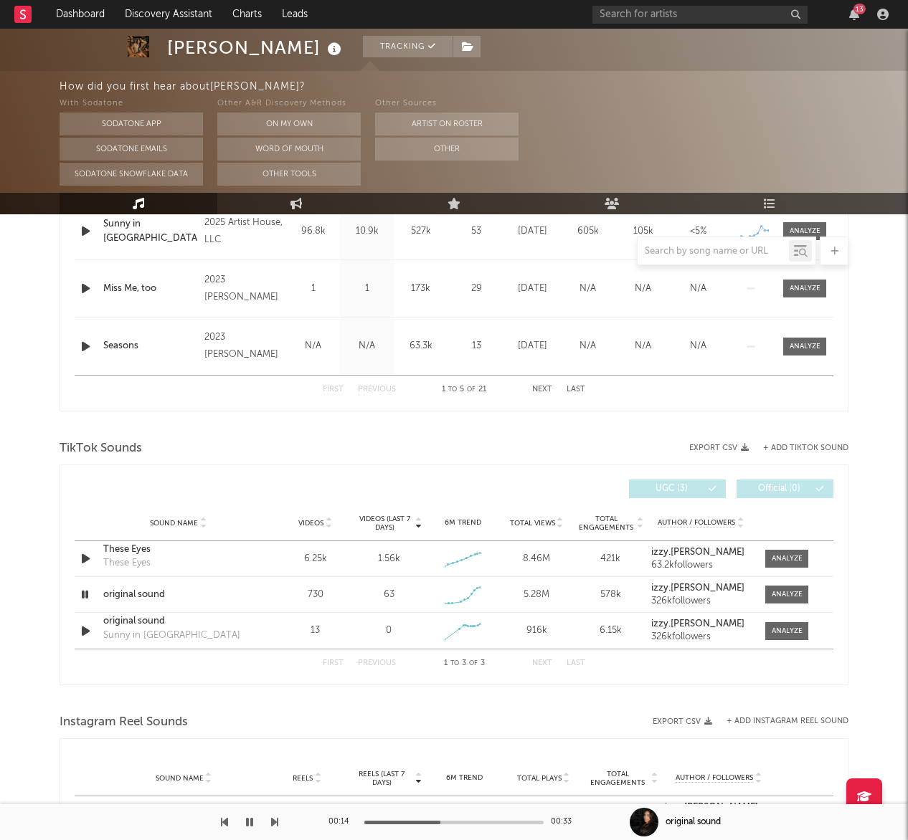
scroll to position [804, 0]
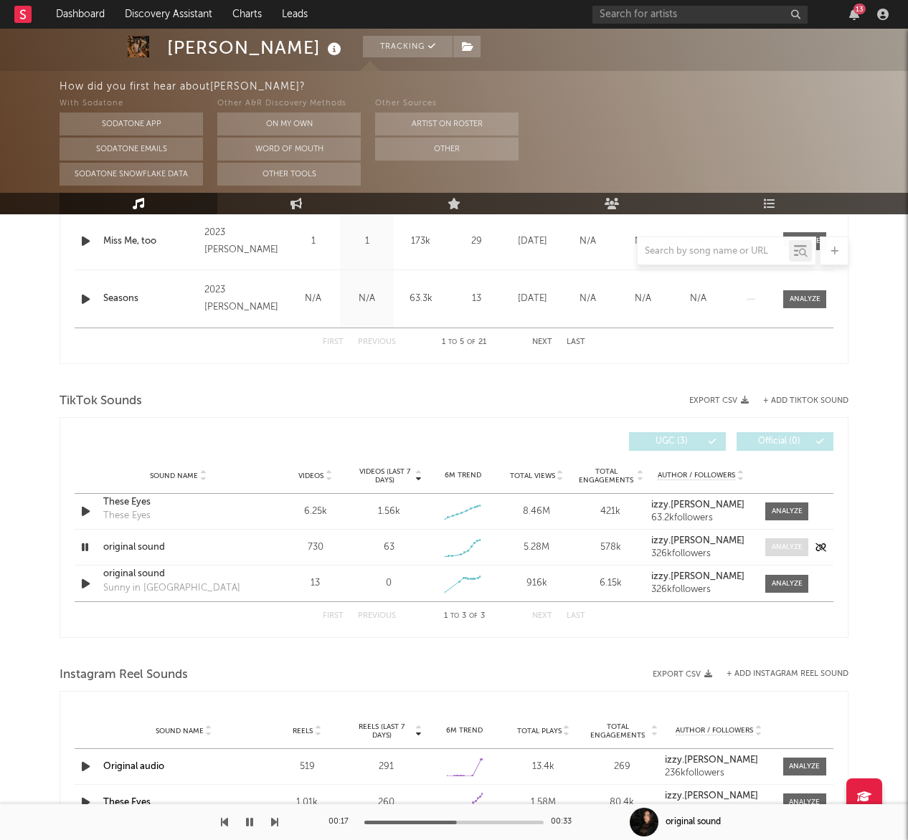
click at [789, 544] on div at bounding box center [787, 547] width 31 height 11
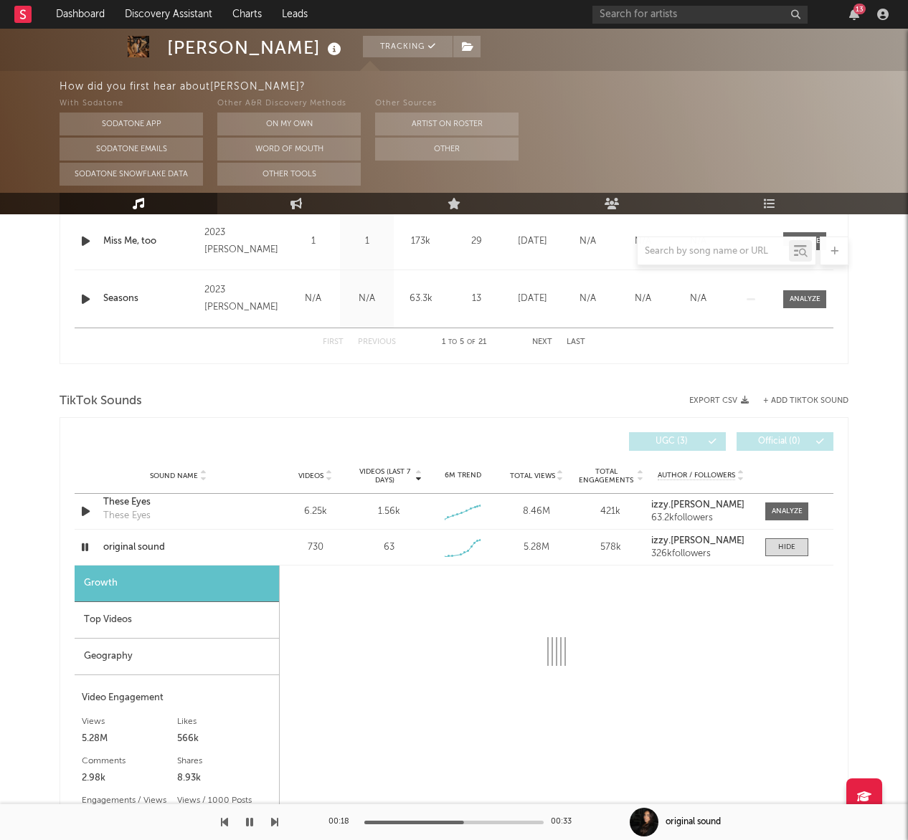
select select "1w"
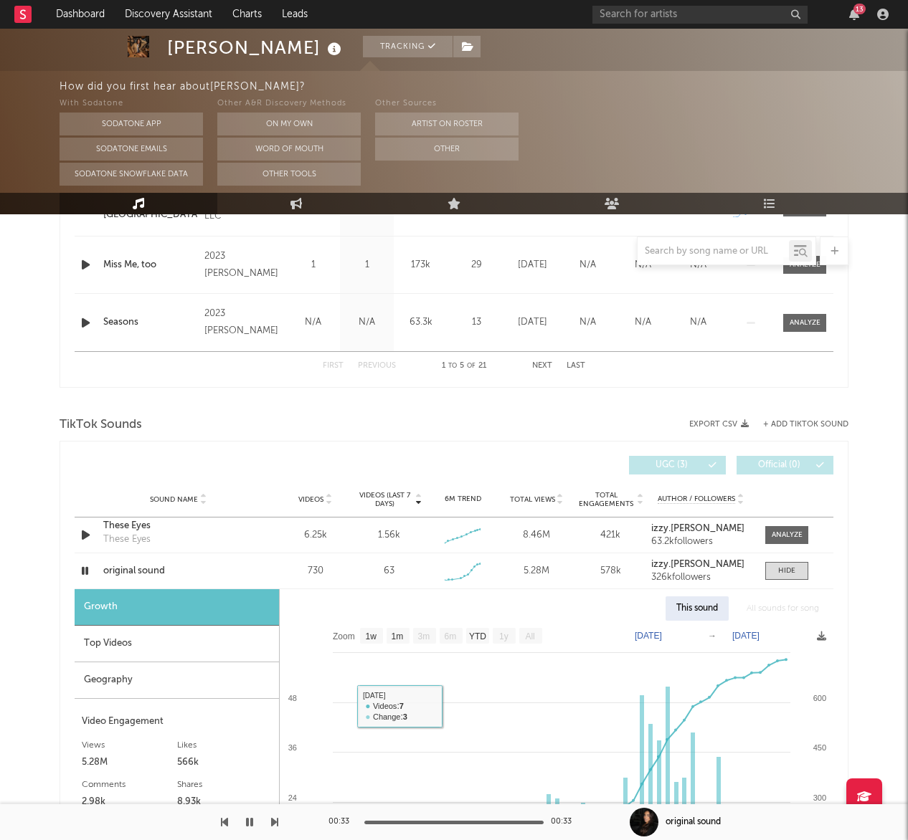
scroll to position [758, 0]
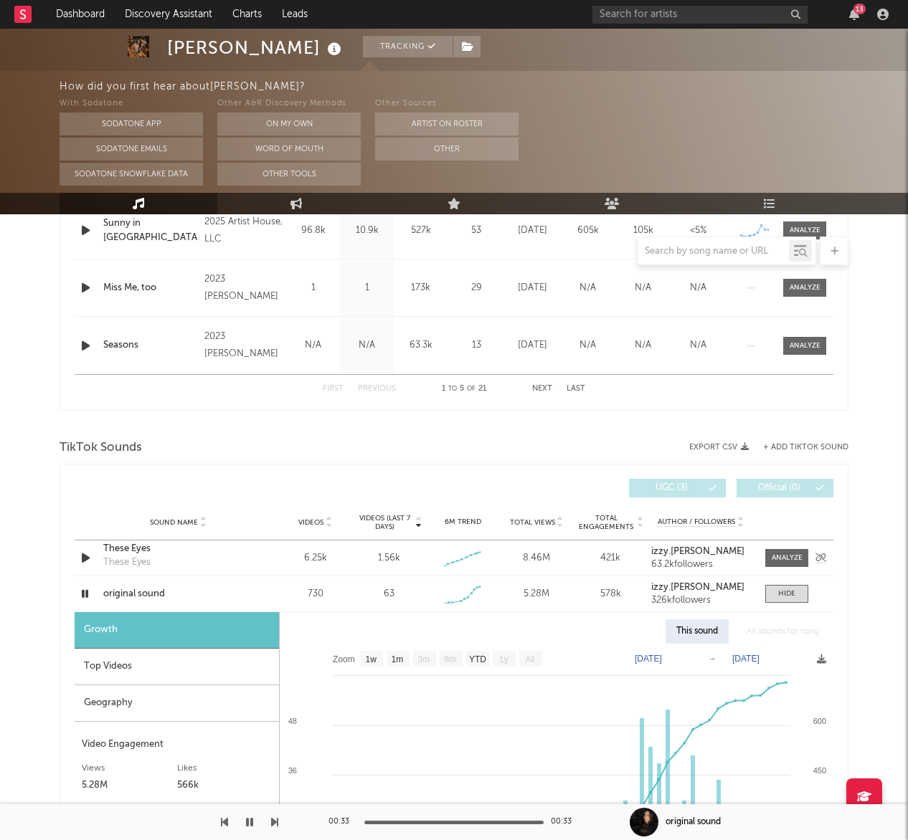
click at [166, 561] on div "These Eyes These Eyes" at bounding box center [178, 558] width 150 height 33
click at [789, 559] on div at bounding box center [787, 558] width 31 height 11
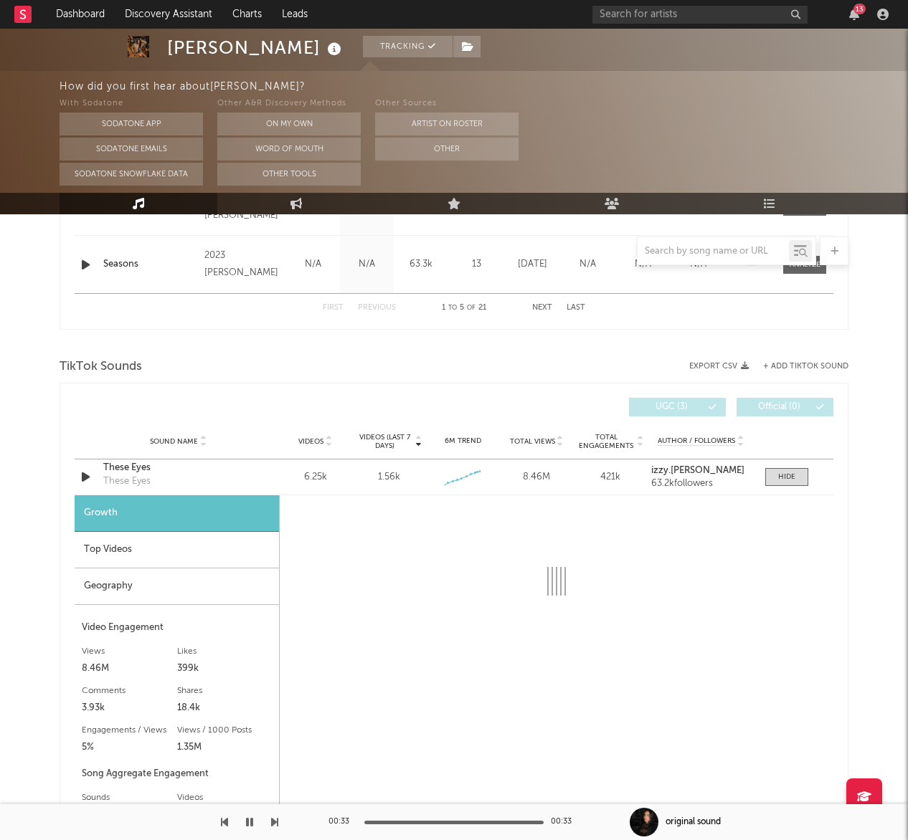
scroll to position [841, 0]
select select "6m"
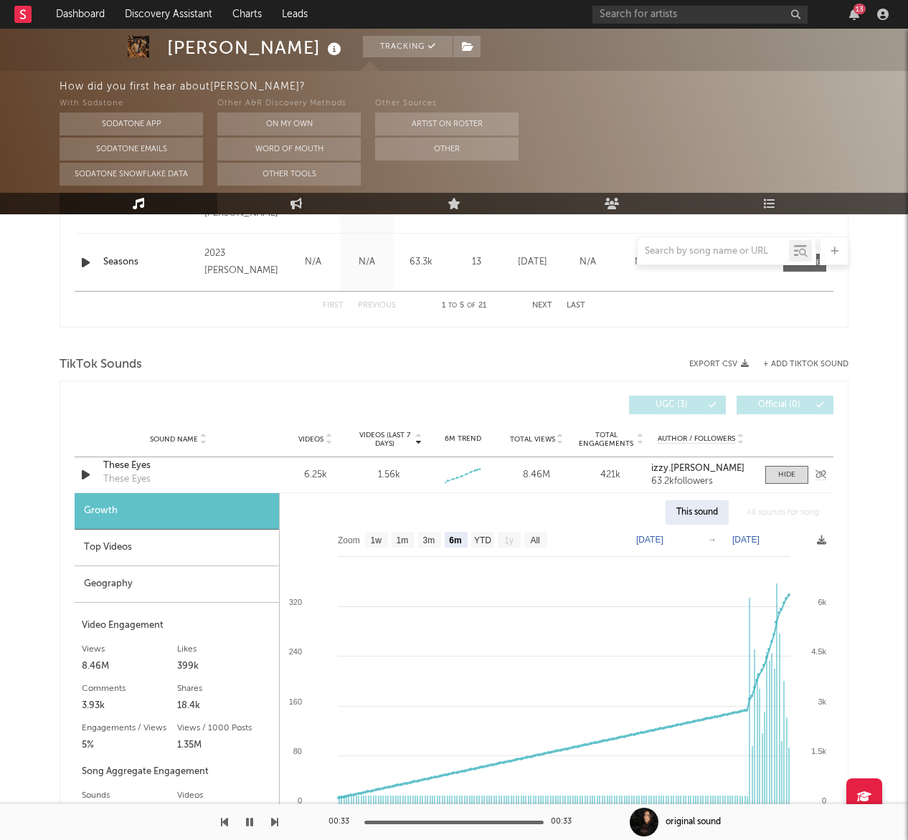
click at [85, 475] on icon "button" at bounding box center [85, 475] width 15 height 18
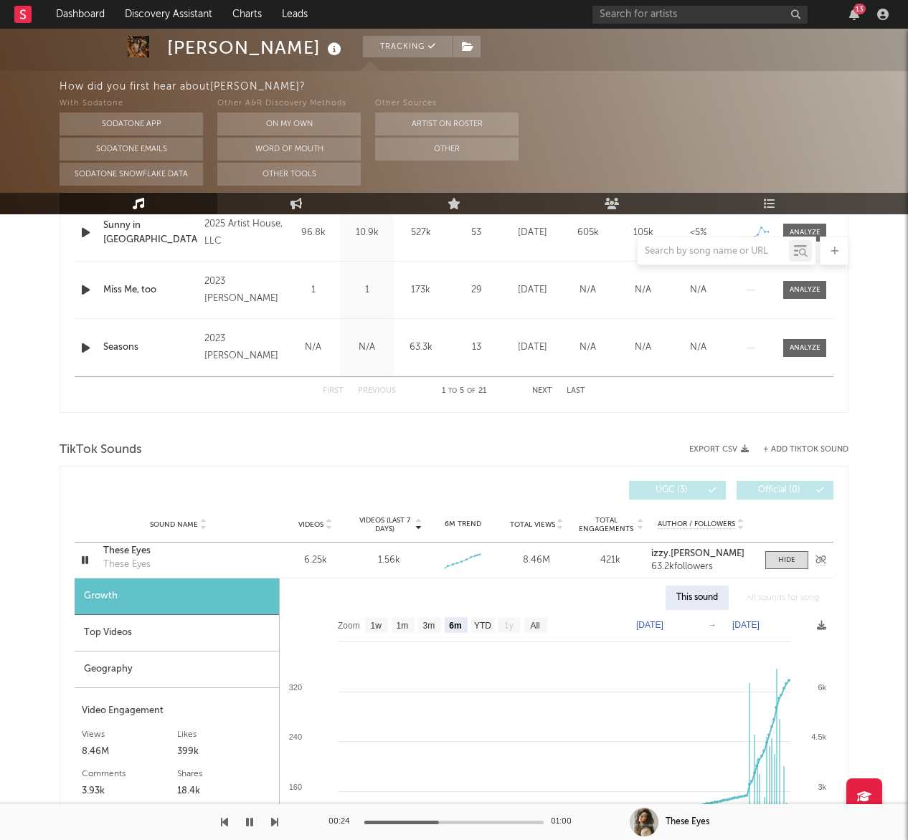
scroll to position [775, 0]
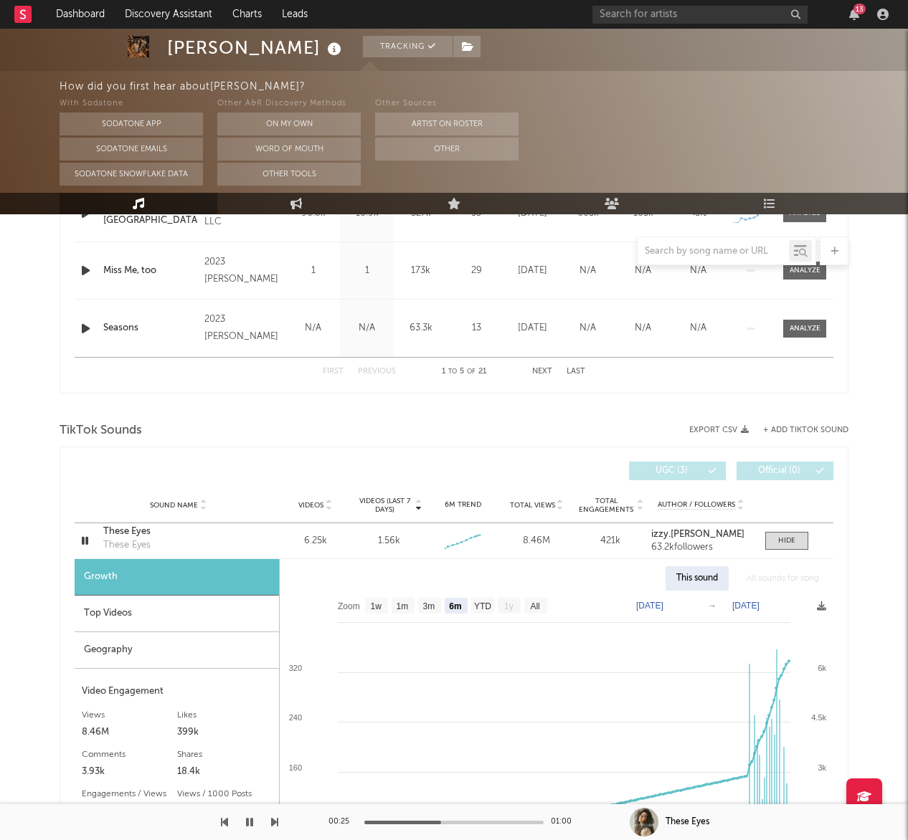
click at [123, 614] on div "Top Videos" at bounding box center [177, 614] width 204 height 37
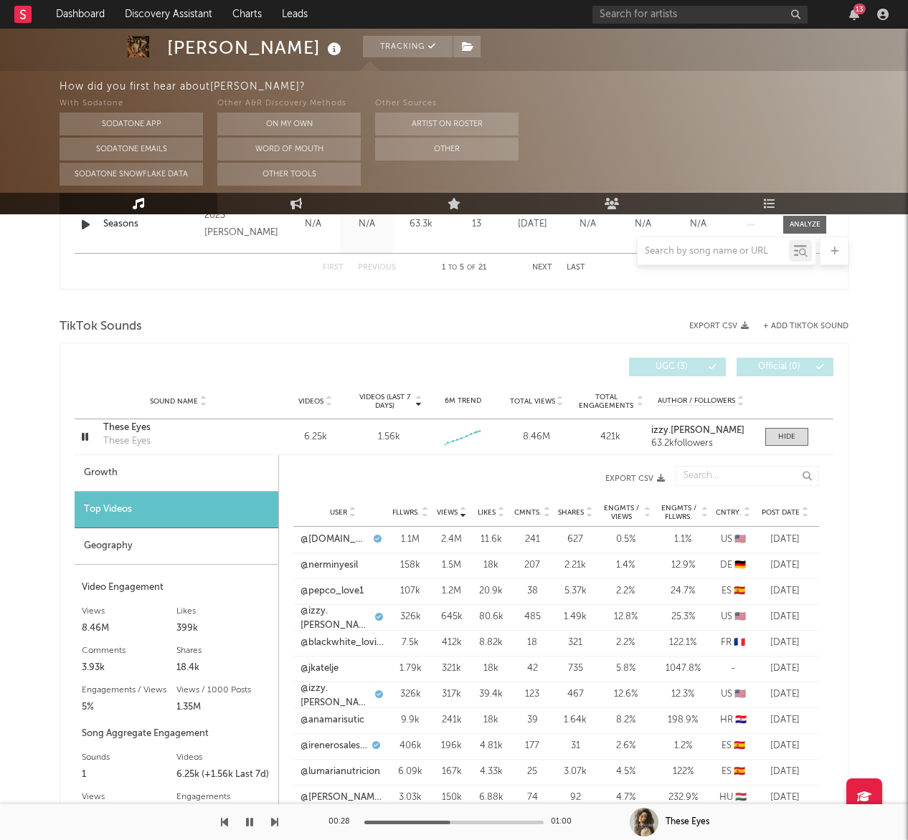
scroll to position [890, 0]
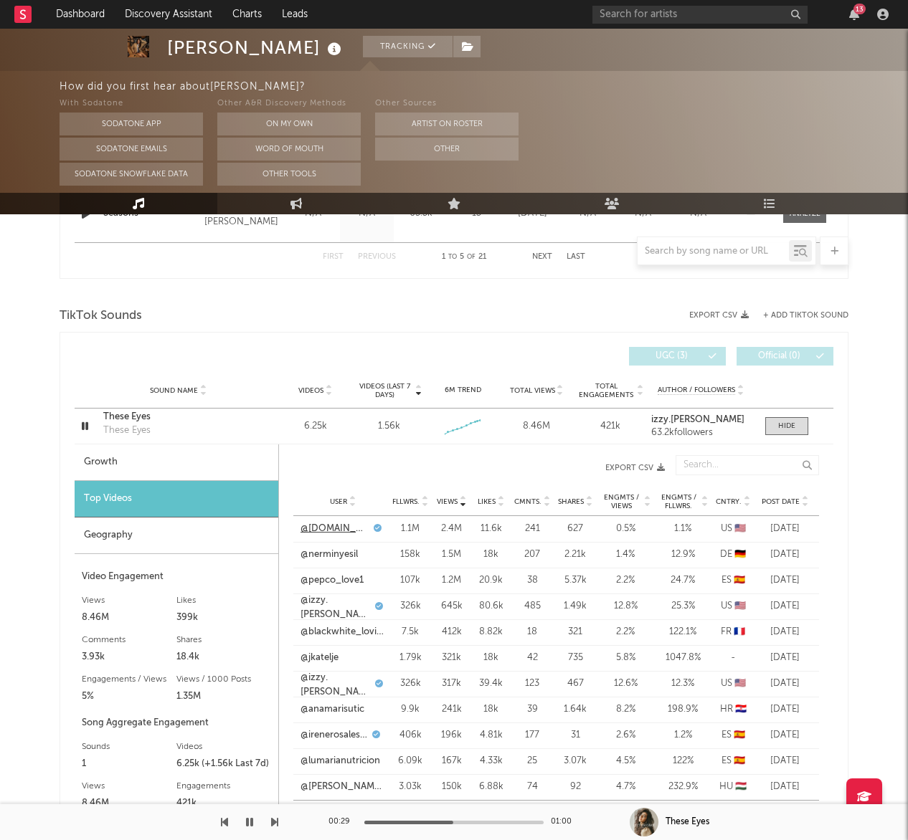
click at [320, 528] on link "@questg.tv" at bounding box center [335, 529] width 70 height 14
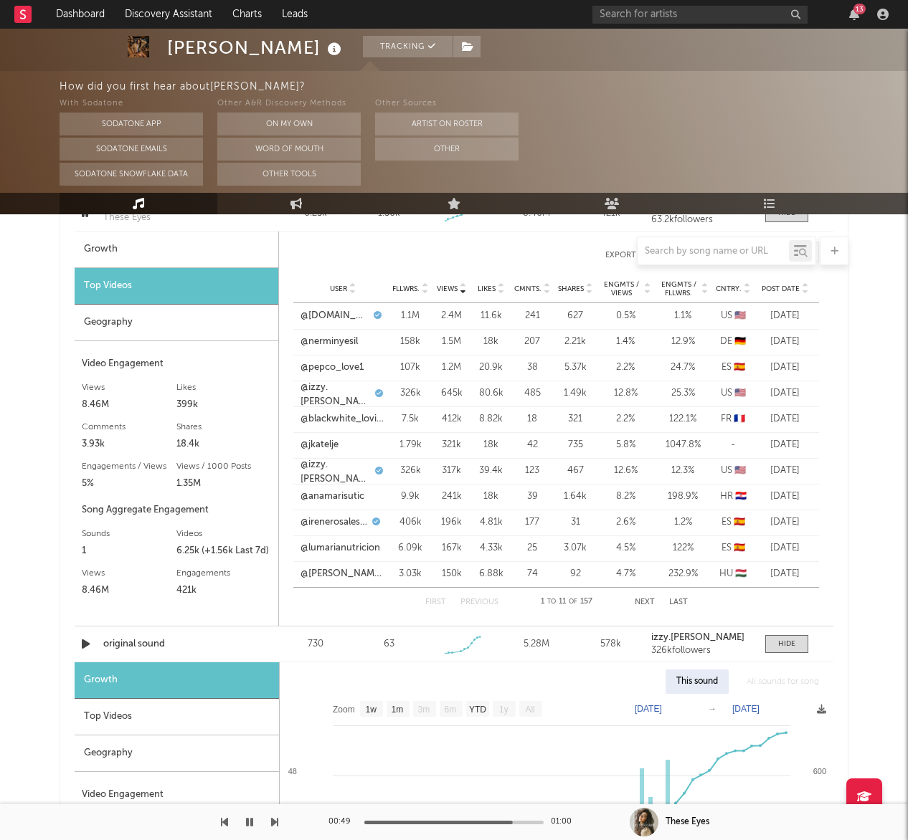
scroll to position [1106, 0]
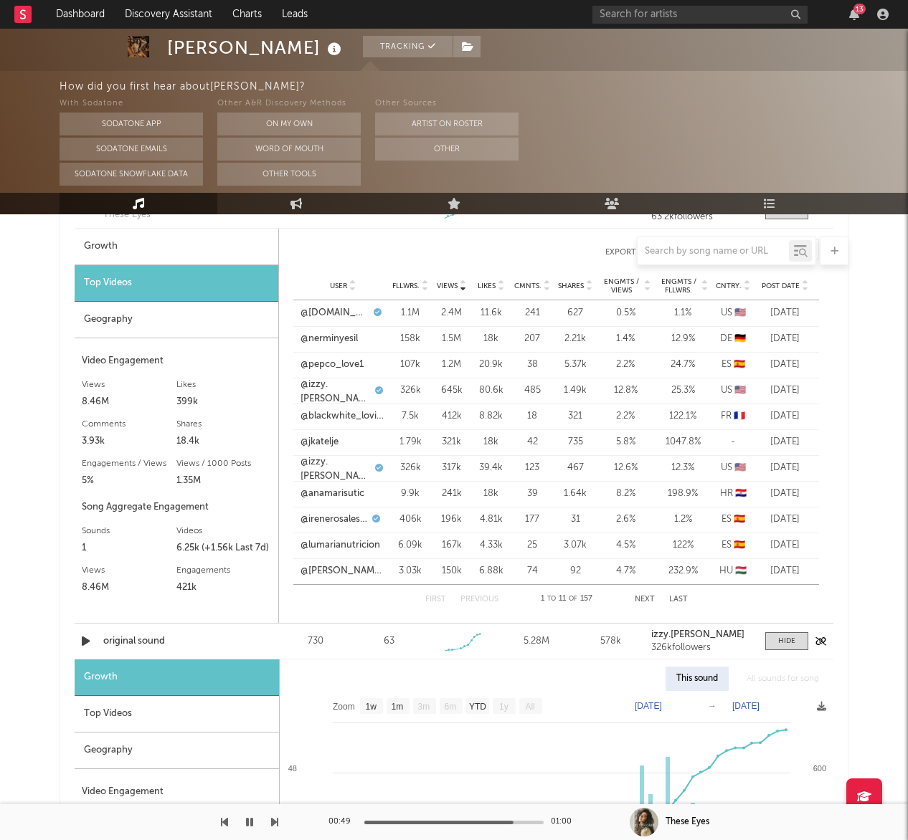
click at [223, 649] on div "Sound Name original sound Videos 730 Videos (last 7 days) 63 Weekly Growth % - …" at bounding box center [454, 641] width 759 height 35
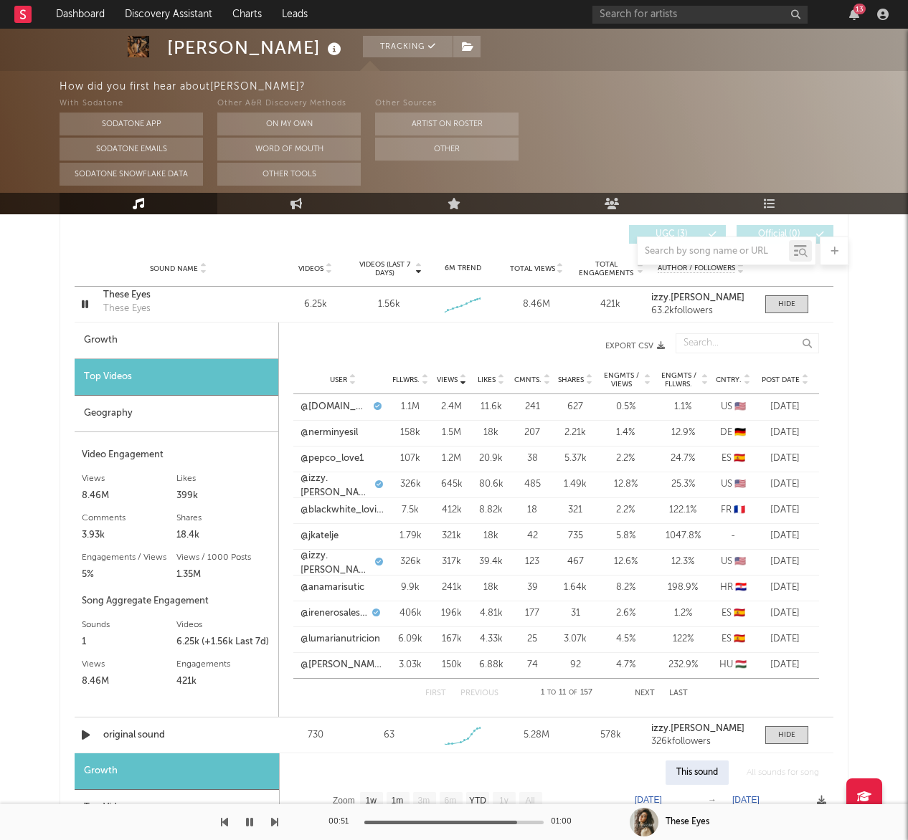
scroll to position [1009, 0]
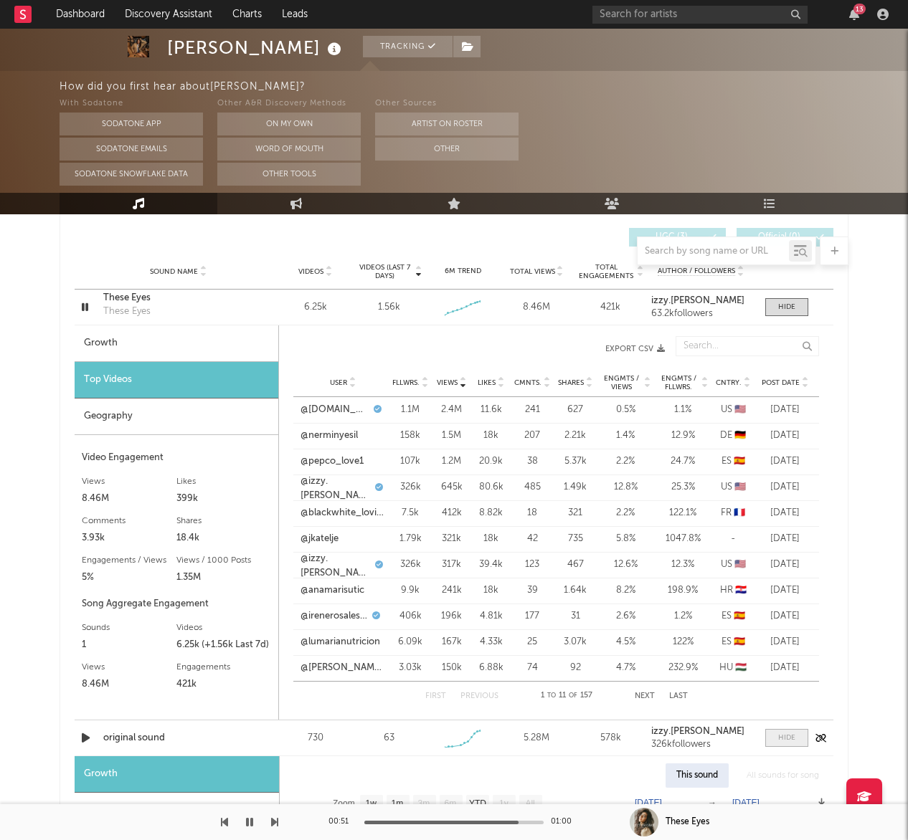
click at [782, 737] on div at bounding box center [786, 738] width 17 height 11
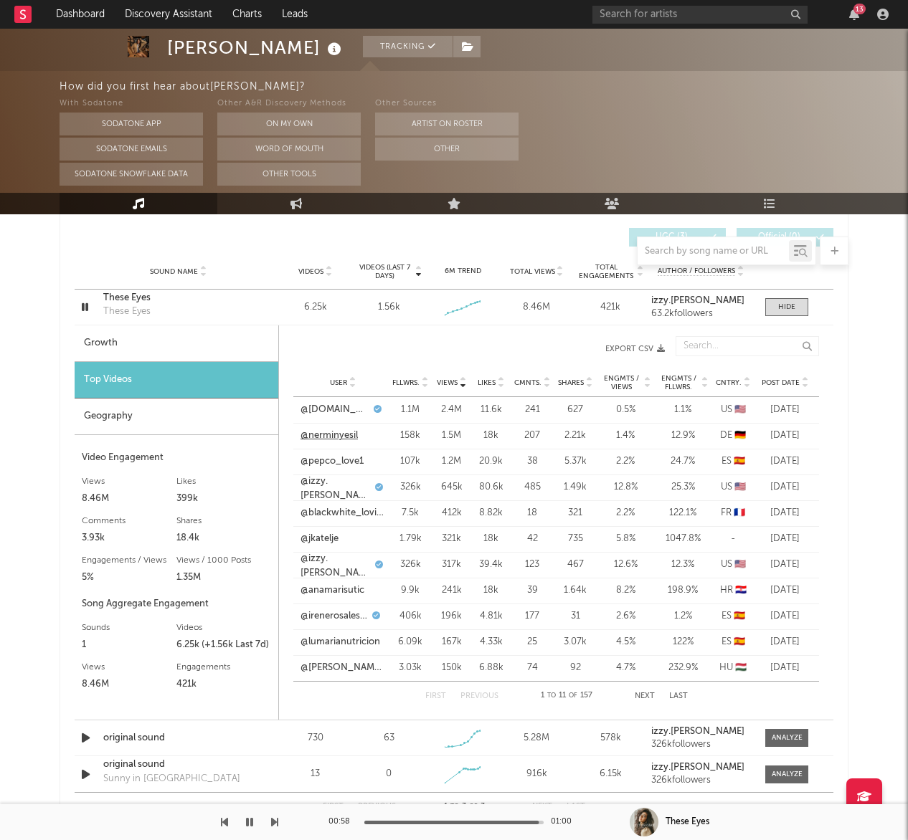
click at [341, 438] on link "@nerminyesil" at bounding box center [328, 436] width 57 height 14
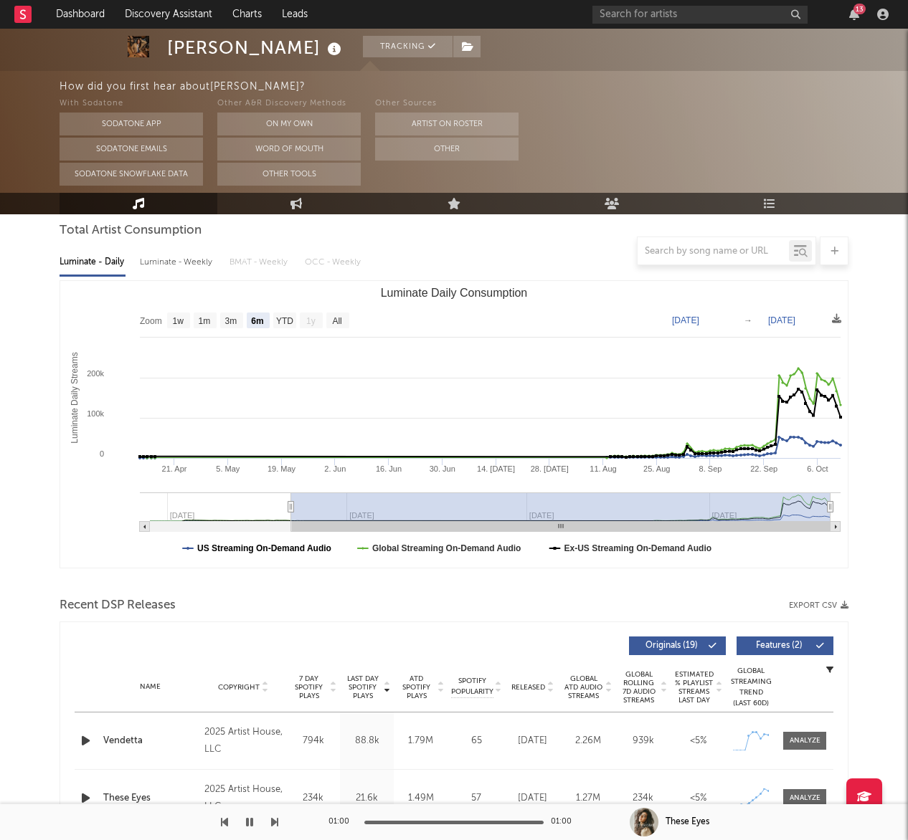
scroll to position [0, 0]
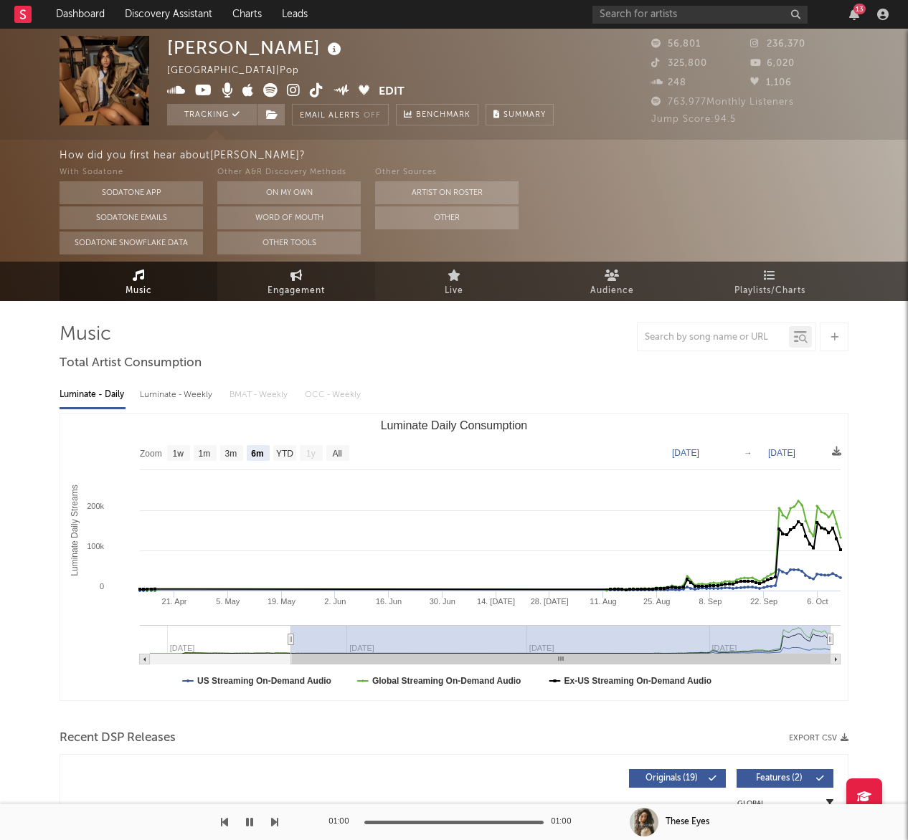
click at [303, 283] on span "Engagement" at bounding box center [295, 291] width 57 height 17
select select "1w"
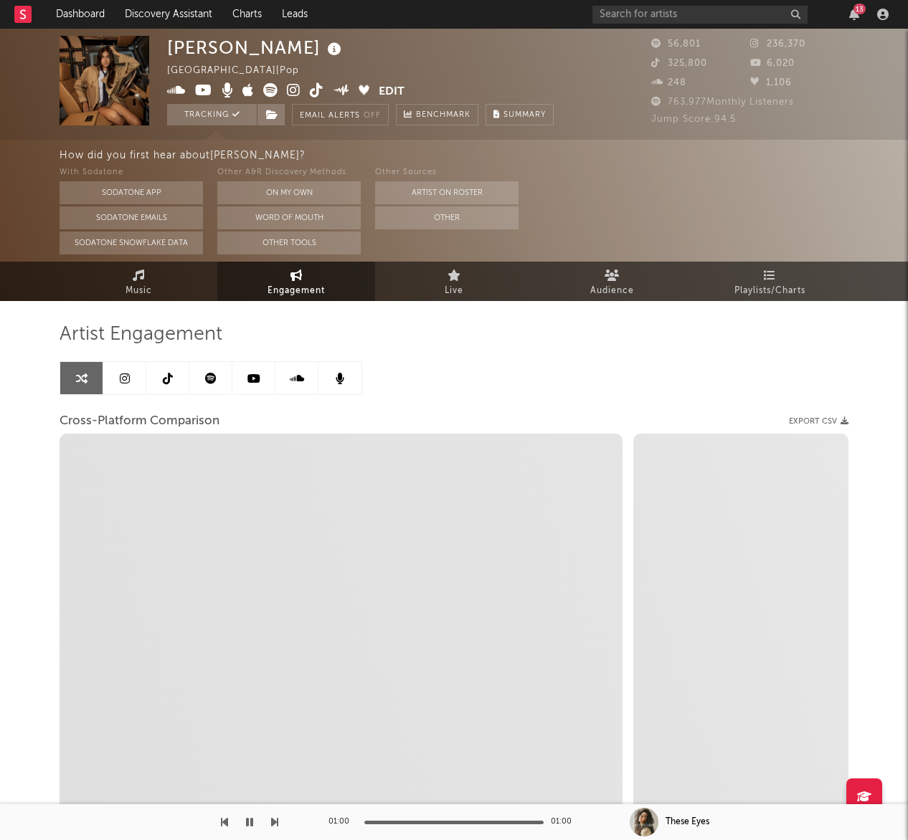
click at [168, 378] on icon at bounding box center [168, 378] width 10 height 11
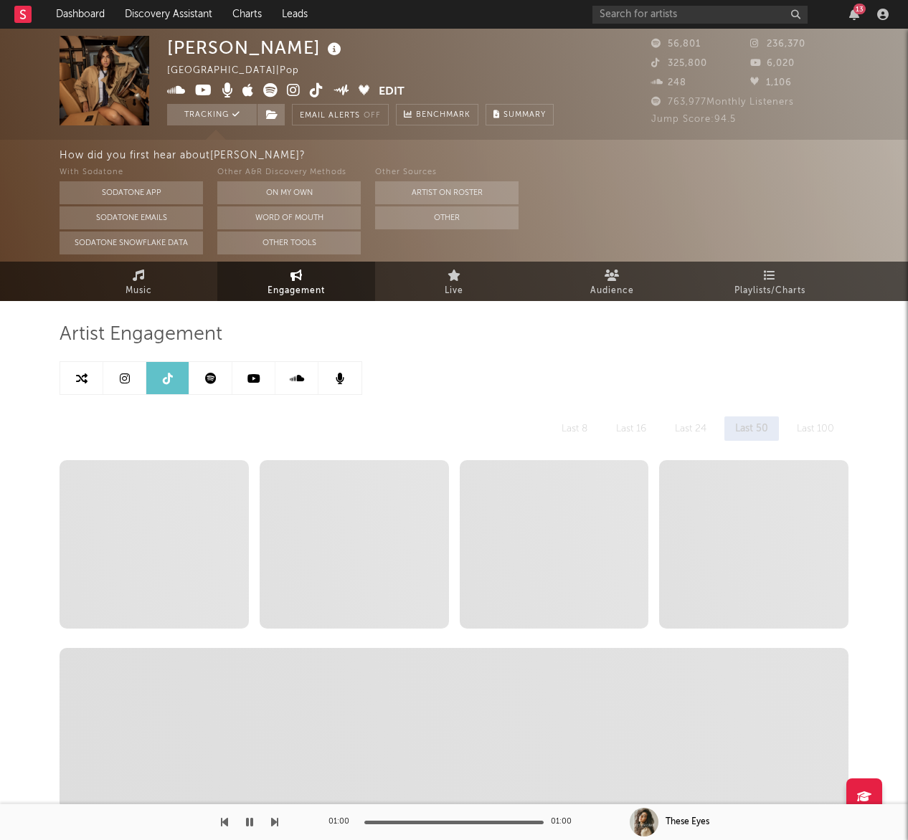
select select "6m"
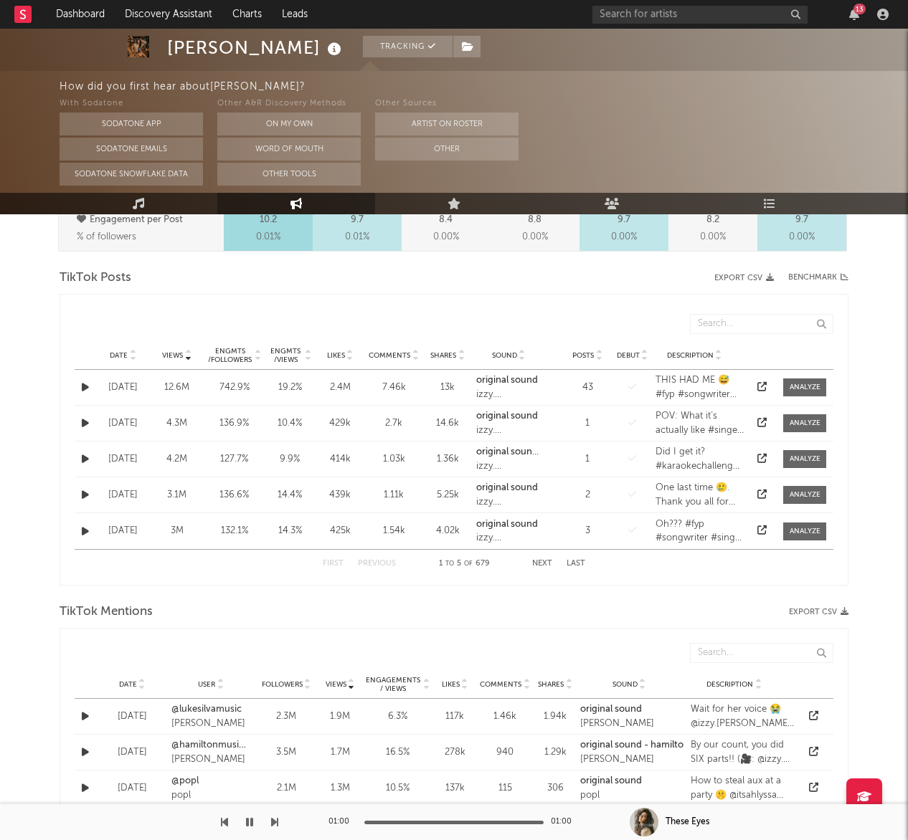
scroll to position [685, 0]
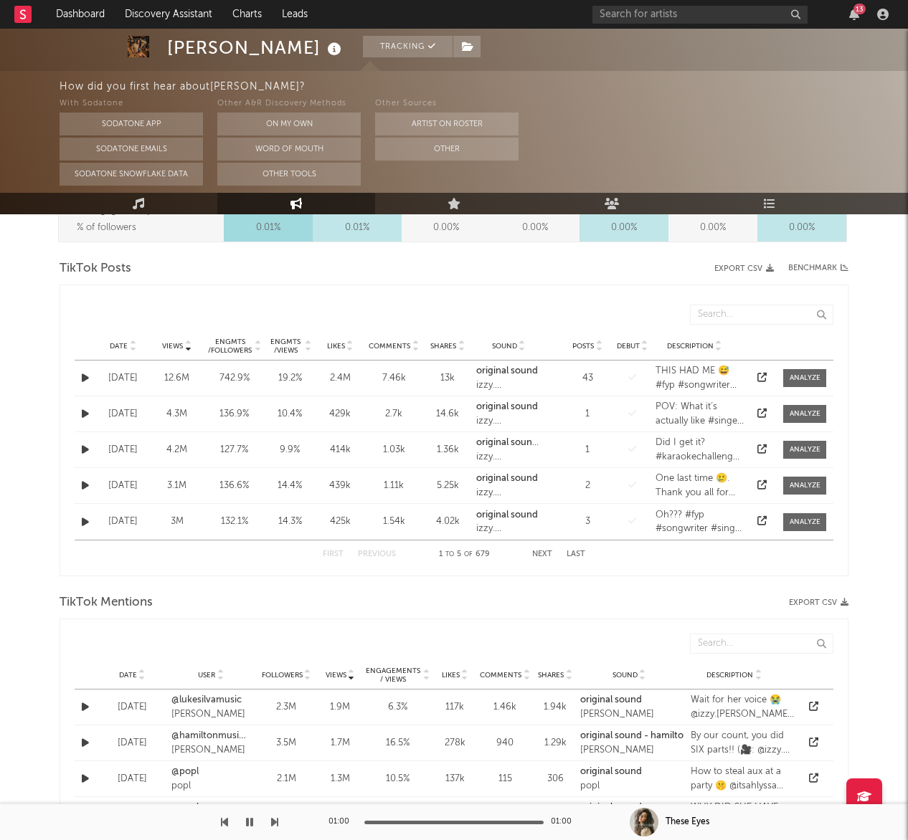
click at [761, 379] on icon at bounding box center [761, 377] width 9 height 9
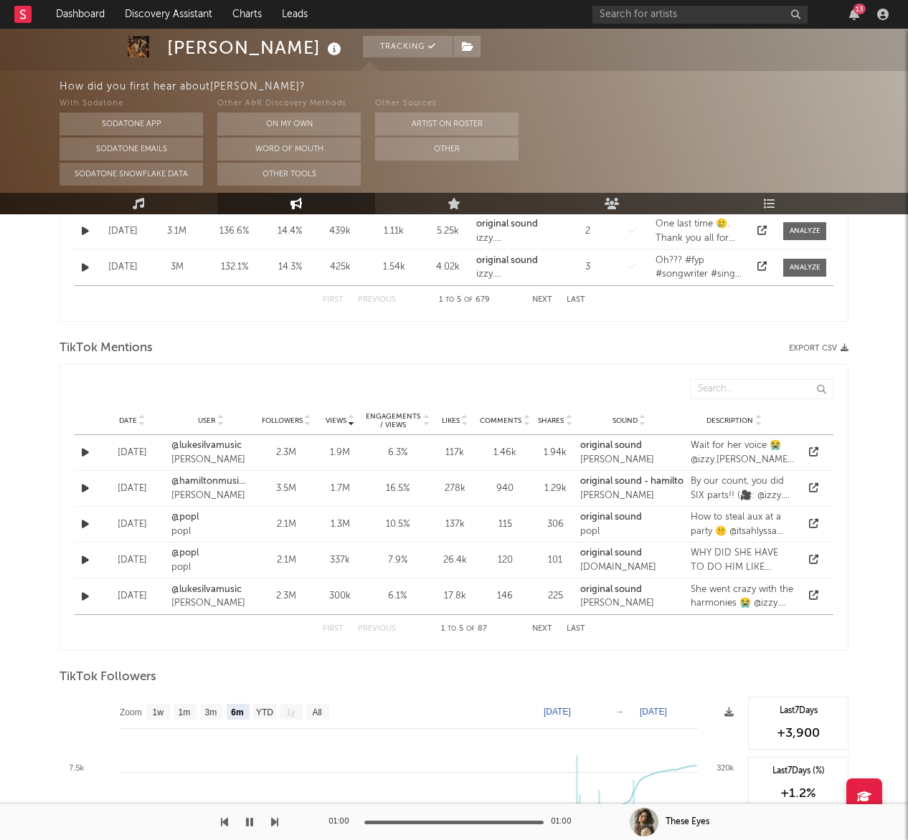
scroll to position [750, 0]
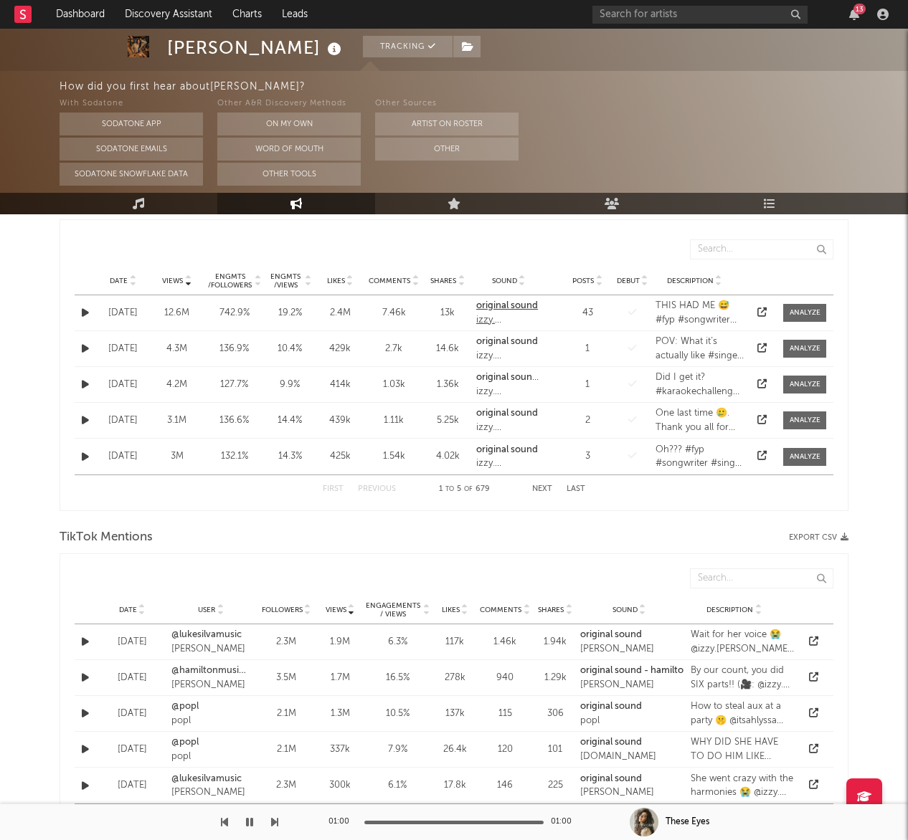
click at [483, 308] on strong "original sound" at bounding box center [507, 305] width 62 height 9
click at [88, 347] on icon "button" at bounding box center [85, 348] width 7 height 9
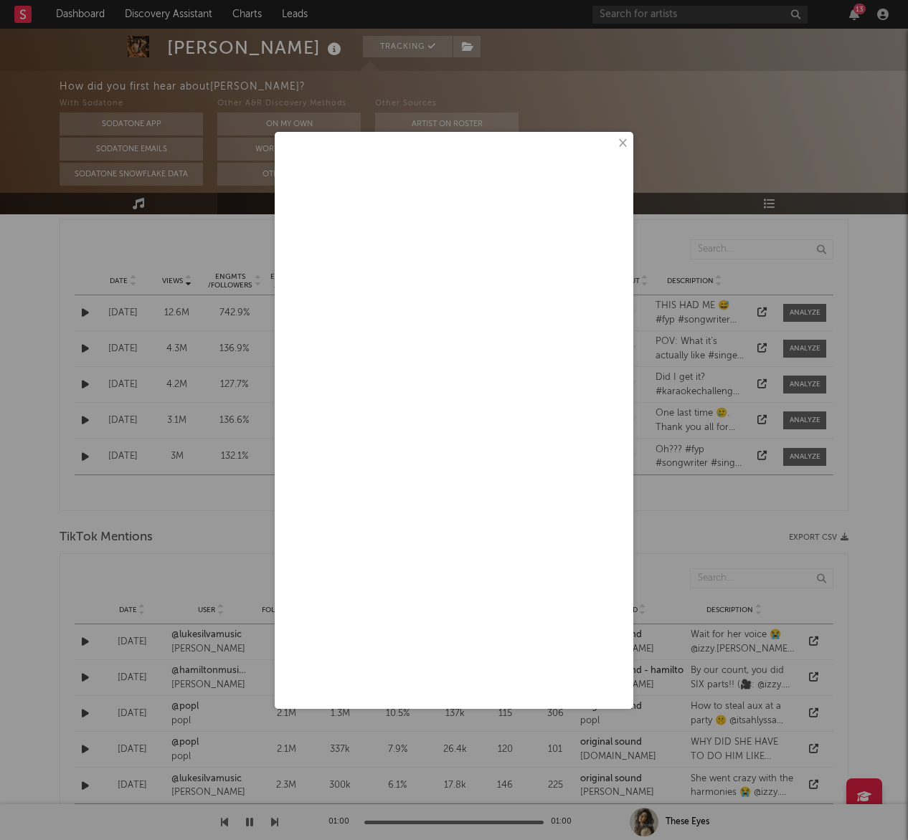
drag, startPoint x: 619, startPoint y: 143, endPoint x: 610, endPoint y: 153, distance: 12.7
click at [619, 143] on button "×" at bounding box center [622, 144] width 16 height 16
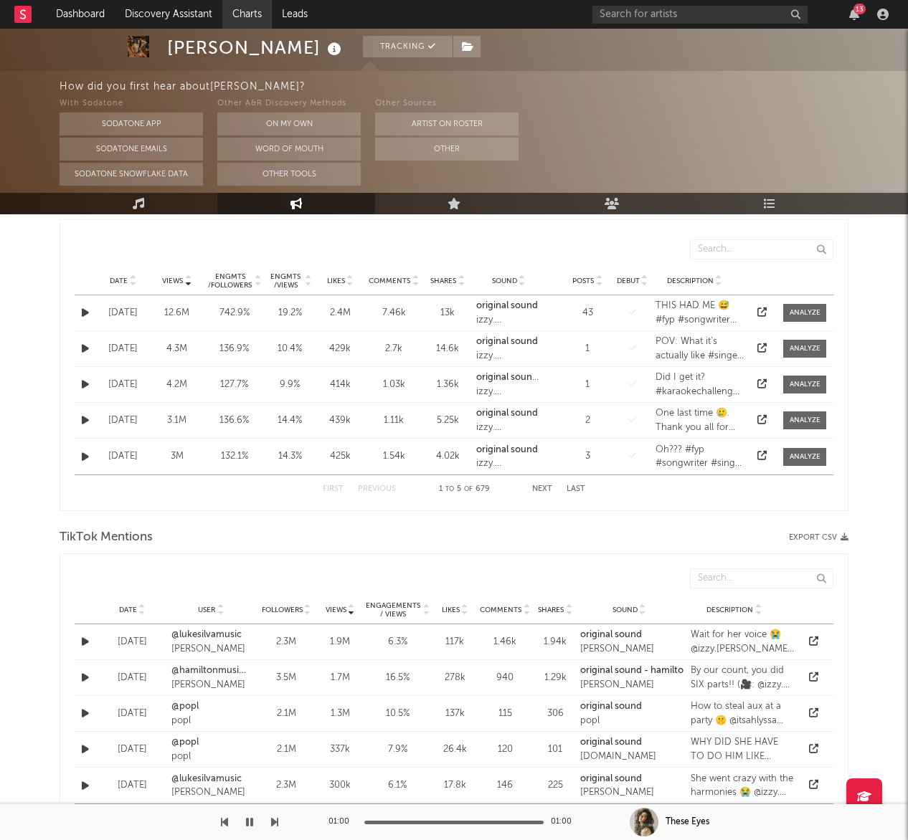
select select "1m"
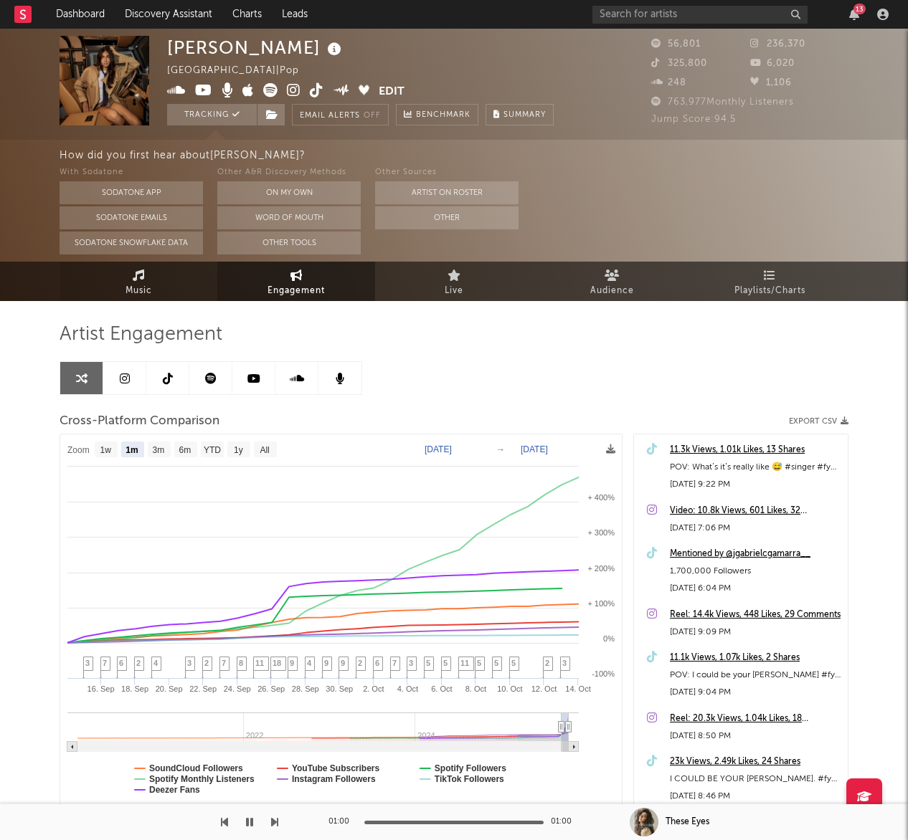
click at [155, 286] on link "Music" at bounding box center [139, 281] width 158 height 39
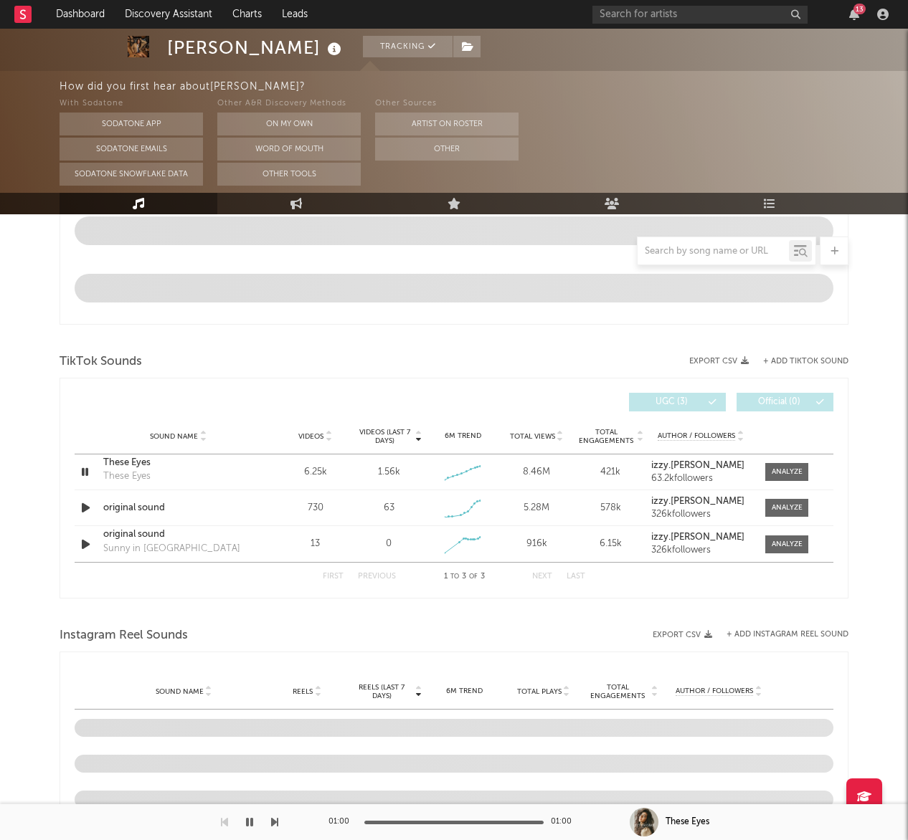
select select "6m"
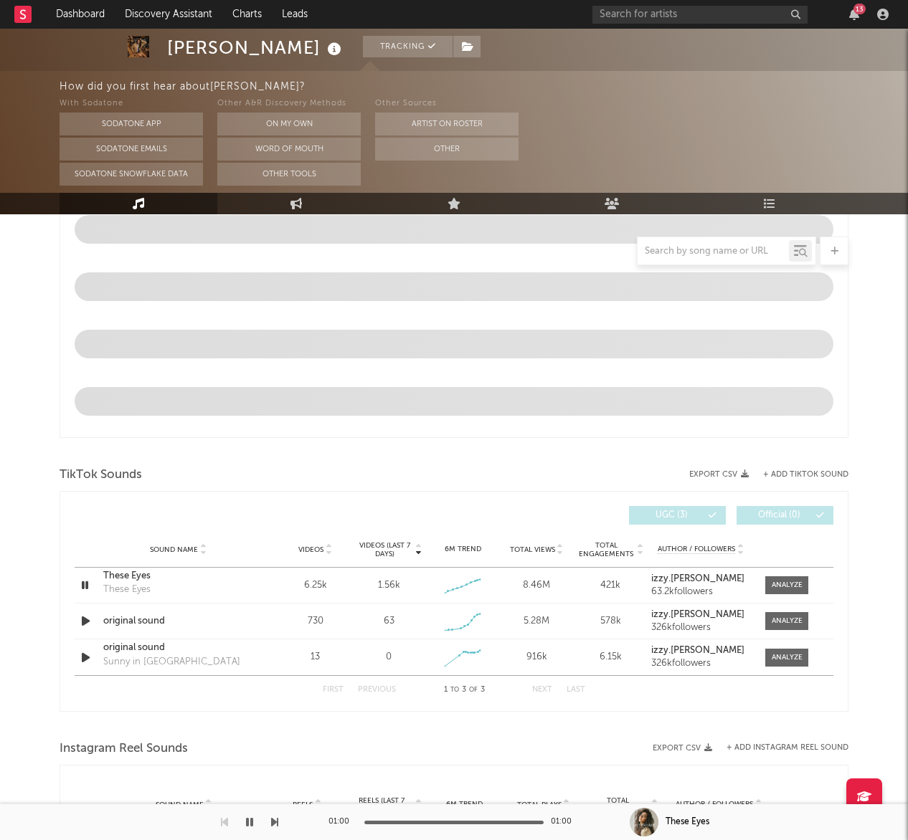
scroll to position [815, 0]
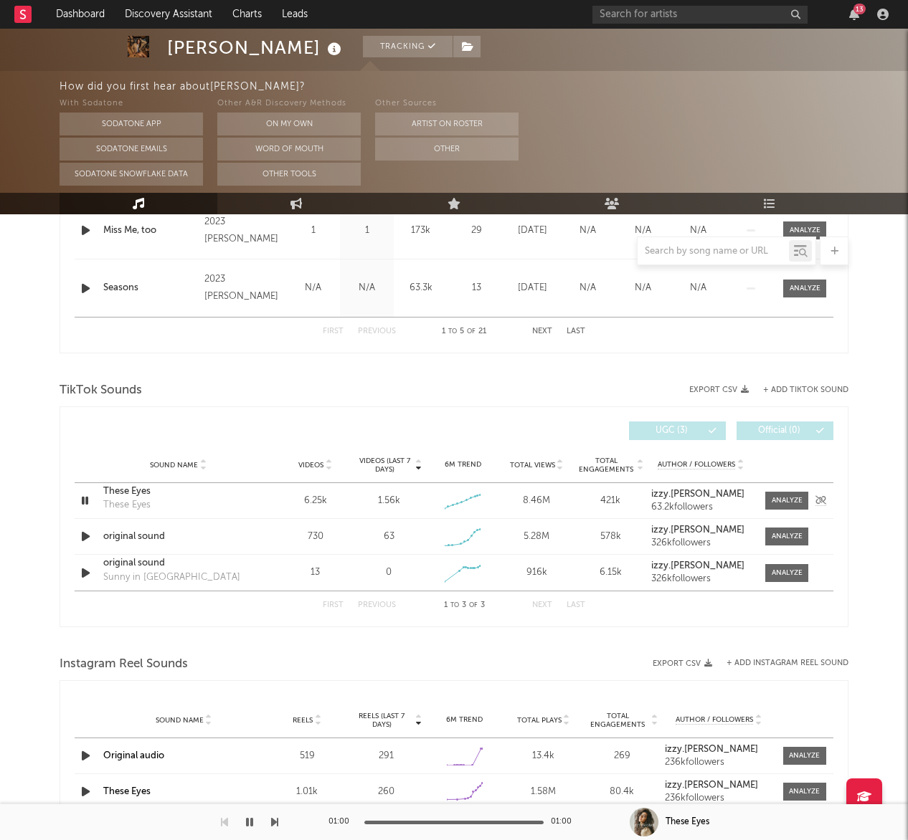
drag, startPoint x: 667, startPoint y: 507, endPoint x: 666, endPoint y: 495, distance: 12.2
click at [666, 503] on div "63.2k followers" at bounding box center [701, 508] width 100 height 10
click at [666, 494] on strong "izzy.[PERSON_NAME]" at bounding box center [697, 494] width 93 height 9
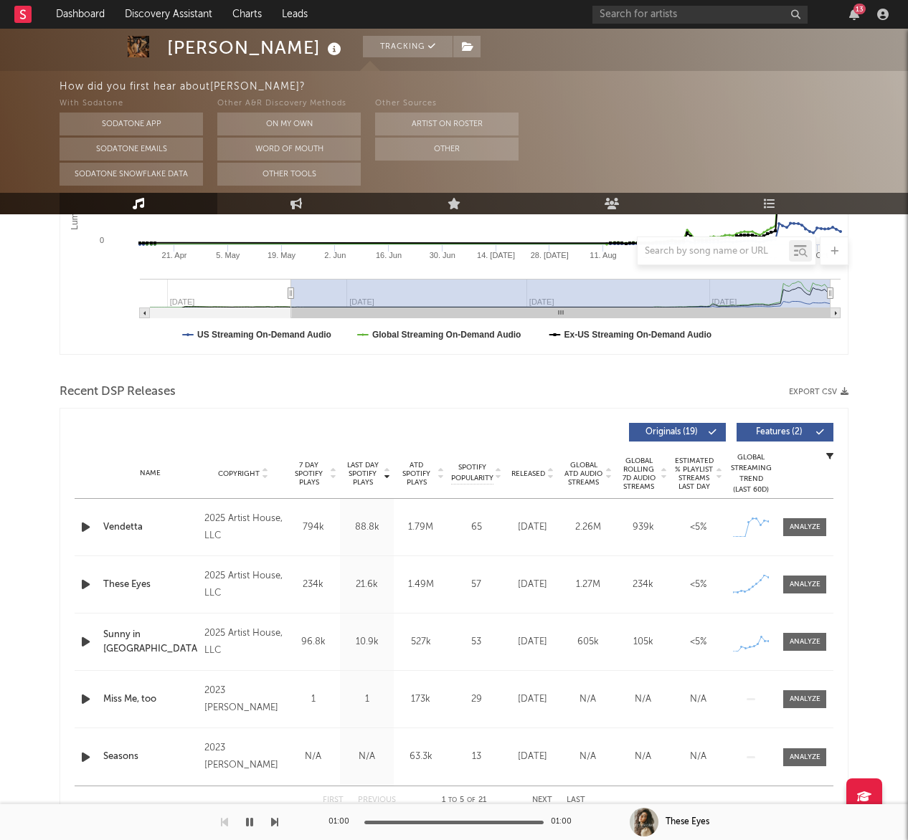
scroll to position [0, 0]
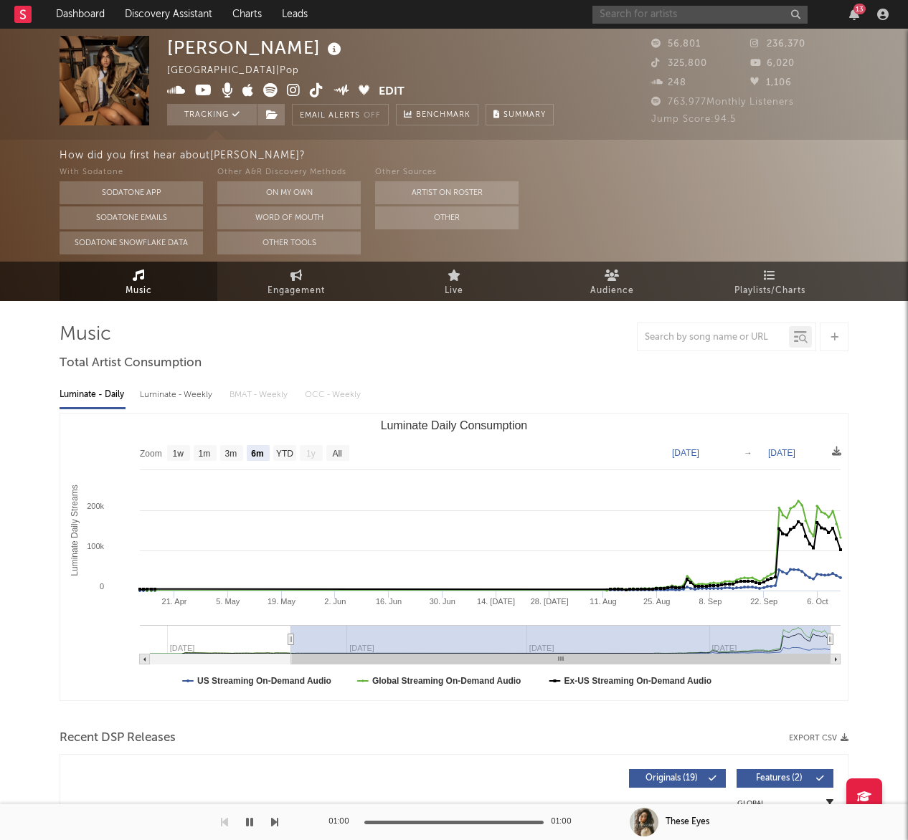
click at [718, 4] on div "13" at bounding box center [742, 14] width 301 height 29
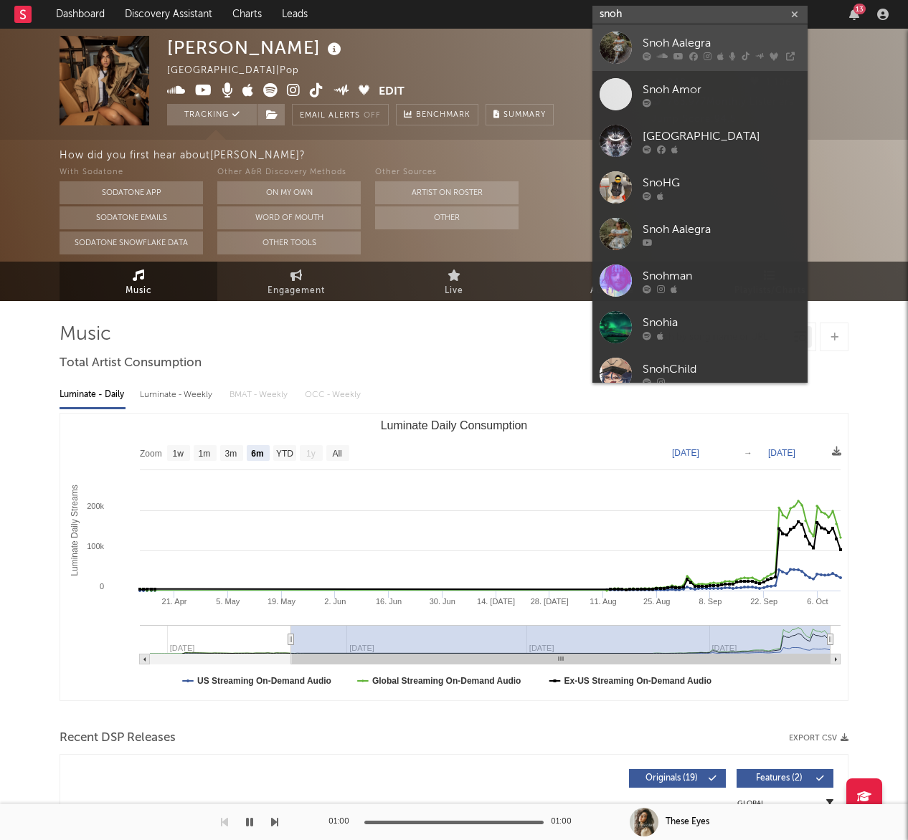
type input "snoh"
click at [692, 44] on div "Snoh Aalegra" at bounding box center [721, 42] width 158 height 17
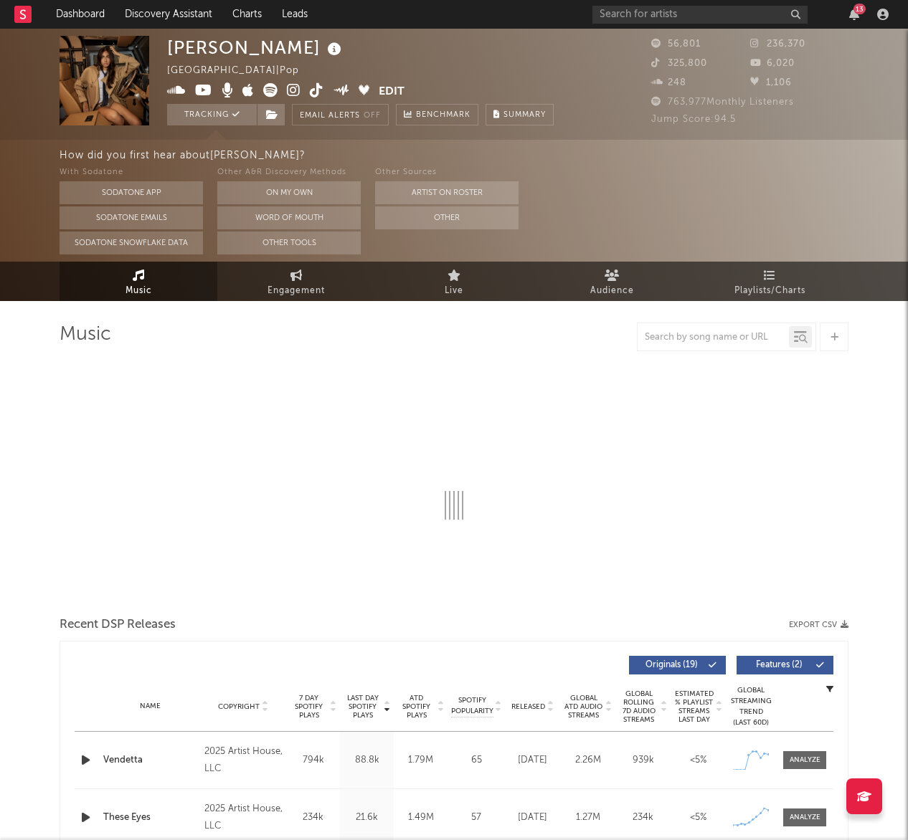
select select "6m"
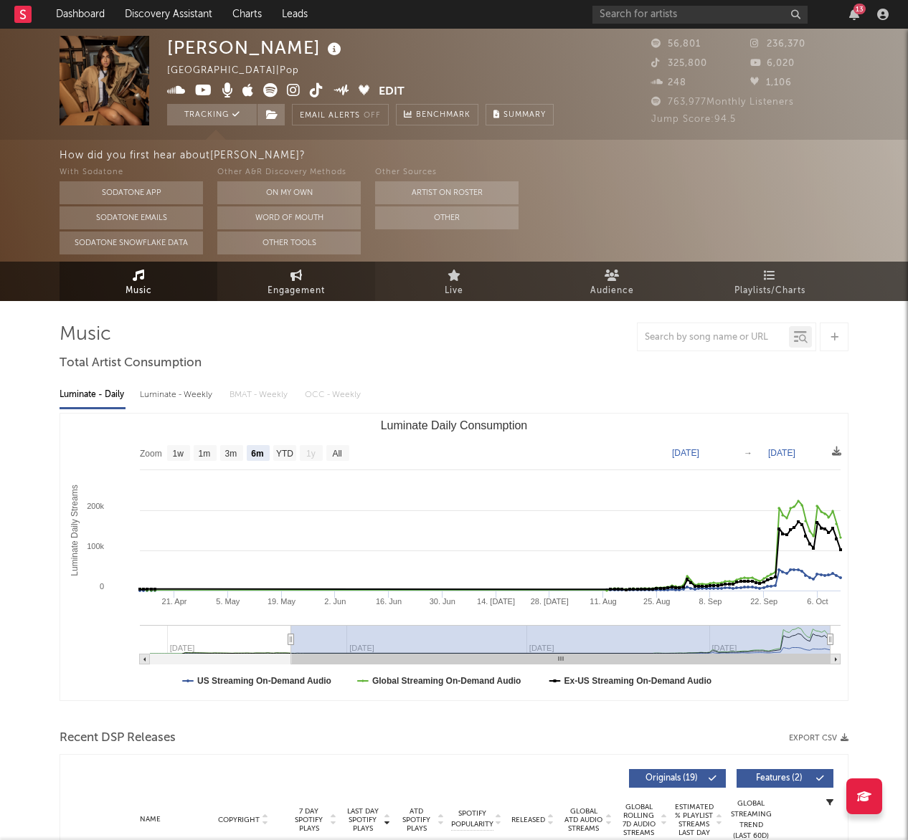
click at [277, 281] on link "Engagement" at bounding box center [296, 281] width 158 height 39
select select "1w"
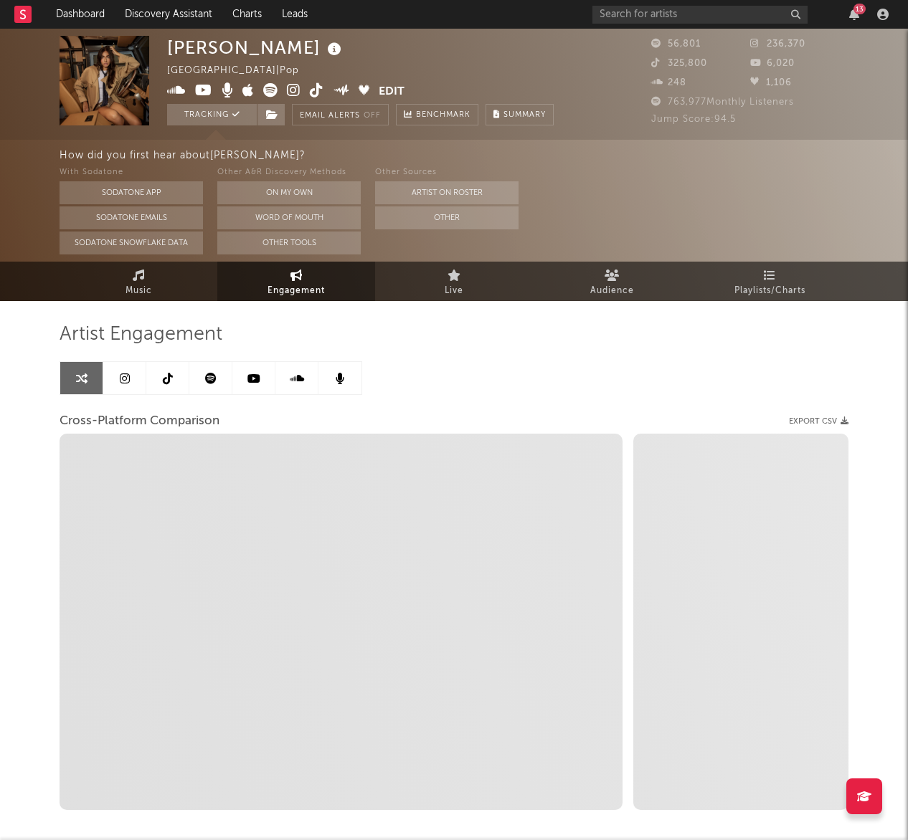
select select "1m"
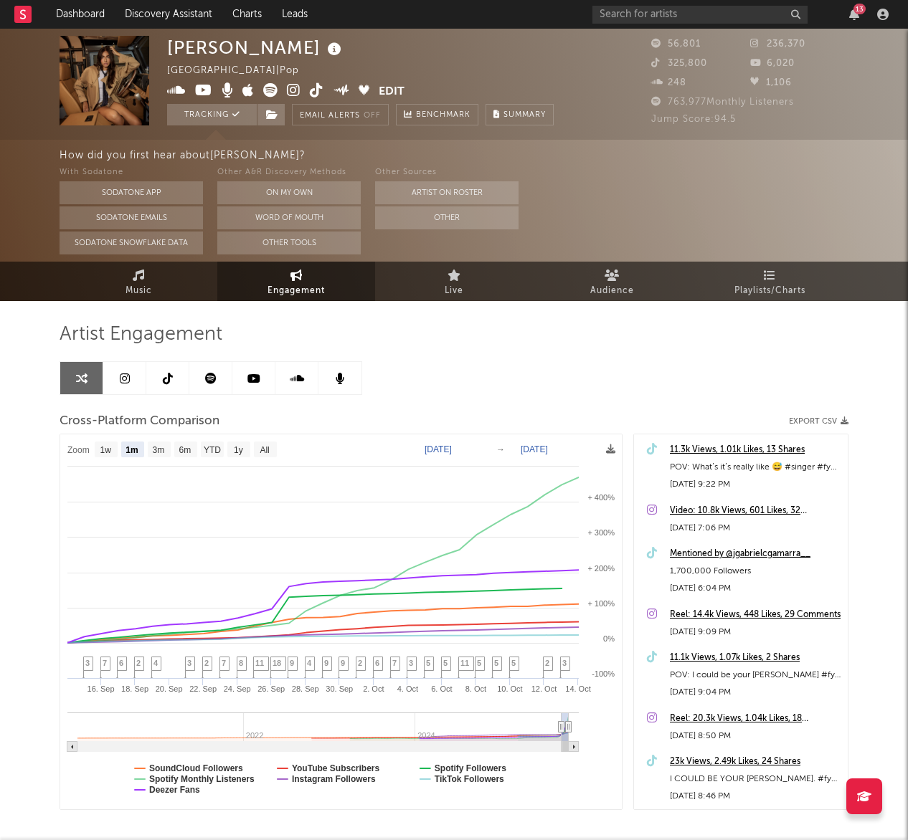
scroll to position [70, 0]
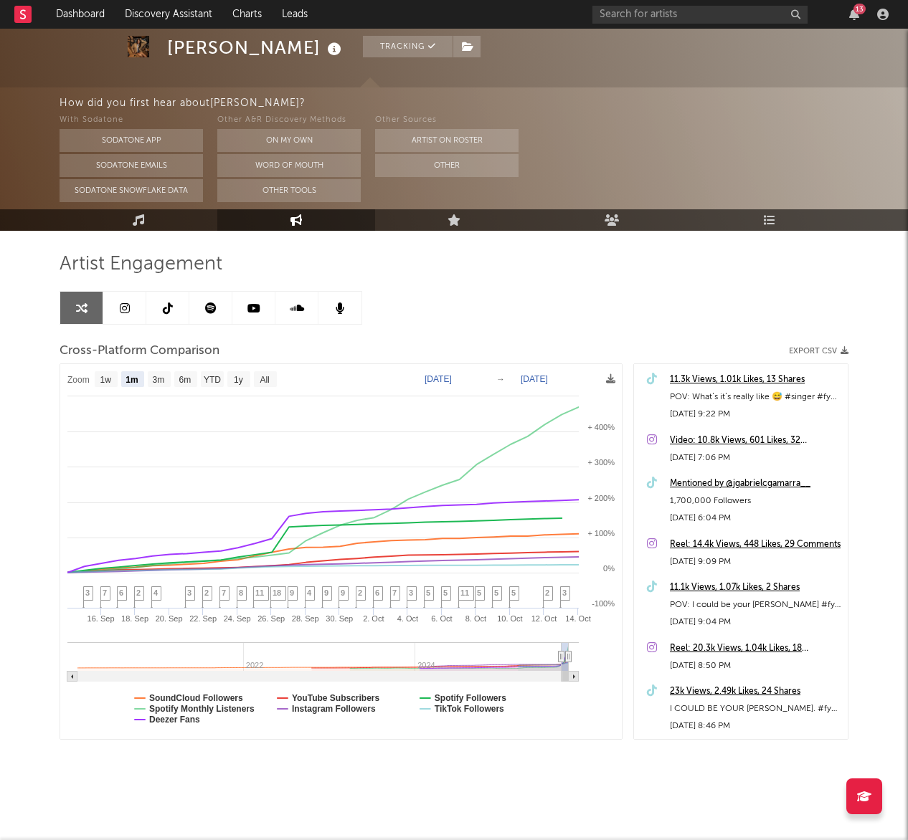
click at [171, 303] on icon at bounding box center [168, 308] width 10 height 11
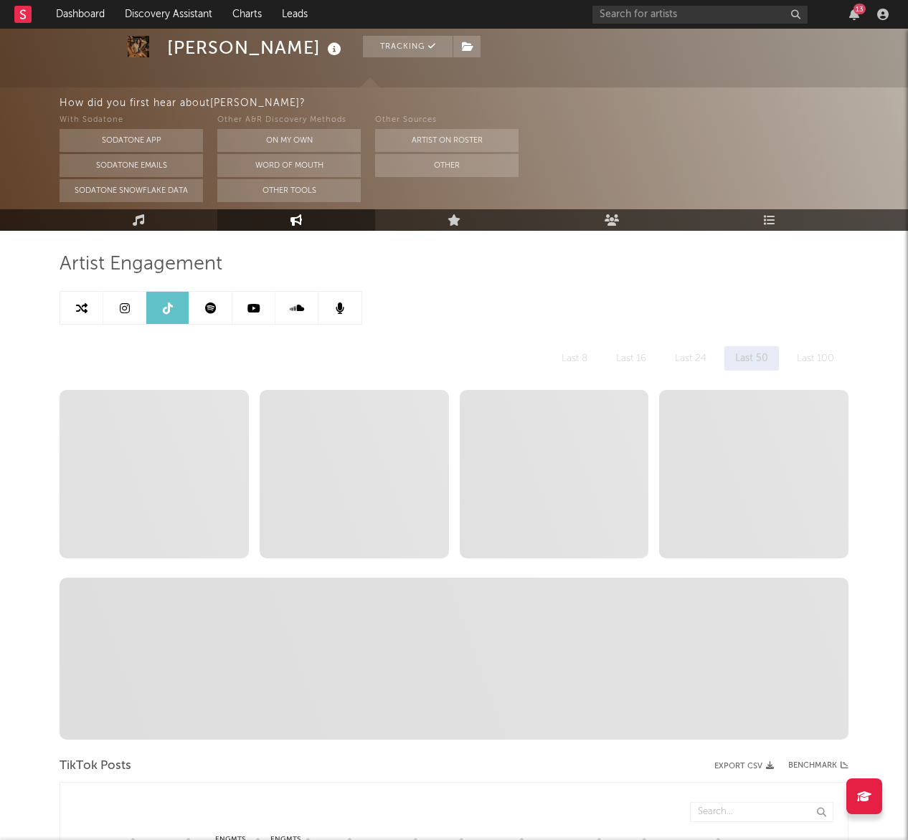
select select "6m"
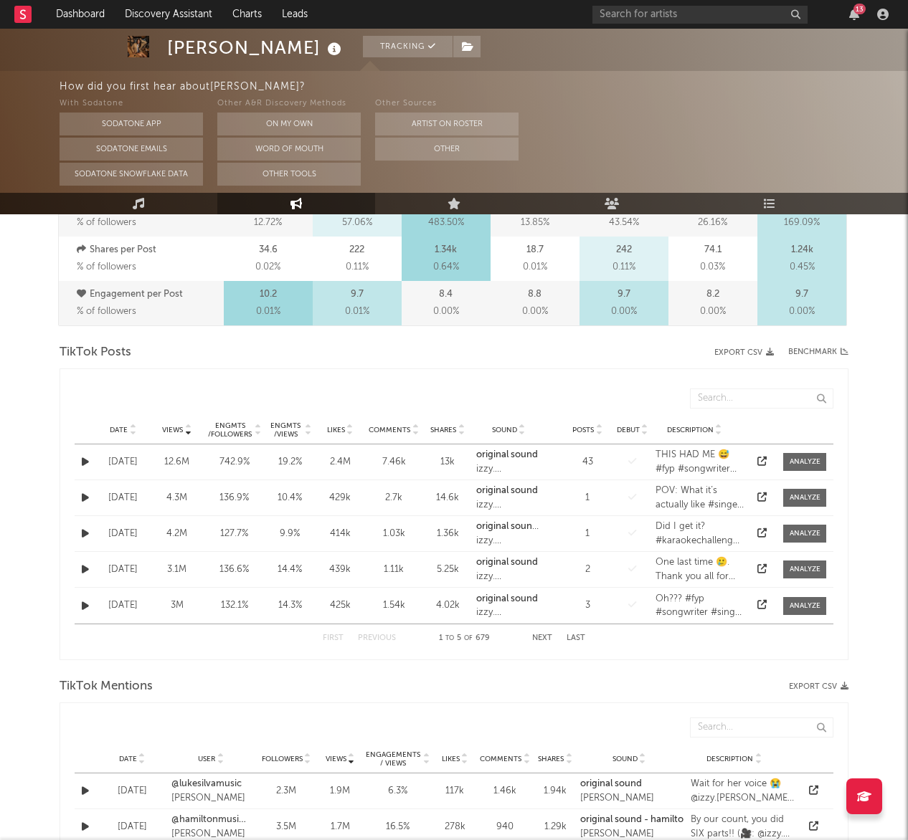
scroll to position [604, 0]
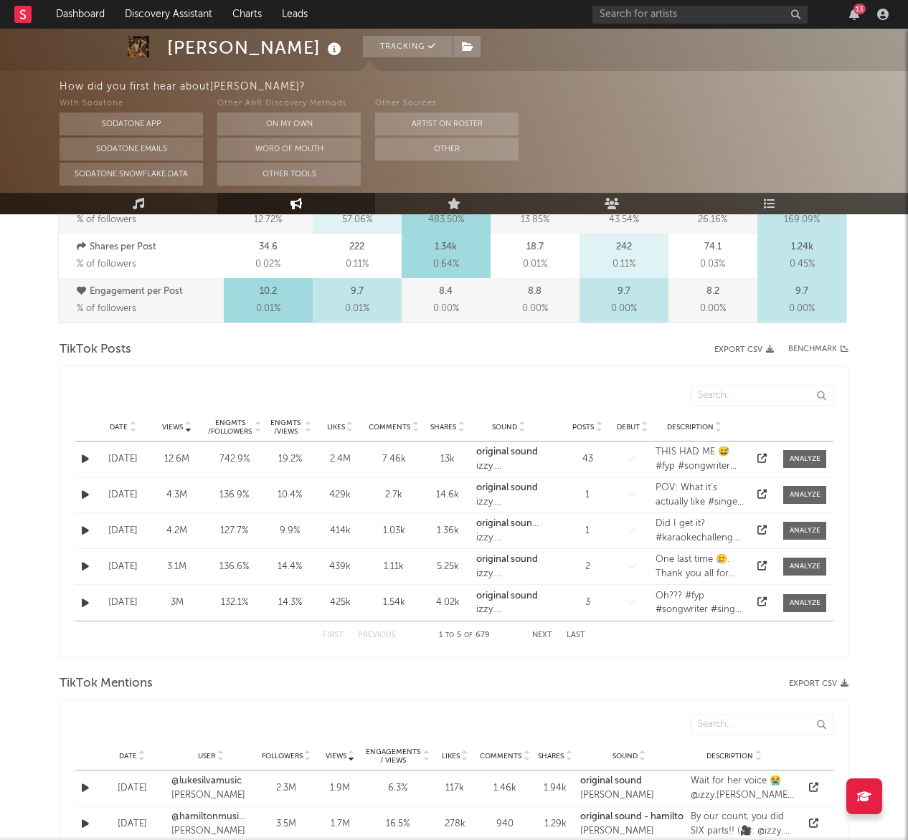
click at [518, 424] on div at bounding box center [521, 427] width 9 height 11
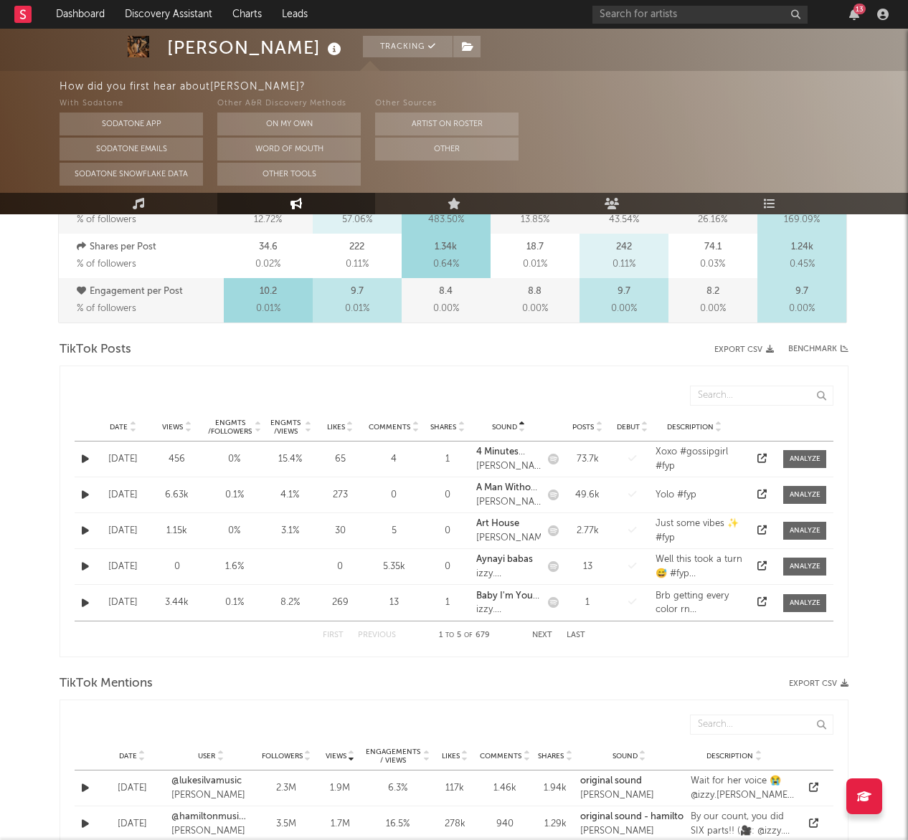
click at [518, 424] on icon at bounding box center [521, 425] width 7 height 6
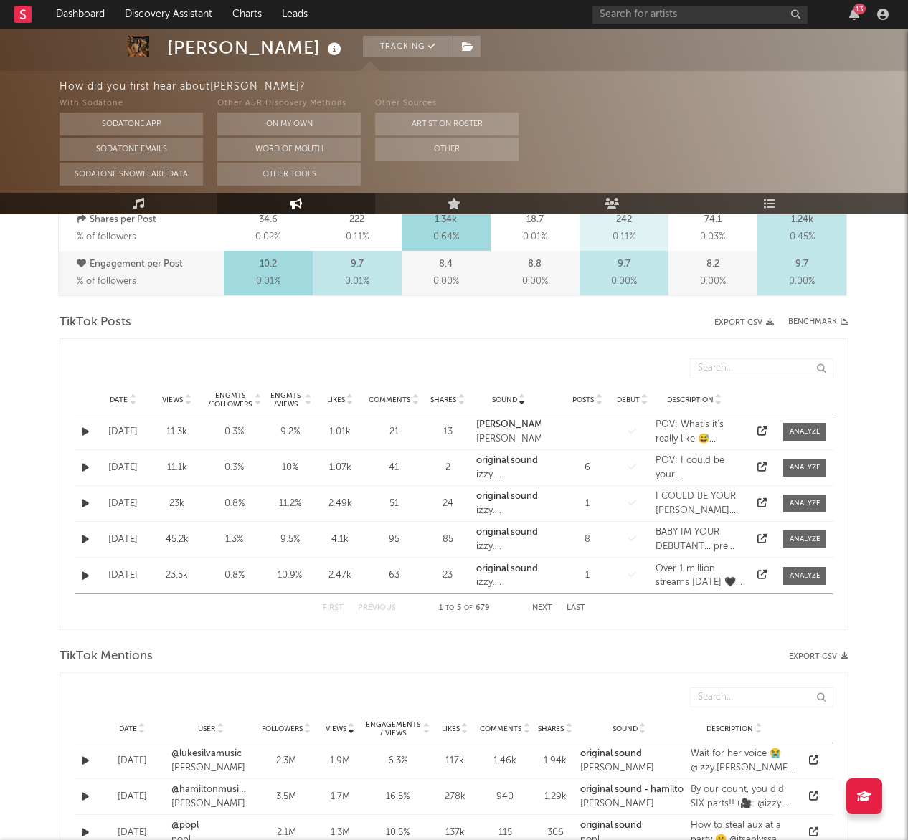
scroll to position [628, 0]
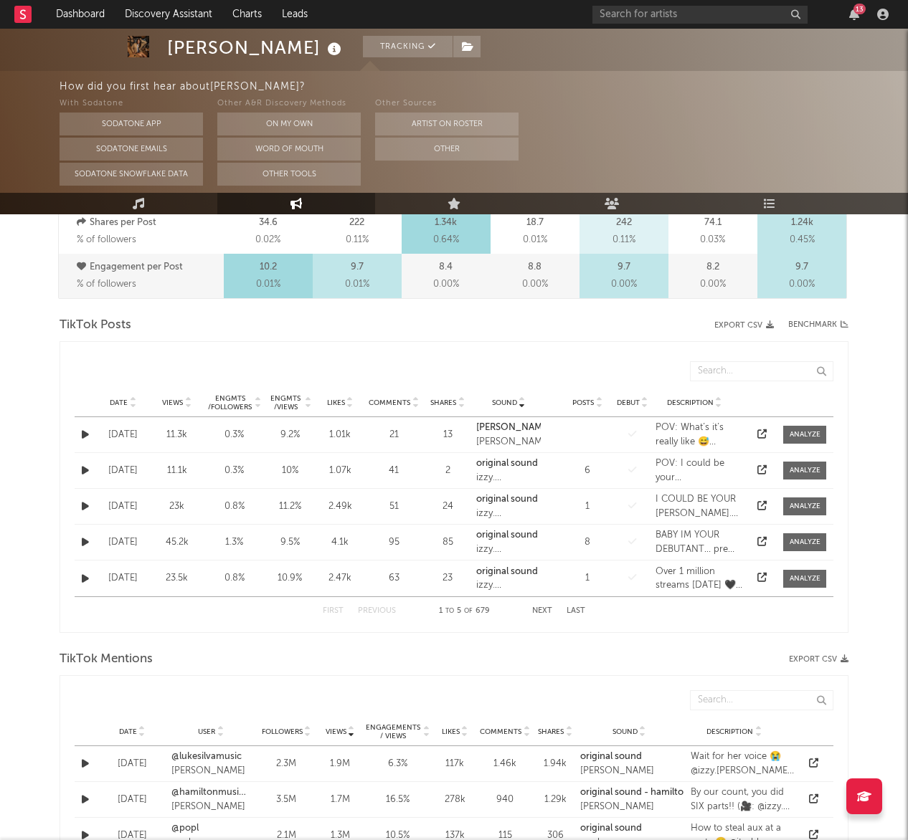
click at [549, 610] on button "Next" at bounding box center [542, 611] width 20 height 8
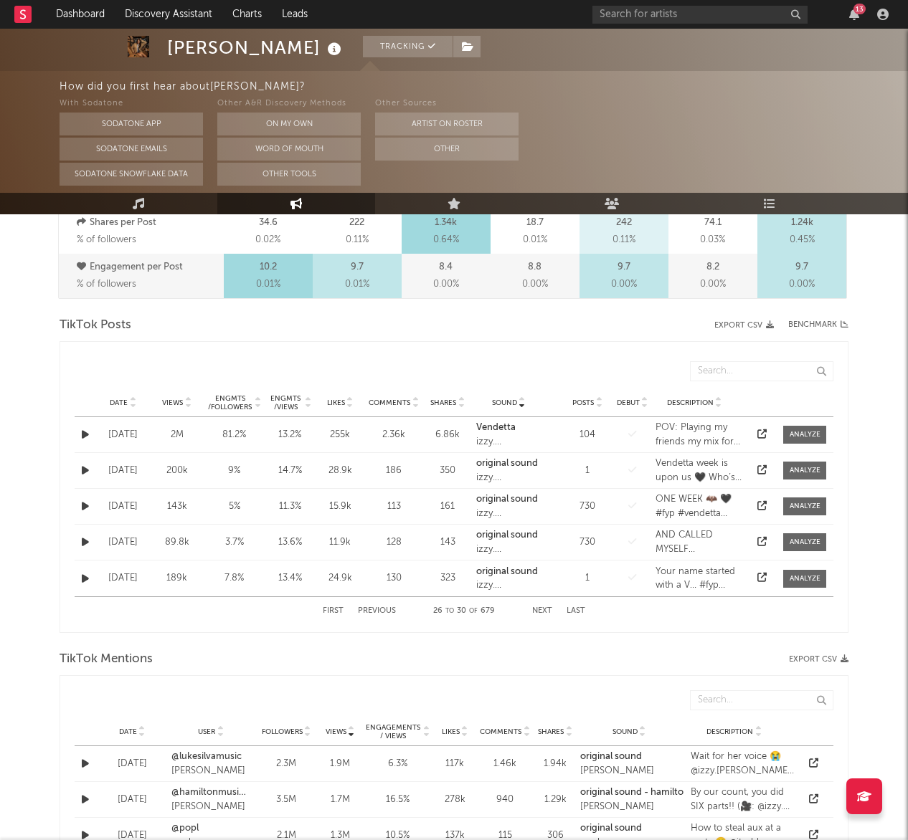
click at [549, 610] on button "Next" at bounding box center [542, 611] width 20 height 8
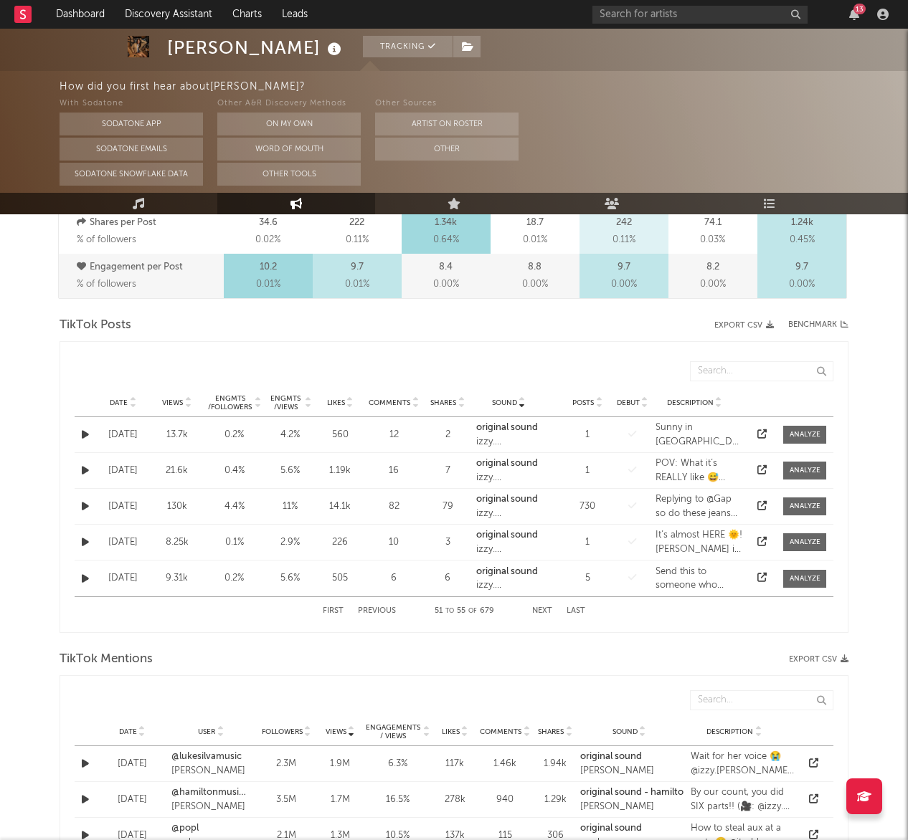
click at [549, 610] on button "Next" at bounding box center [542, 611] width 20 height 8
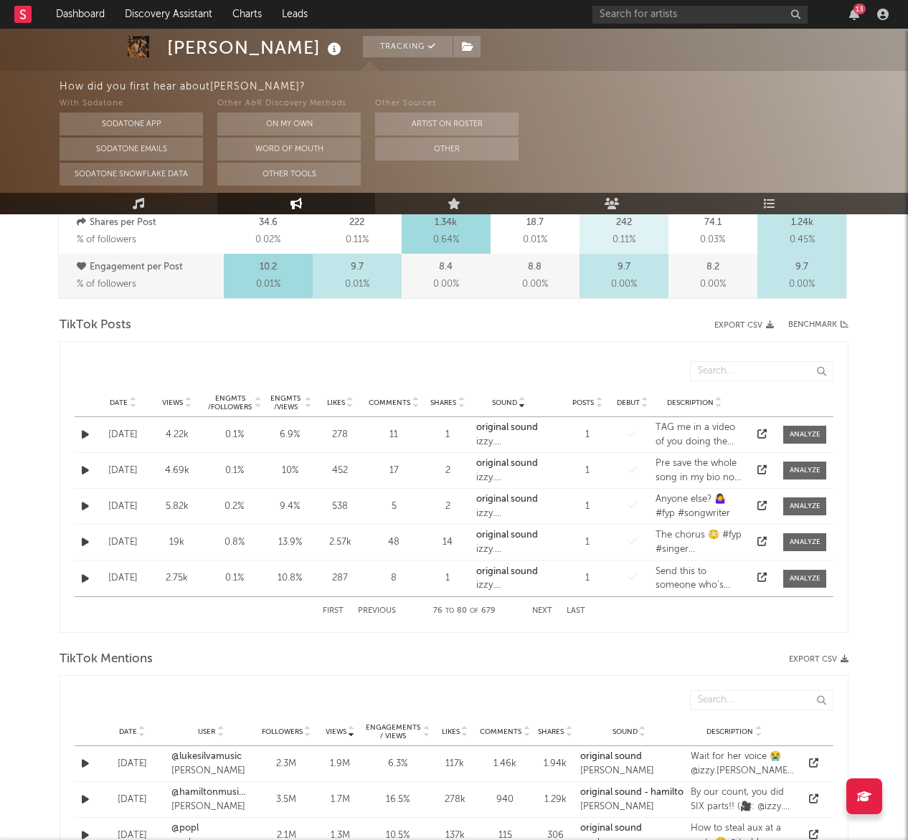
click at [549, 610] on button "Next" at bounding box center [542, 611] width 20 height 8
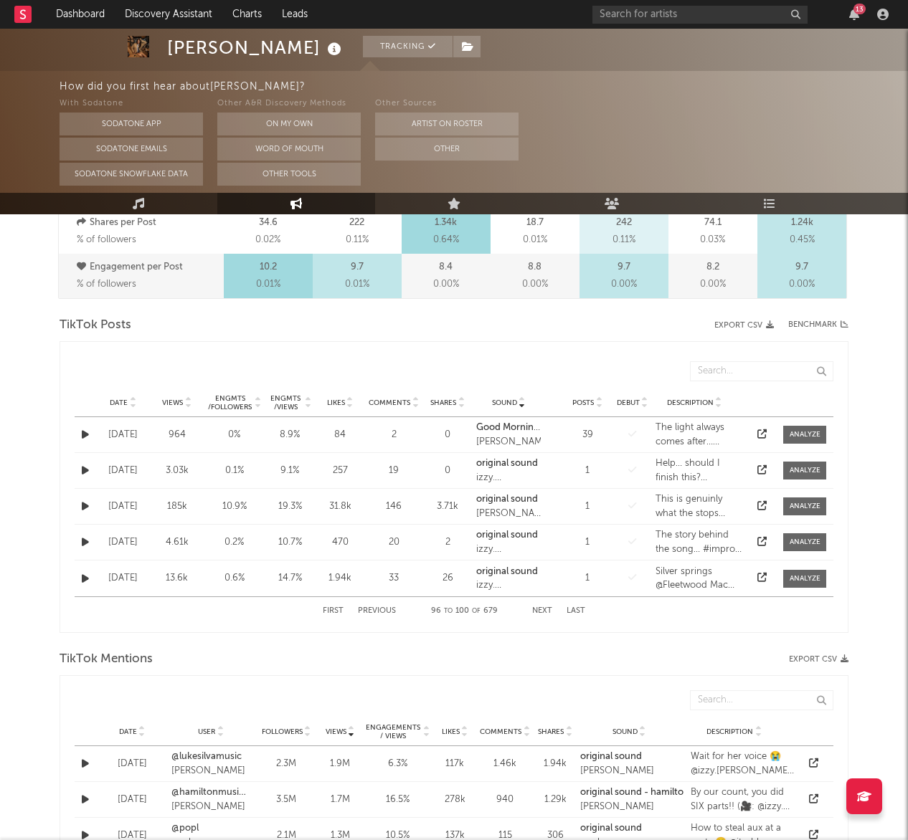
click at [549, 610] on button "Next" at bounding box center [542, 611] width 20 height 8
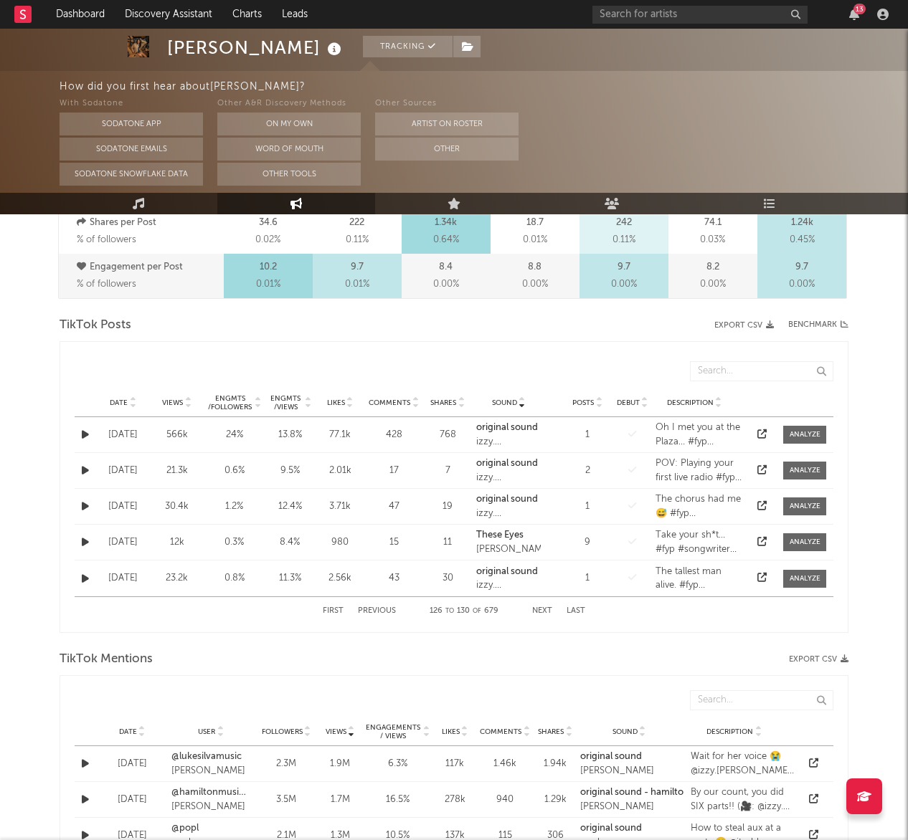
click at [549, 610] on button "Next" at bounding box center [542, 611] width 20 height 8
click at [583, 403] on span "Posts" at bounding box center [583, 403] width 22 height 9
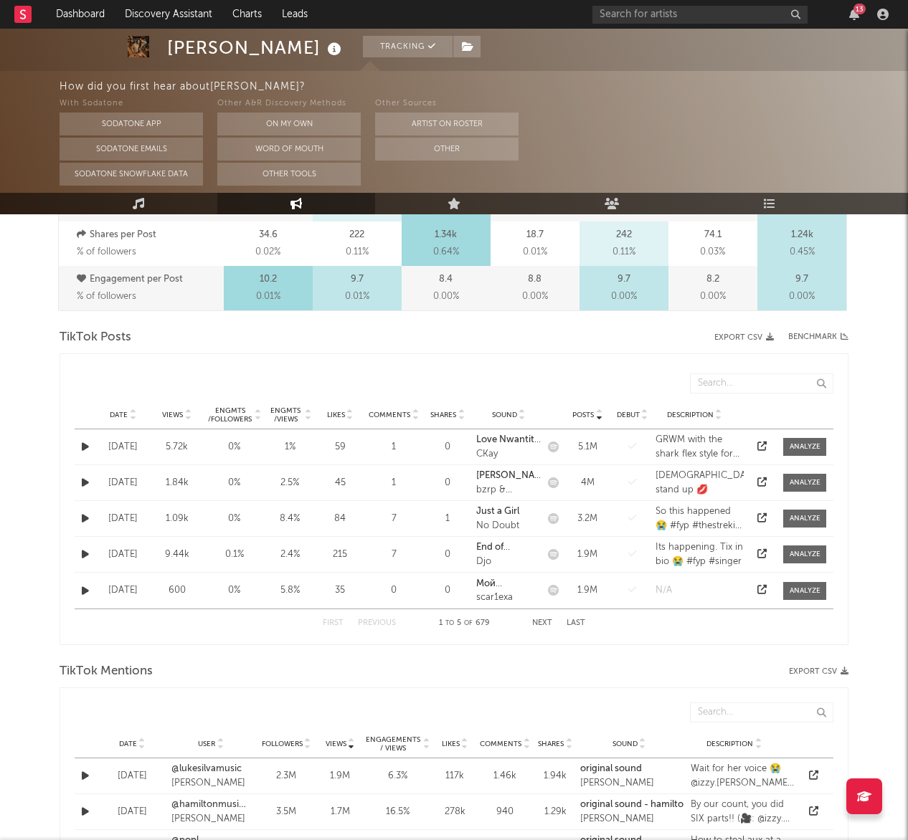
scroll to position [614, 0]
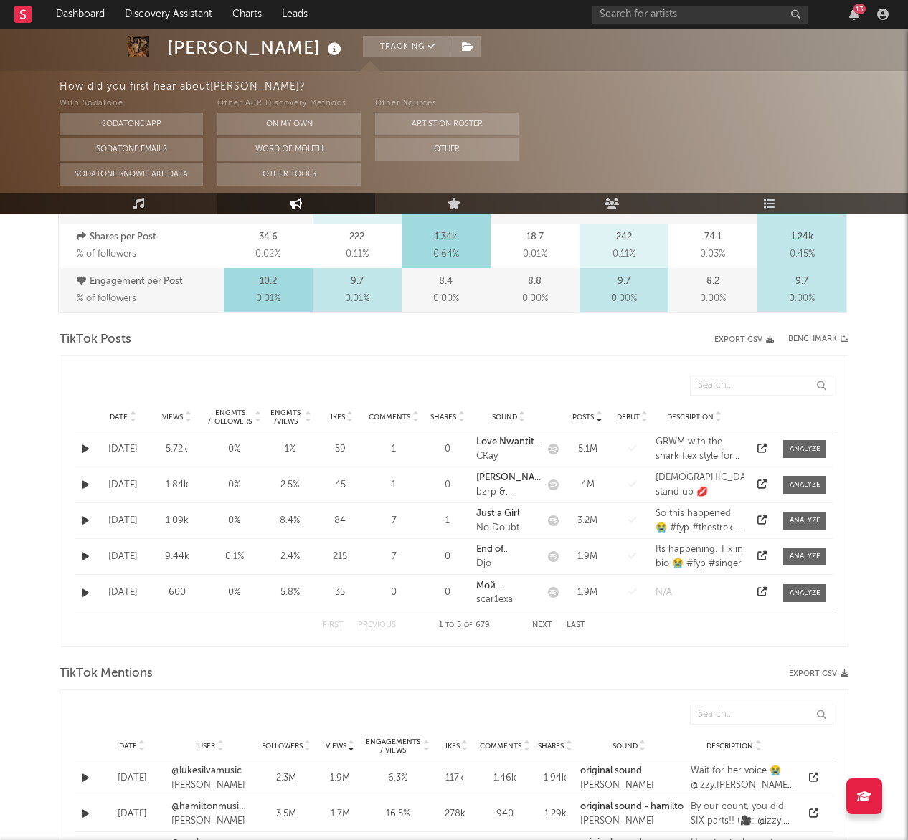
click at [545, 624] on button "Next" at bounding box center [542, 626] width 20 height 8
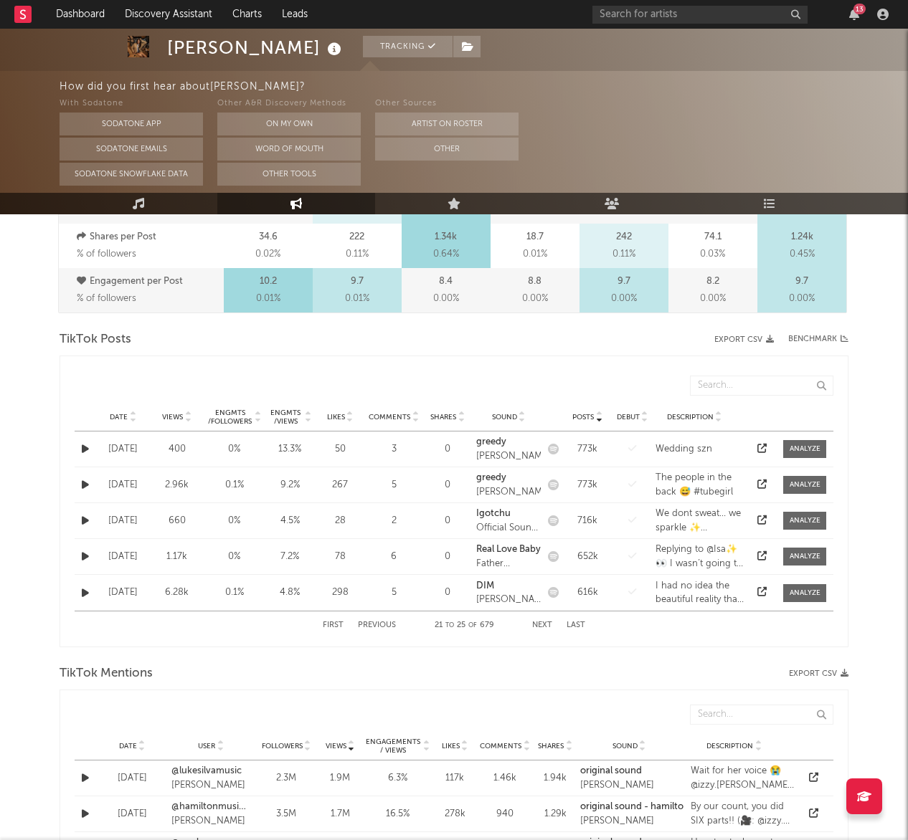
click at [545, 624] on button "Next" at bounding box center [542, 626] width 20 height 8
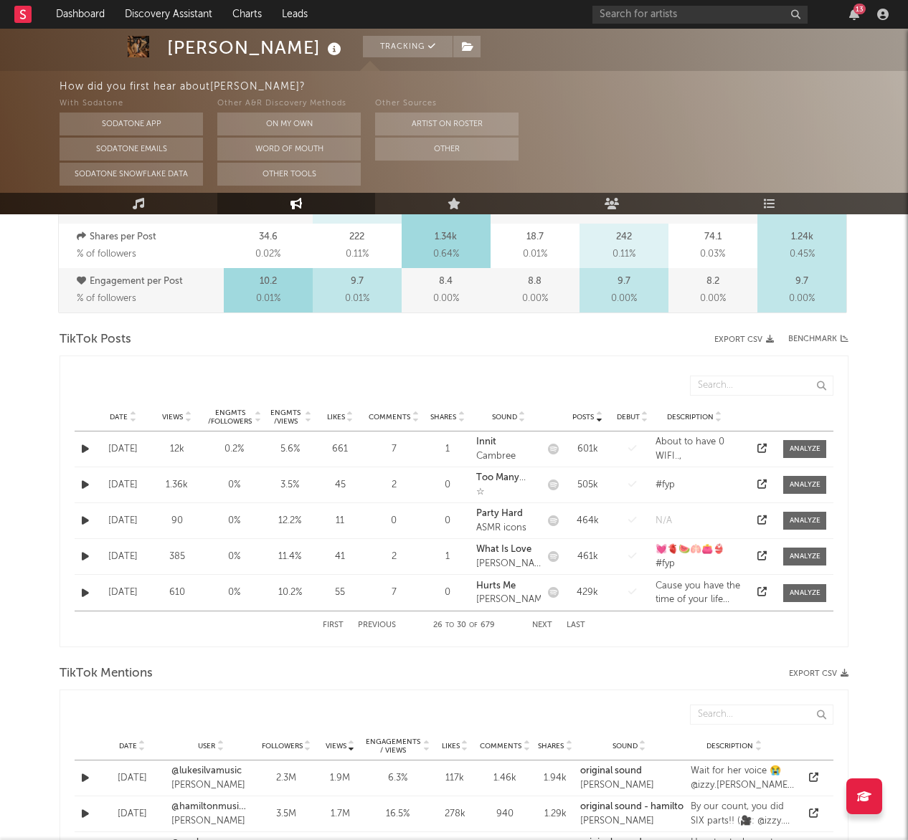
click at [545, 624] on button "Next" at bounding box center [542, 626] width 20 height 8
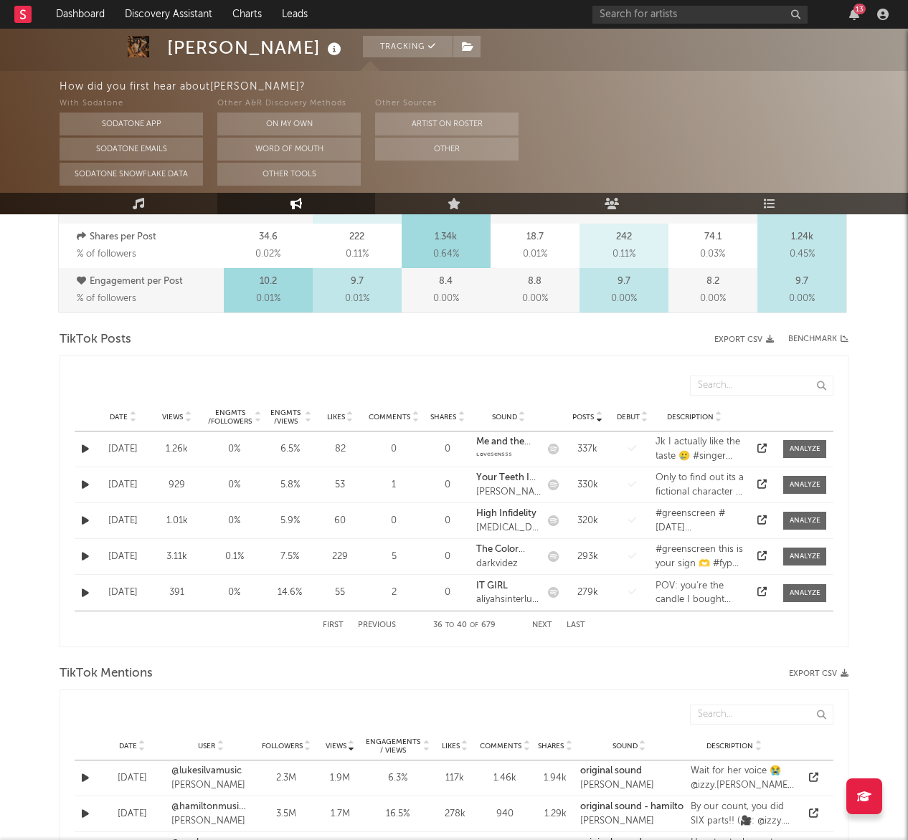
click at [545, 624] on button "Next" at bounding box center [542, 626] width 20 height 8
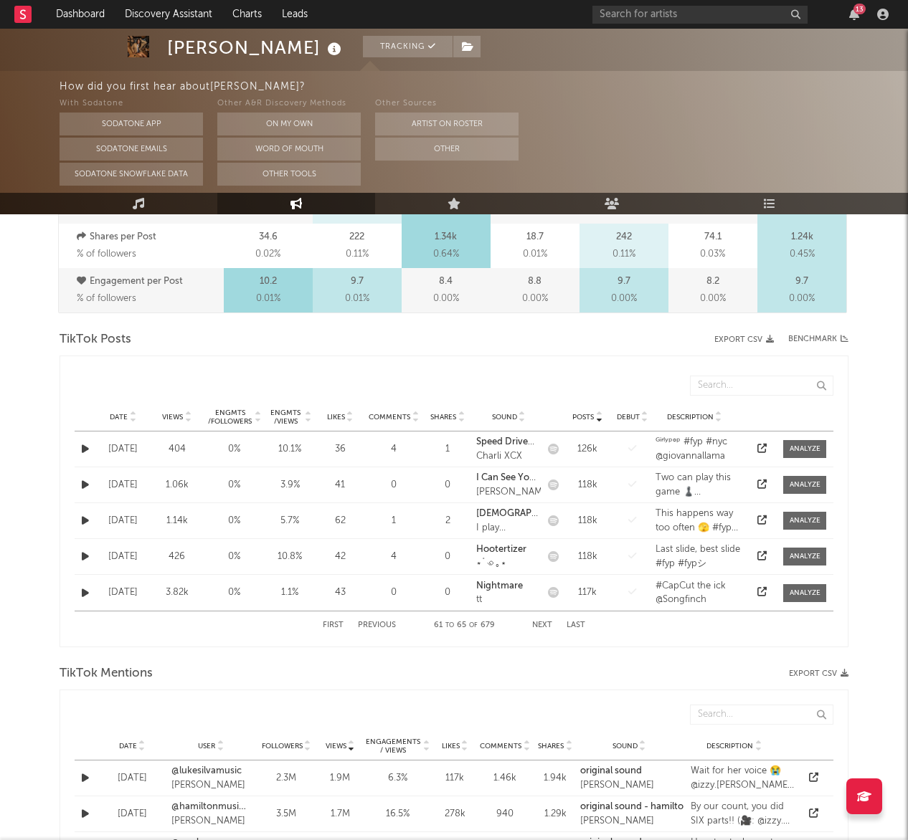
click at [545, 624] on button "Next" at bounding box center [542, 626] width 20 height 8
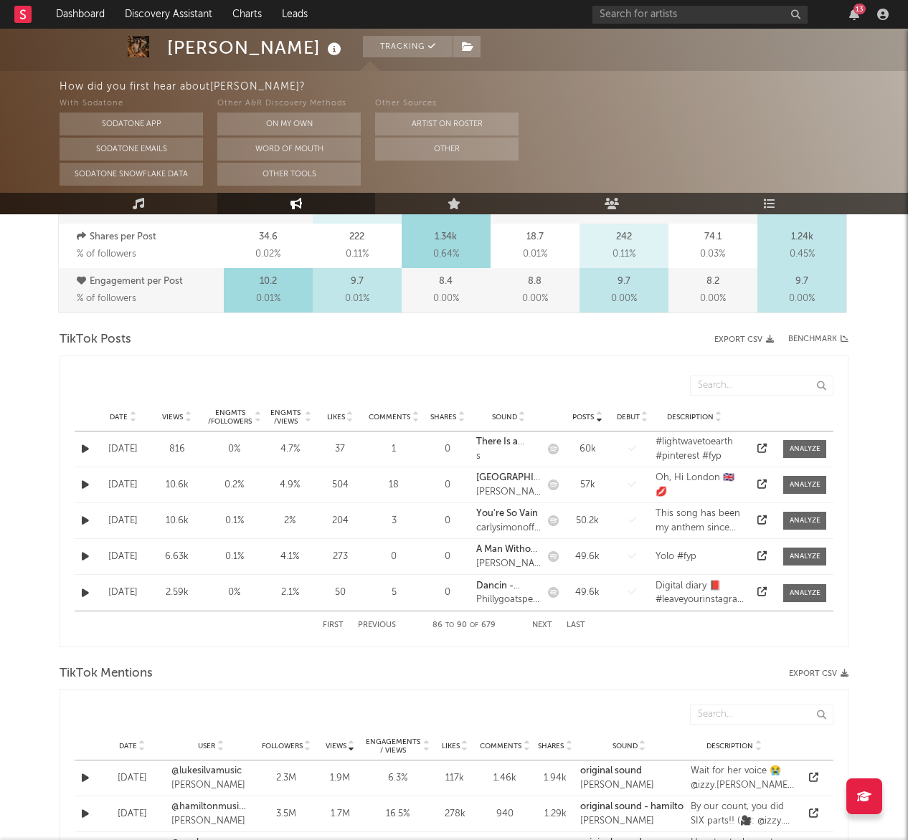
click at [545, 624] on button "Next" at bounding box center [542, 626] width 20 height 8
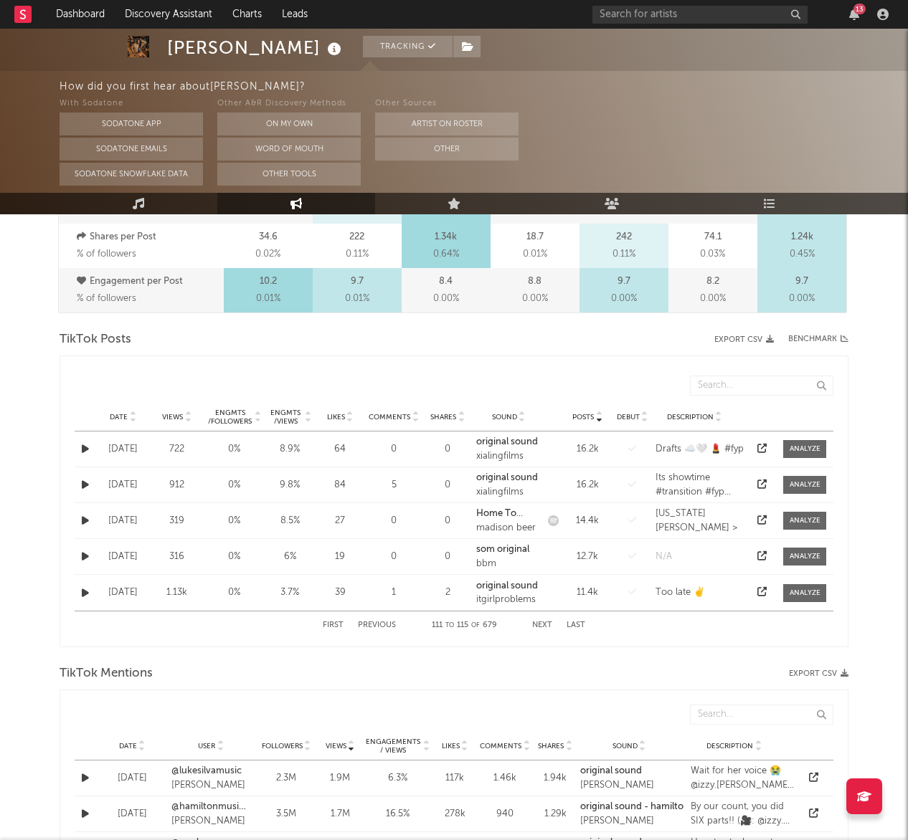
click at [545, 624] on button "Next" at bounding box center [542, 626] width 20 height 8
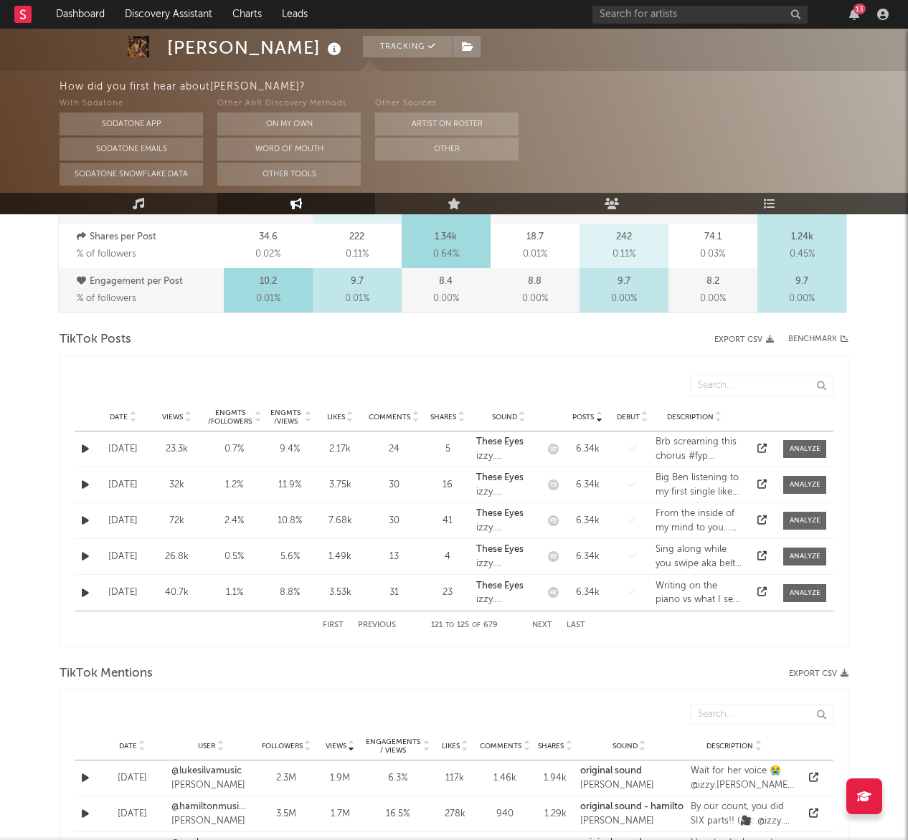
click at [591, 449] on div "6.34k" at bounding box center [587, 449] width 43 height 14
click at [506, 442] on strong "These Eyes" at bounding box center [499, 441] width 47 height 9
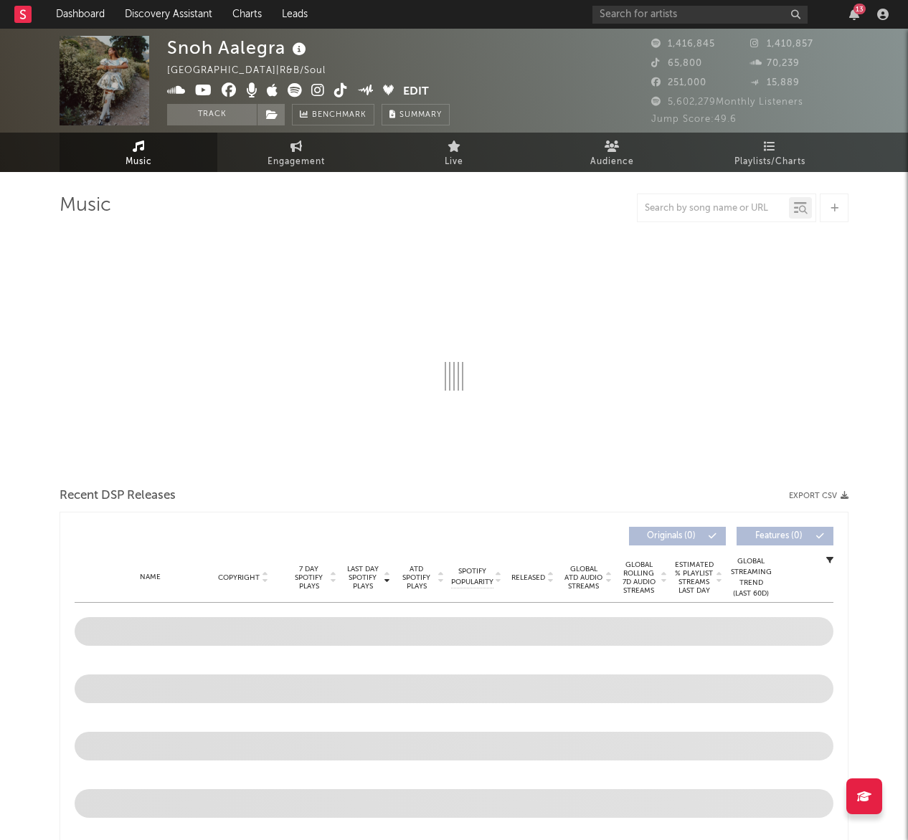
select select "6m"
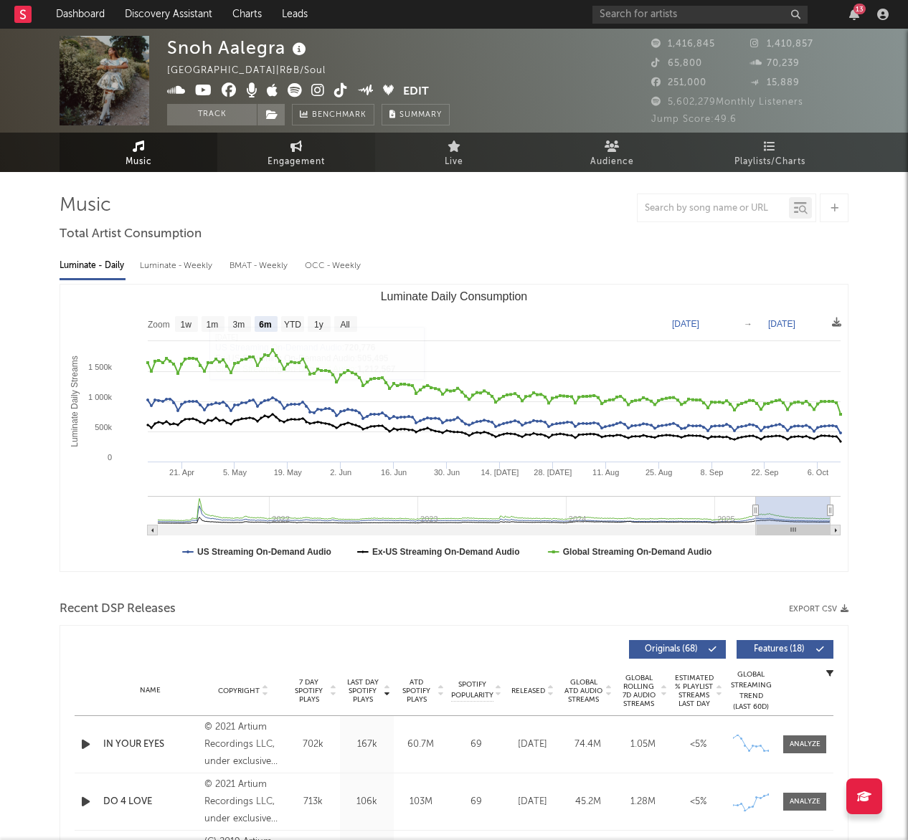
click at [277, 151] on link "Engagement" at bounding box center [296, 152] width 158 height 39
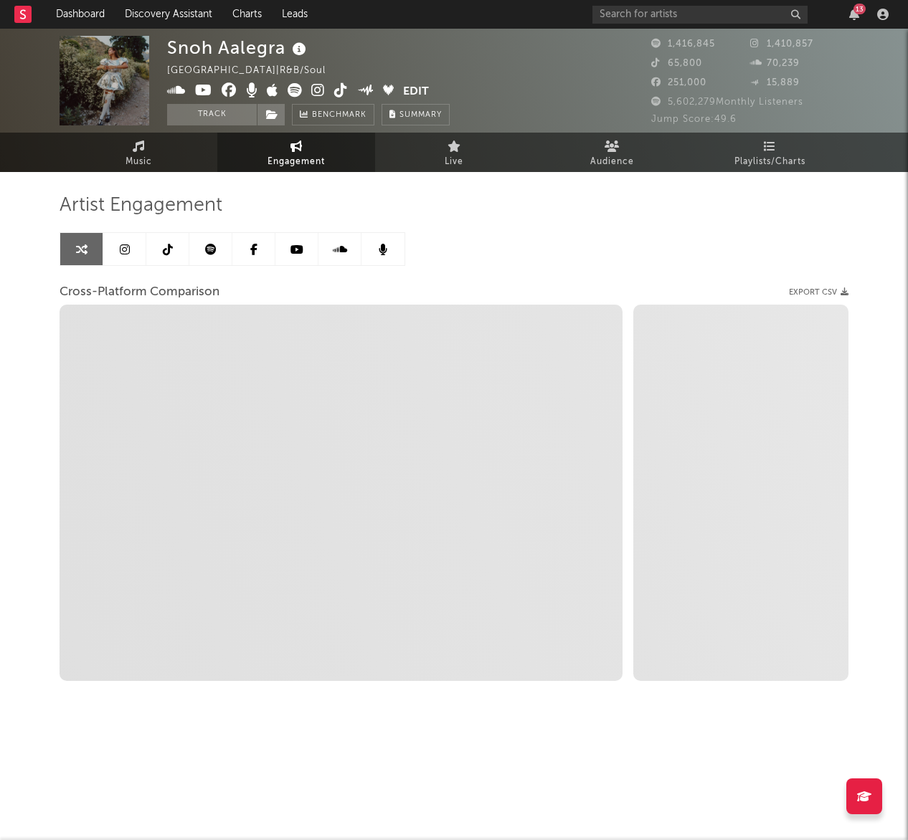
select select "1w"
click at [207, 113] on button "Track" at bounding box center [212, 115] width 90 height 22
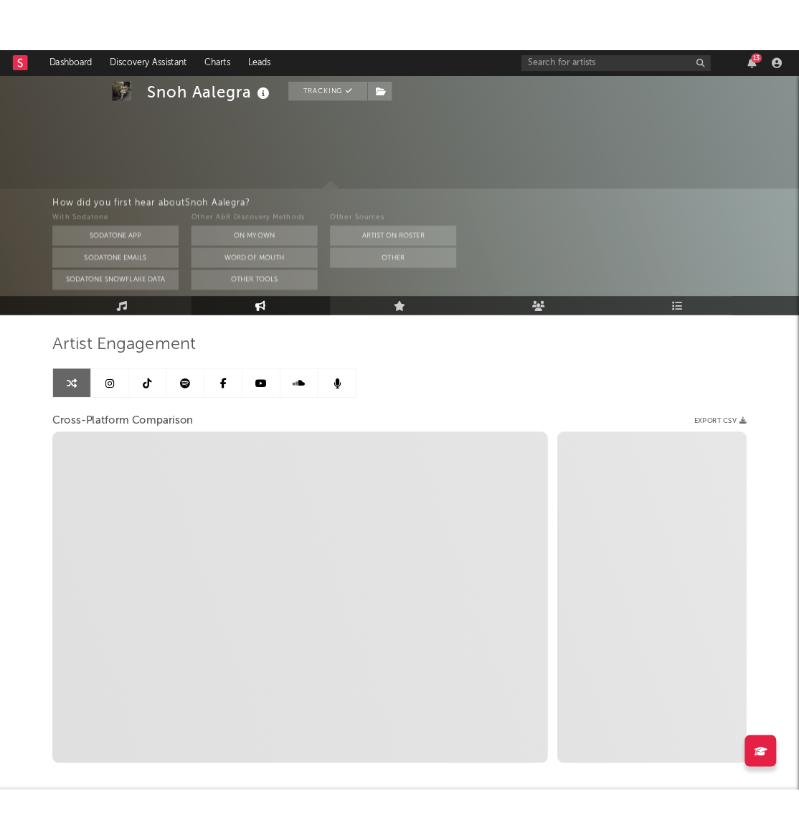
scroll to position [70, 0]
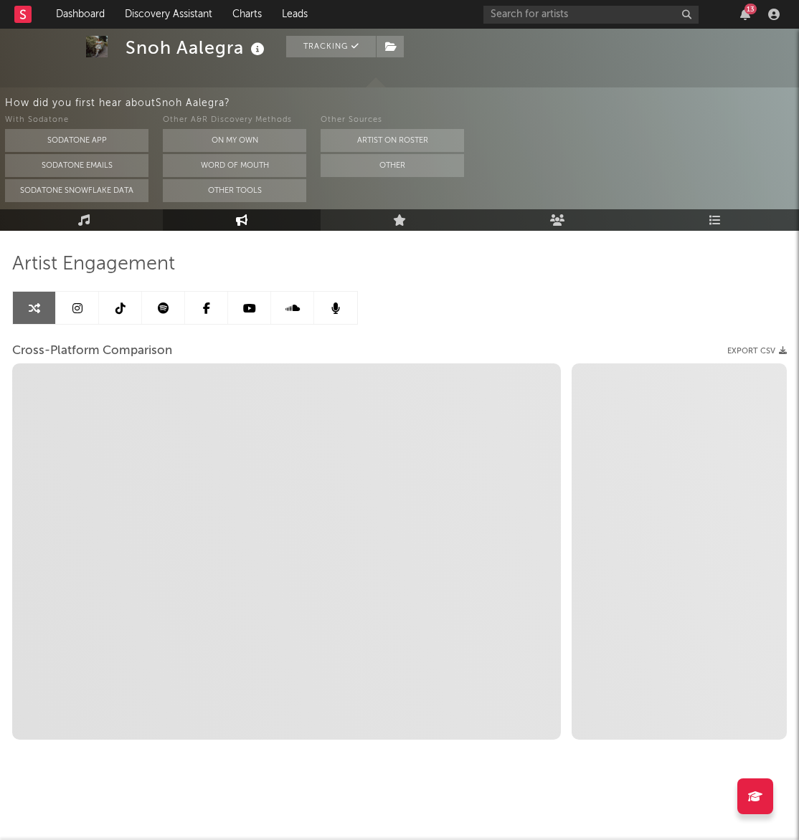
select select "1m"
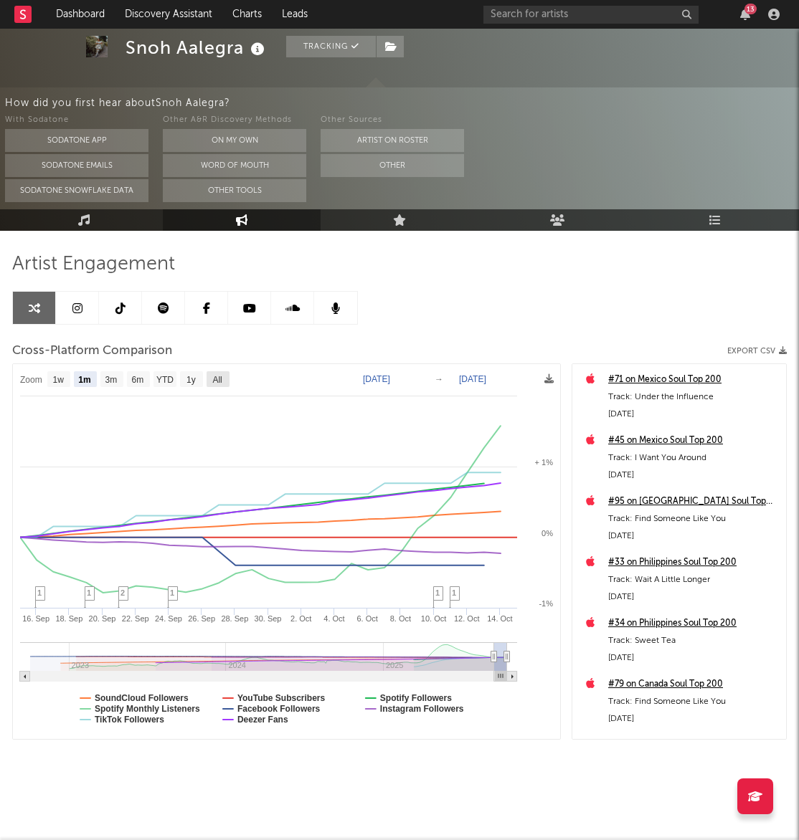
click at [219, 377] on text "All" at bounding box center [216, 380] width 9 height 10
select select "All"
type input "[DATE]"
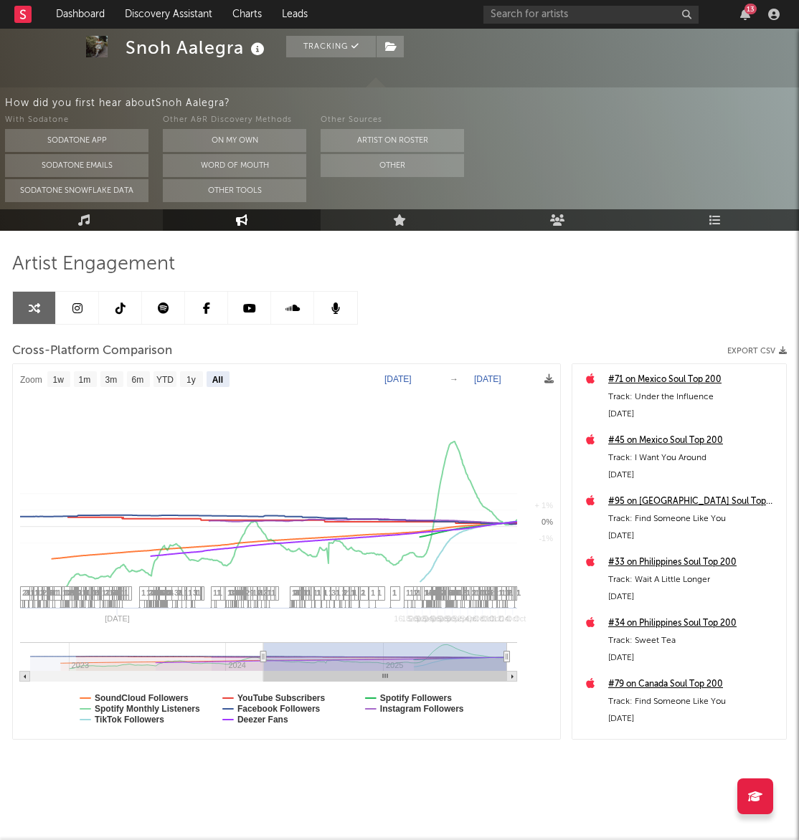
select select "All"
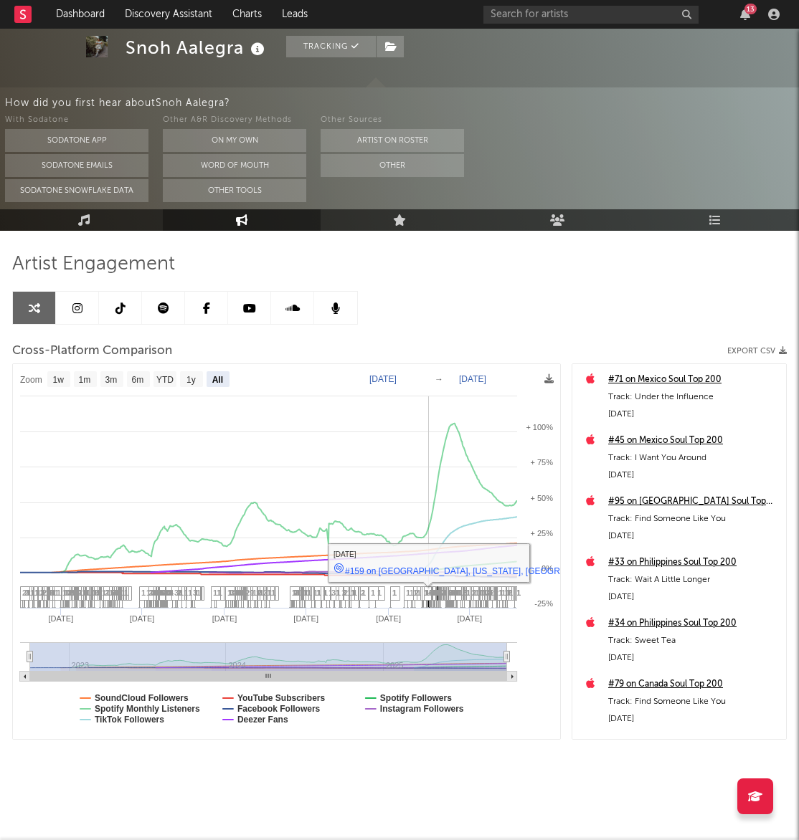
click at [451, 596] on span "1" at bounding box center [449, 593] width 4 height 9
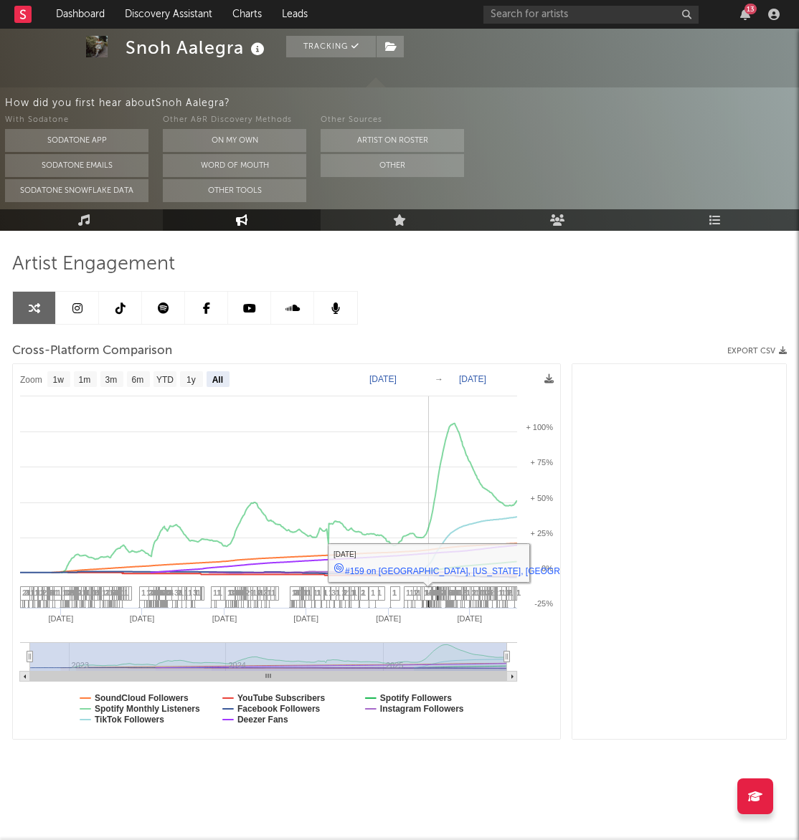
scroll to position [9848, 0]
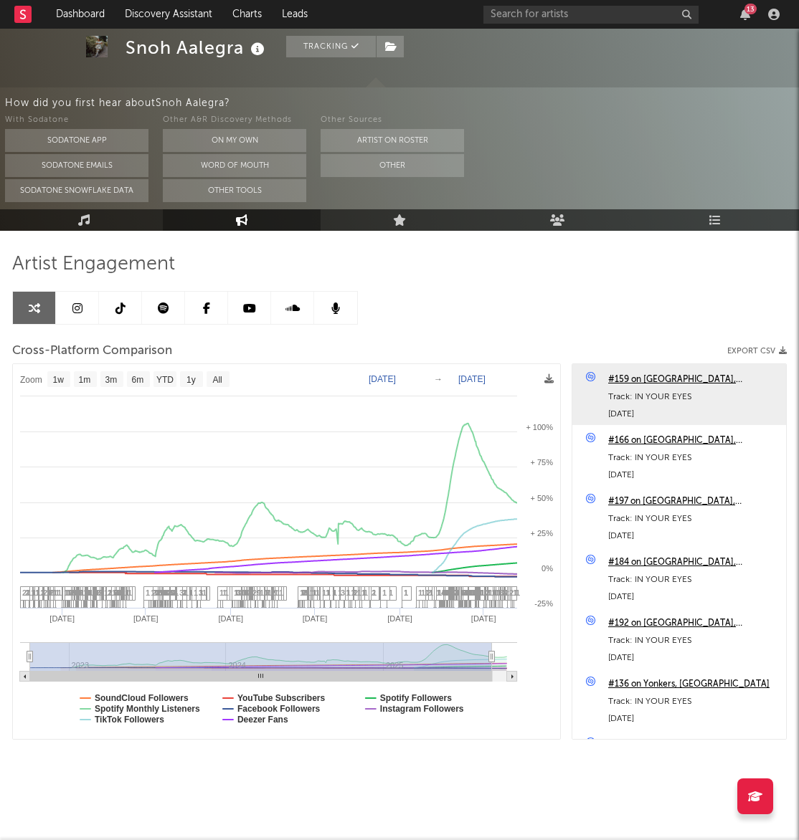
type input "[DATE]"
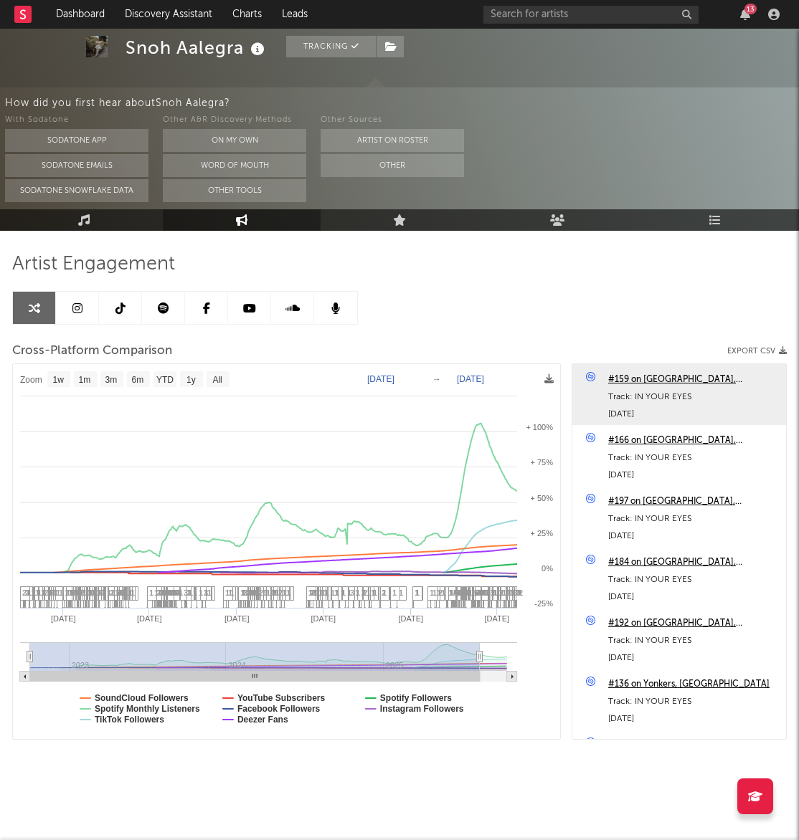
drag, startPoint x: 500, startPoint y: 659, endPoint x: 480, endPoint y: 662, distance: 21.0
click at [480, 662] on icon at bounding box center [480, 657] width 6 height 11
select select "1w"
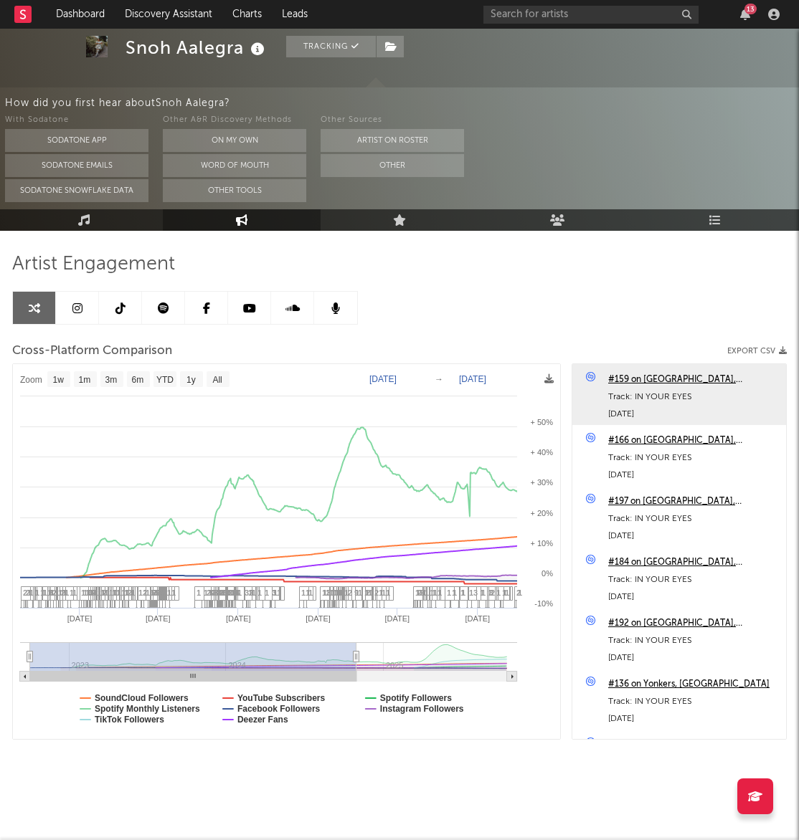
type input "[DATE]"
select select "1w"
drag, startPoint x: 480, startPoint y: 657, endPoint x: 304, endPoint y: 639, distance: 176.6
drag, startPoint x: 24, startPoint y: 655, endPoint x: 4, endPoint y: 652, distance: 20.4
select select "1w"
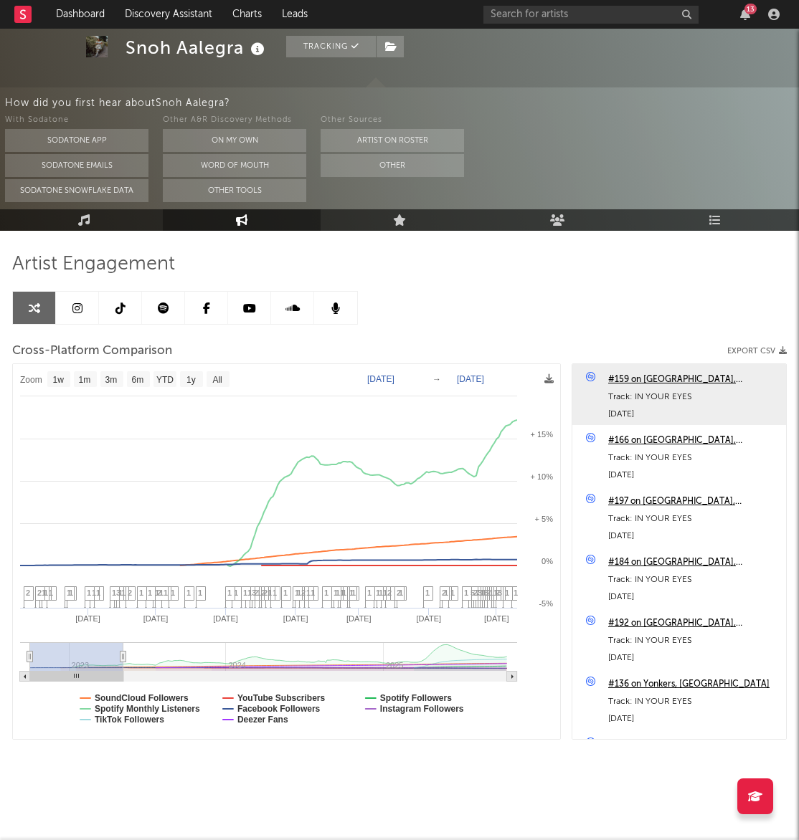
type input "2023-05-05"
select select "1w"
drag, startPoint x: 343, startPoint y: 655, endPoint x: 118, endPoint y: 647, distance: 226.0
type input "2022-10-08"
type input "2023-05-11"
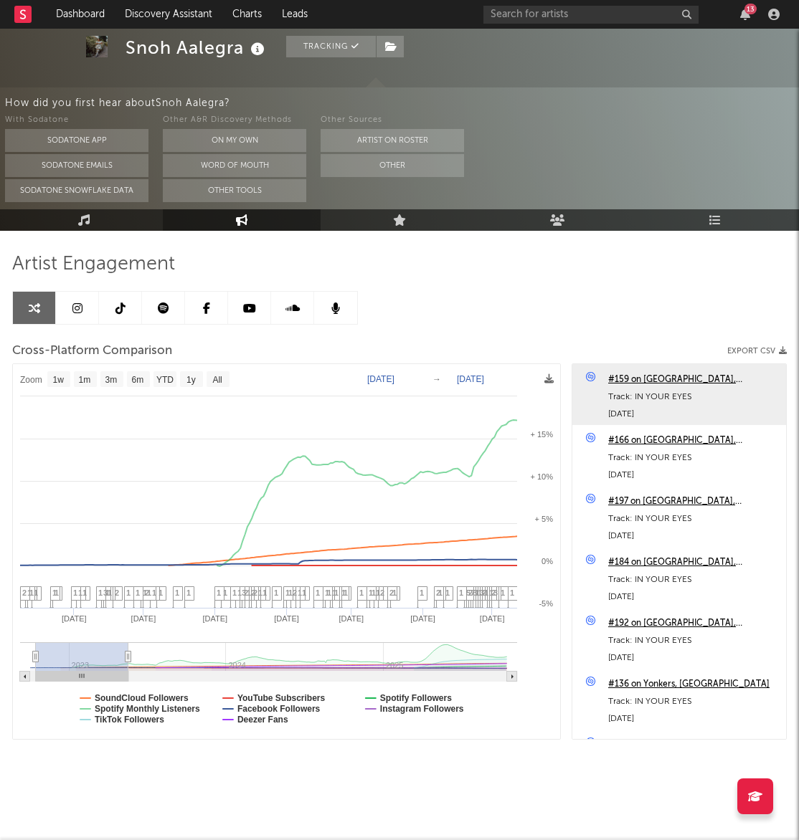
type input "2022-10-15"
type input "2023-05-18"
type input "2022-11-14"
type input "2023-06-17"
type input "2022-12-02"
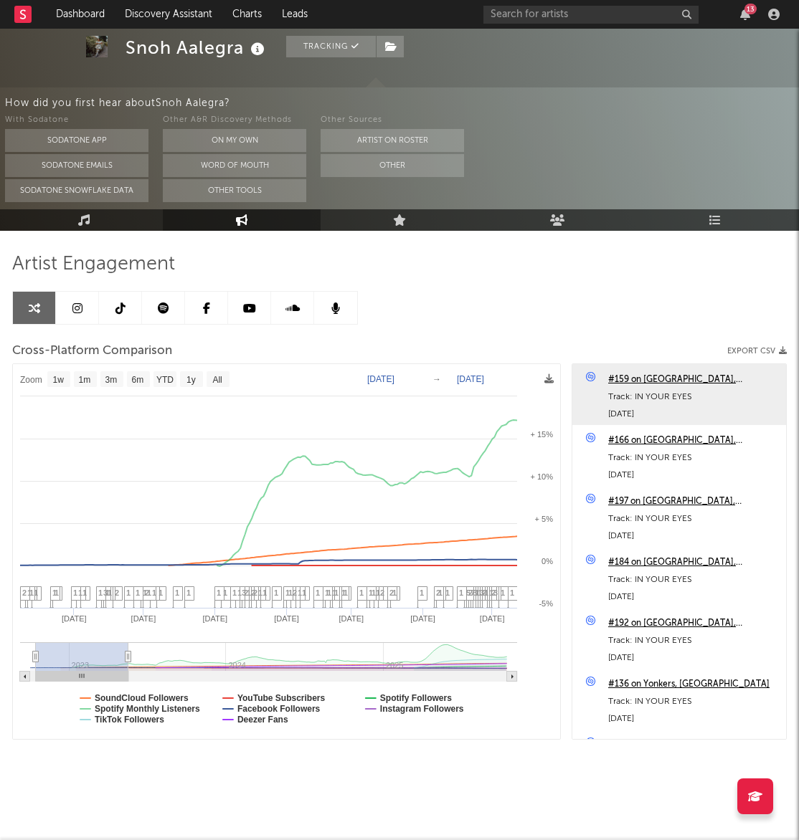
type input "2023-07-05"
type input "2022-12-21"
type input "2023-07-24"
type input "2023-01-31"
type input "2023-09-03"
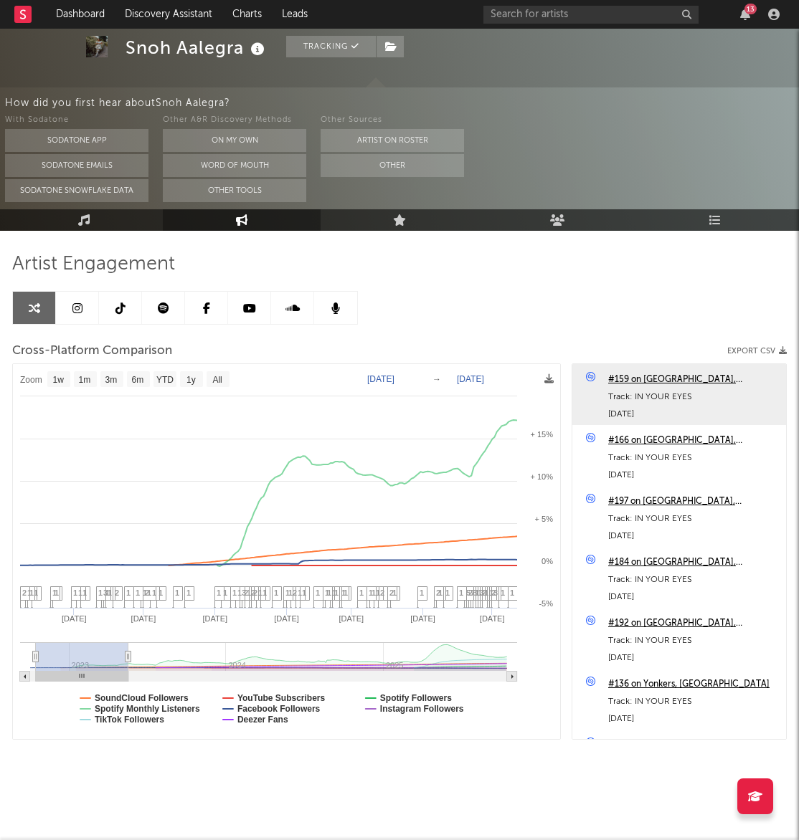
type input "2023-02-20"
type input "2023-09-23"
type input "2023-03-22"
type input "2023-10-23"
type input "2023-04-11"
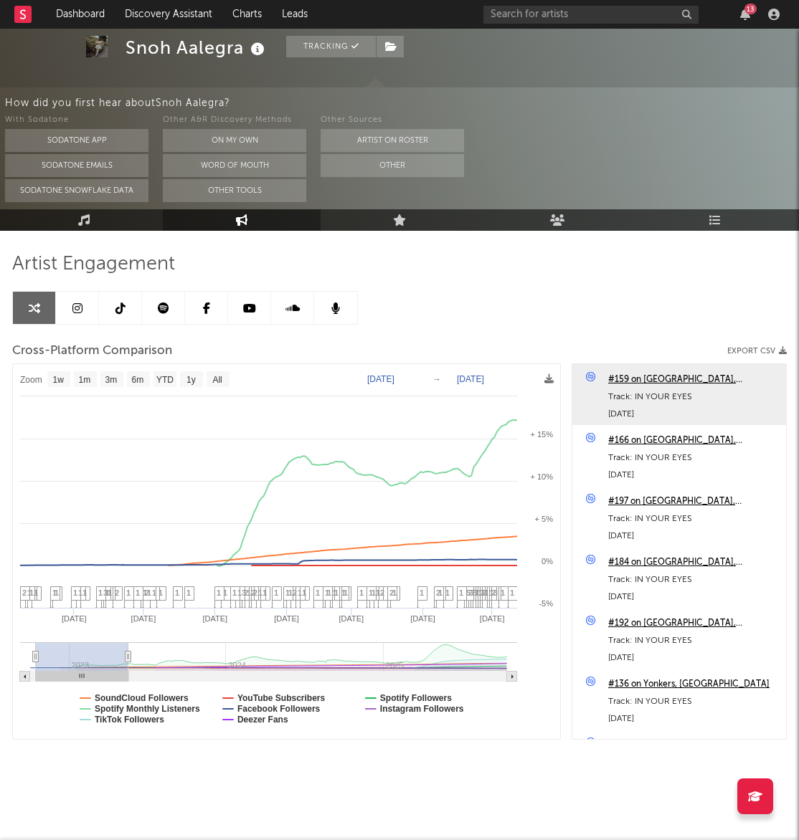
type input "2023-11-12"
type input "2023-05-01"
type input "2023-12-02"
type input "2023-05-16"
type input "2023-12-17"
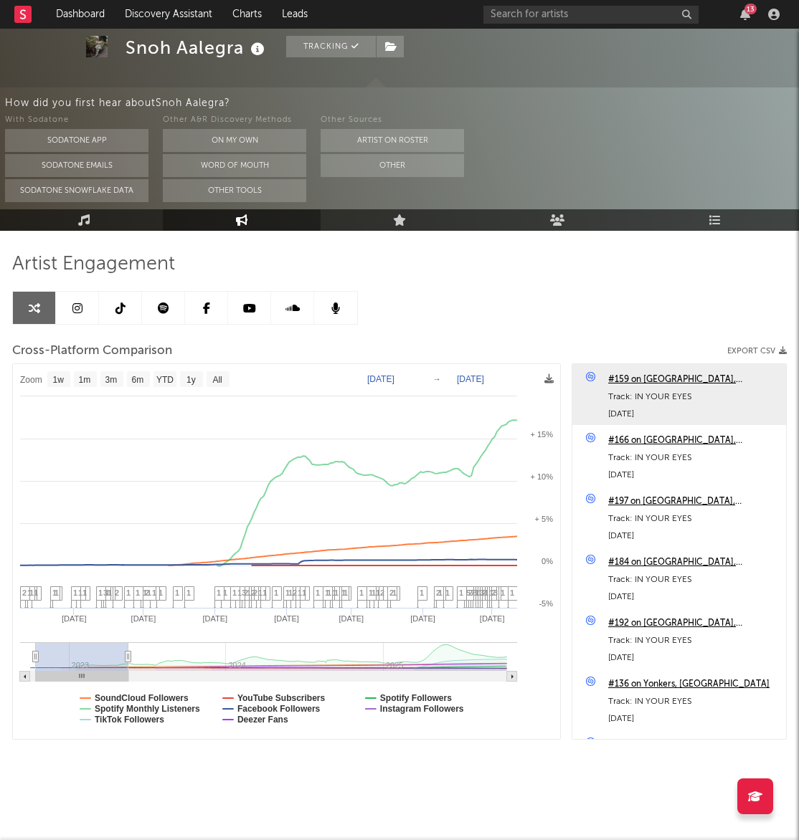
type input "2023-06-09"
type input "2024-01-10"
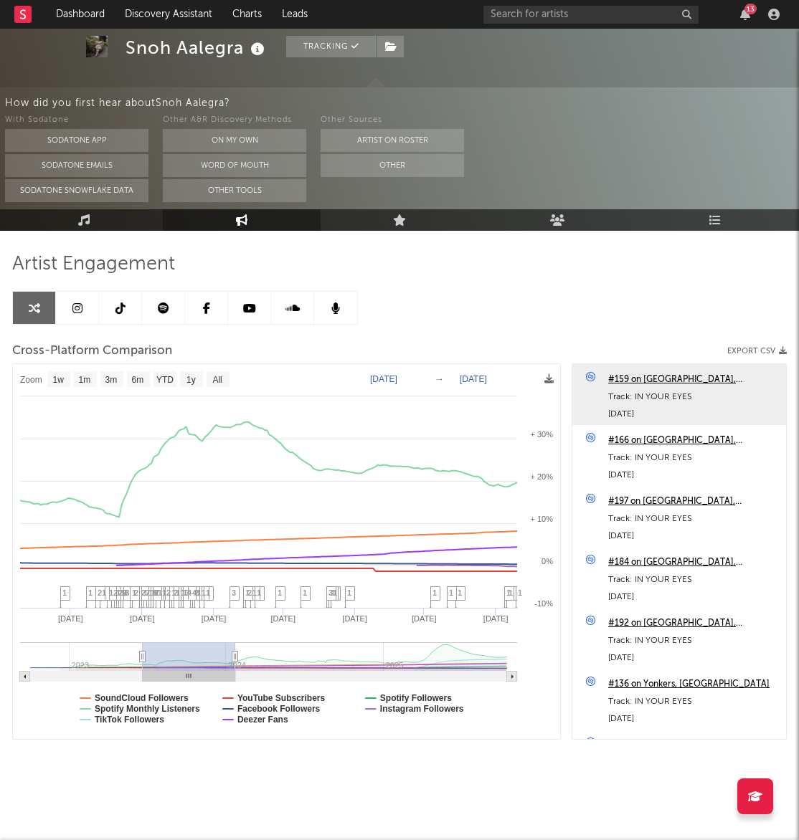
type input "2023-07-05"
type input "2024-02-05"
type input "2023-07-12"
type input "2024-02-12"
type input "2023-07-15"
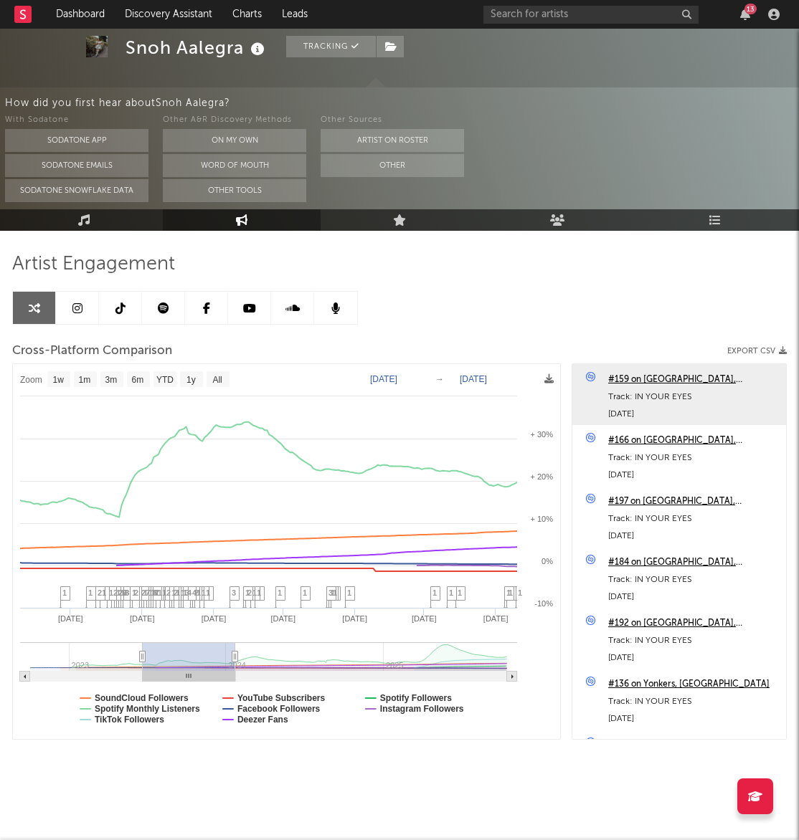
type input "2024-02-15"
type input "2023-07-17"
type input "2024-02-17"
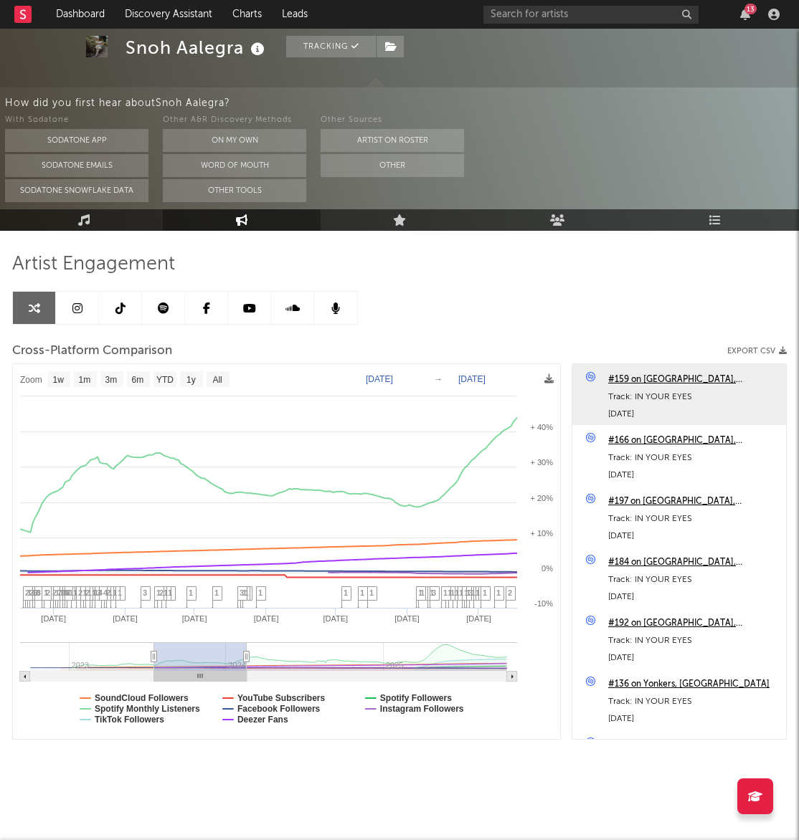
type input "2023-07-15"
type input "2024-02-15"
type input "2023-07-10"
type input "2024-02-10"
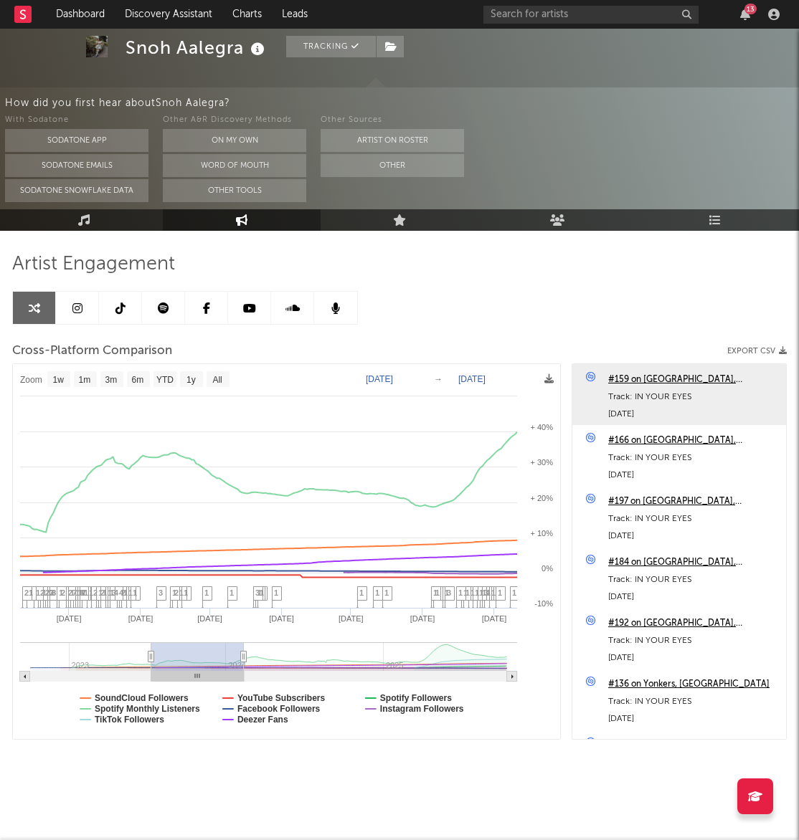
type input "2023-07-12"
type input "2024-02-12"
type input "2023-07-15"
type input "2024-02-15"
type input "2023-07-29"
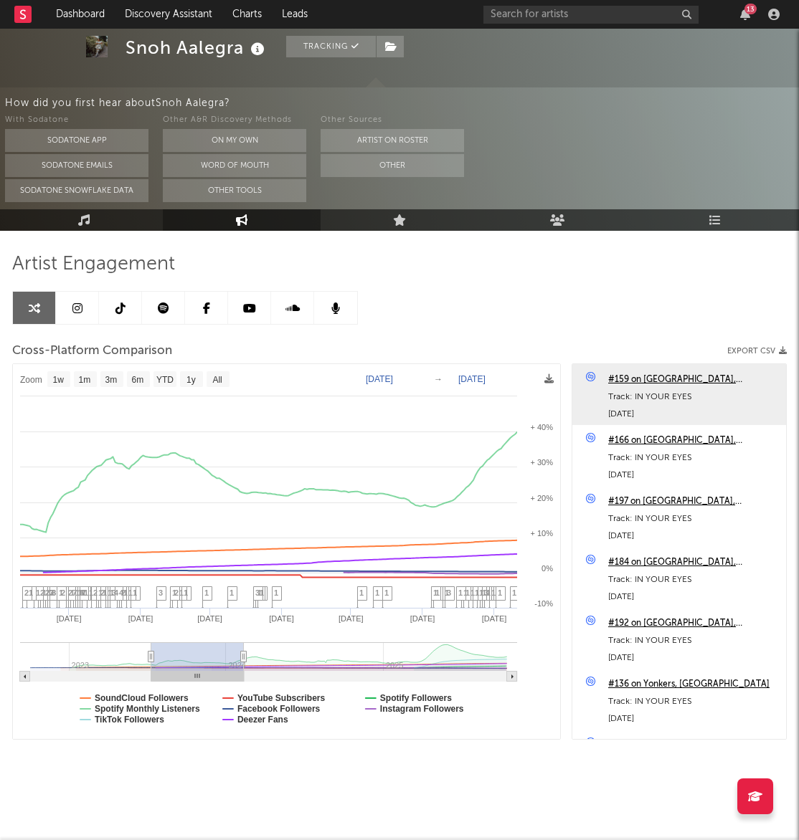
type input "2024-02-29"
type input "2023-08-06"
type input "2024-03-08"
type input "2023-08-16"
type input "2024-03-18"
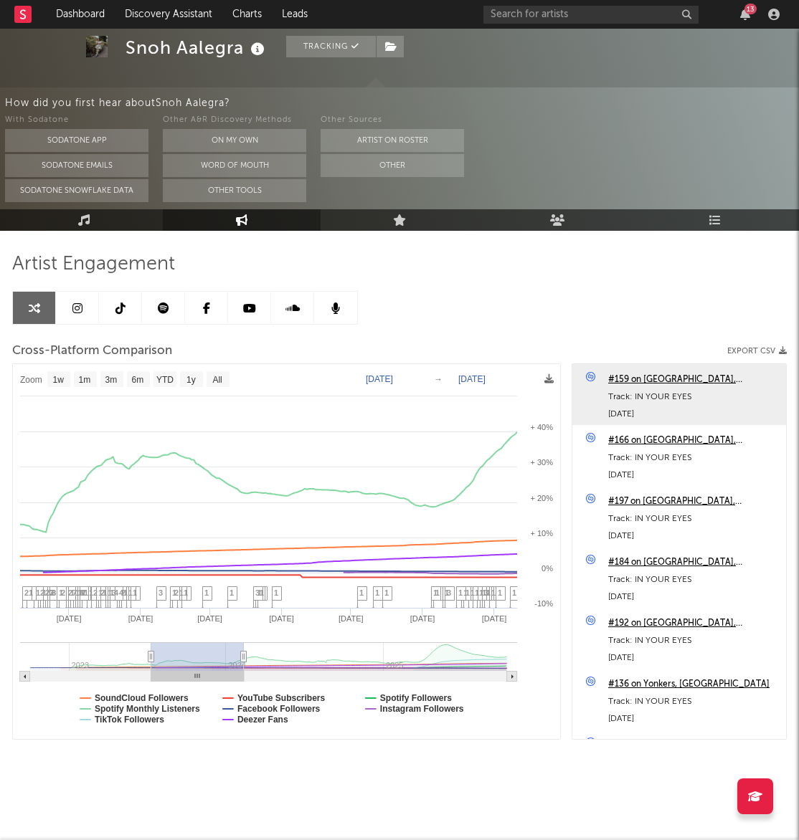
type input "2023-08-24"
type input "2024-03-26"
type input "2023-09-03"
type input "2024-04-06"
type input "2023-09-05"
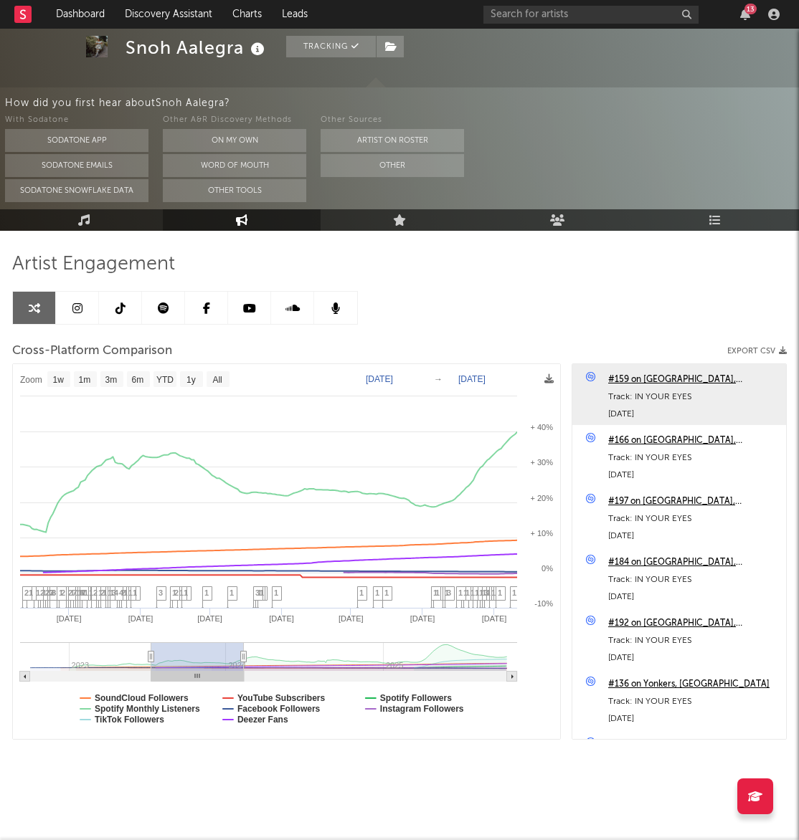
type input "2024-04-07"
type input "2023-09-07"
type input "2024-04-09"
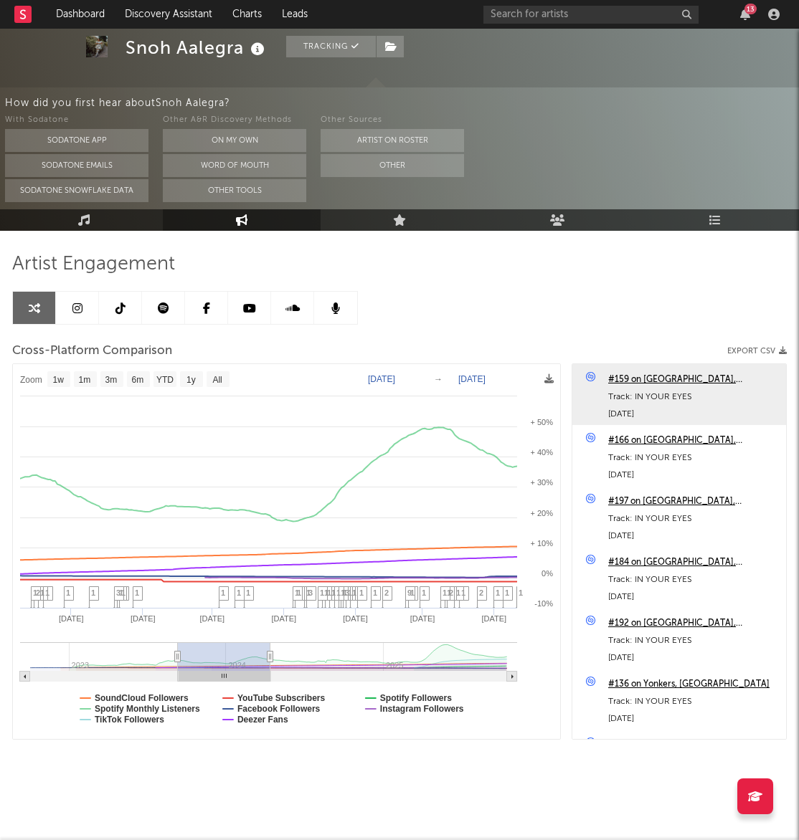
type input "2023-09-08"
type input "2024-04-11"
type input "2023-09-13"
type input "2024-04-16"
type input "2023-09-18"
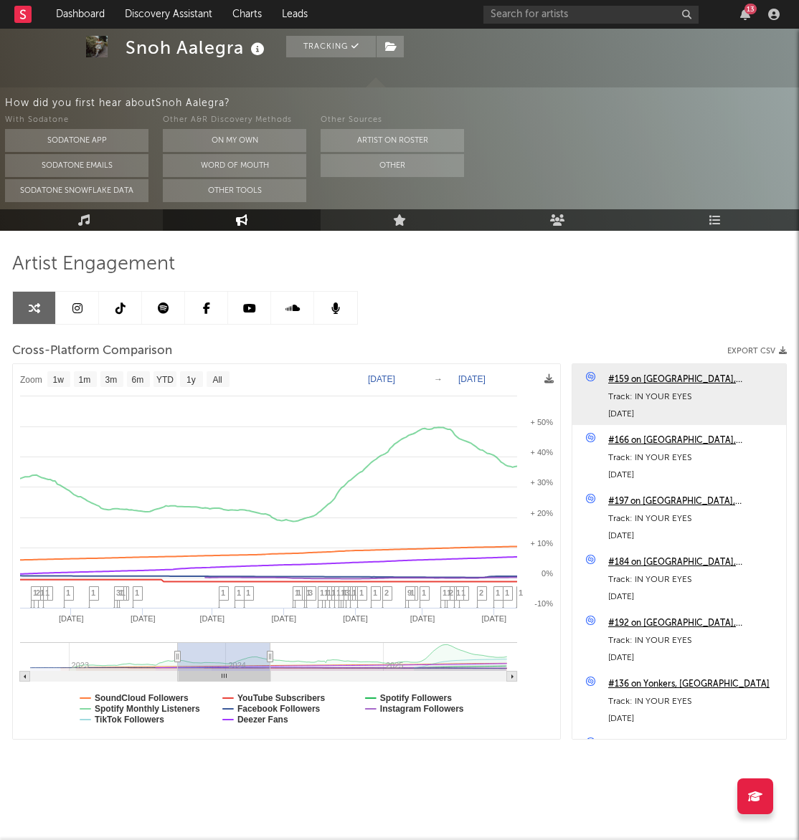
type input "2024-04-21"
type input "2023-09-27"
type input "2024-04-29"
type input "2023-10-10"
type input "2024-05-12"
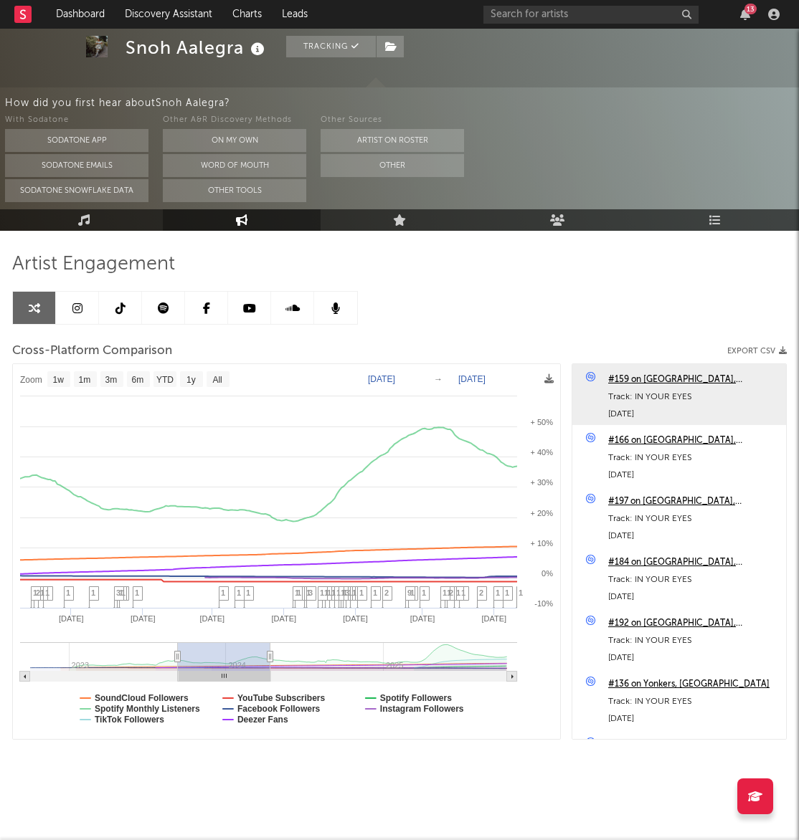
type input "2023-10-22"
type input "2024-05-24"
type input "2023-11-12"
type input "2024-06-15"
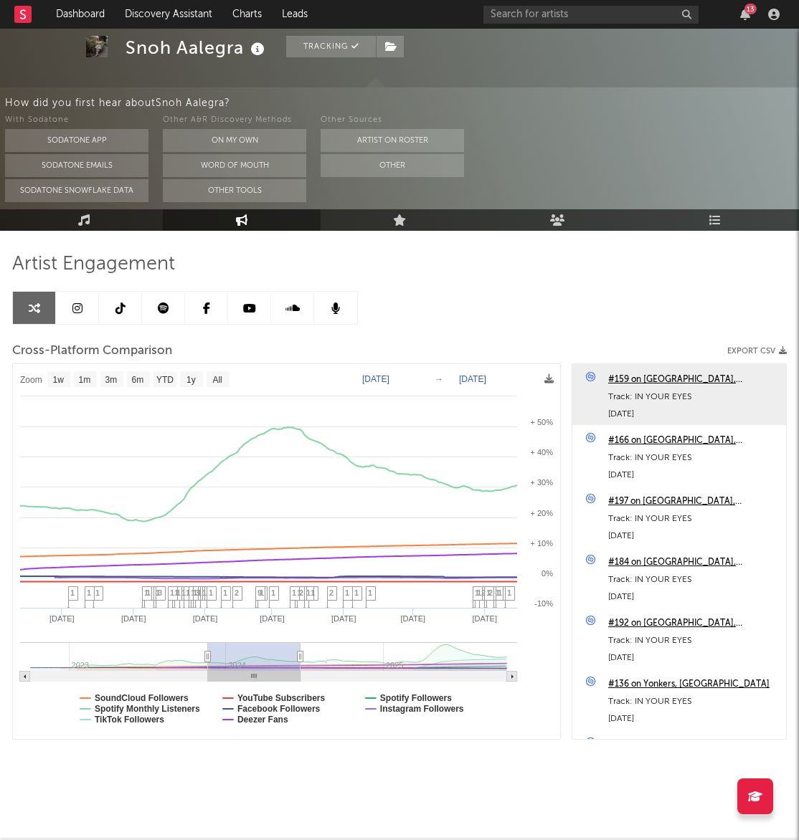
type input "2023-12-02"
type input "2024-07-05"
type input "2023-12-19"
type input "2024-07-21"
type input "2023-12-31"
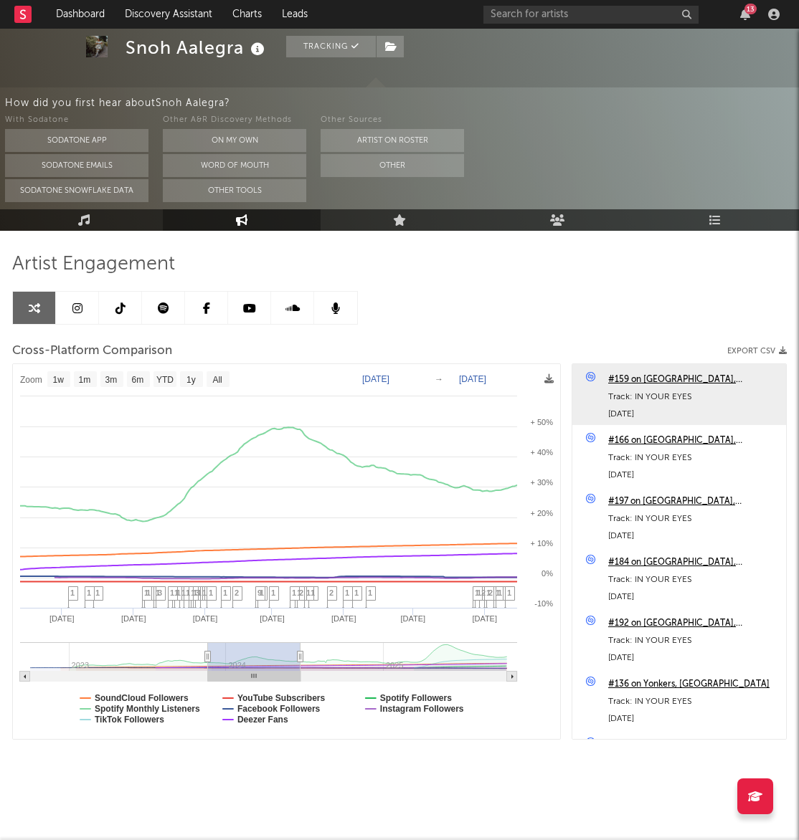
type input "2024-08-02"
type input "2024-01-18"
type input "2024-08-20"
type input "2024-01-25"
type input "2024-08-27"
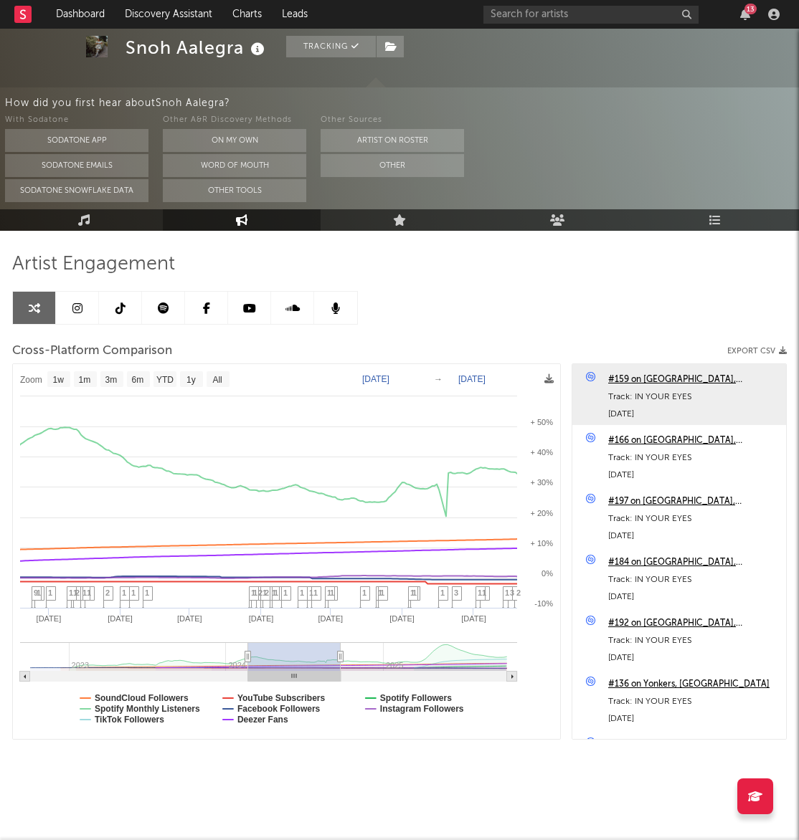
type input "2024-02-17"
type input "2024-09-19"
type input "2024-03-05"
type input "2024-10-06"
type input "2024-03-11"
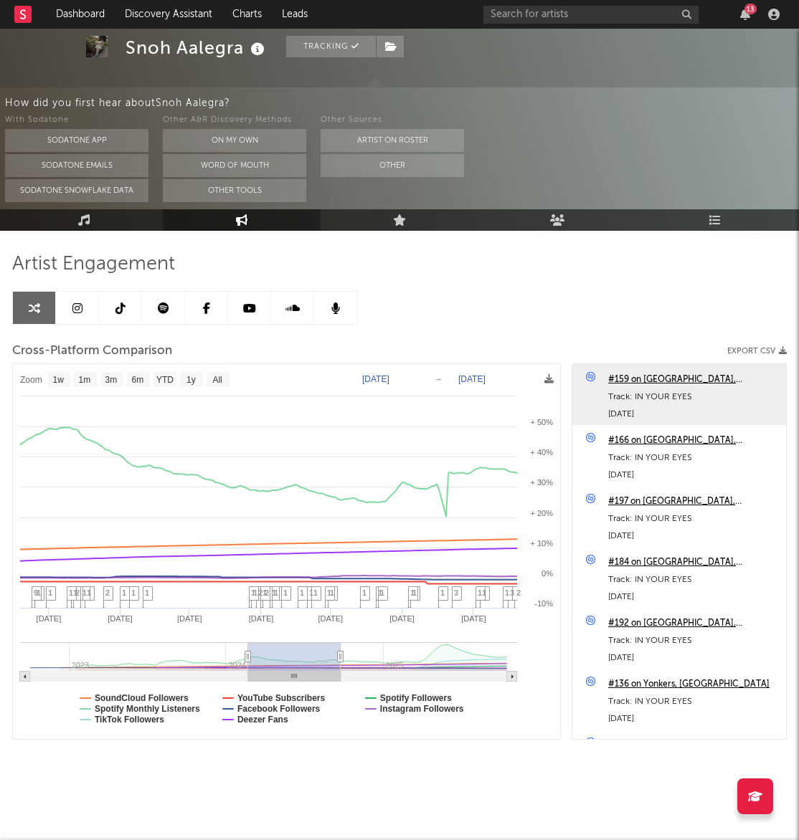
type input "2024-10-13"
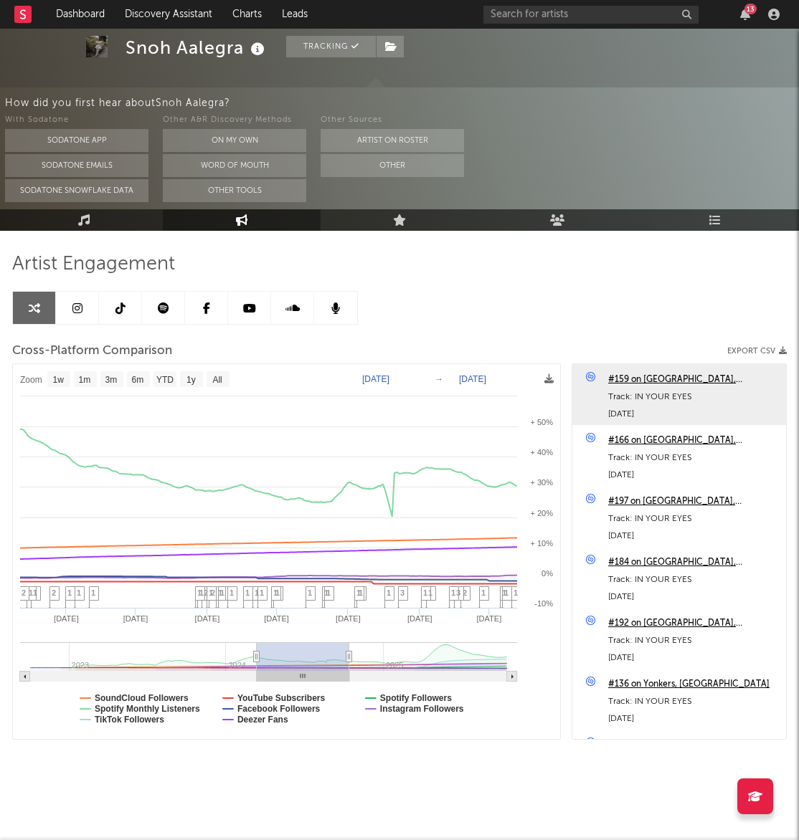
select select "1w"
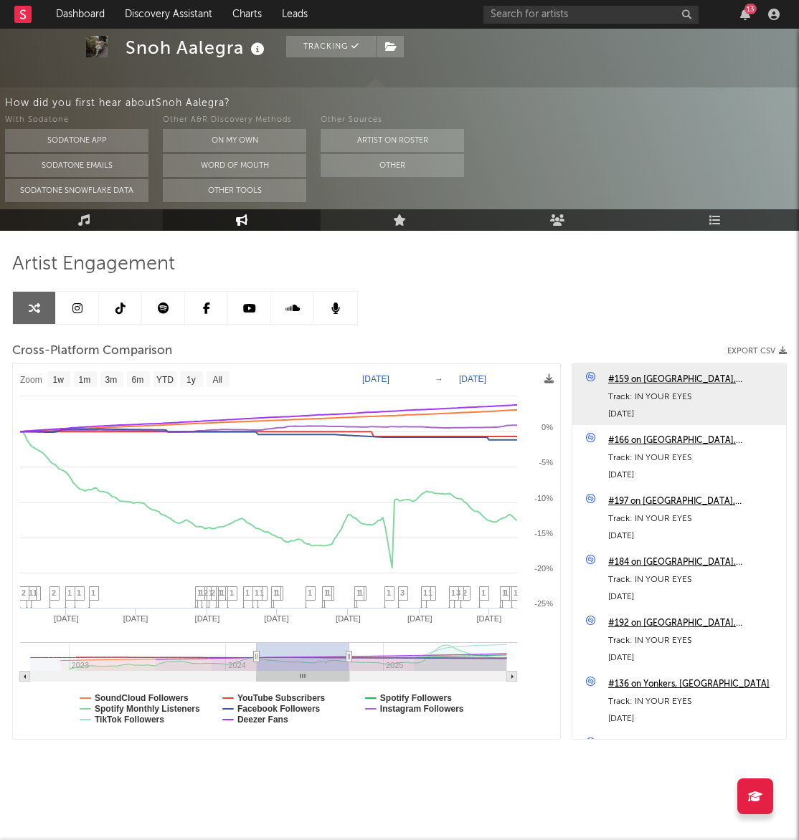
drag, startPoint x: 124, startPoint y: 655, endPoint x: 331, endPoint y: 663, distance: 207.4
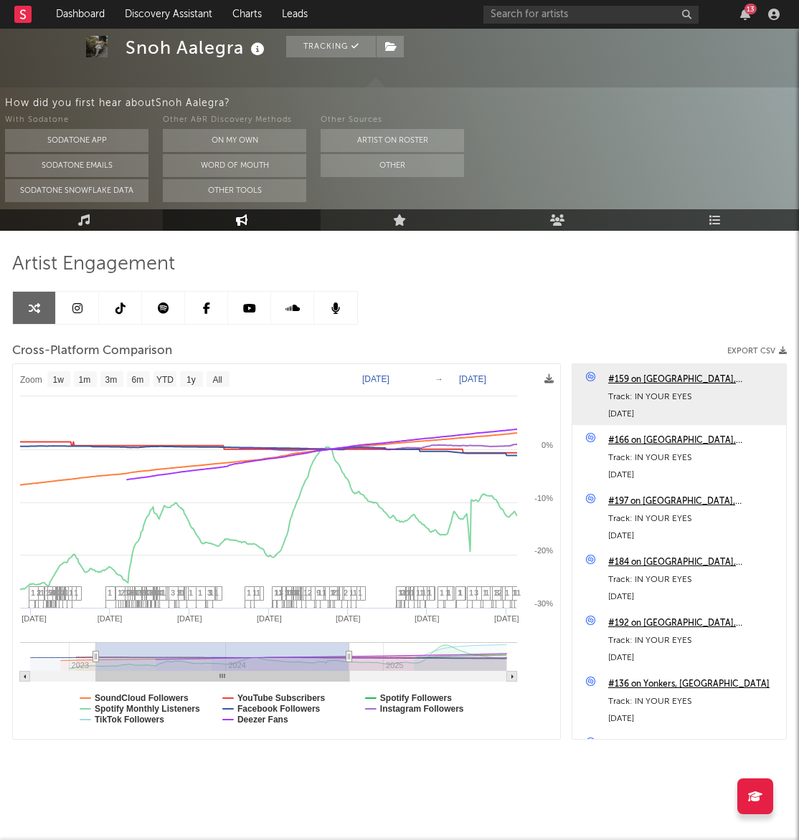
type input "2023-03-02"
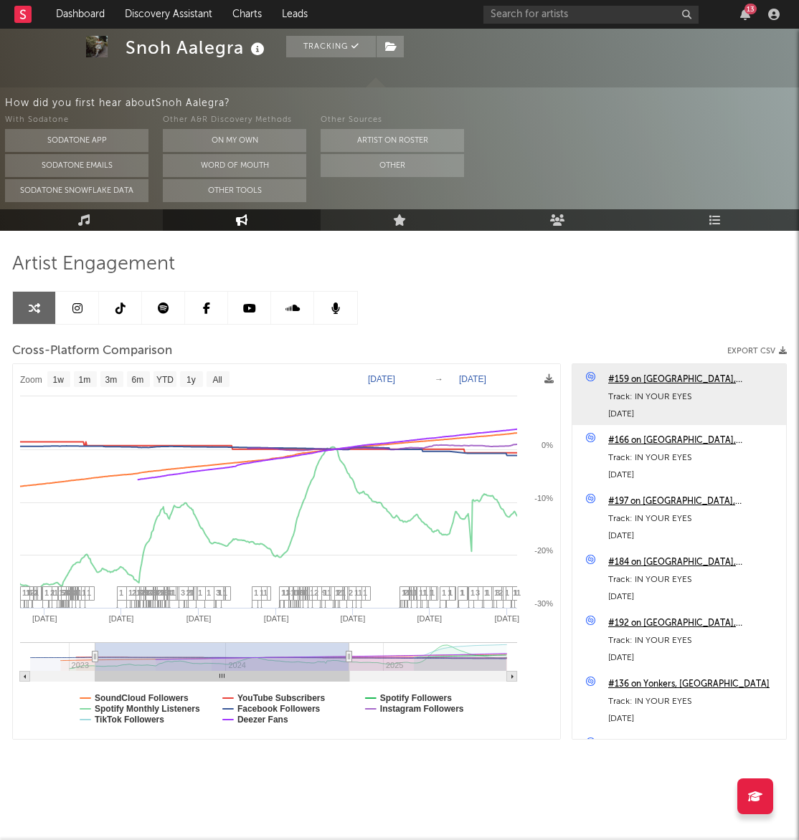
drag, startPoint x: 158, startPoint y: 646, endPoint x: 115, endPoint y: 645, distance: 43.0
click at [95, 646] on g at bounding box center [268, 661] width 497 height 39
select select "1w"
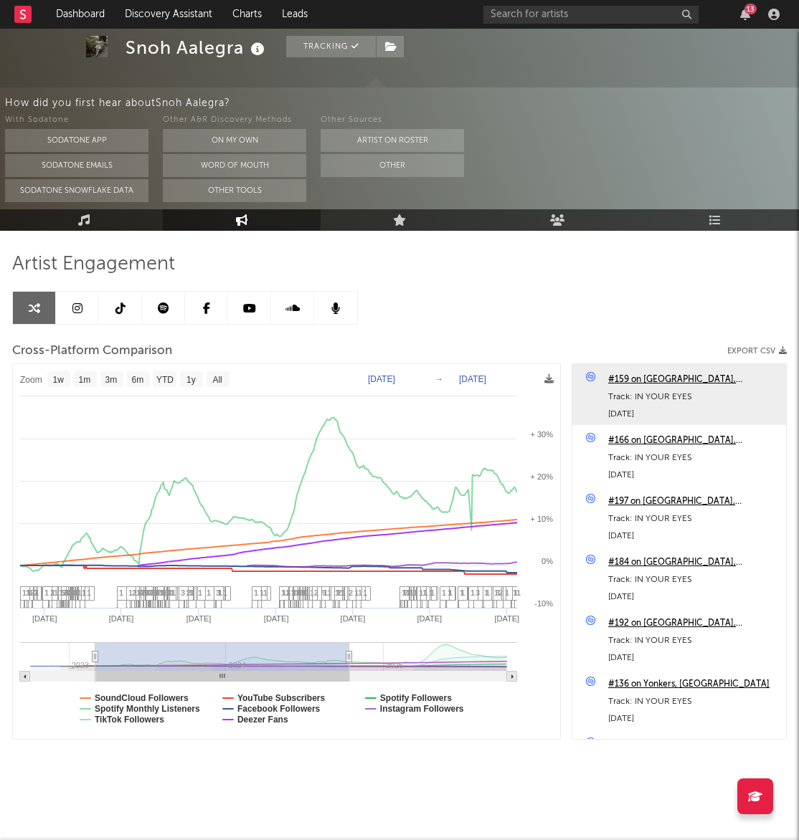
type input "2023-03-04"
type input "2024-10-14"
type input "2023-04-20"
type input "2024-11-30"
type input "2023-05-20"
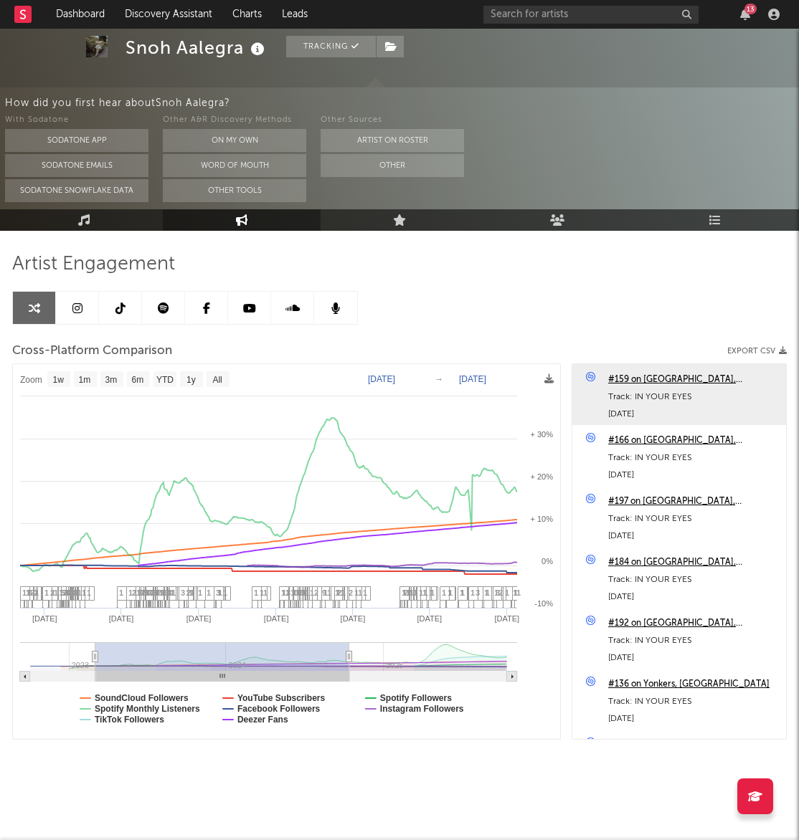
type input "2024-12-30"
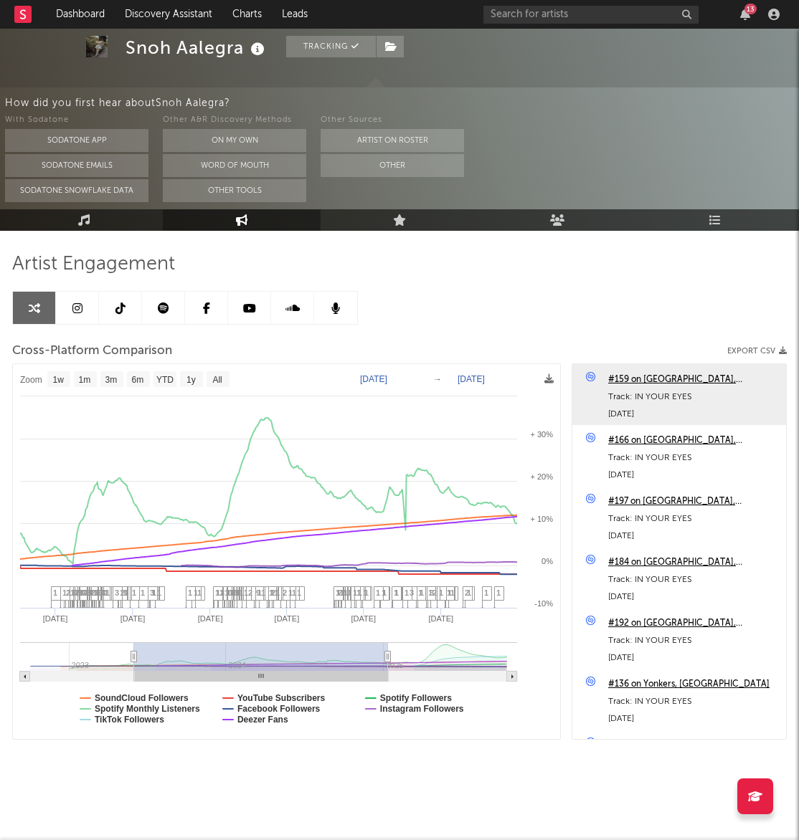
type input "2023-06-14"
type input "2025-01-24"
type input "2023-07-12"
type input "2025-02-21"
type input "2023-07-17"
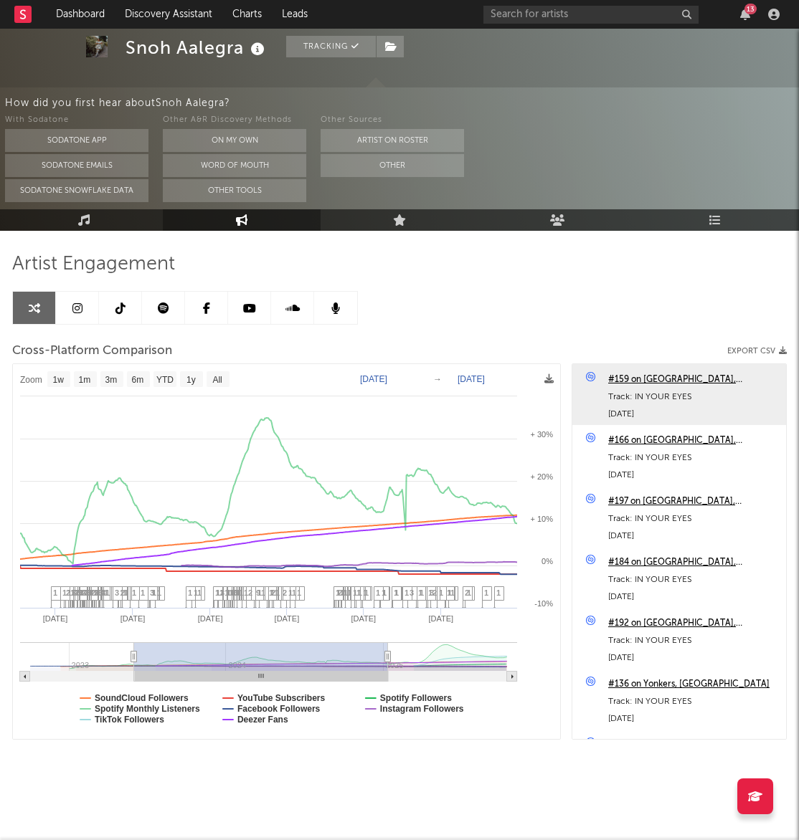
type input "2025-02-26"
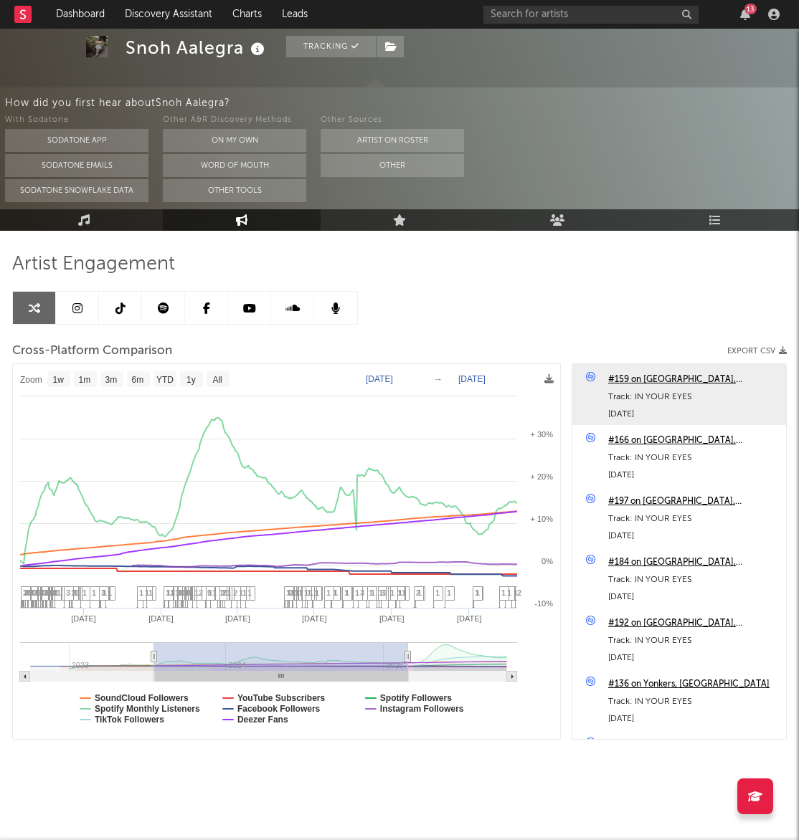
type input "2023-07-19"
type input "2025-02-28"
type input "2023-07-30"
type input "2025-03-12"
type input "2023-08-31"
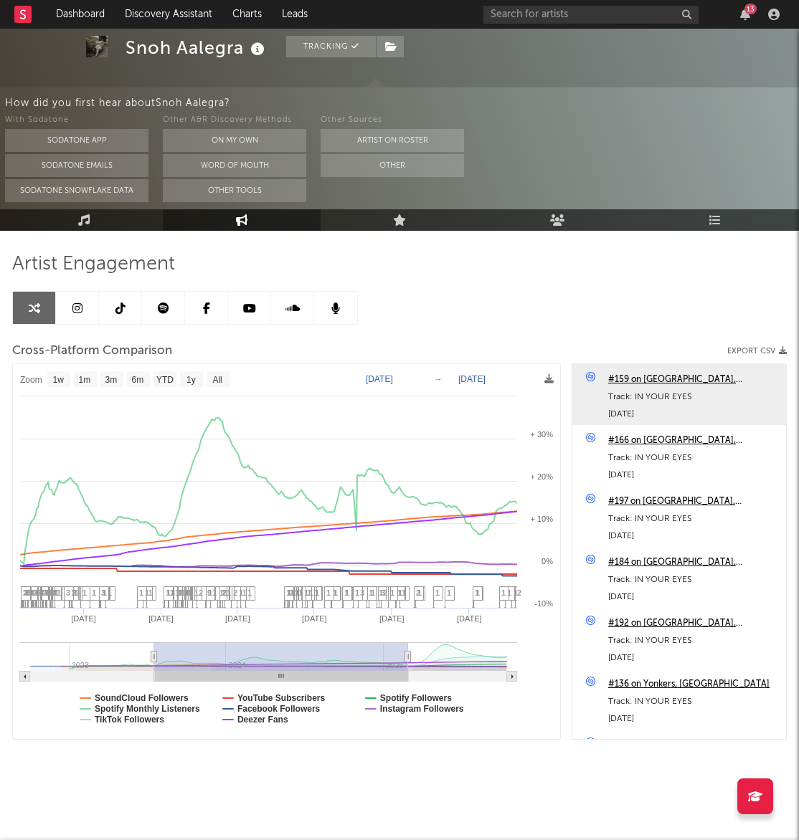
type input "[DATE]"
type input "2023-12-27"
type input "2025-08-09"
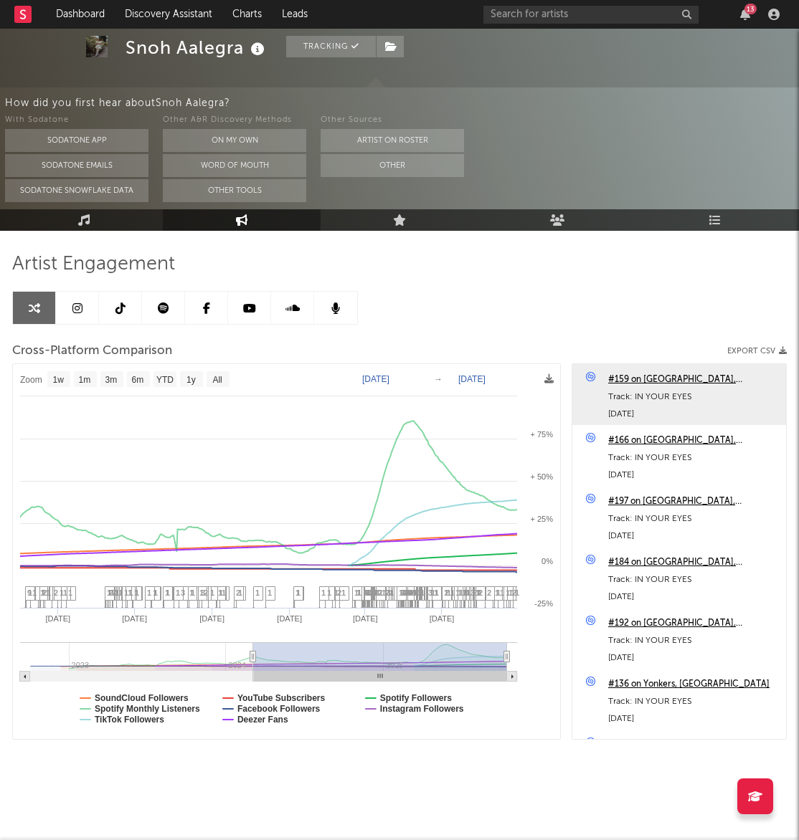
type input "2024-03-03"
type input "2025-10-15"
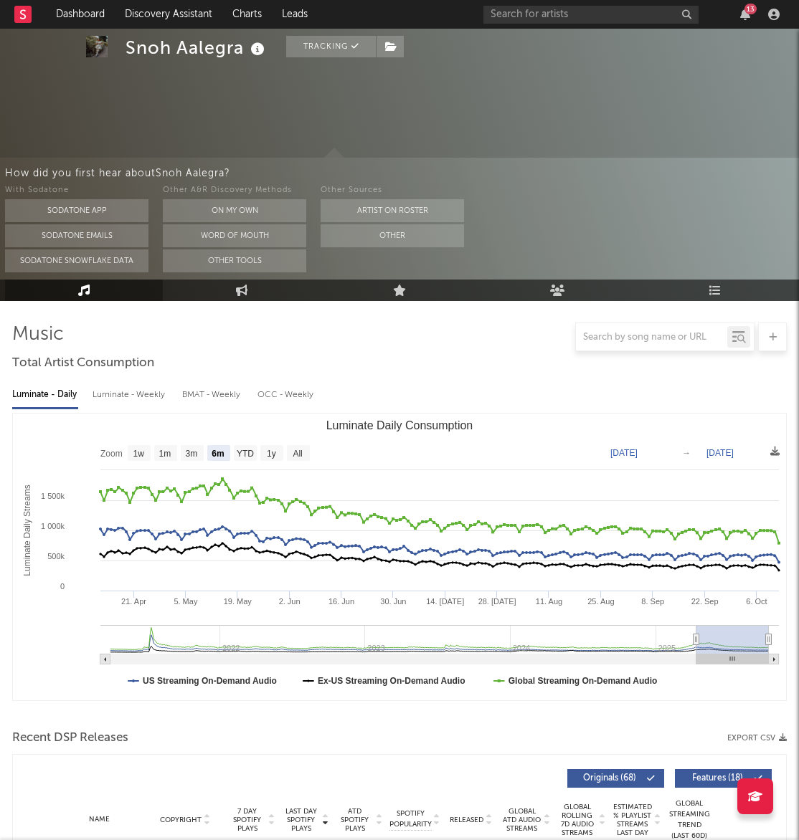
select select "6m"
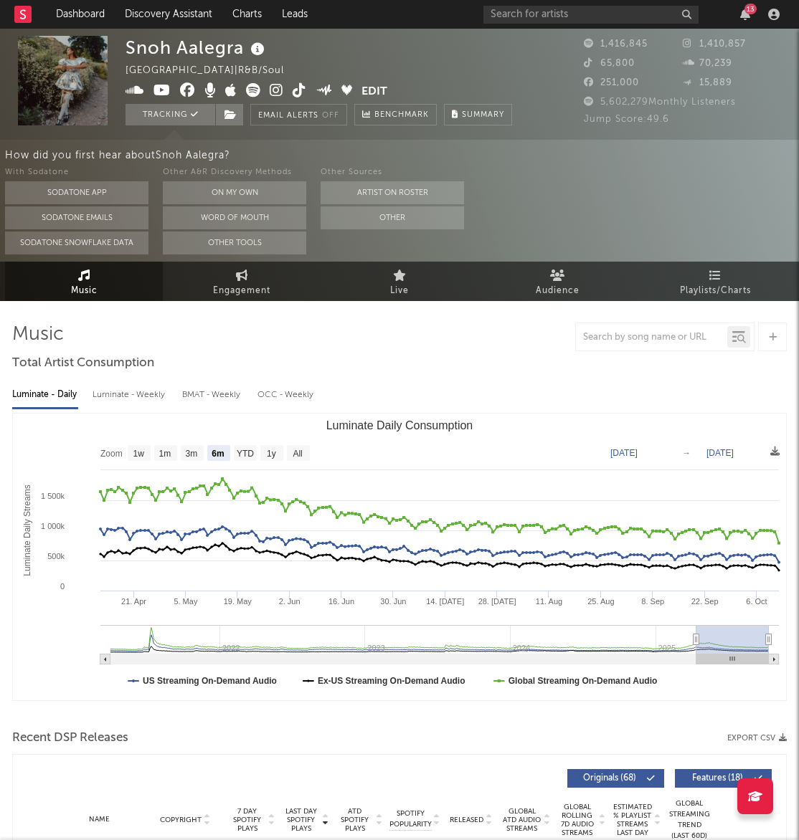
click at [578, 26] on div "13" at bounding box center [633, 14] width 301 height 29
click at [579, 18] on input "text" at bounding box center [590, 15] width 215 height 18
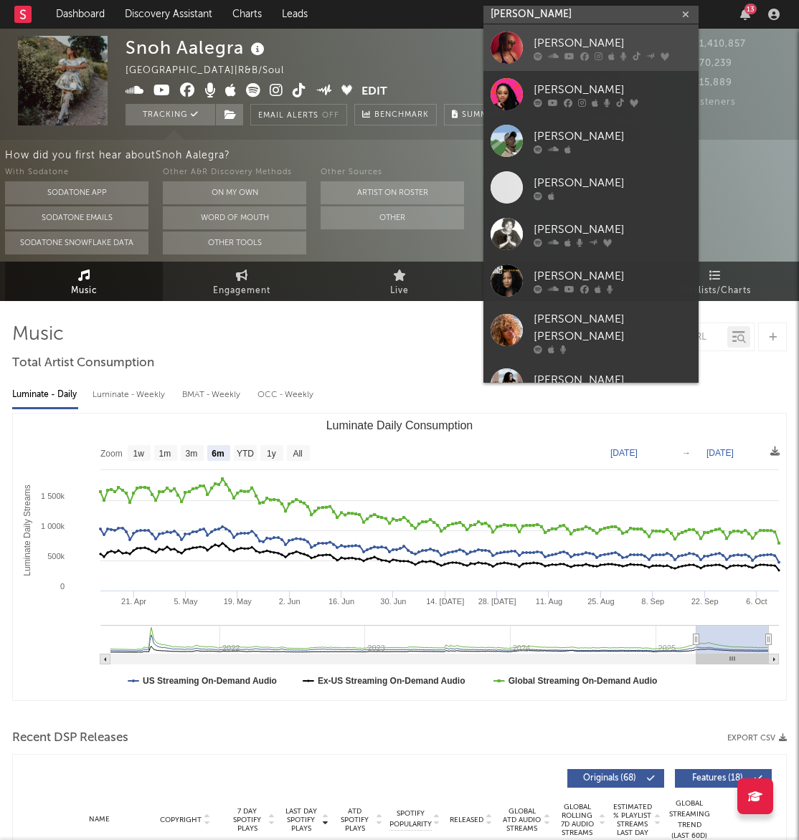
type input "mahalia"
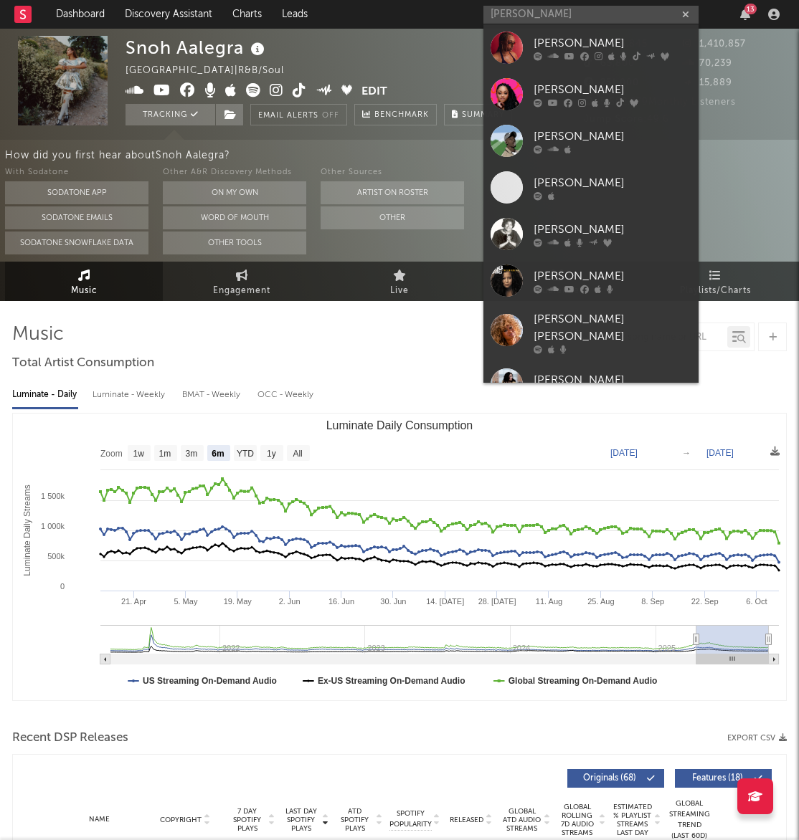
click at [576, 44] on div "[PERSON_NAME]" at bounding box center [612, 42] width 158 height 17
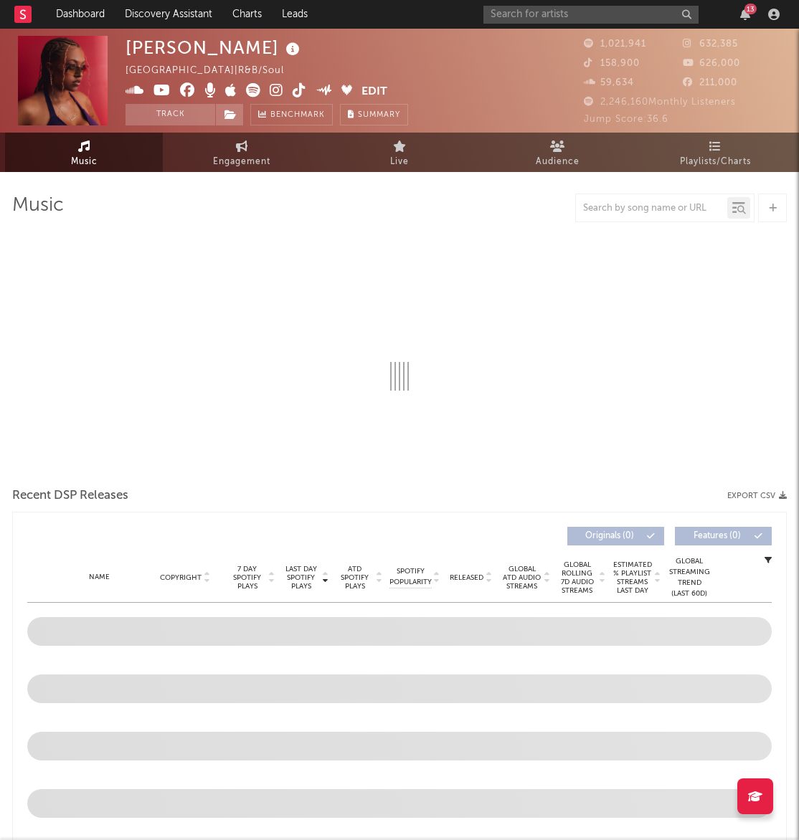
select select "6m"
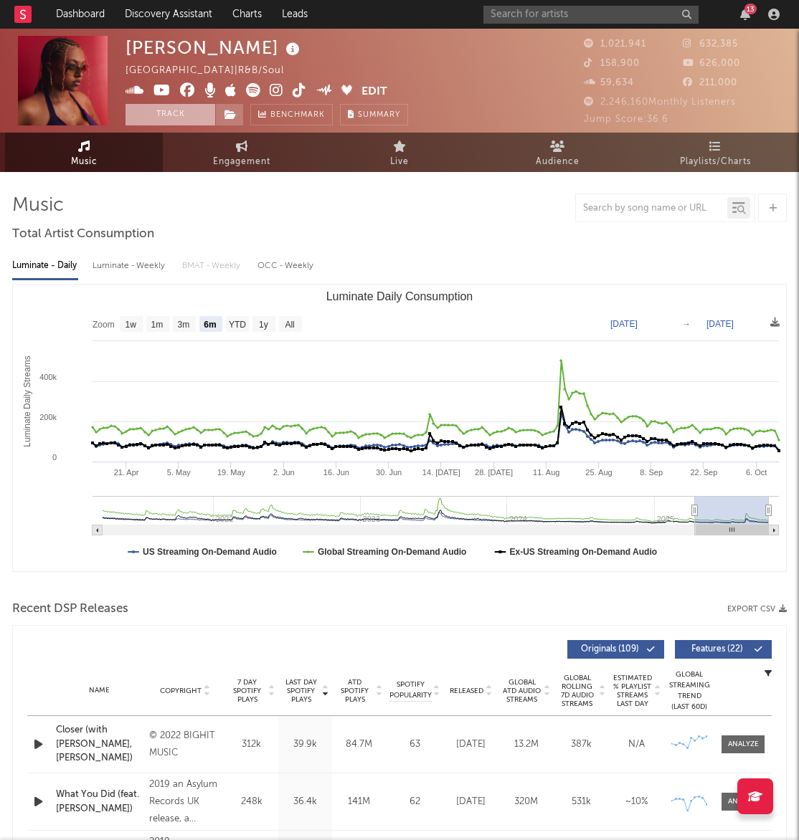
click at [176, 123] on button "Track" at bounding box center [170, 115] width 90 height 22
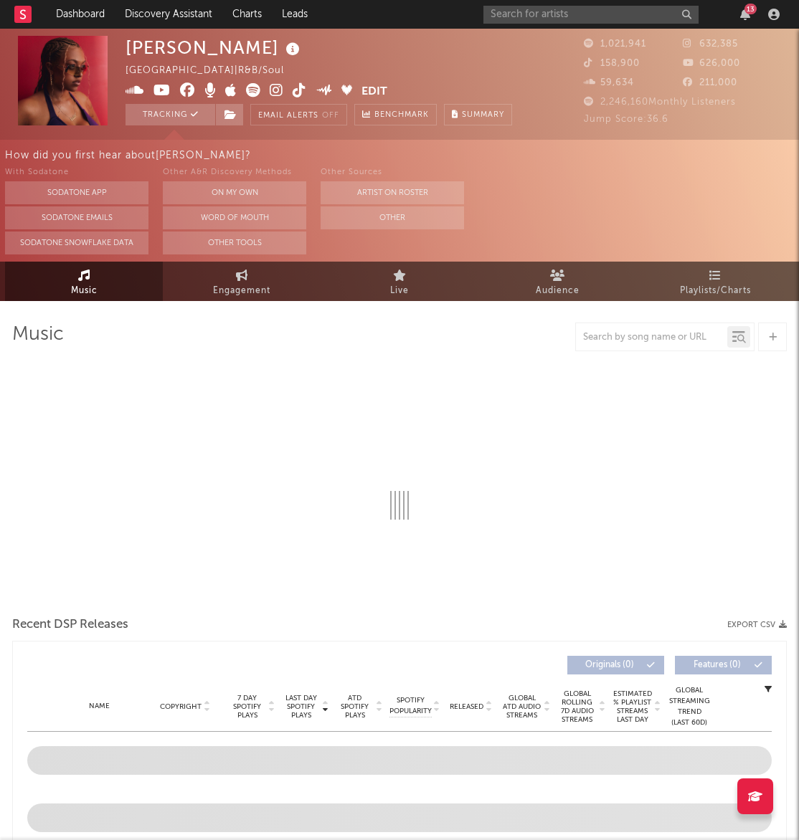
select select "6m"
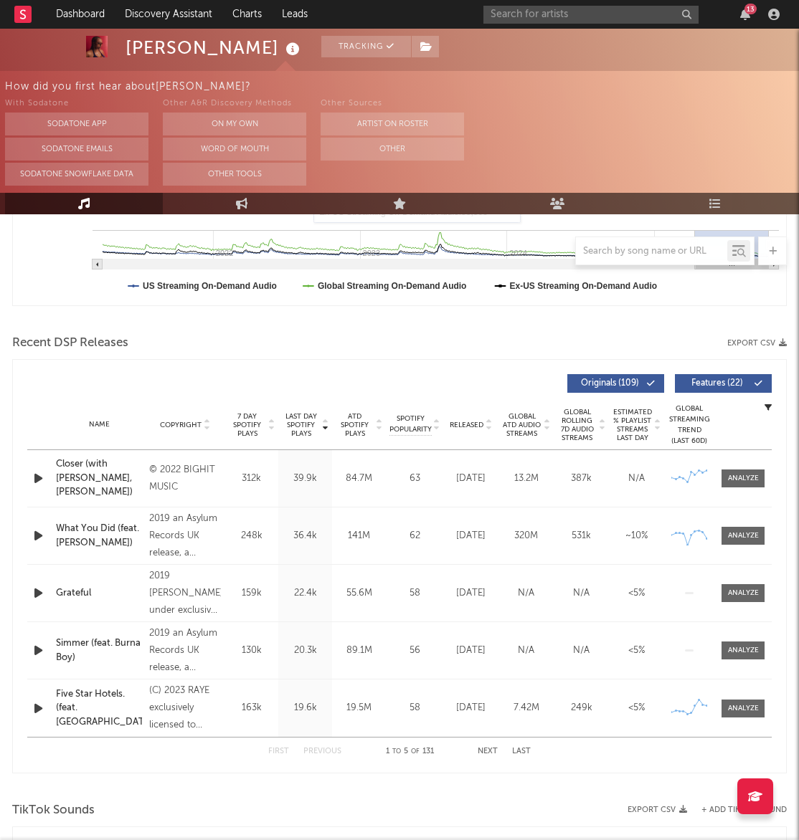
scroll to position [440, 0]
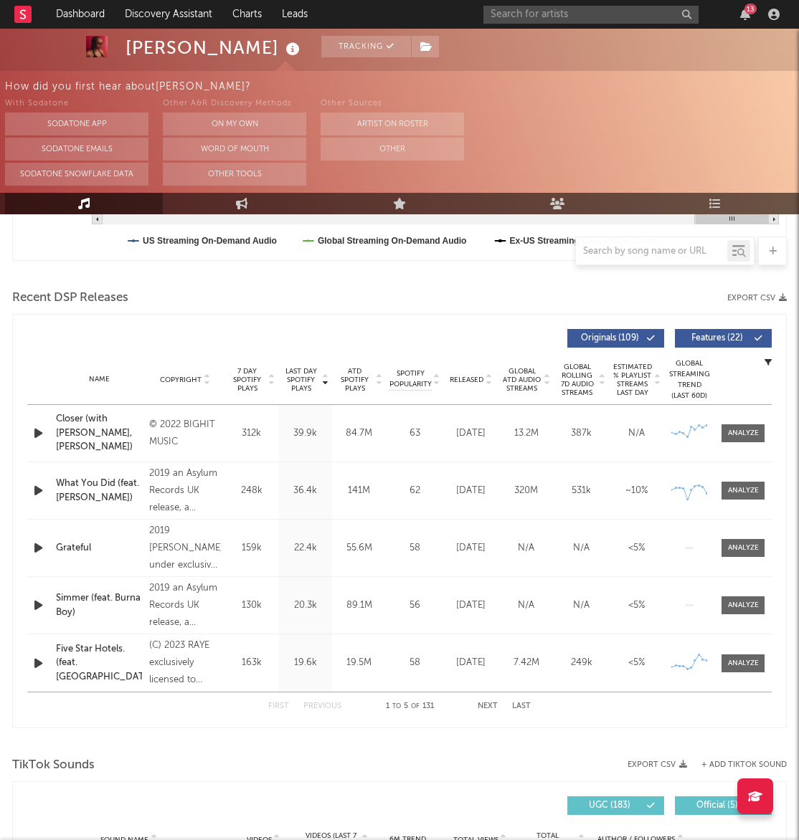
click at [483, 379] on div at bounding box center [487, 379] width 9 height 11
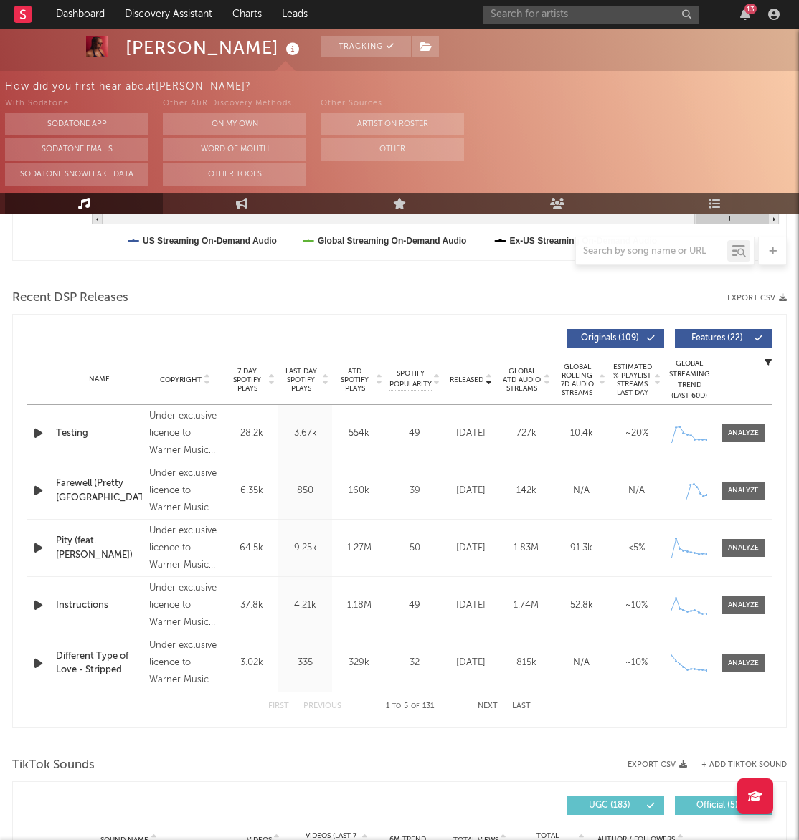
click at [40, 436] on icon "button" at bounding box center [38, 433] width 15 height 18
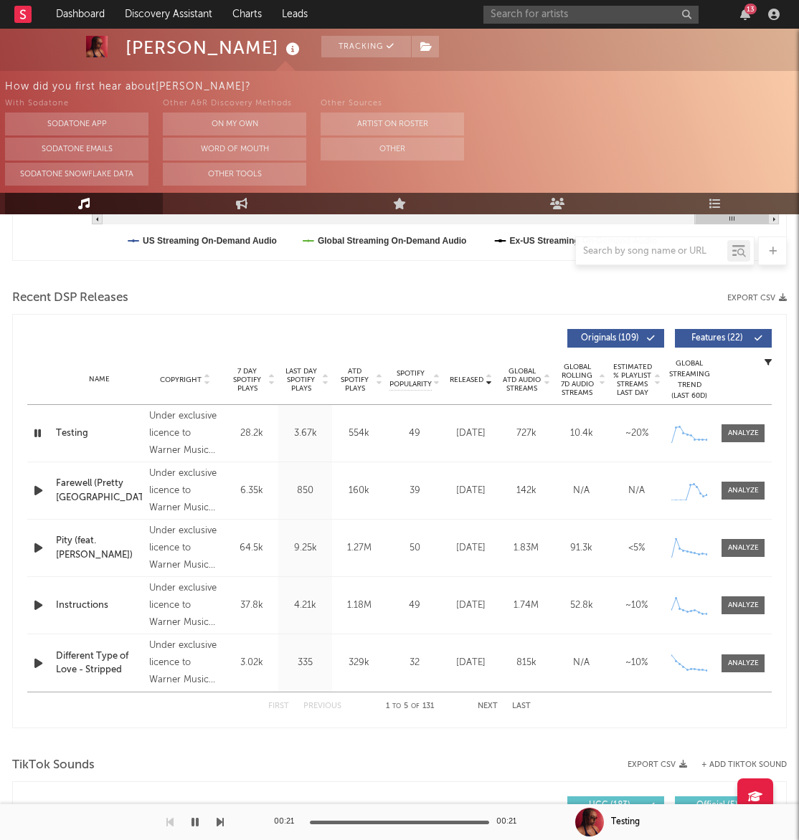
click at [37, 488] on icon "button" at bounding box center [38, 491] width 15 height 18
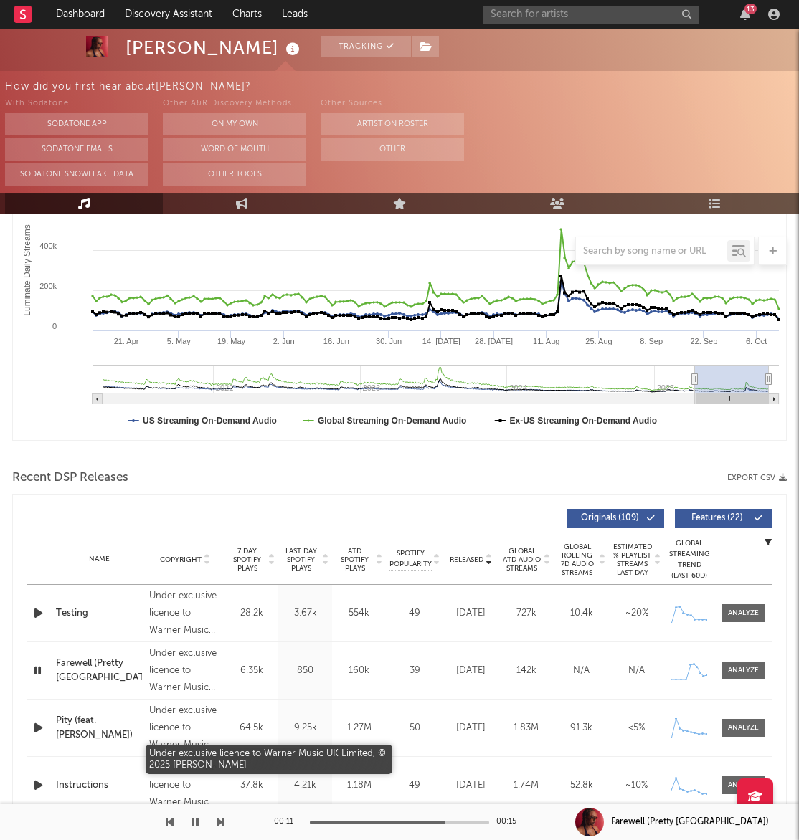
scroll to position [369, 0]
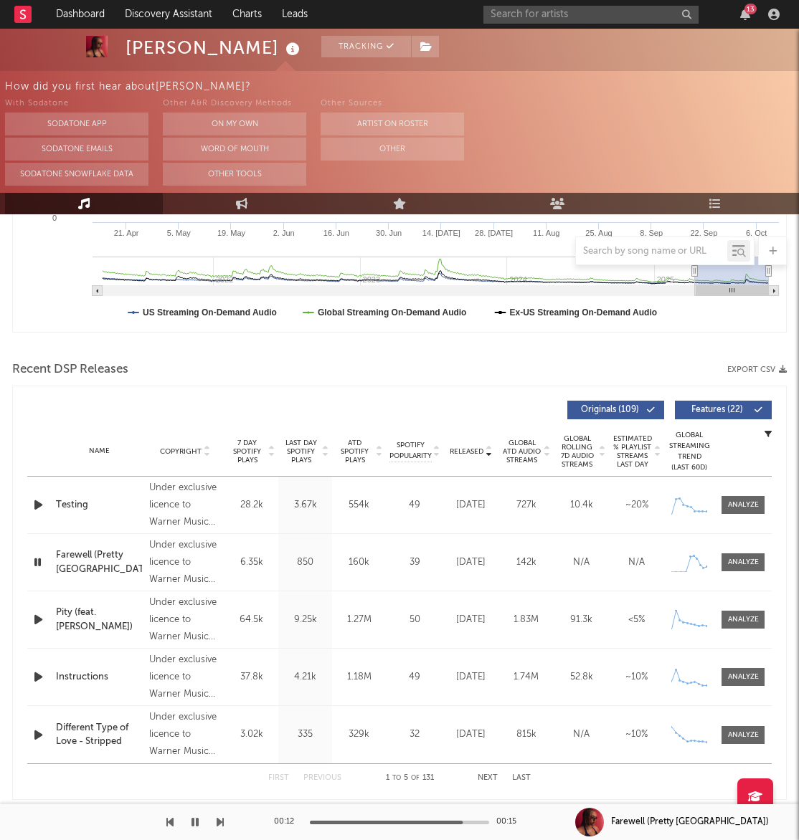
click at [245, 450] on span "7 Day Spotify Plays" at bounding box center [247, 452] width 38 height 26
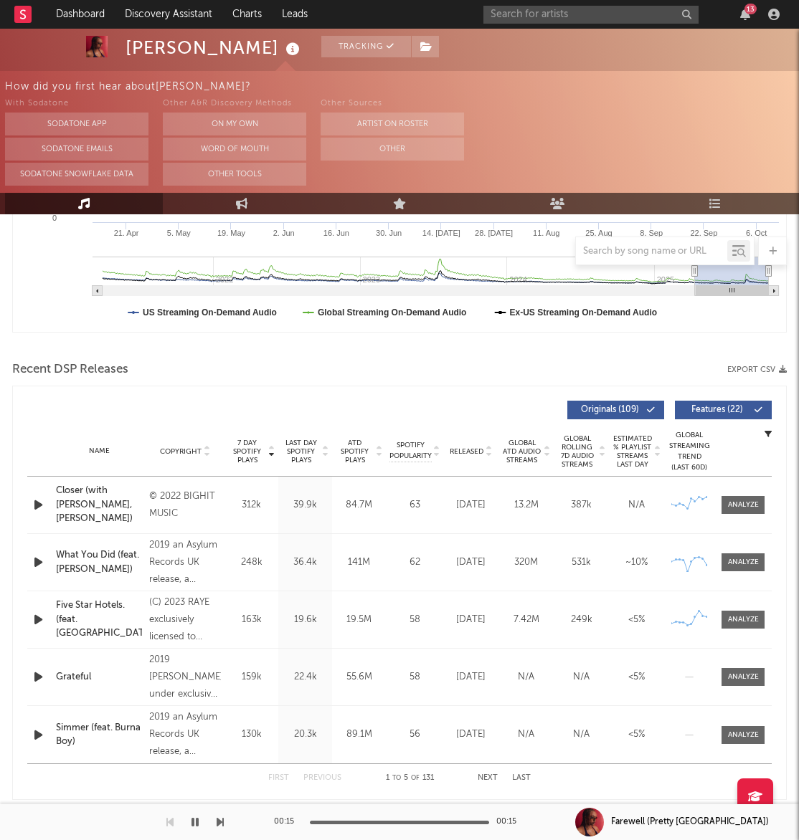
click at [41, 506] on icon "button" at bounding box center [38, 505] width 15 height 18
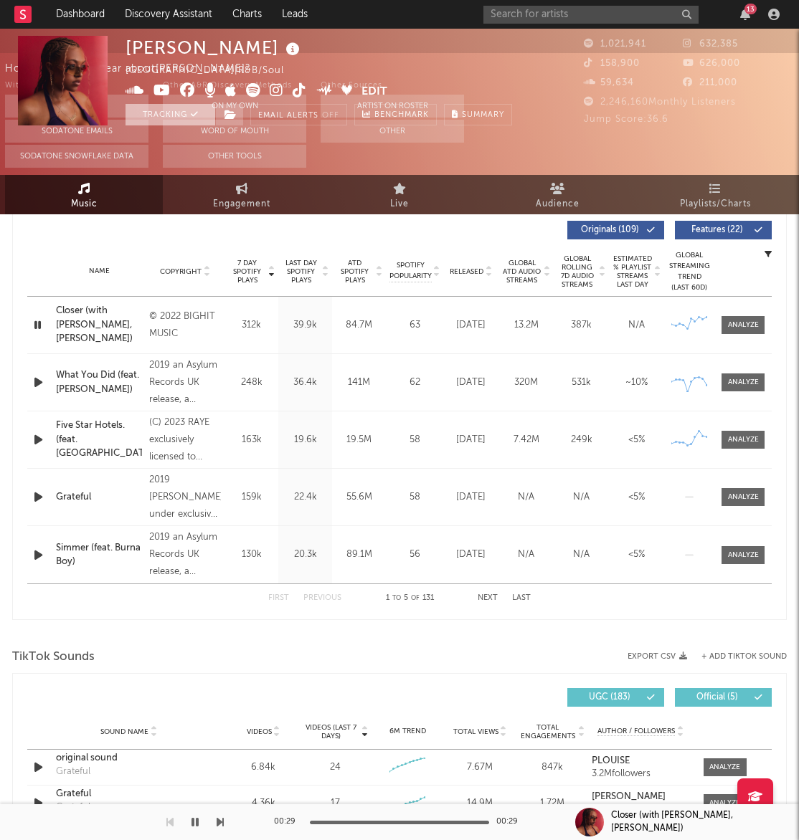
scroll to position [0, 0]
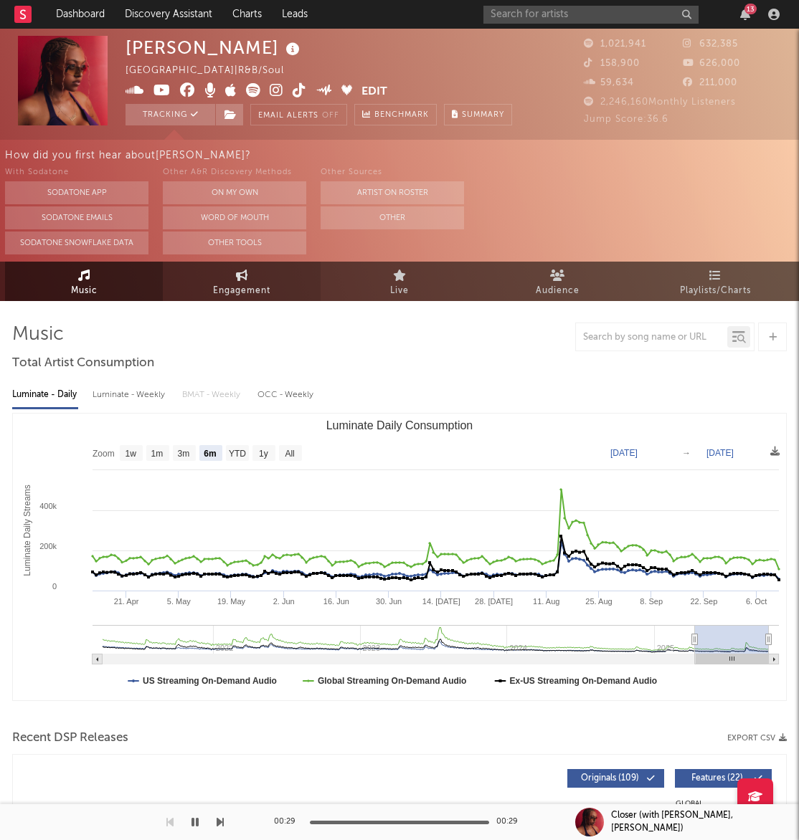
click at [256, 285] on span "Engagement" at bounding box center [241, 291] width 57 height 17
select select "1w"
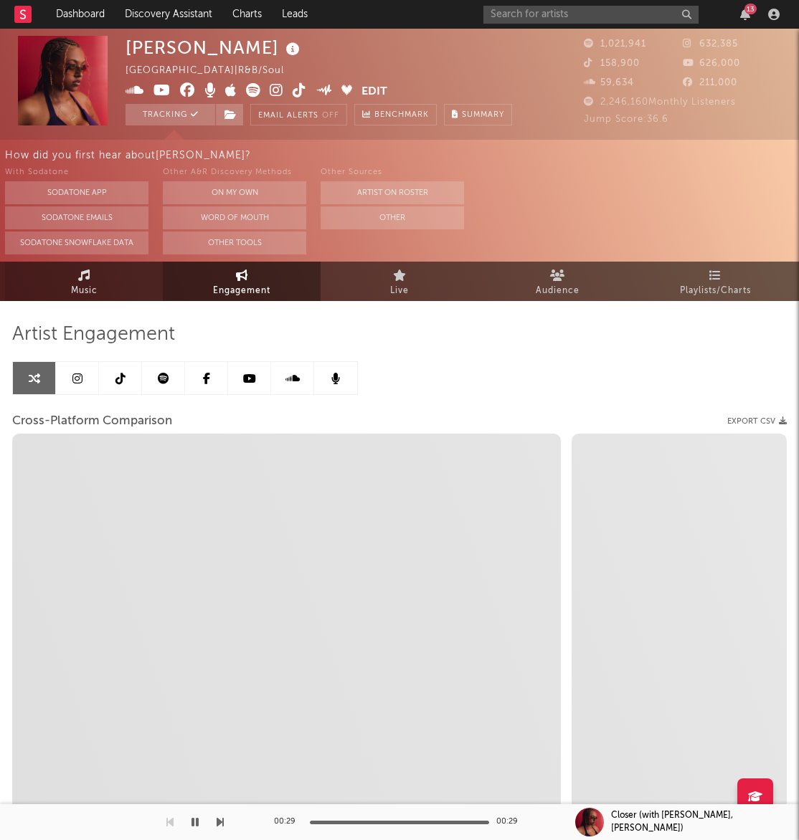
click at [119, 272] on link "Music" at bounding box center [84, 281] width 158 height 39
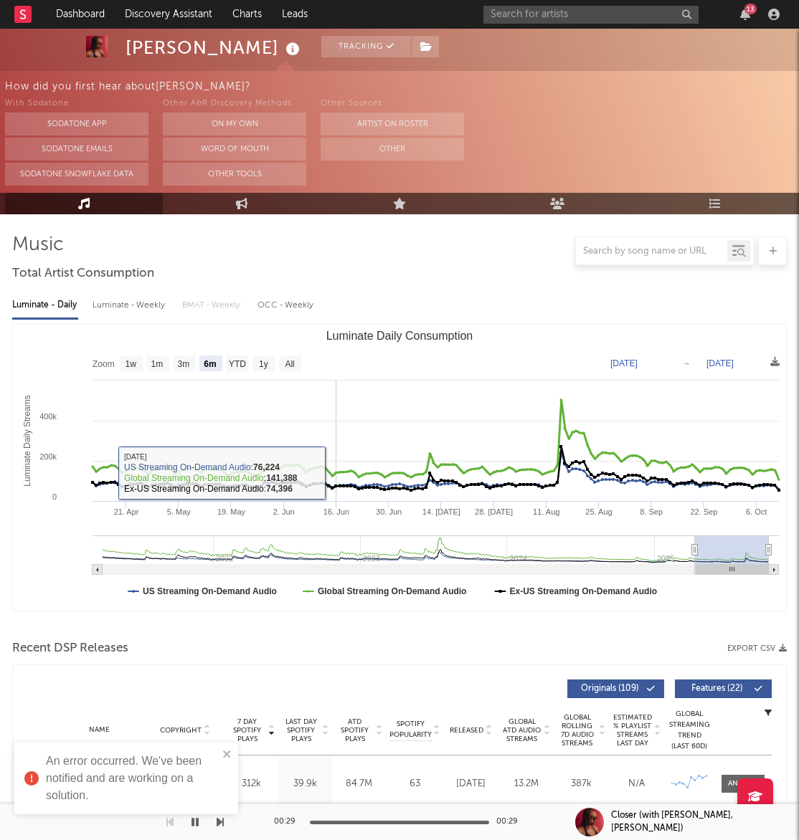
scroll to position [447, 0]
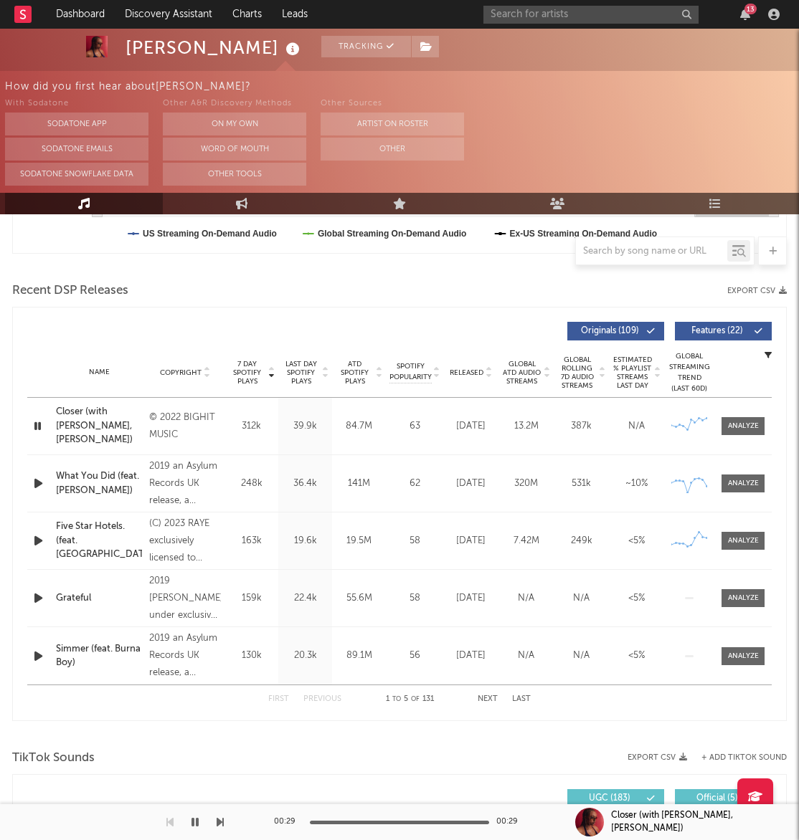
click at [257, 374] on span "7 Day Spotify Plays" at bounding box center [247, 373] width 38 height 26
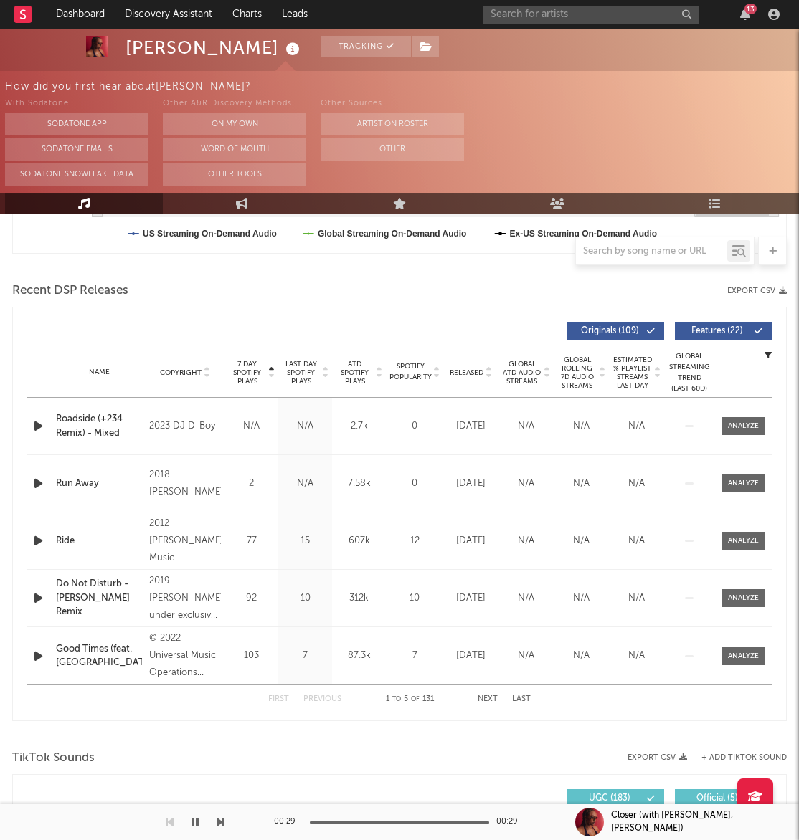
click at [257, 374] on span "7 Day Spotify Plays" at bounding box center [247, 373] width 38 height 26
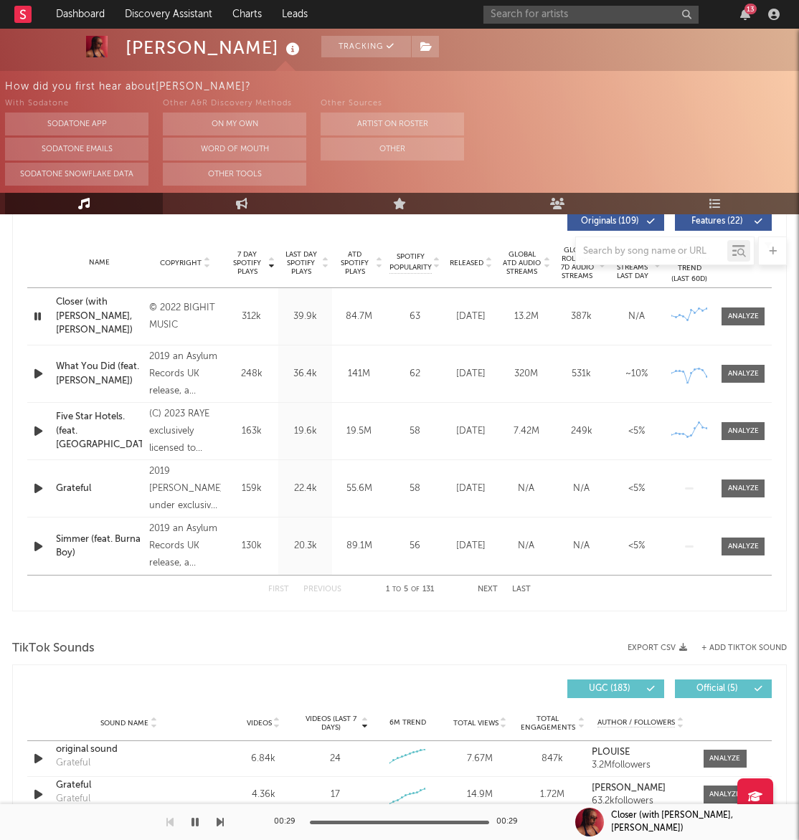
scroll to position [559, 0]
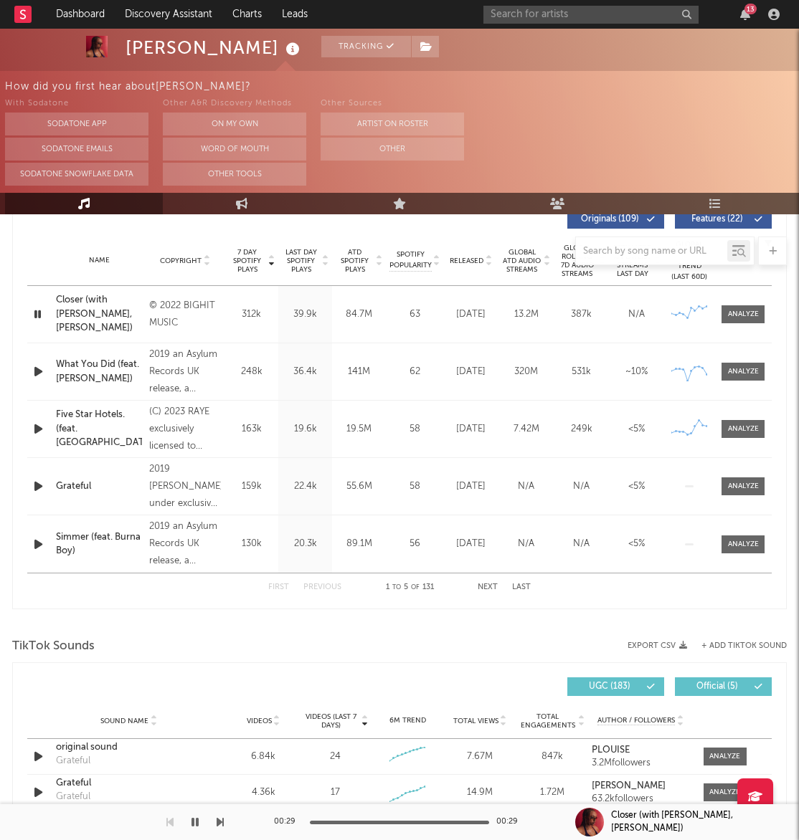
click at [482, 586] on button "Next" at bounding box center [488, 588] width 20 height 8
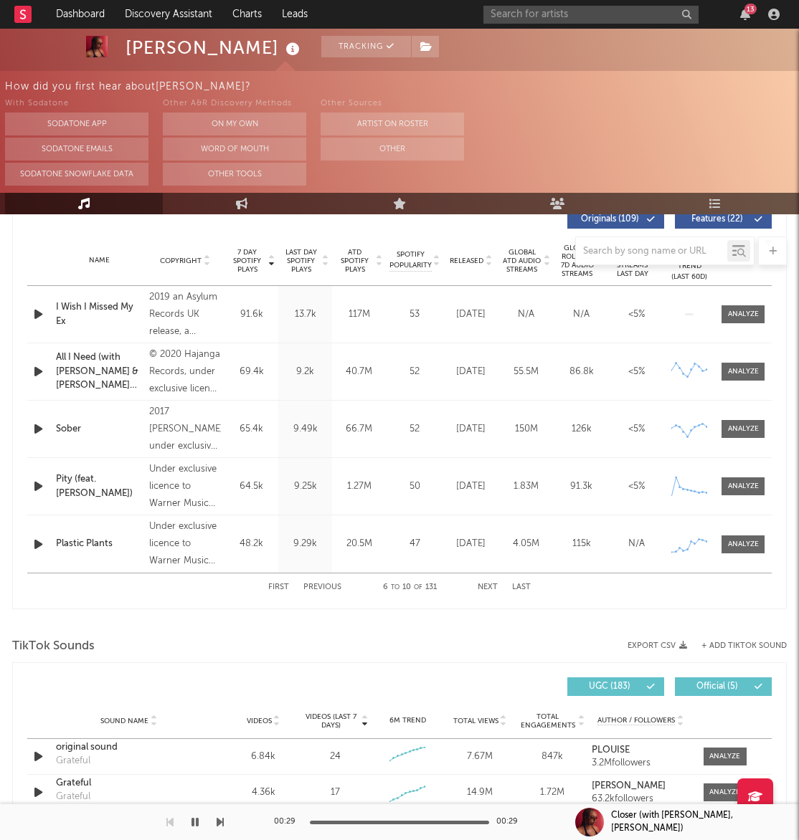
click at [482, 587] on button "Next" at bounding box center [488, 588] width 20 height 8
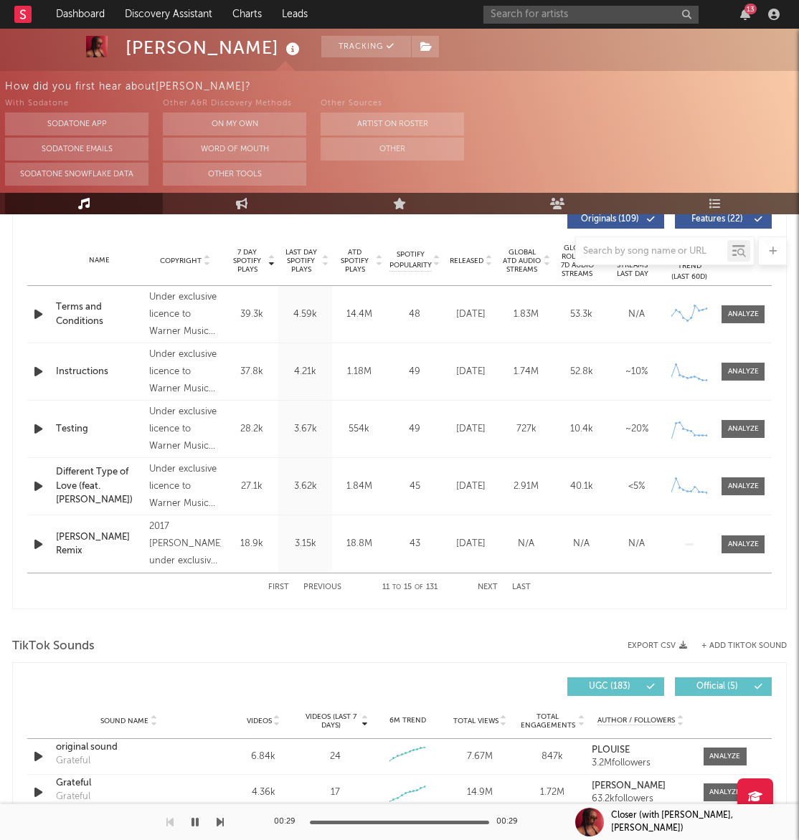
click at [484, 586] on button "Next" at bounding box center [488, 588] width 20 height 8
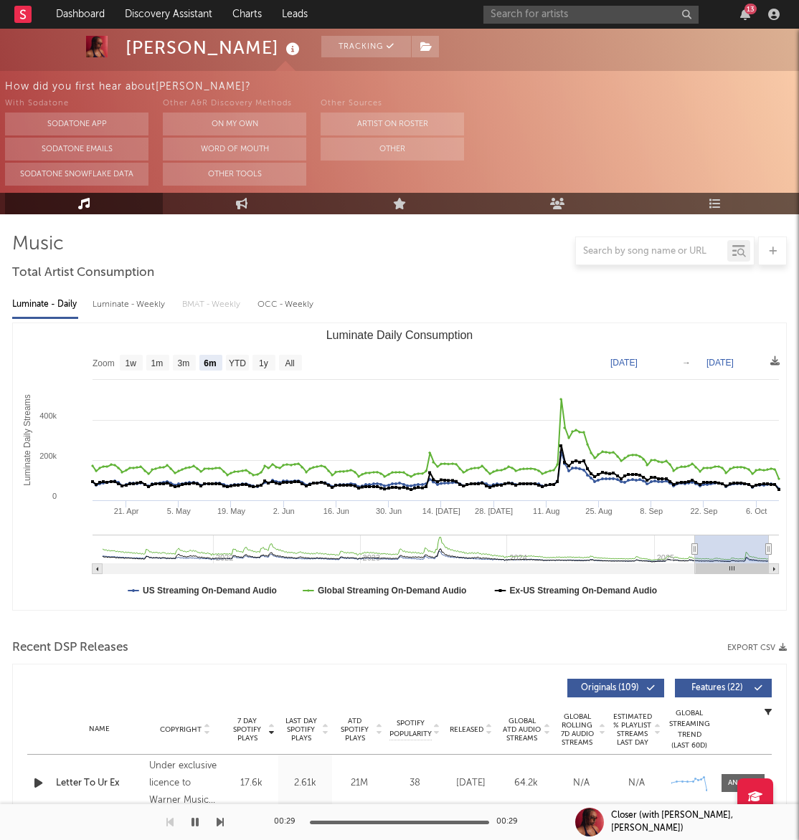
scroll to position [147, 0]
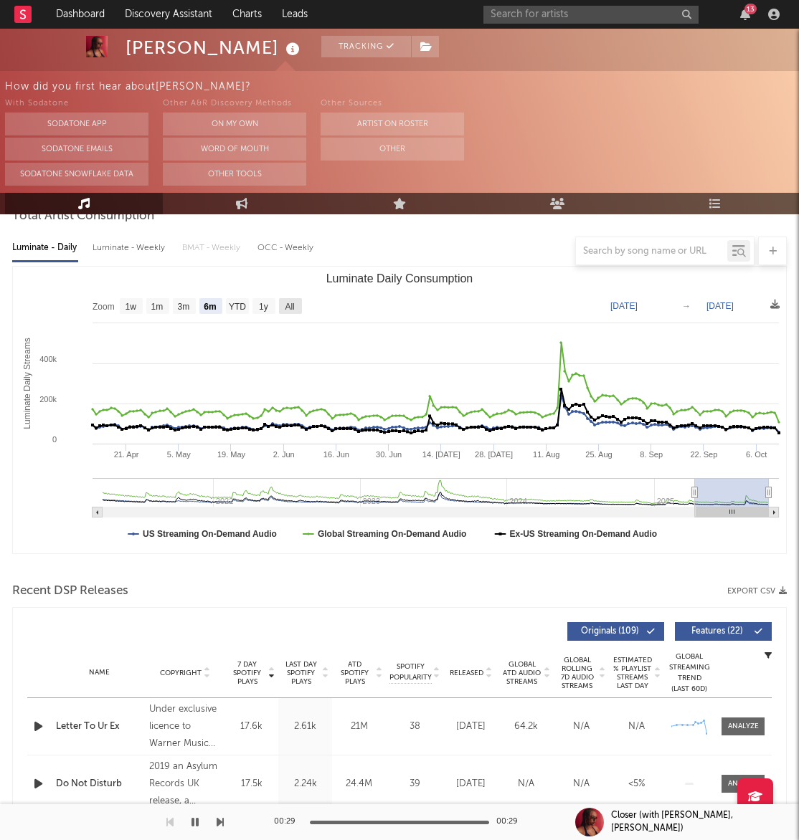
click at [289, 305] on text "All" at bounding box center [289, 307] width 9 height 10
select select "All"
type input "[DATE]"
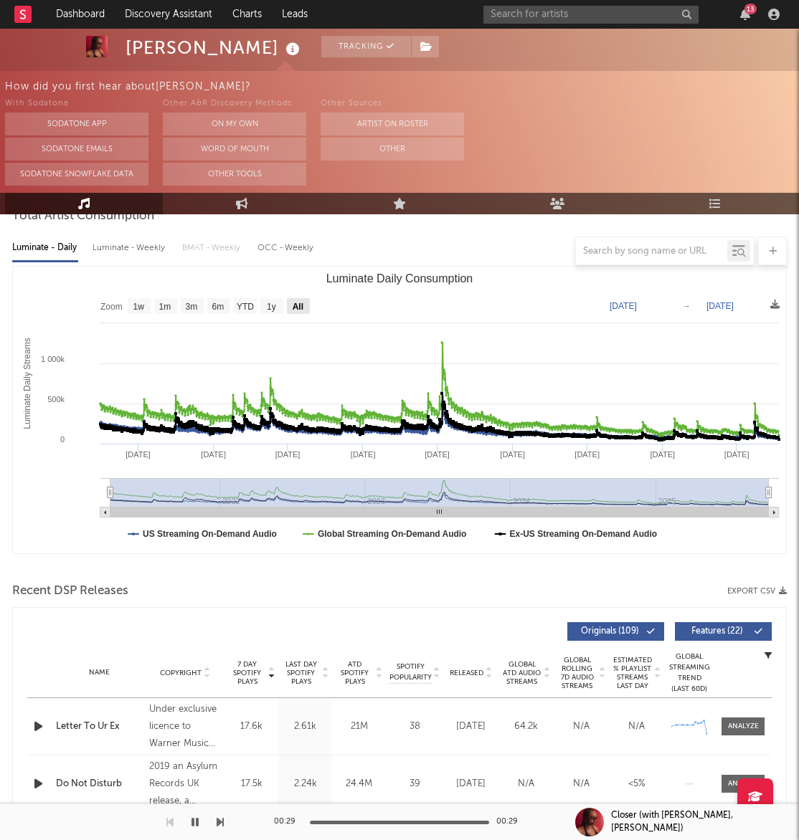
click at [295, 303] on text "All" at bounding box center [298, 307] width 11 height 10
select select "All"
type input "2025-10-10"
drag, startPoint x: 721, startPoint y: 495, endPoint x: 769, endPoint y: 490, distance: 48.2
click at [724, 490] on icon "Luminate Daily Consumption" at bounding box center [721, 493] width 6 height 11
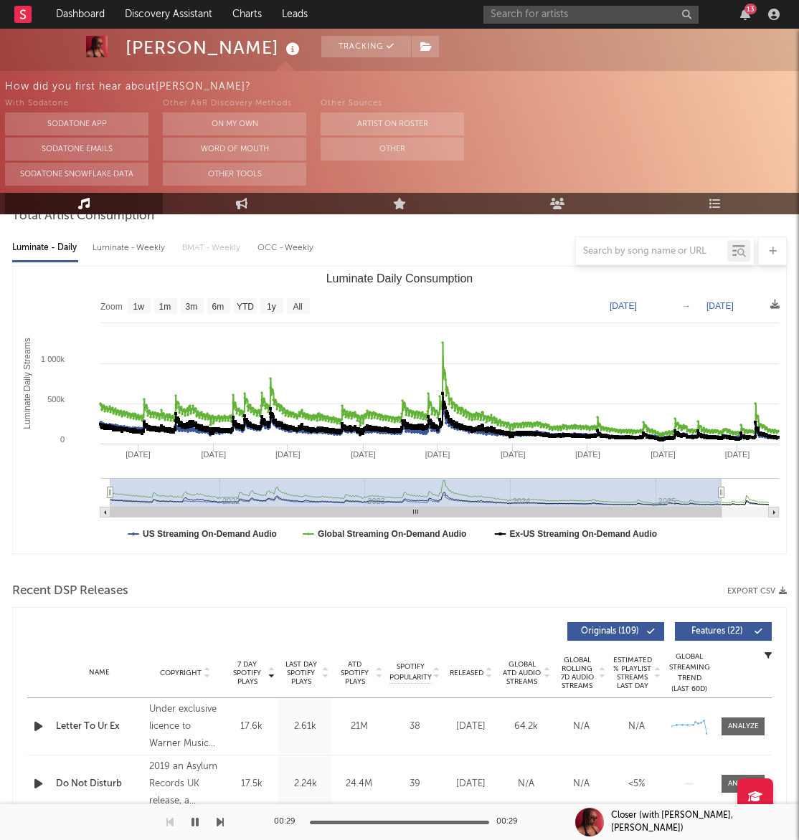
select select "All"
type input "[DATE]"
click at [396, 513] on rect "Luminate Daily Consumption" at bounding box center [439, 513] width 658 height 10
drag, startPoint x: 385, startPoint y: 514, endPoint x: 222, endPoint y: 500, distance: 163.3
click at [371, 513] on icon "Created with Highcharts 10.3.3 Luminate Daily Streams Luminate Daily Consumptio…" at bounding box center [399, 410] width 773 height 287
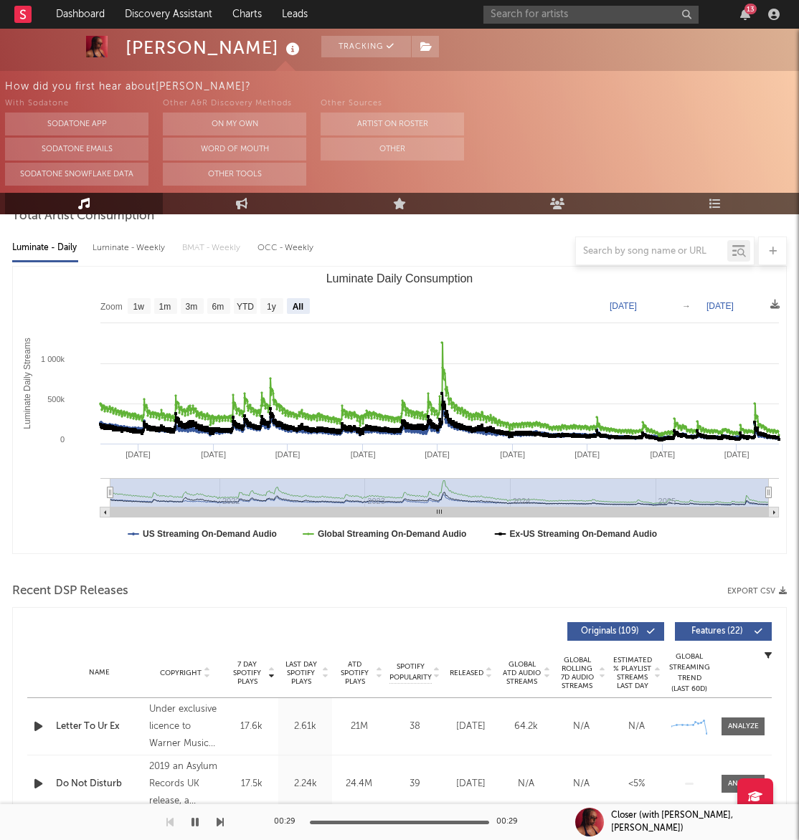
click at [110, 492] on icon "Luminate Daily Consumption" at bounding box center [111, 493] width 6 height 11
drag, startPoint x: 459, startPoint y: 513, endPoint x: 475, endPoint y: 513, distance: 16.5
click at [475, 513] on rect "Luminate Daily Consumption" at bounding box center [439, 513] width 658 height 10
drag, startPoint x: 433, startPoint y: 511, endPoint x: 448, endPoint y: 512, distance: 15.1
click at [448, 511] on rect "Luminate Daily Consumption" at bounding box center [439, 513] width 658 height 10
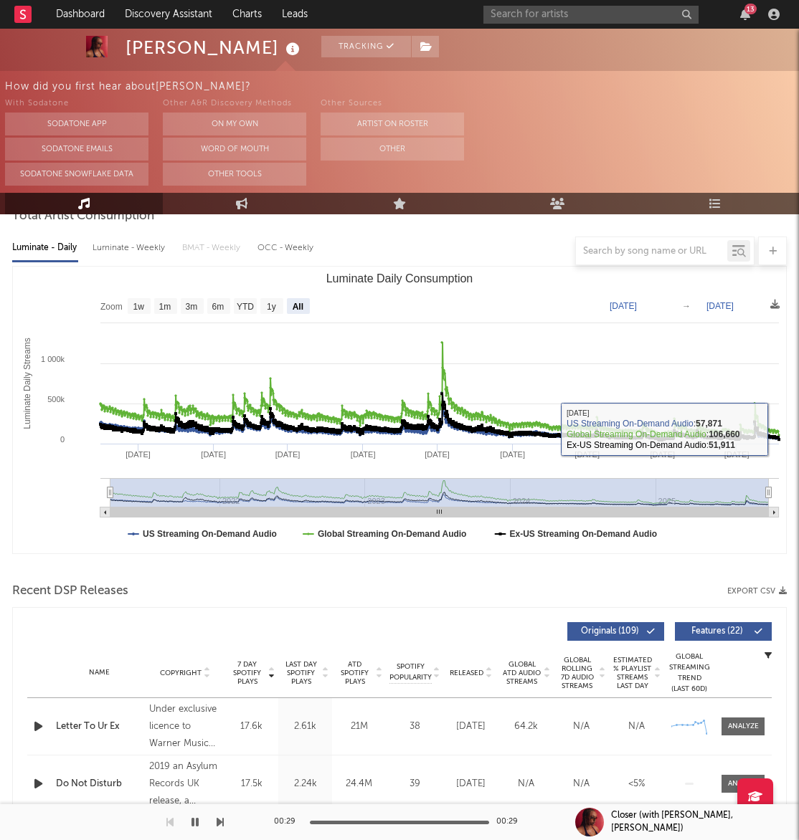
click at [771, 512] on rect "Luminate Daily Consumption" at bounding box center [774, 513] width 10 height 10
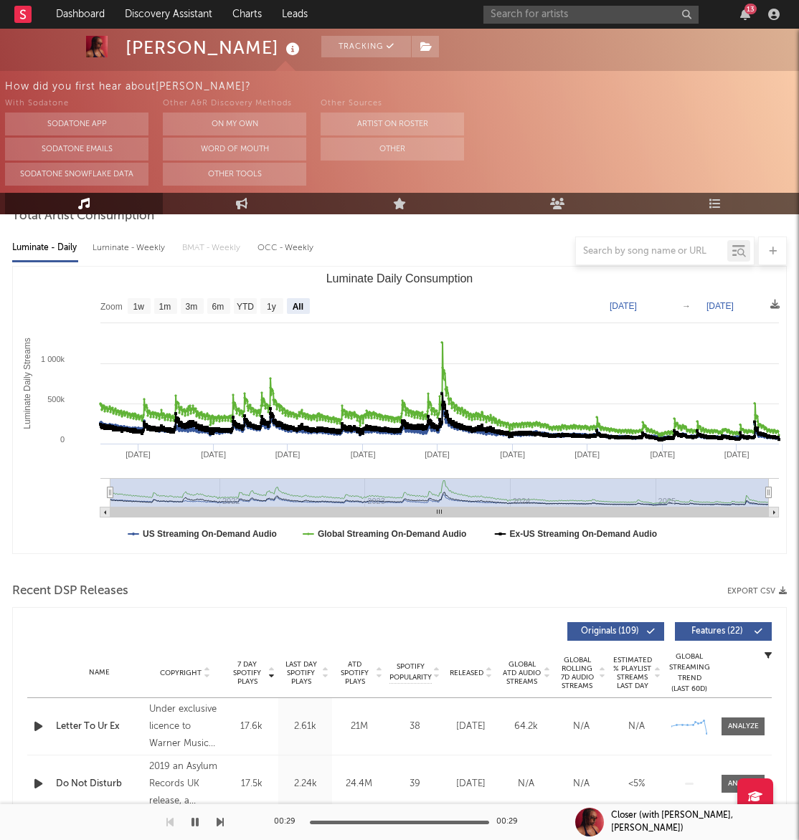
click at [771, 512] on rect "Luminate Daily Consumption" at bounding box center [774, 513] width 10 height 10
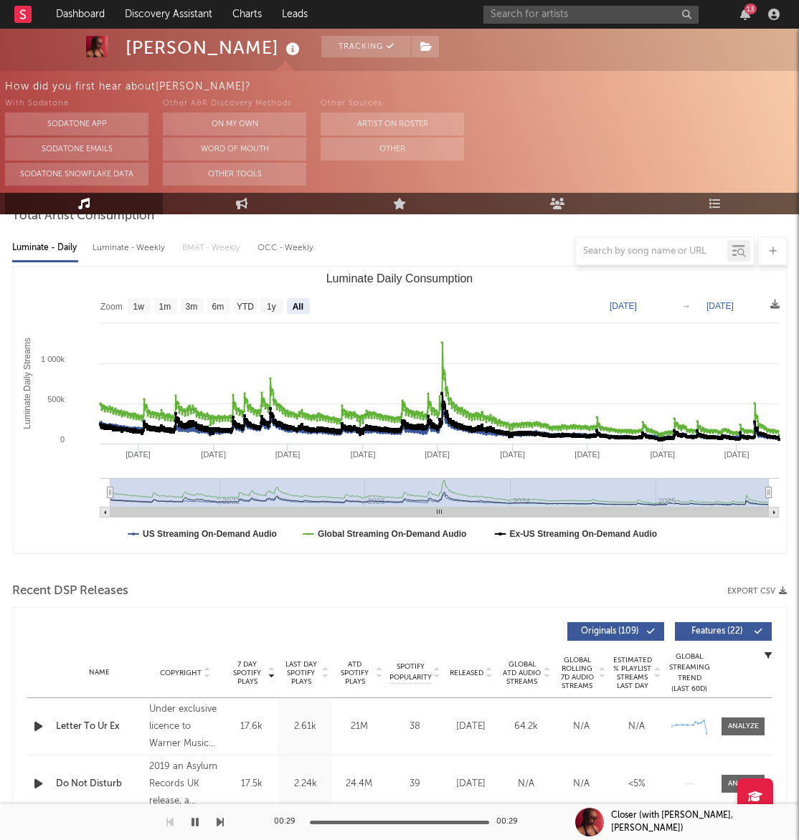
click at [772, 513] on rect "Luminate Daily Consumption" at bounding box center [774, 513] width 10 height 10
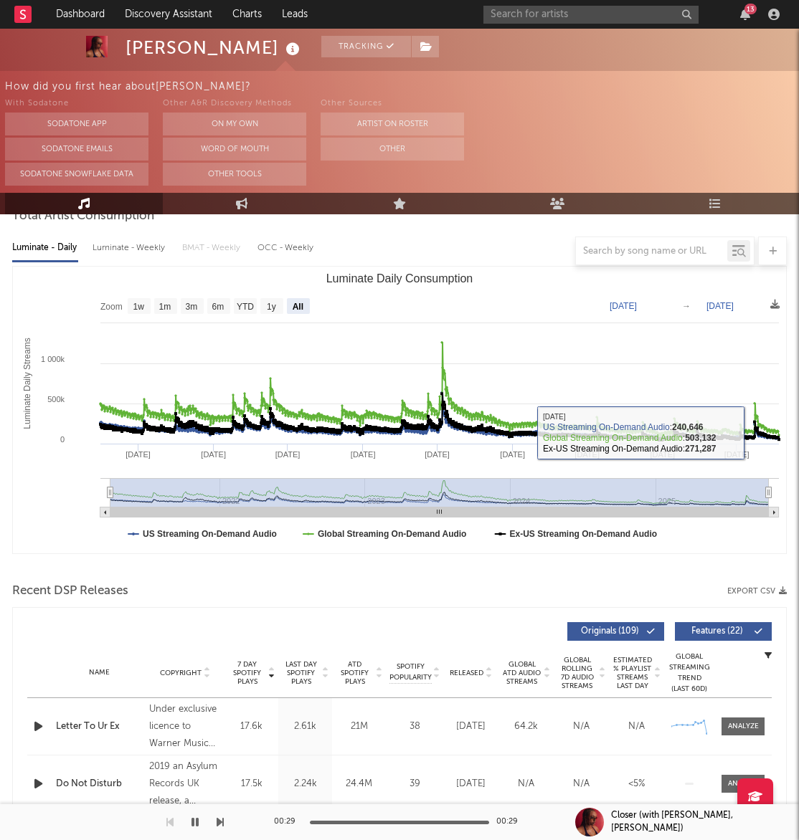
click at [775, 510] on rect "Luminate Daily Consumption" at bounding box center [774, 513] width 10 height 10
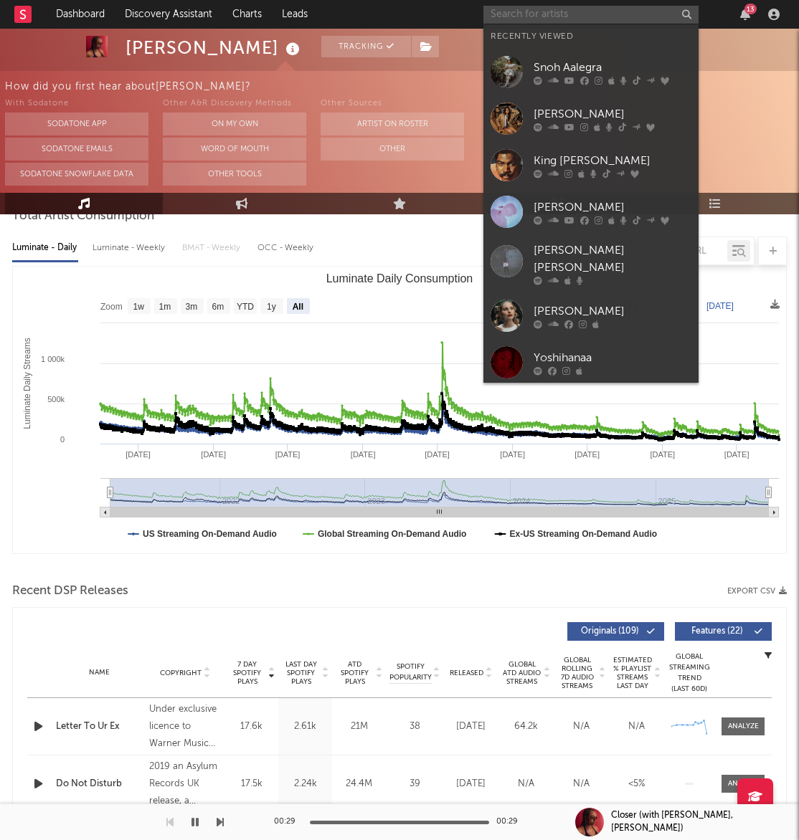
click at [527, 18] on input "text" at bounding box center [590, 15] width 215 height 18
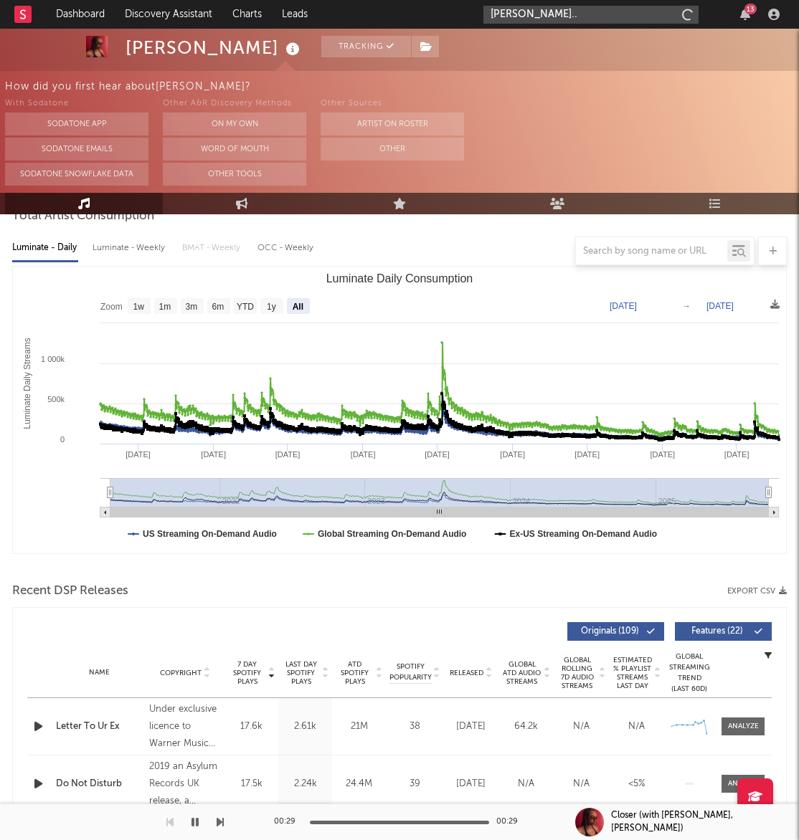
type input "fred.."
click at [542, 22] on input "fred.." at bounding box center [590, 15] width 215 height 18
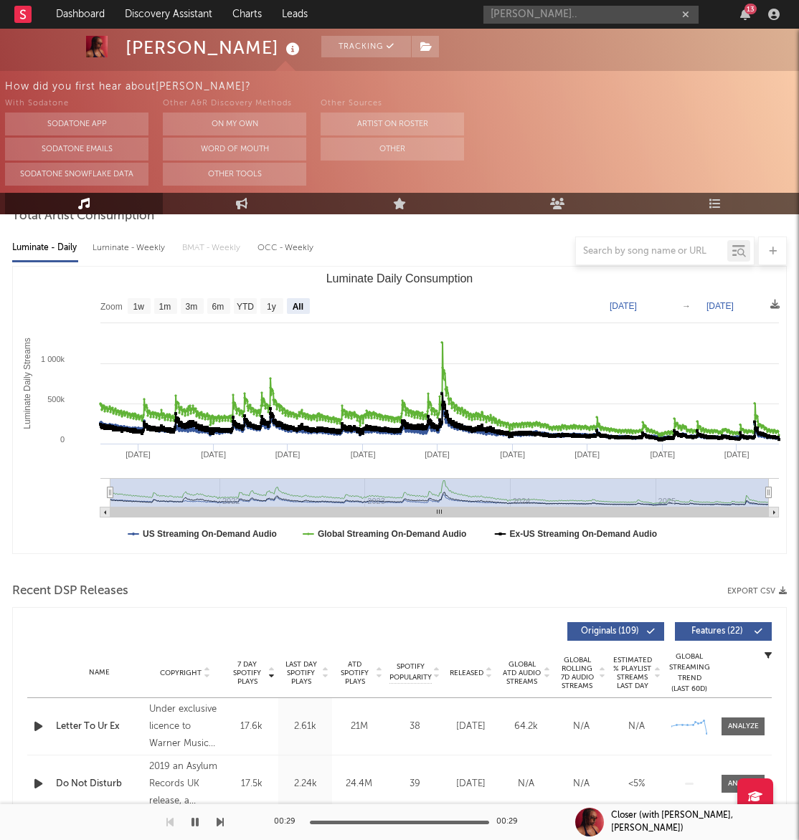
scroll to position [0, 0]
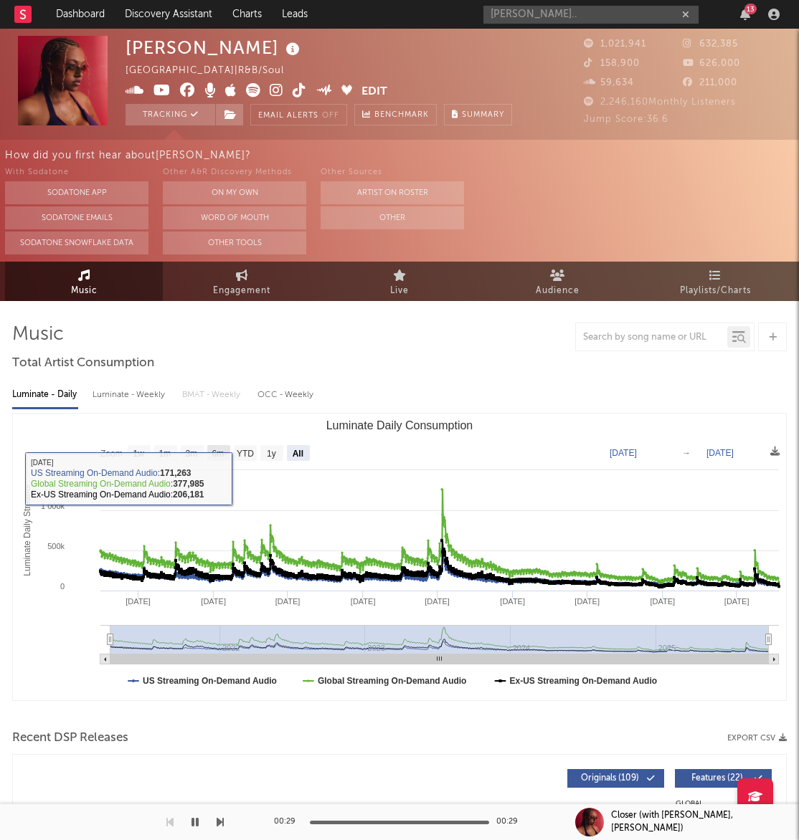
click at [214, 445] on rect "Luminate Daily Consumption" at bounding box center [218, 453] width 23 height 16
select select "6m"
type input "[DATE]"
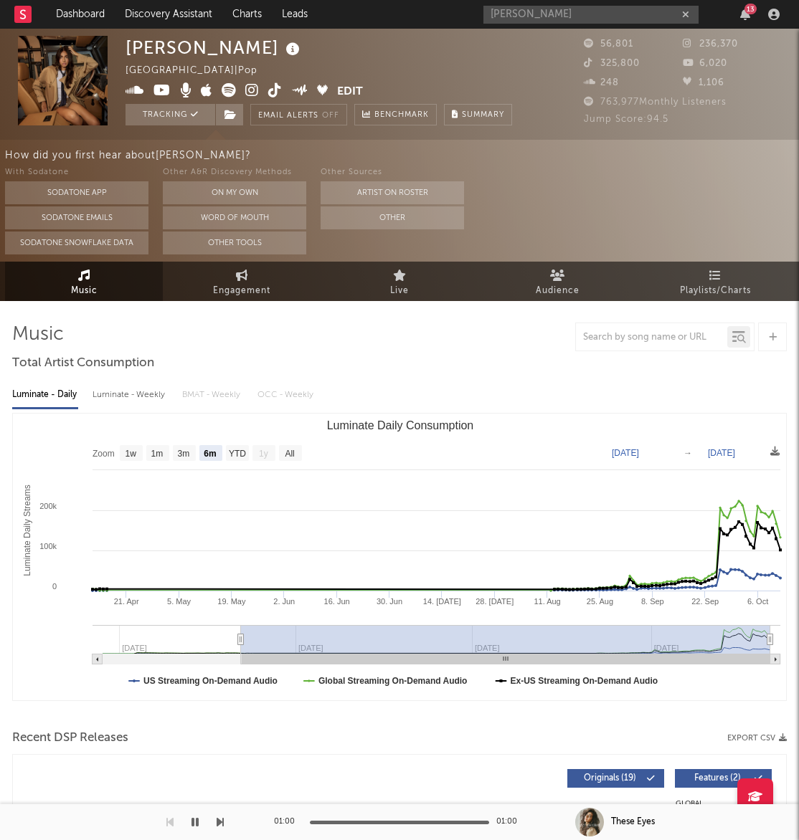
select select "6m"
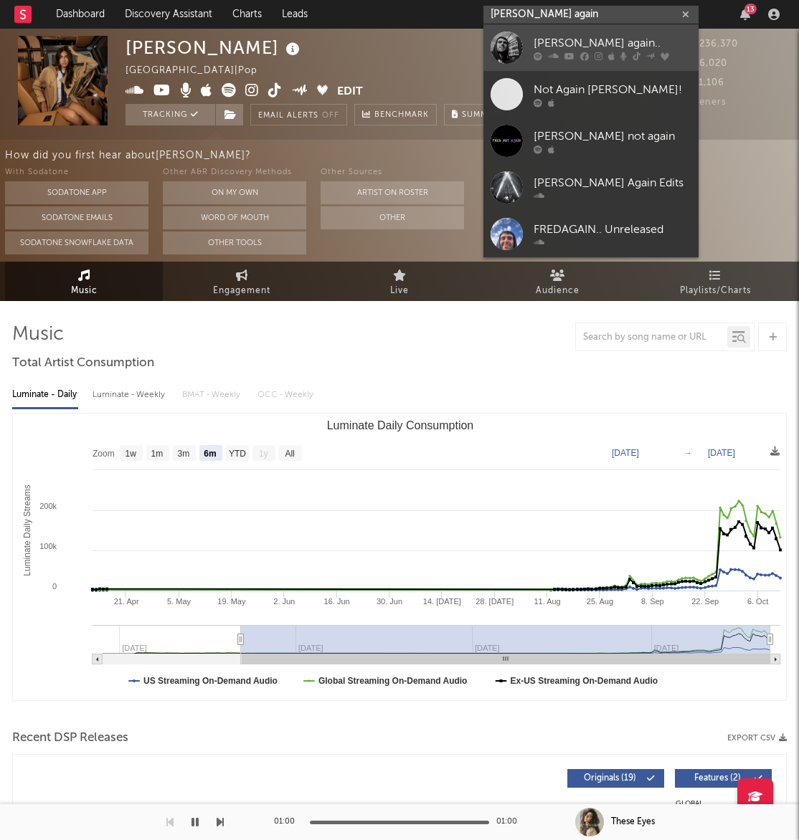
type input "[PERSON_NAME] again"
click at [585, 44] on div "[PERSON_NAME] again.." at bounding box center [612, 42] width 158 height 17
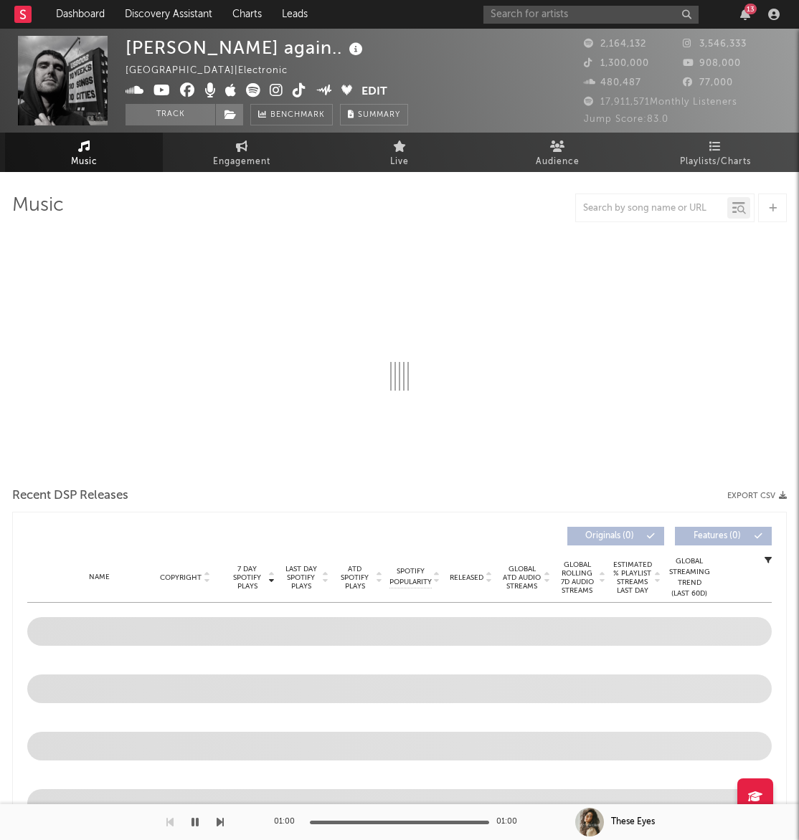
select select "6m"
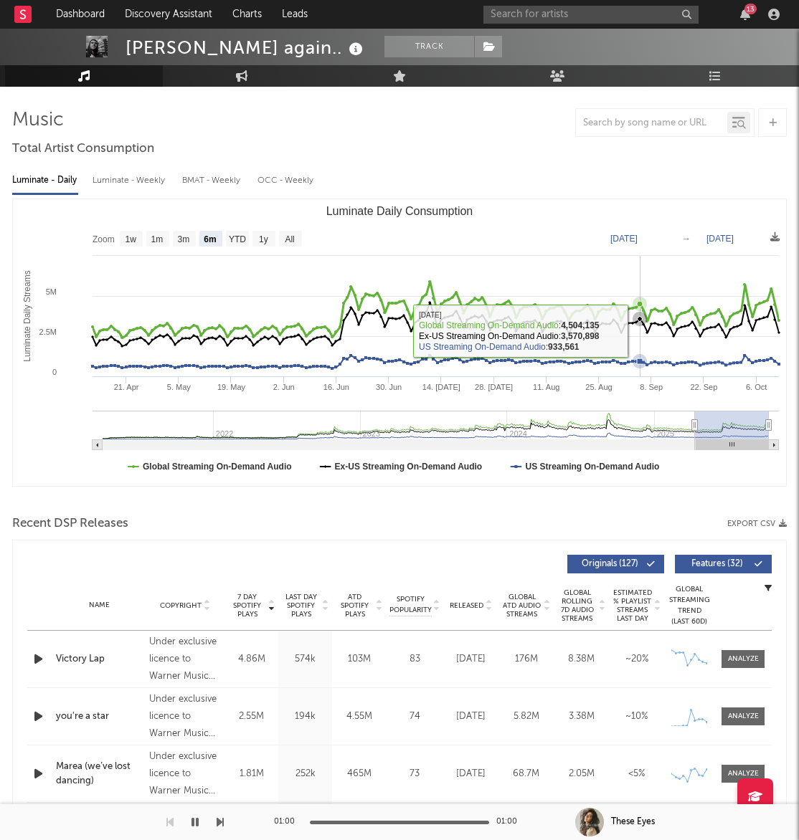
scroll to position [117, 0]
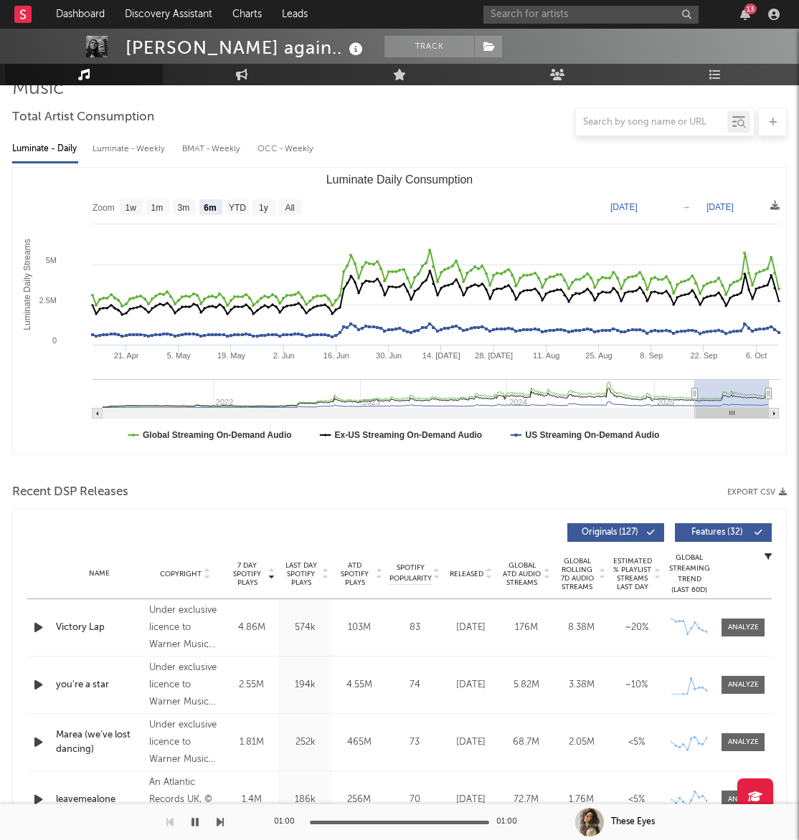
click at [37, 626] on icon "button" at bounding box center [38, 628] width 15 height 18
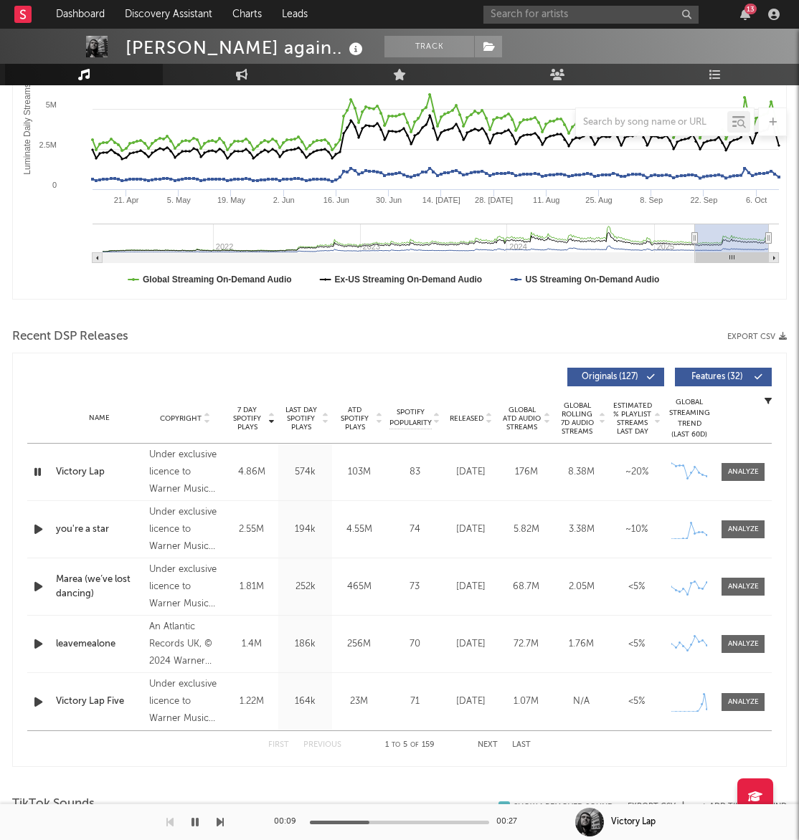
scroll to position [279, 0]
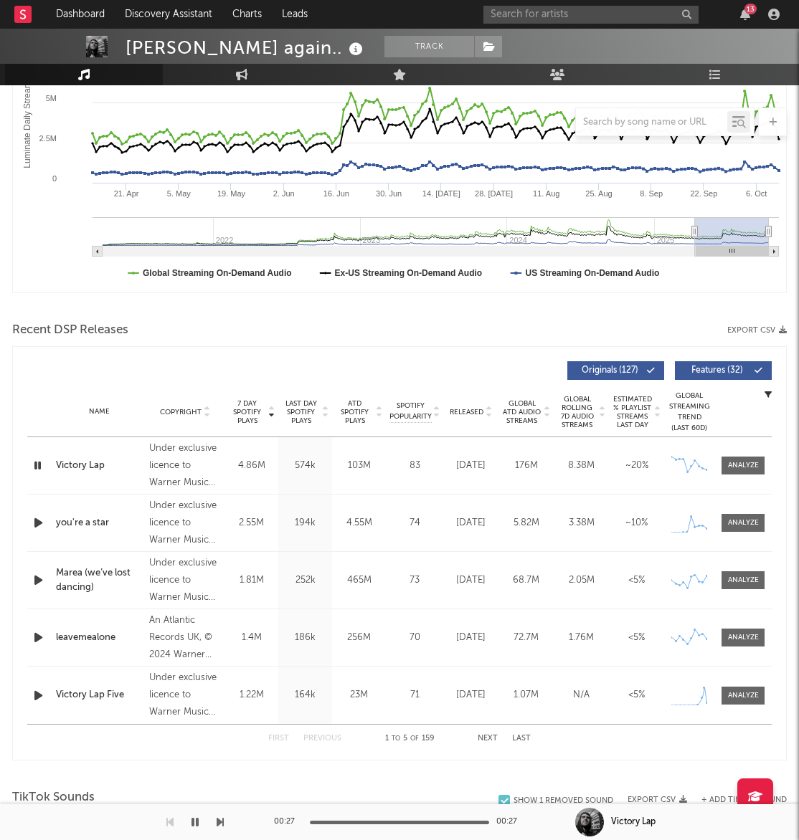
click at [37, 523] on icon "button" at bounding box center [38, 523] width 15 height 18
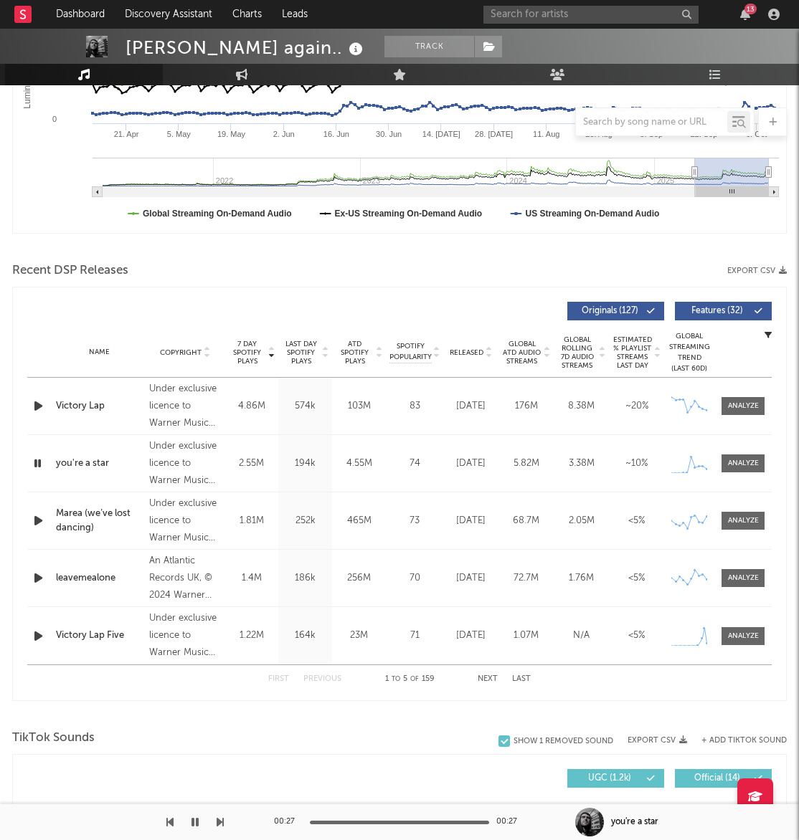
scroll to position [340, 0]
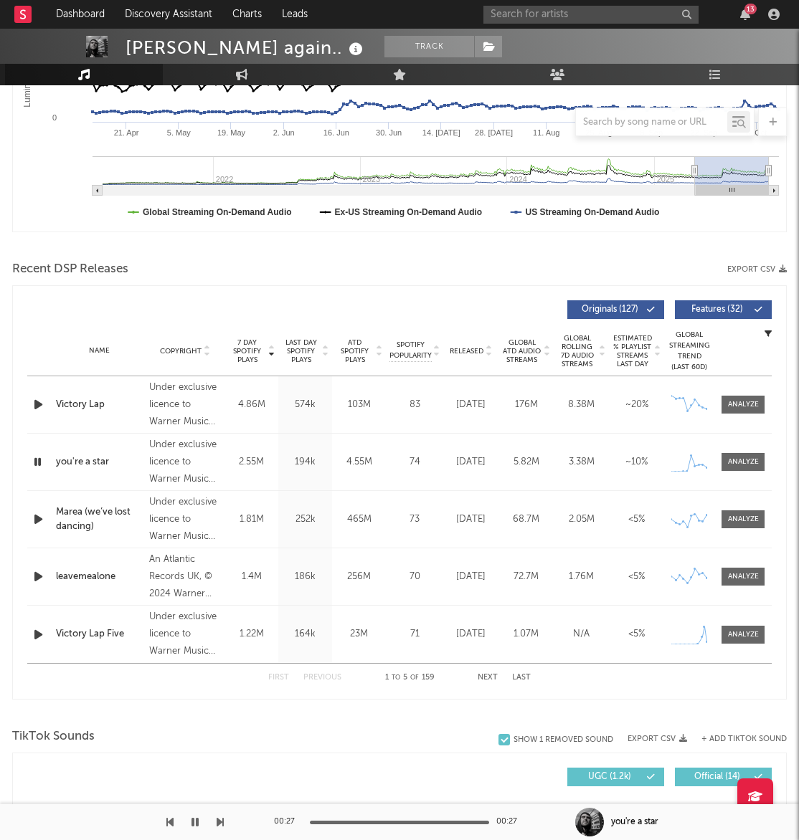
click at [34, 462] on icon "button" at bounding box center [38, 462] width 14 height 18
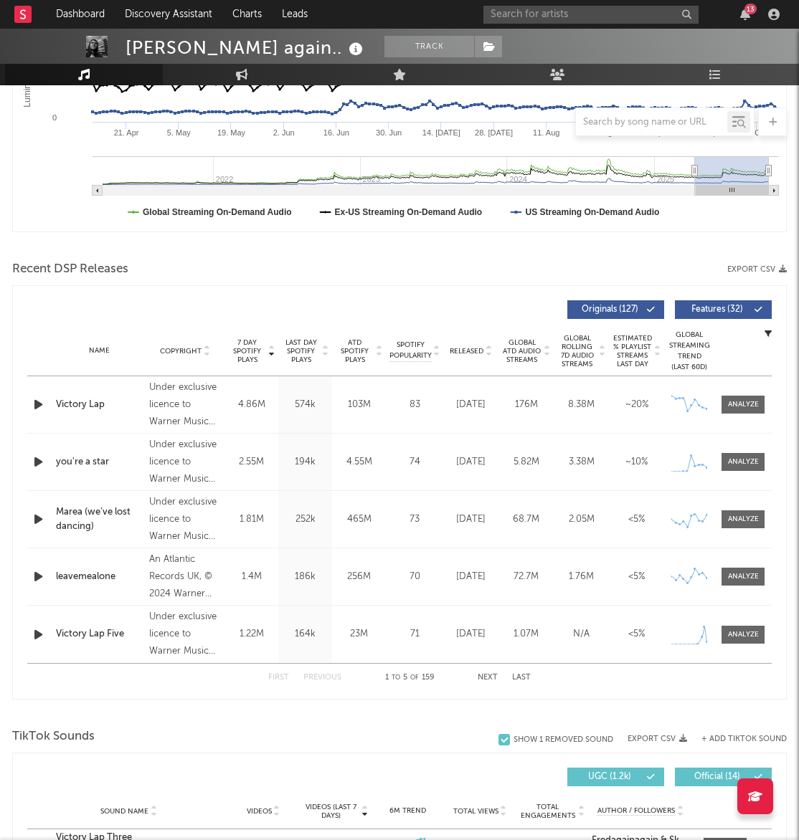
click at [34, 462] on icon "button" at bounding box center [38, 462] width 15 height 18
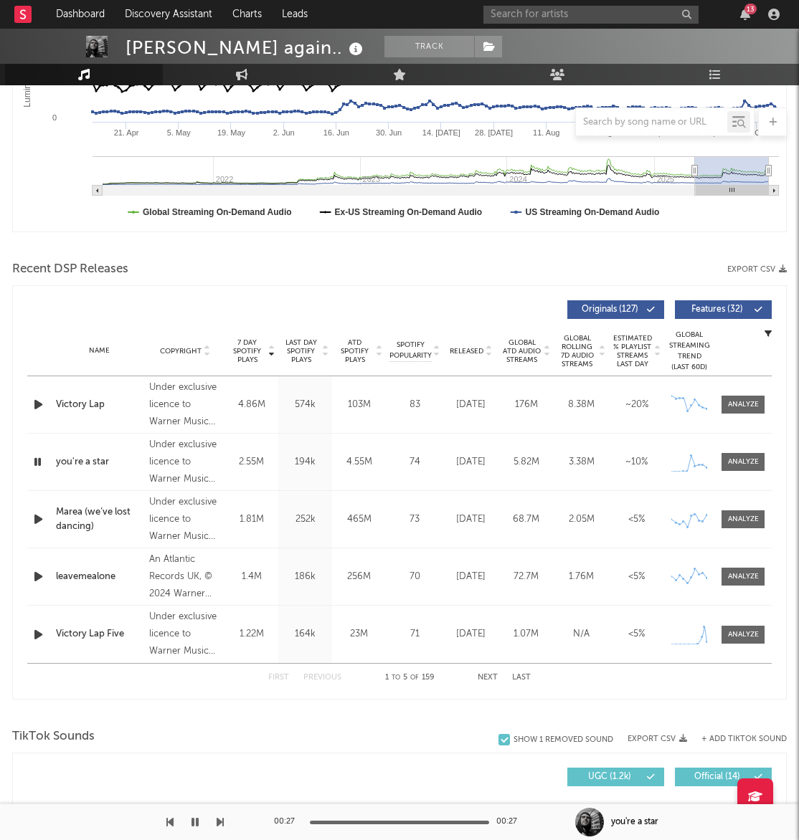
click at [313, 822] on div at bounding box center [399, 823] width 179 height 4
click at [316, 822] on div at bounding box center [399, 823] width 179 height 4
click at [28, 402] on div at bounding box center [39, 405] width 25 height 18
click at [42, 519] on icon "button" at bounding box center [38, 520] width 15 height 18
click at [37, 404] on icon "button" at bounding box center [38, 405] width 15 height 18
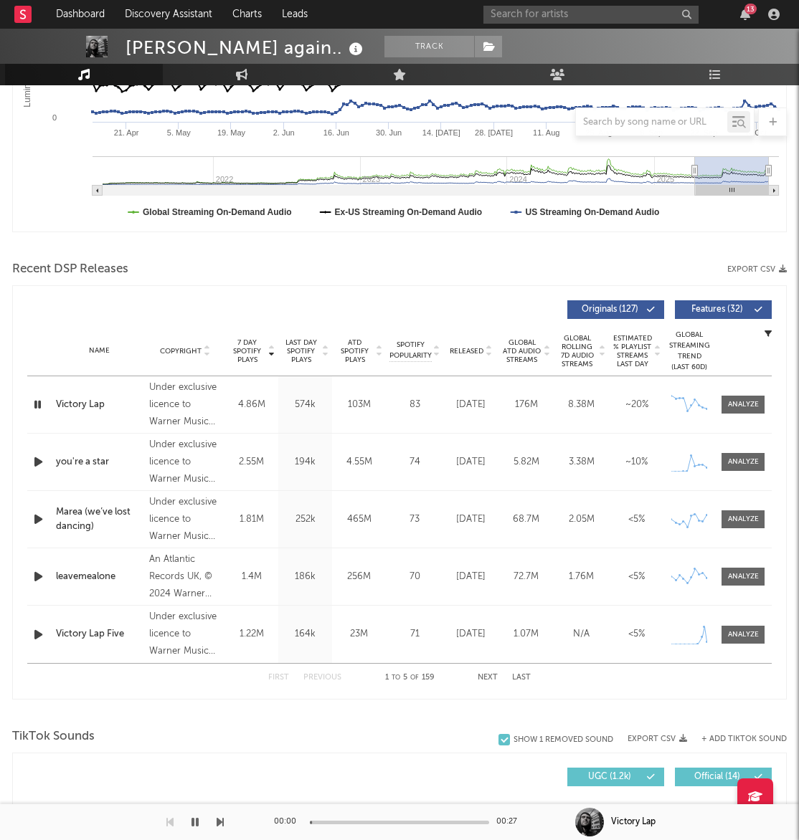
click at [42, 463] on icon "button" at bounding box center [38, 462] width 15 height 18
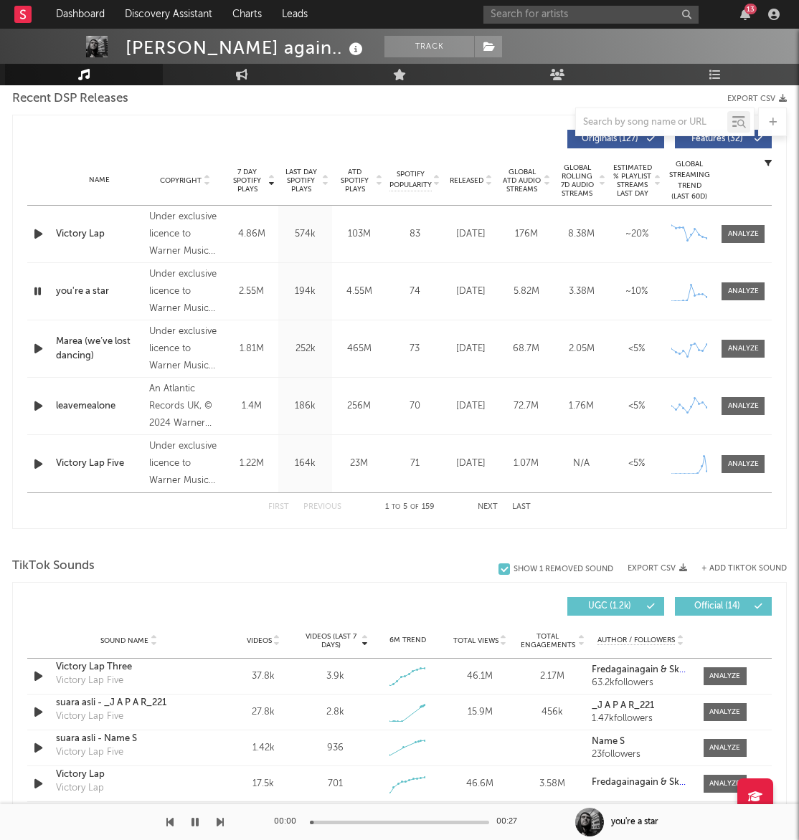
scroll to position [736, 0]
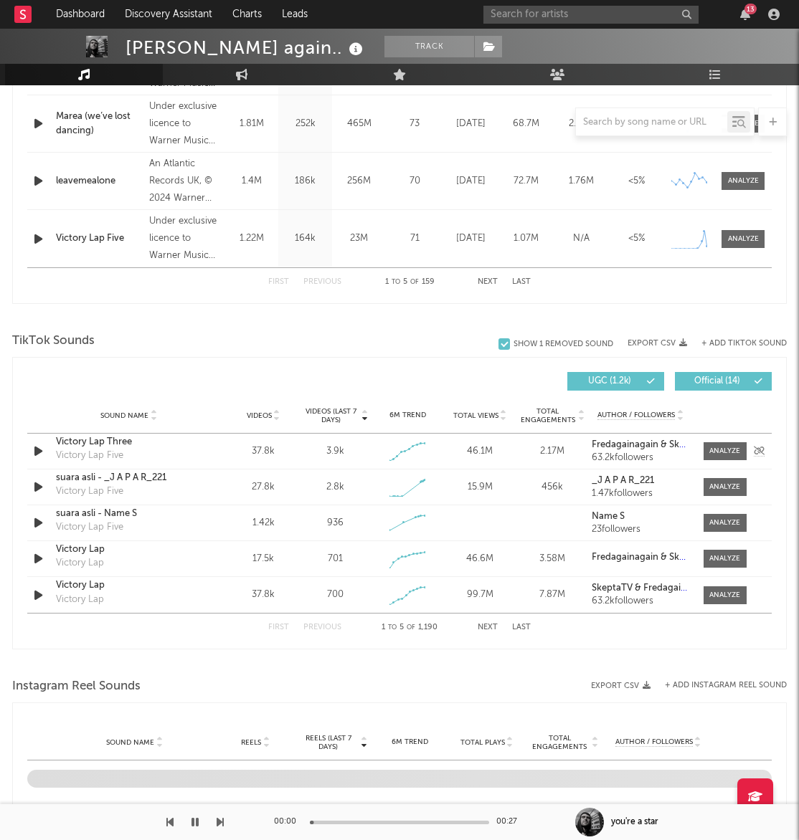
click at [620, 446] on strong "Fredagainagain & SkeptaTV & [PERSON_NAME] & [PERSON_NAME]" at bounding box center [736, 444] width 288 height 9
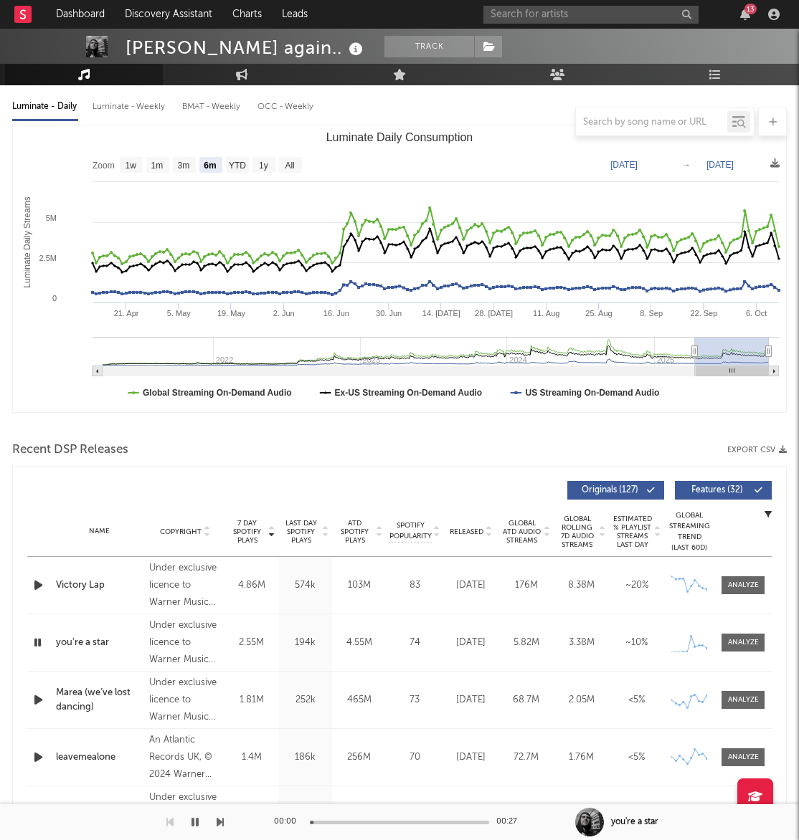
scroll to position [160, 0]
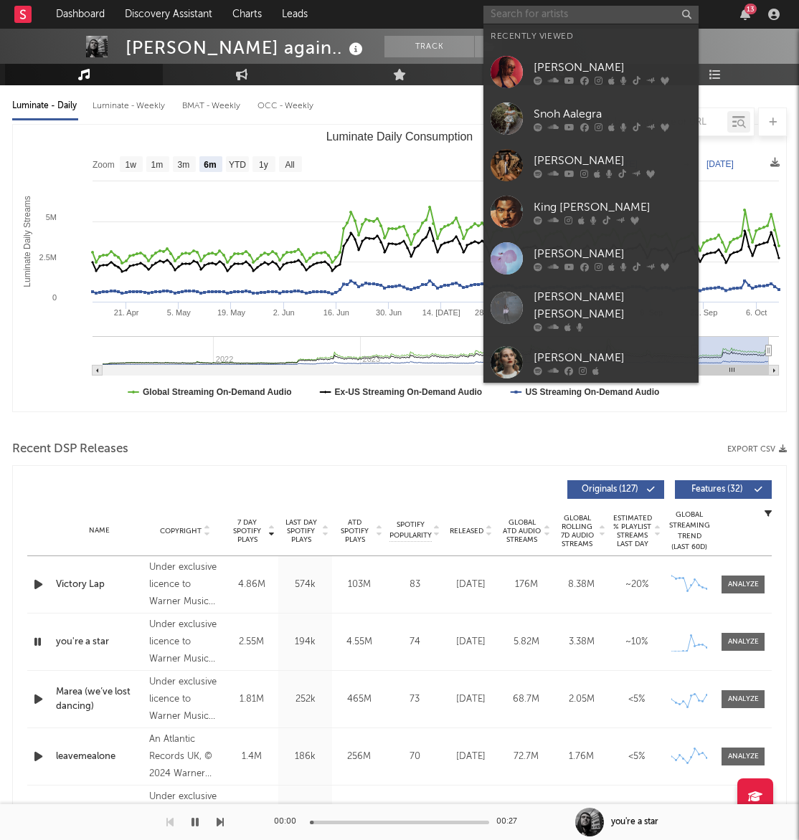
click at [607, 9] on input "text" at bounding box center [590, 15] width 215 height 18
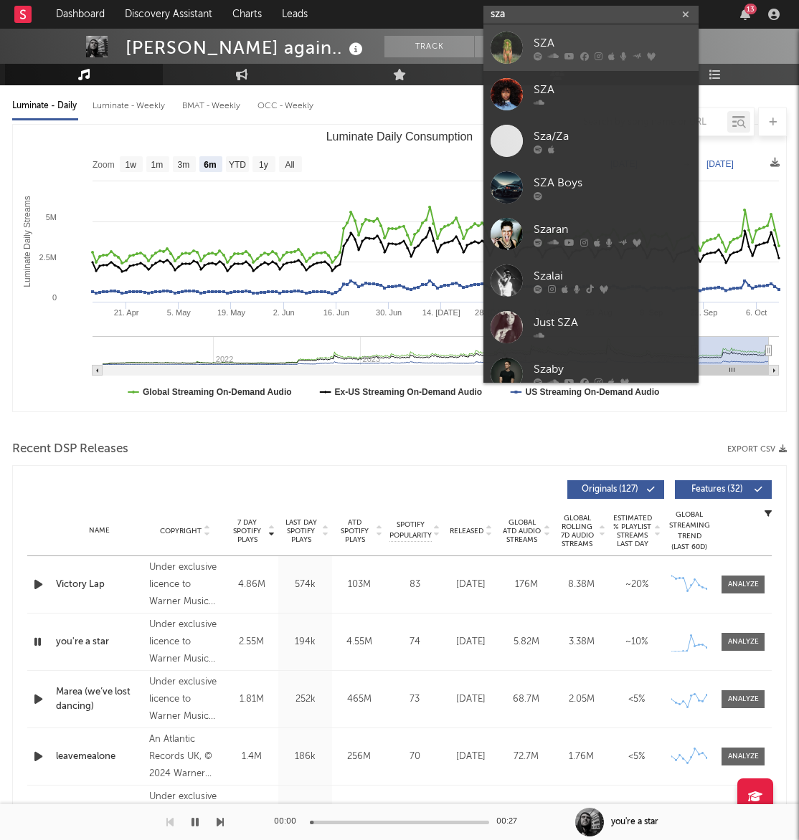
type input "sza"
click at [597, 46] on div "SZA" at bounding box center [612, 42] width 158 height 17
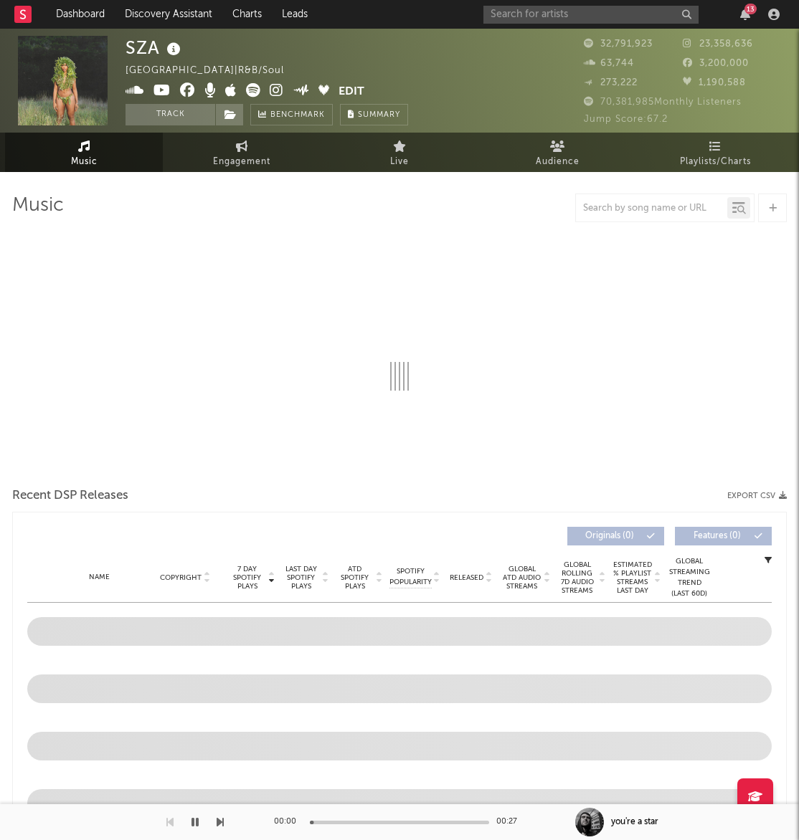
select select "6m"
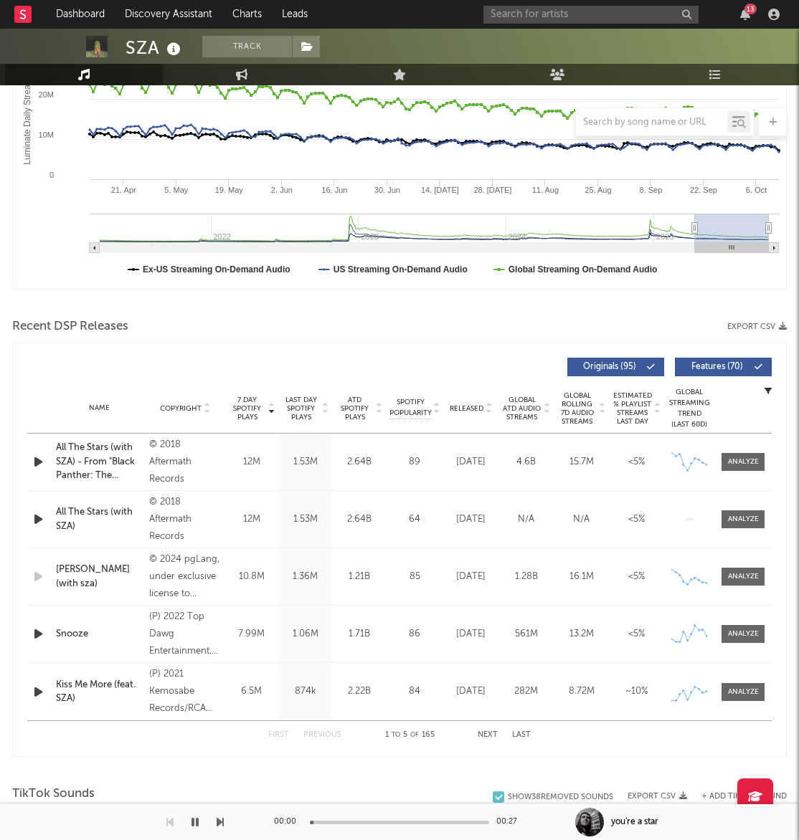
scroll to position [294, 0]
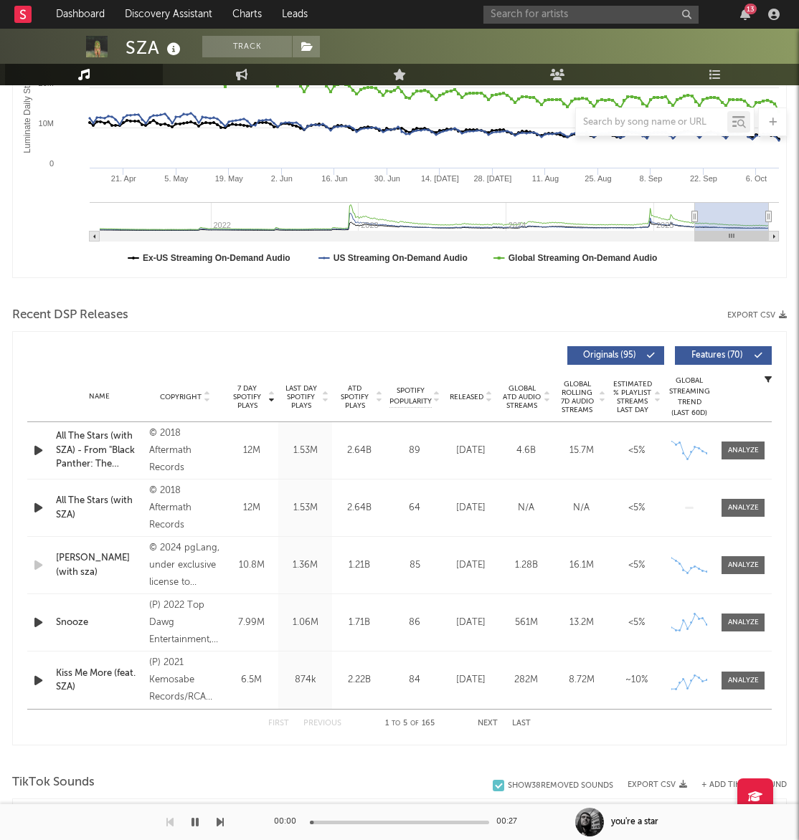
click at [32, 627] on icon "button" at bounding box center [38, 623] width 15 height 18
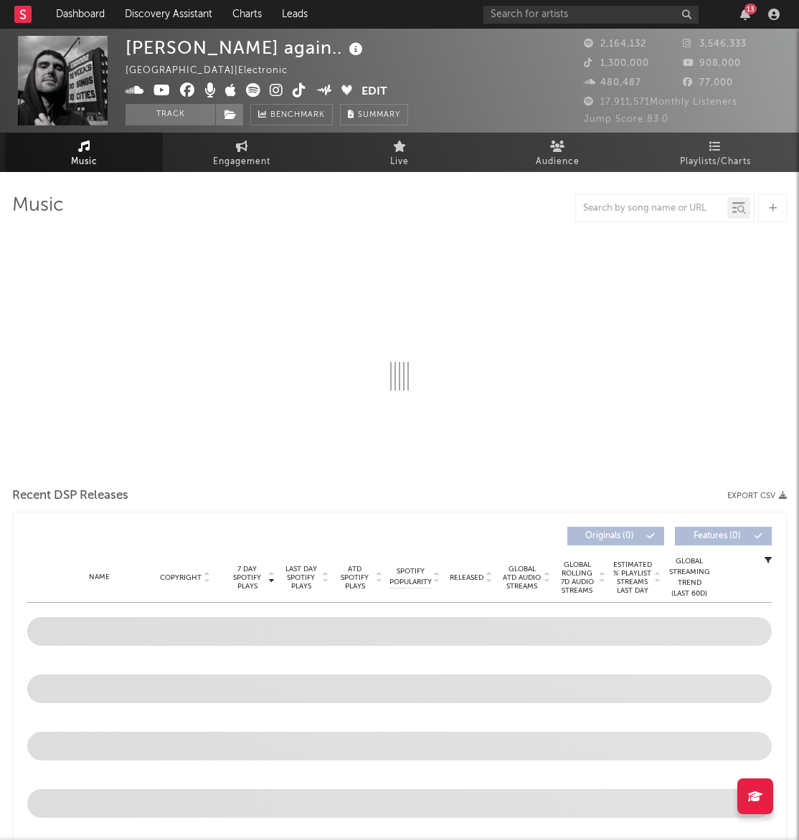
select select "6m"
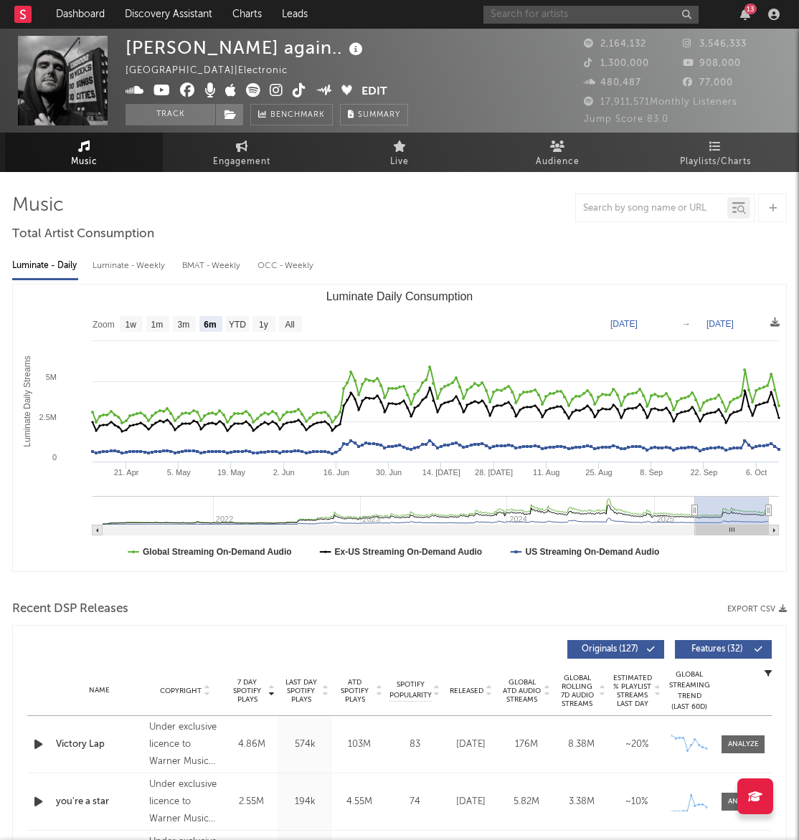
click at [514, 13] on input "text" at bounding box center [590, 15] width 215 height 18
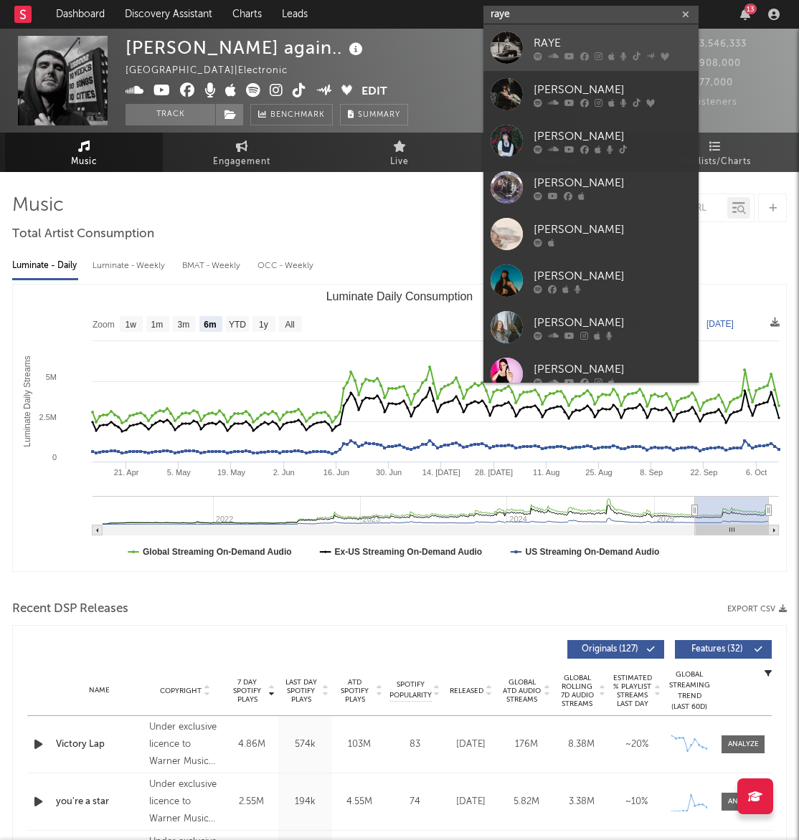
type input "raye"
click at [583, 42] on div "RAYE" at bounding box center [612, 42] width 158 height 17
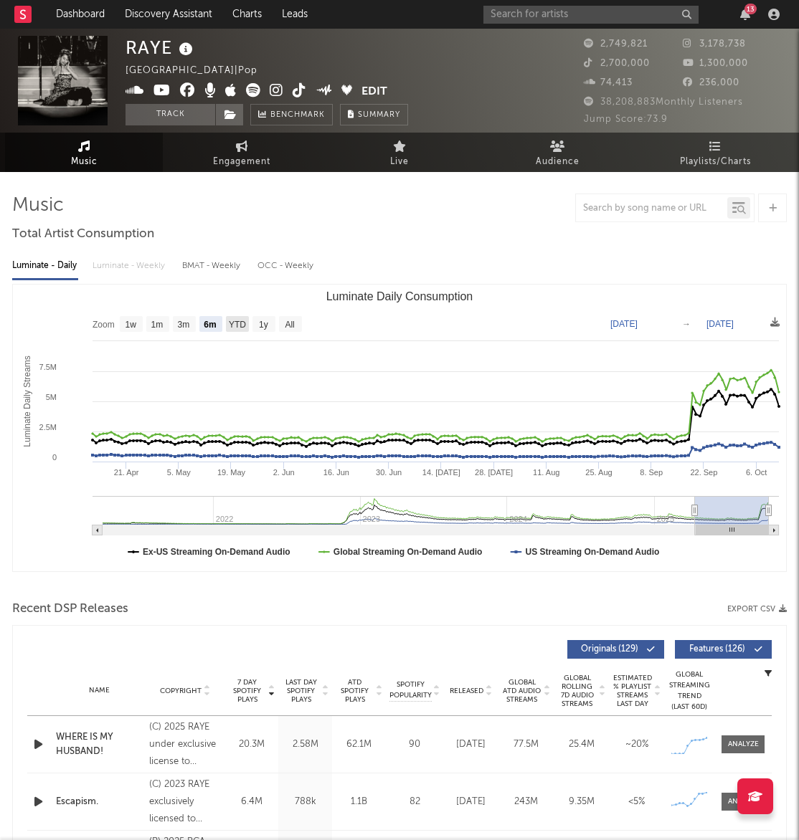
click at [239, 323] on text "YTD" at bounding box center [237, 325] width 17 height 10
select select "YTD"
type input "2025-01-01"
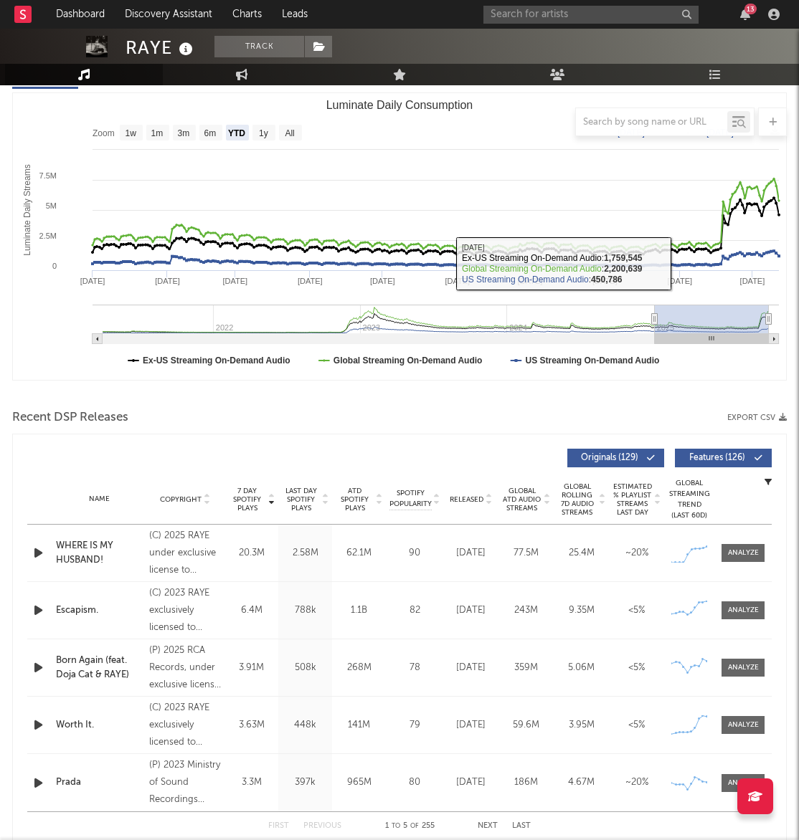
scroll to position [217, 0]
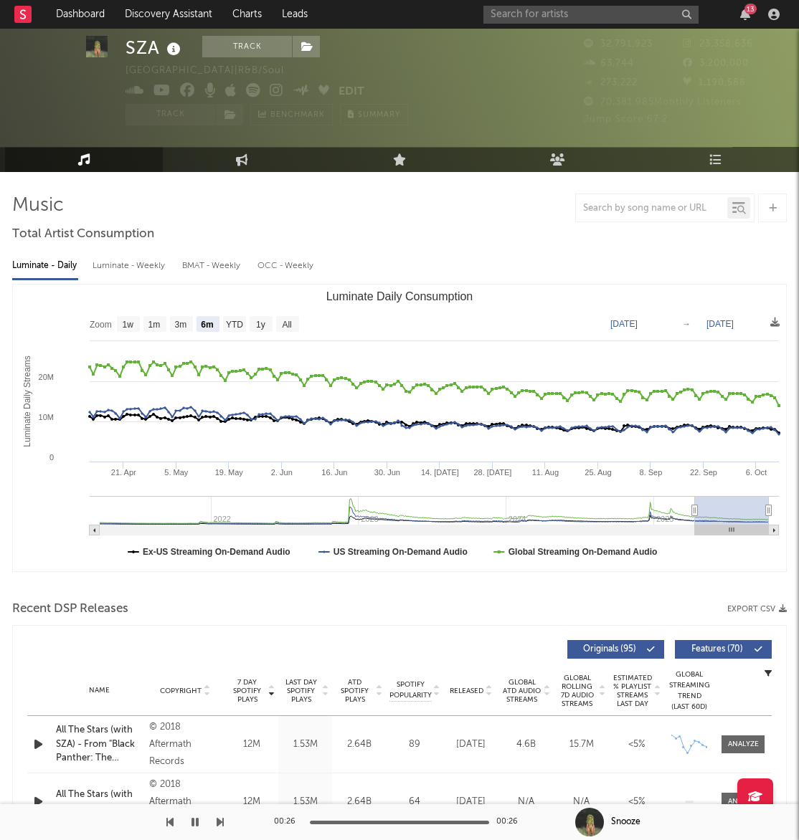
select select "6m"
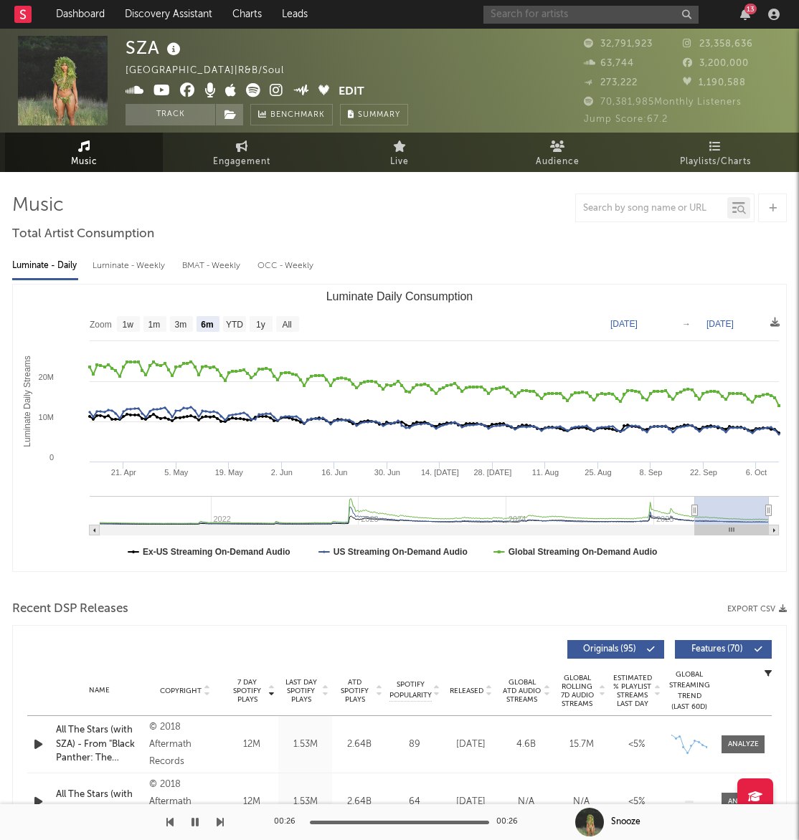
click at [516, 21] on input "text" at bounding box center [590, 15] width 215 height 18
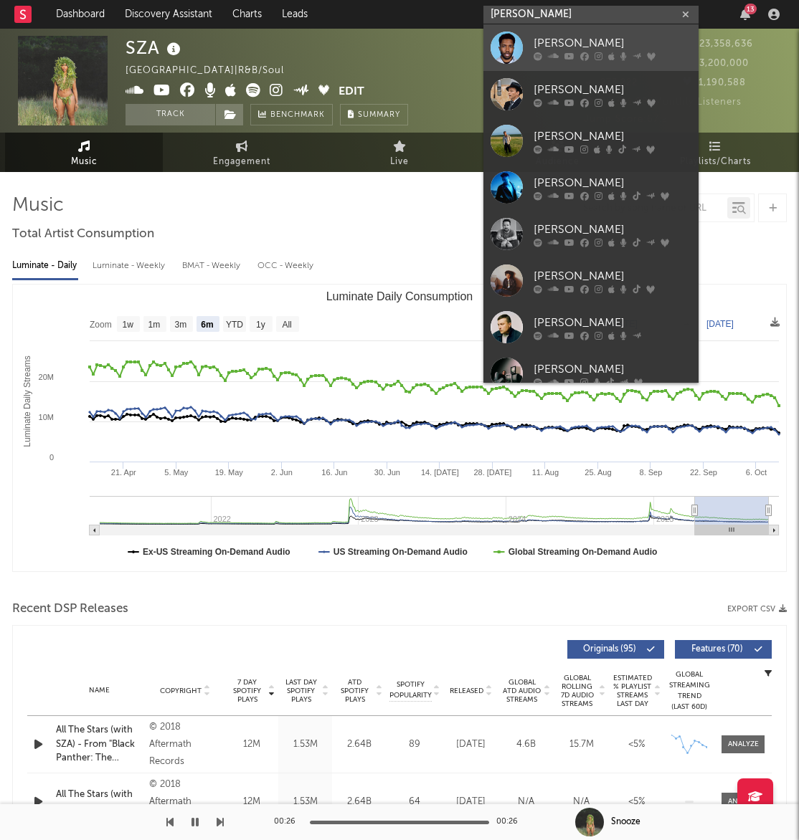
type input "frank"
click at [579, 46] on div "Frank Ocean" at bounding box center [612, 42] width 158 height 17
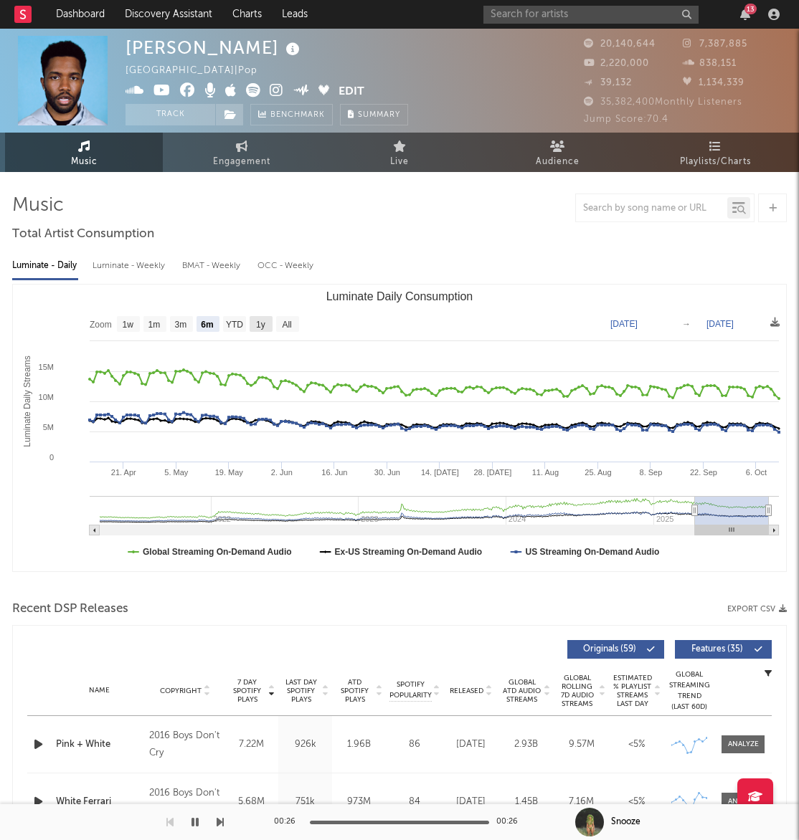
click at [257, 326] on text "1y" at bounding box center [260, 325] width 9 height 10
select select "1y"
type input "2024-10-12"
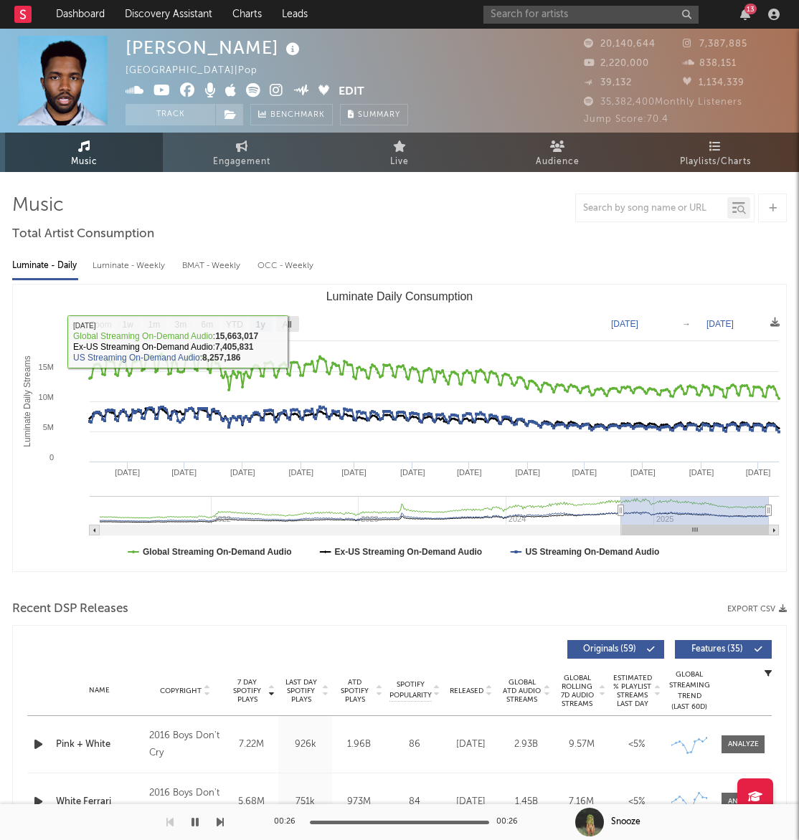
click at [290, 322] on text "All" at bounding box center [286, 325] width 9 height 10
select select "All"
type input "2021-03-31"
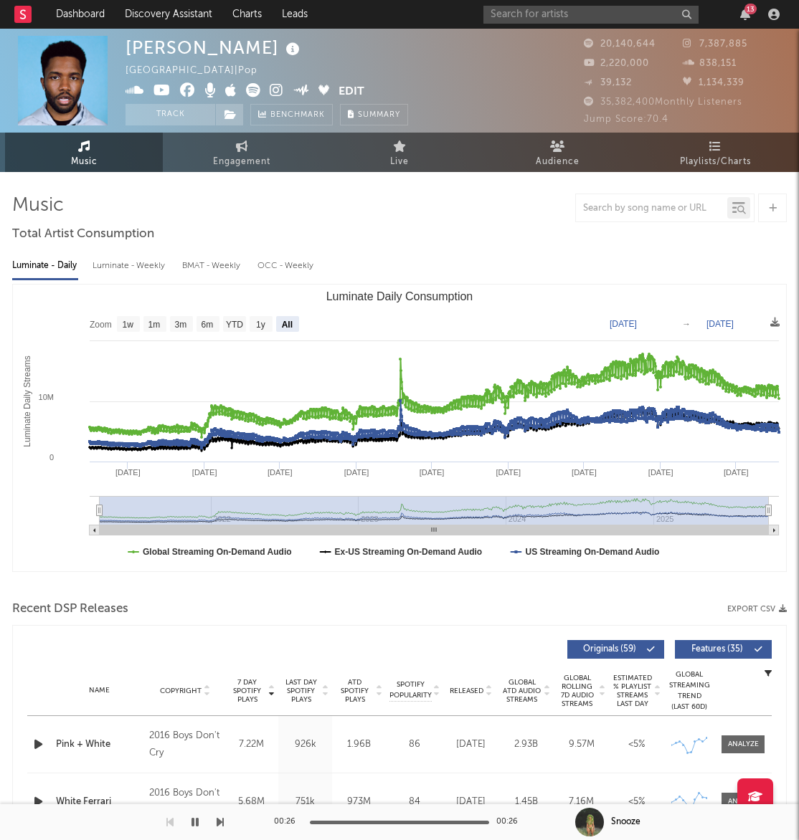
drag, startPoint x: 91, startPoint y: 511, endPoint x: 108, endPoint y: 508, distance: 17.4
click at [83, 509] on icon "Created with Highcharts 10.3.3 Luminate Daily Streams Luminate Daily Consumptio…" at bounding box center [399, 428] width 773 height 287
drag, startPoint x: 223, startPoint y: 518, endPoint x: 199, endPoint y: 516, distance: 24.5
click at [196, 518] on rect "Luminate Daily Consumption" at bounding box center [434, 510] width 669 height 29
click at [766, 512] on icon "Luminate Daily Consumption" at bounding box center [769, 511] width 6 height 11
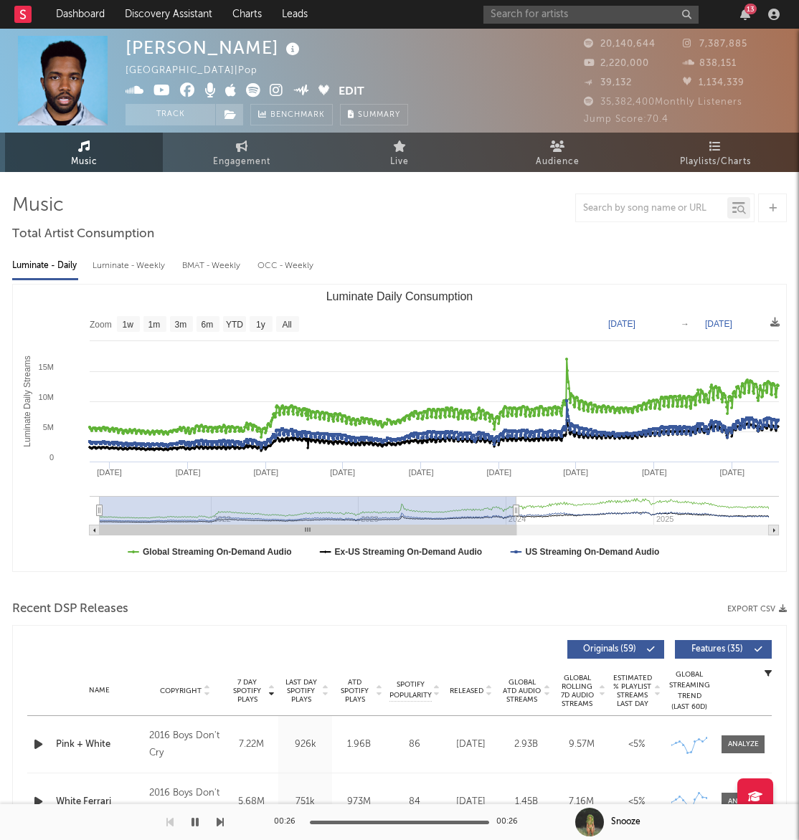
drag, startPoint x: 764, startPoint y: 511, endPoint x: 500, endPoint y: 508, distance: 264.6
click at [513, 508] on icon "Luminate Daily Consumption" at bounding box center [516, 511] width 6 height 11
type input "2023-12-14"
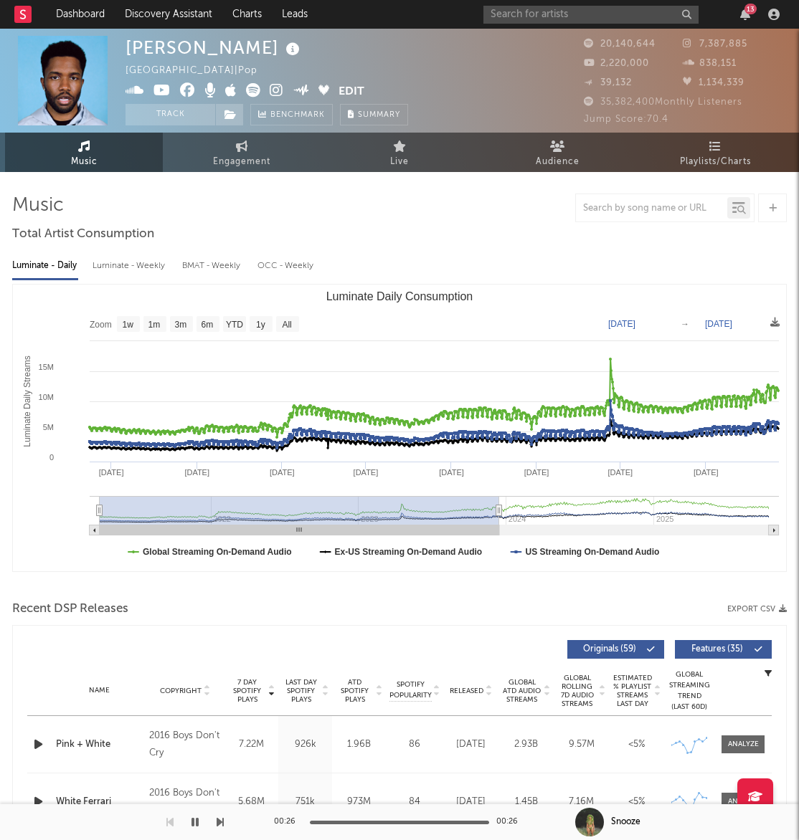
type input "2021-04-01"
type input "2023-12-16"
type input "2021-08-28"
type input "2024-05-13"
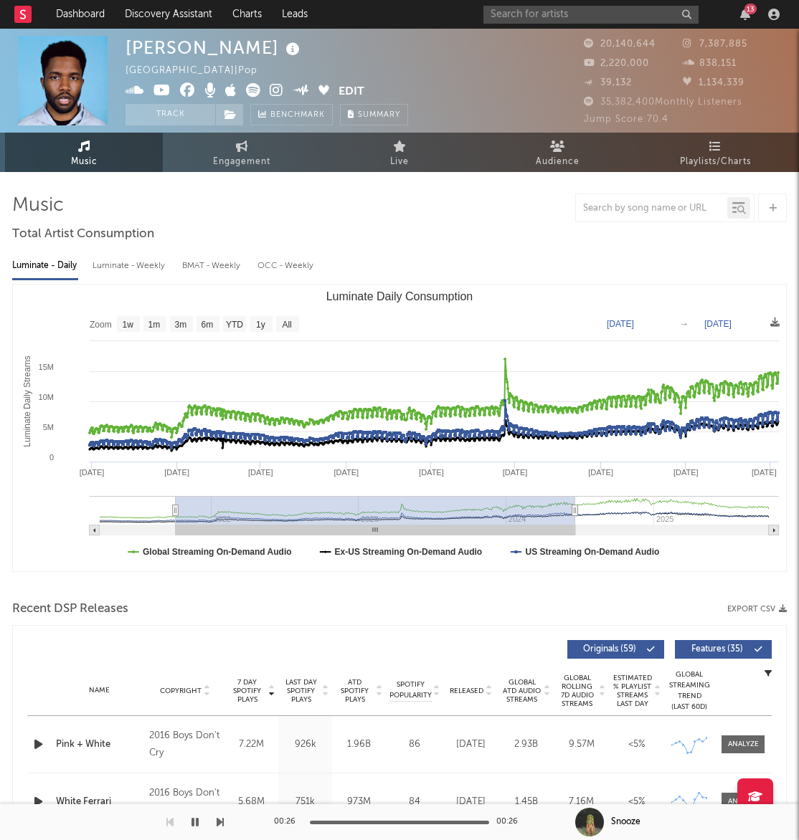
type input "2021-10-05"
type input "2024-06-19"
type input "2021-10-08"
type input "2024-06-23"
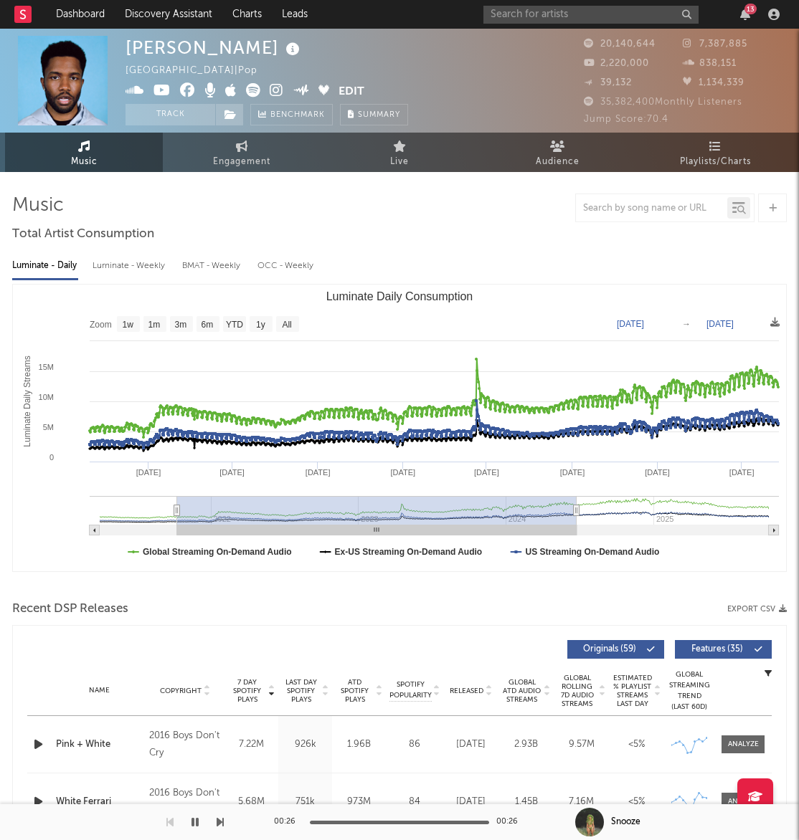
type input "2021-10-06"
type input "2024-06-21"
type input "2021-09-20"
type input "2024-06-05"
type input "2021-07-11"
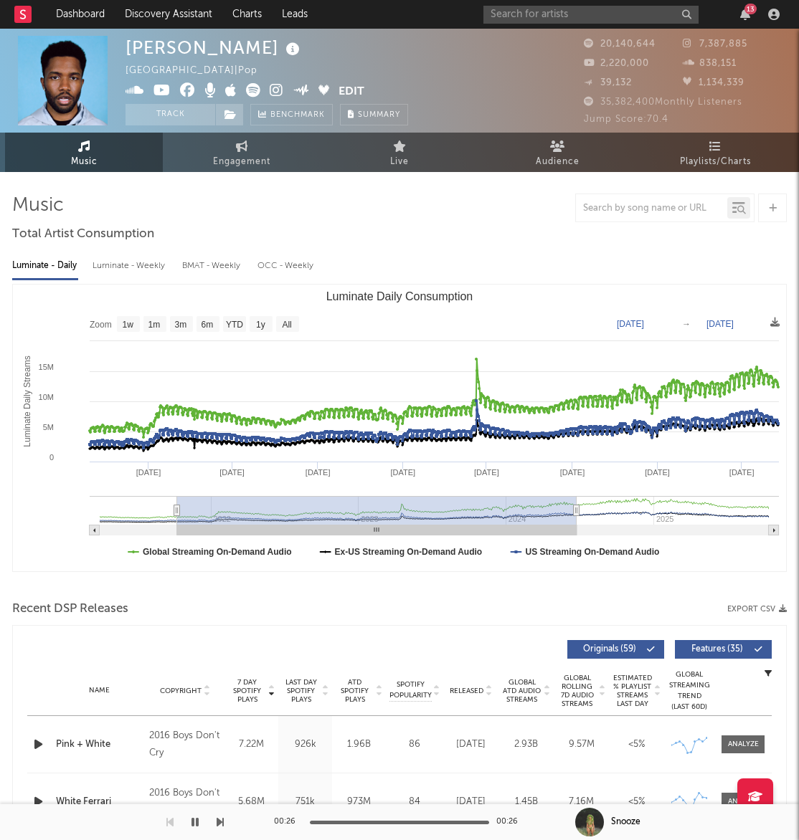
type input "2024-03-26"
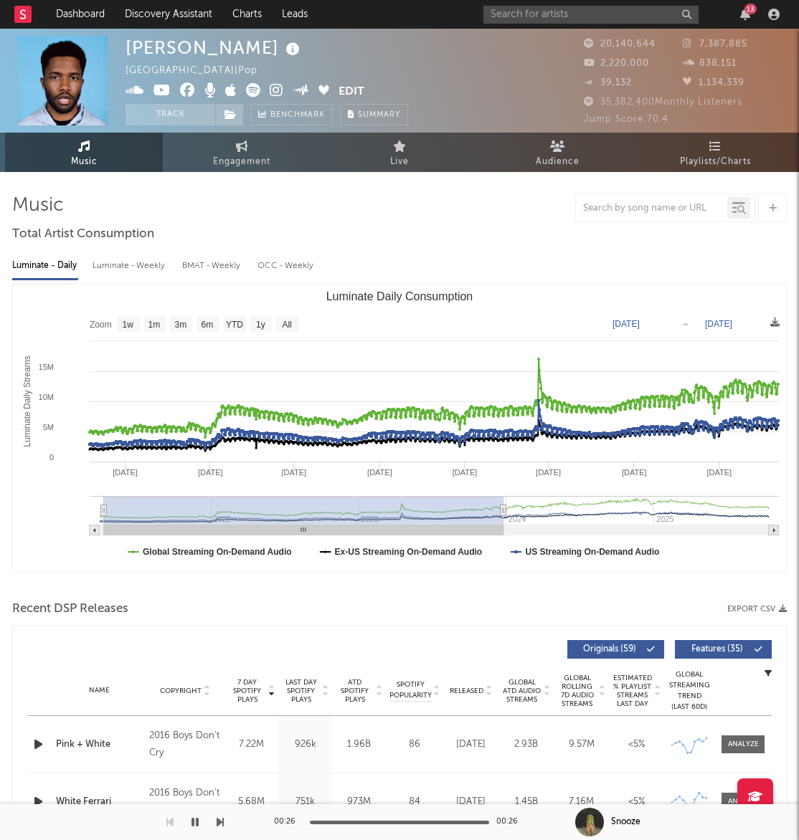
type input "2021-04-10"
type input "2023-12-25"
type input "2021-03-31"
type input "2023-12-14"
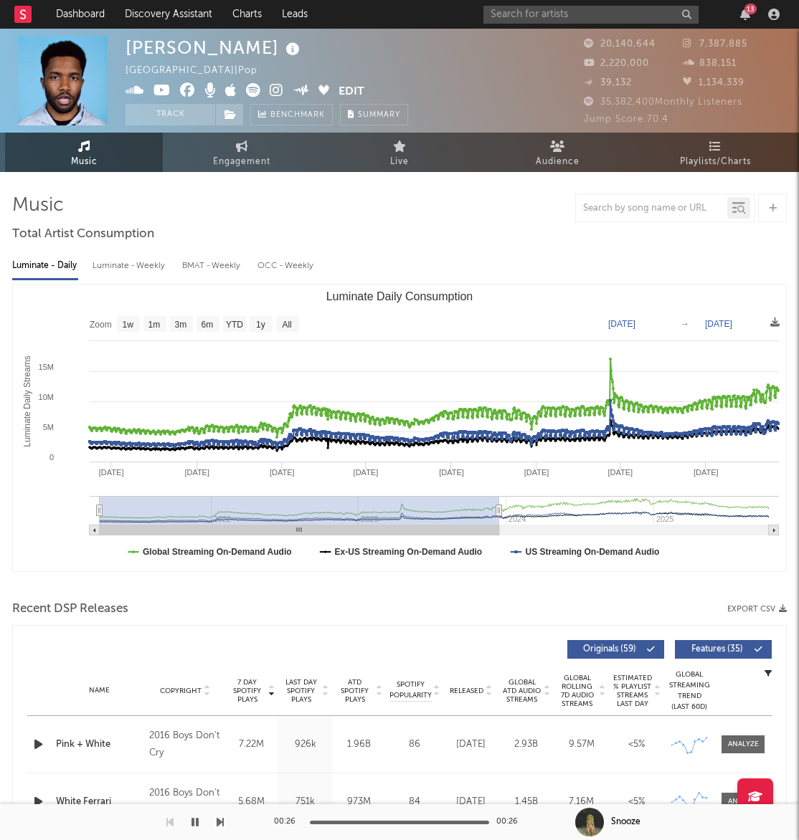
drag, startPoint x: 544, startPoint y: 510, endPoint x: 326, endPoint y: 515, distance: 218.0
click at [312, 518] on rect "Luminate Daily Consumption" at bounding box center [299, 510] width 399 height 29
drag, startPoint x: 67, startPoint y: 511, endPoint x: 83, endPoint y: 485, distance: 30.6
click at [49, 505] on icon "Created with Highcharts 10.3.3 Luminate Daily Streams Luminate Daily Consumptio…" at bounding box center [399, 428] width 773 height 287
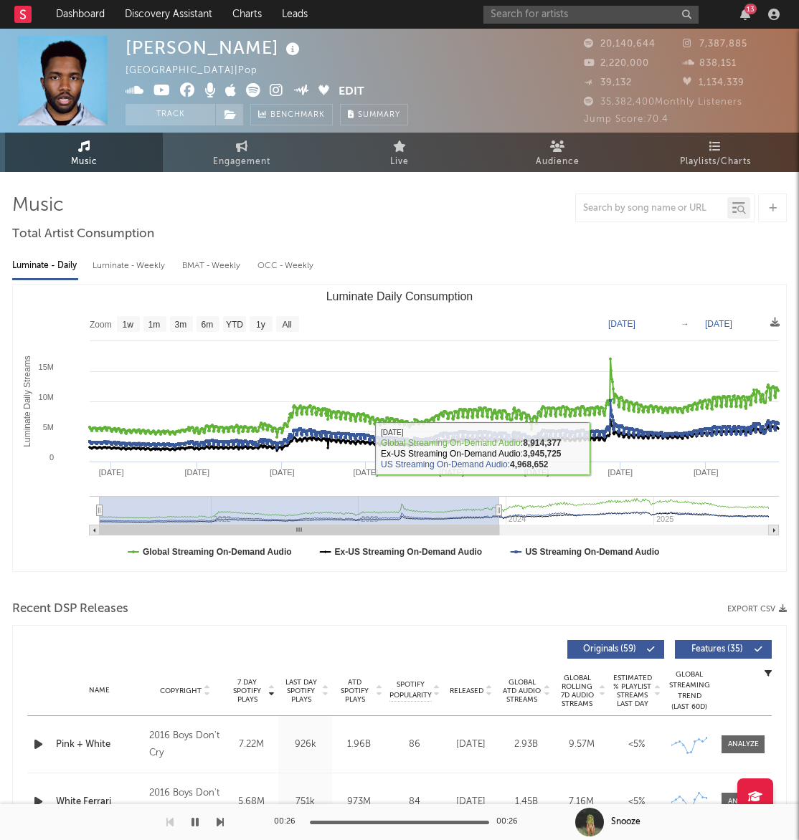
type input "2021-04-01"
type input "2023-12-16"
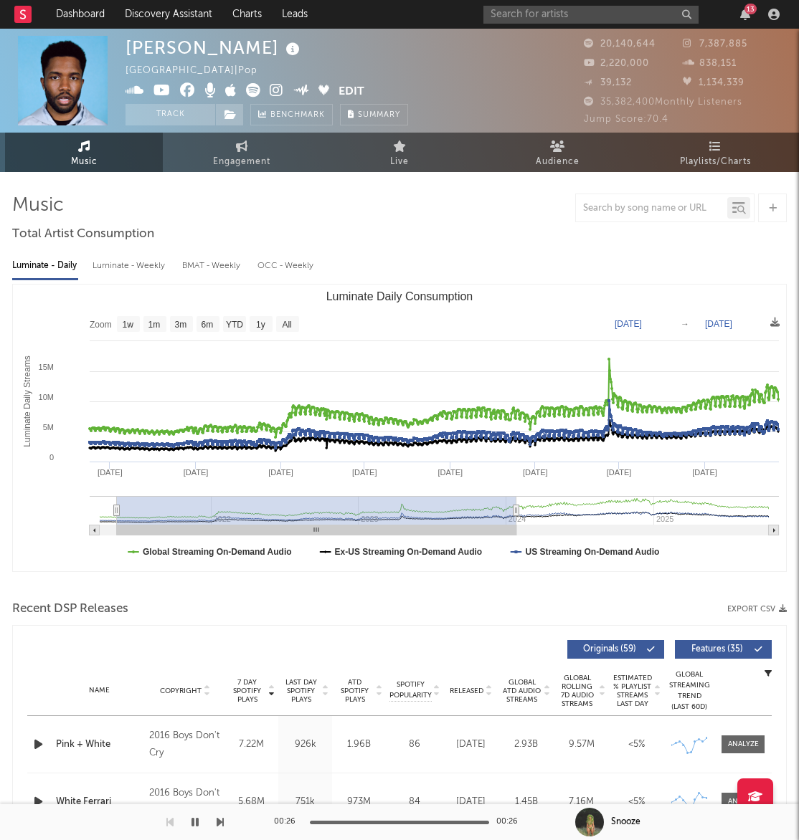
type input "2021-06-29"
type input "2024-03-14"
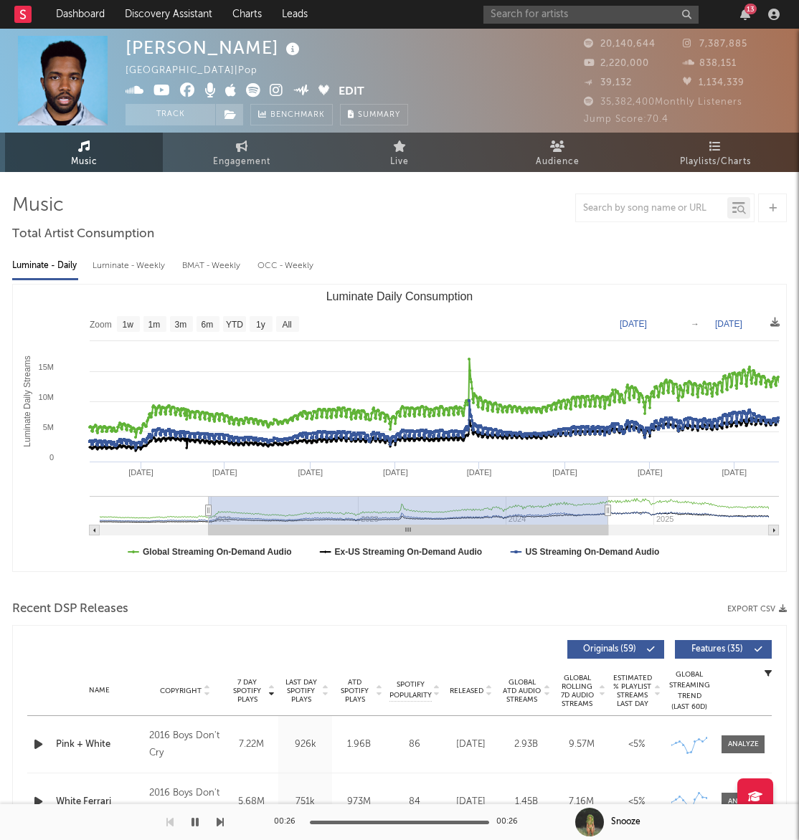
type input "2022-01-30"
type input "2024-10-14"
type input "2022-12-03"
type input "2025-08-17"
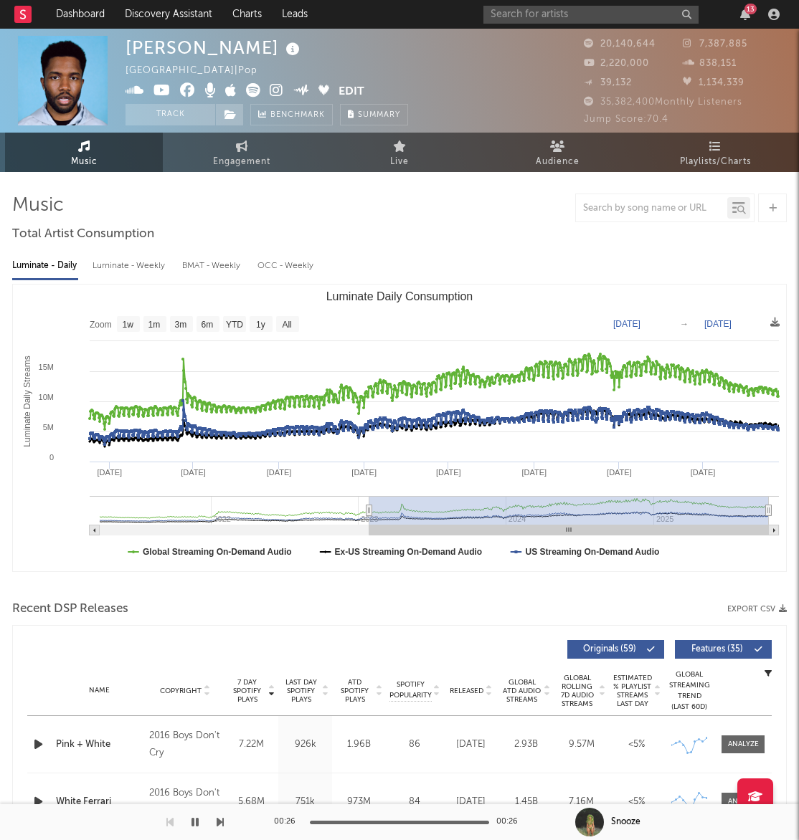
type input "2023-01-27"
type input "[DATE]"
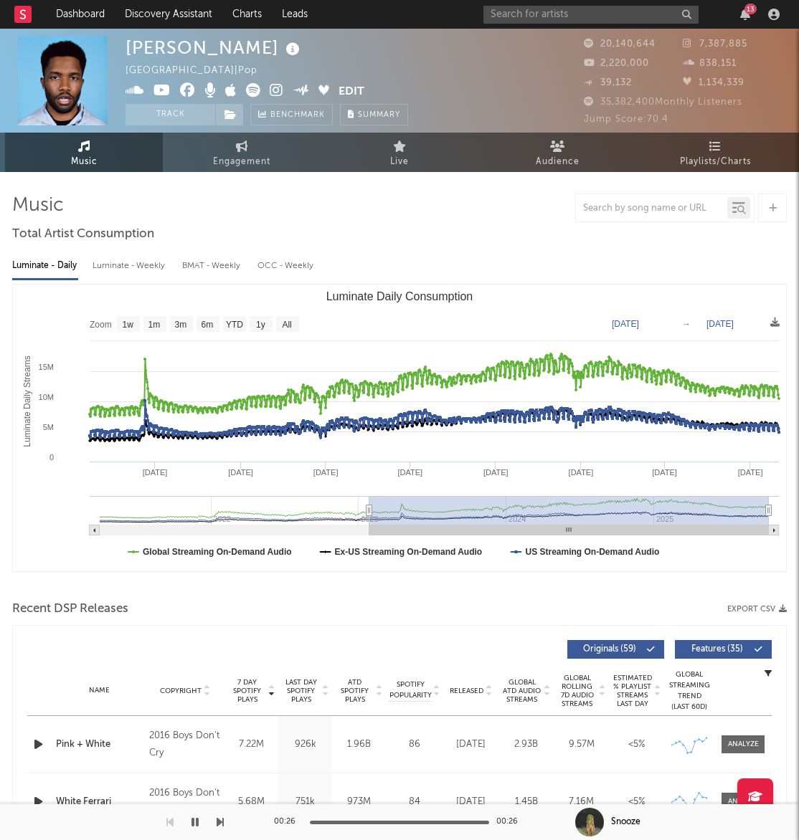
drag, startPoint x: 440, startPoint y: 517, endPoint x: 779, endPoint y: 507, distance: 340.0
click at [239, 171] on link "Engagement" at bounding box center [242, 152] width 158 height 39
select select "1w"
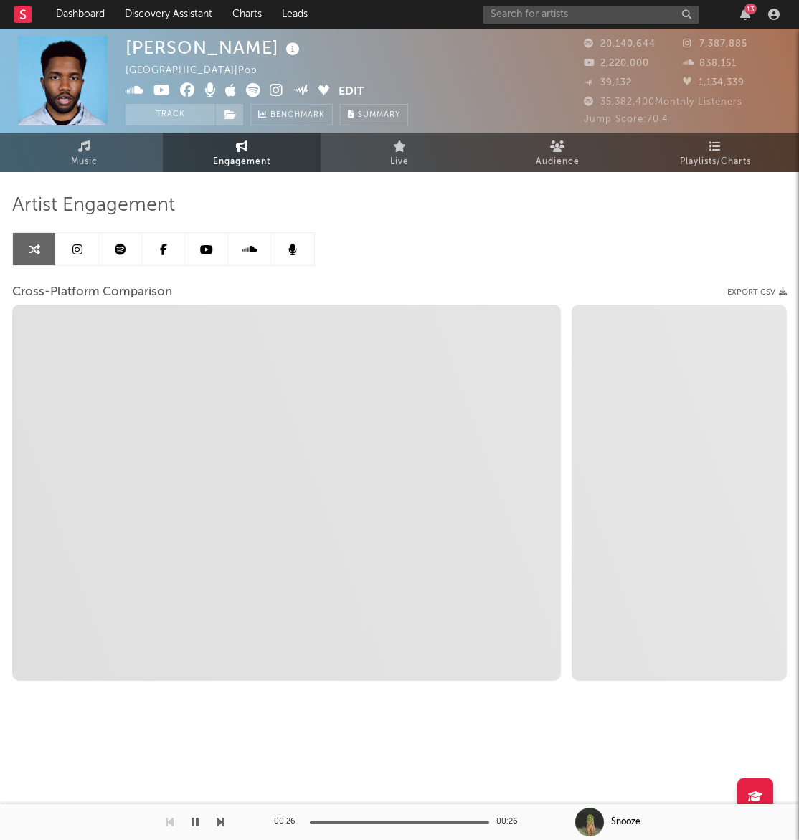
select select "1m"
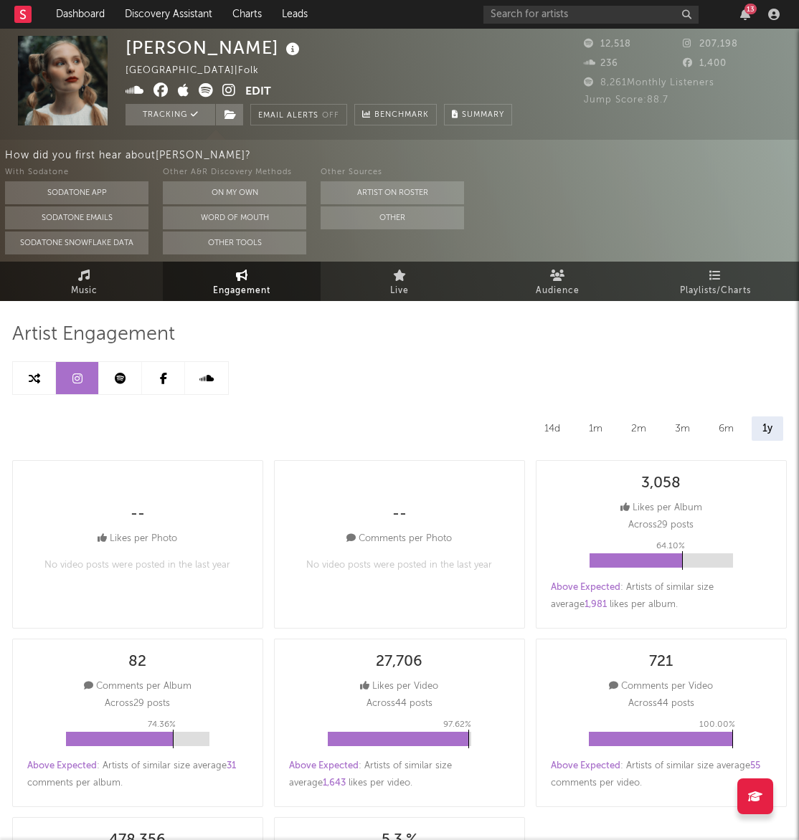
select select "6m"
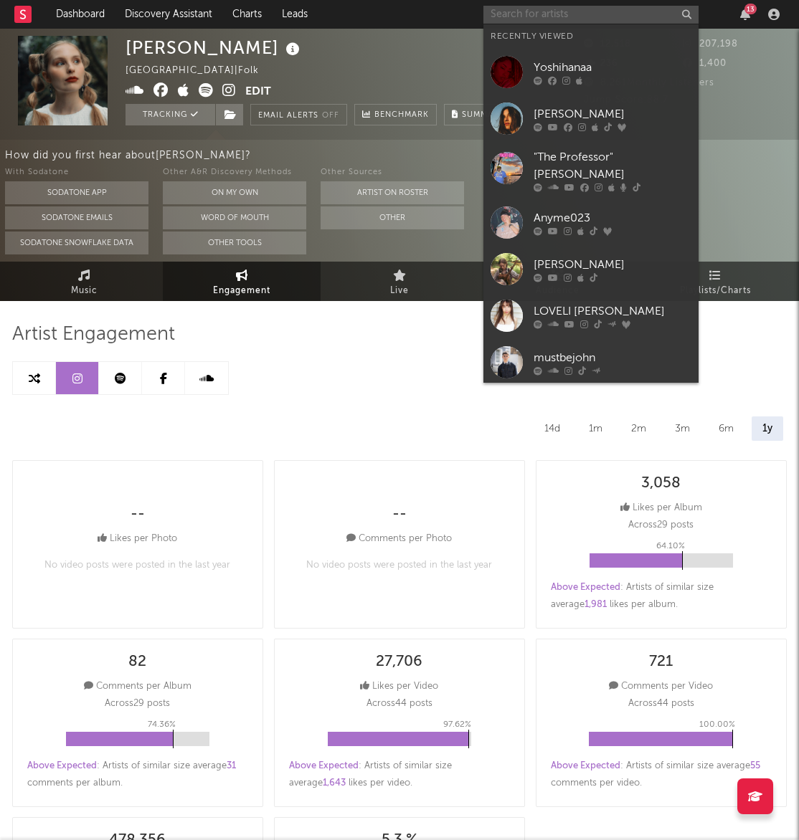
click at [526, 14] on input "text" at bounding box center [590, 15] width 215 height 18
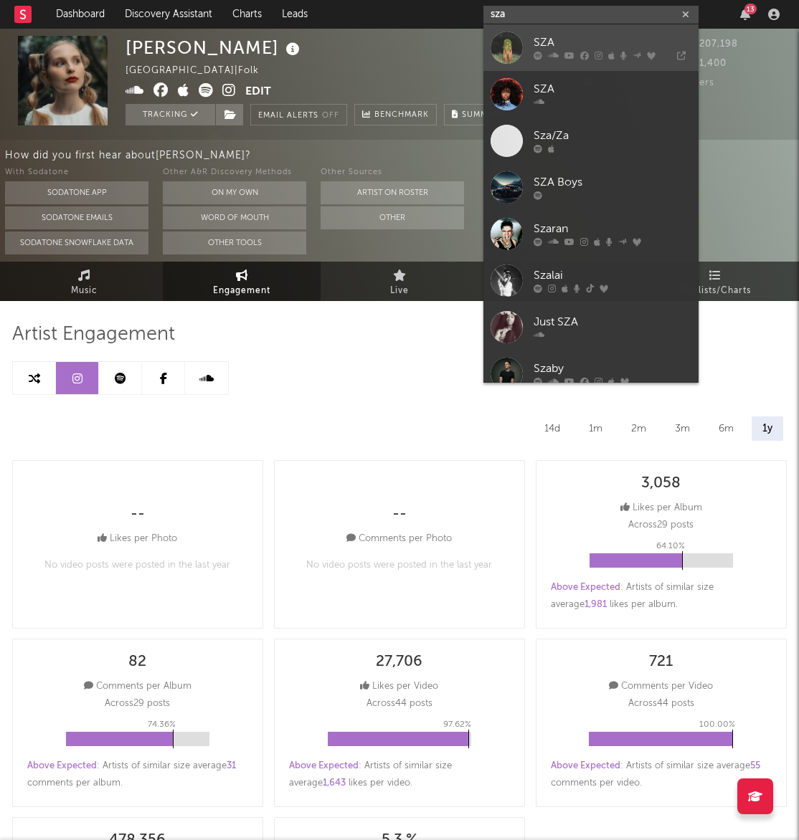
type input "sza"
click at [580, 43] on div "SZA" at bounding box center [612, 42] width 158 height 17
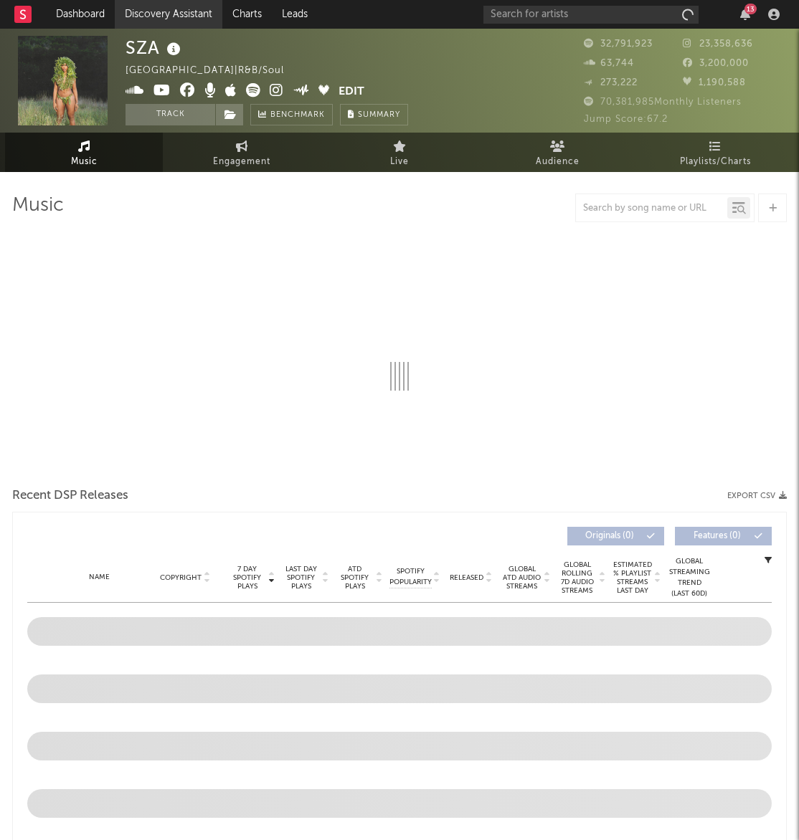
select select "6m"
